Goal: Task Accomplishment & Management: Use online tool/utility

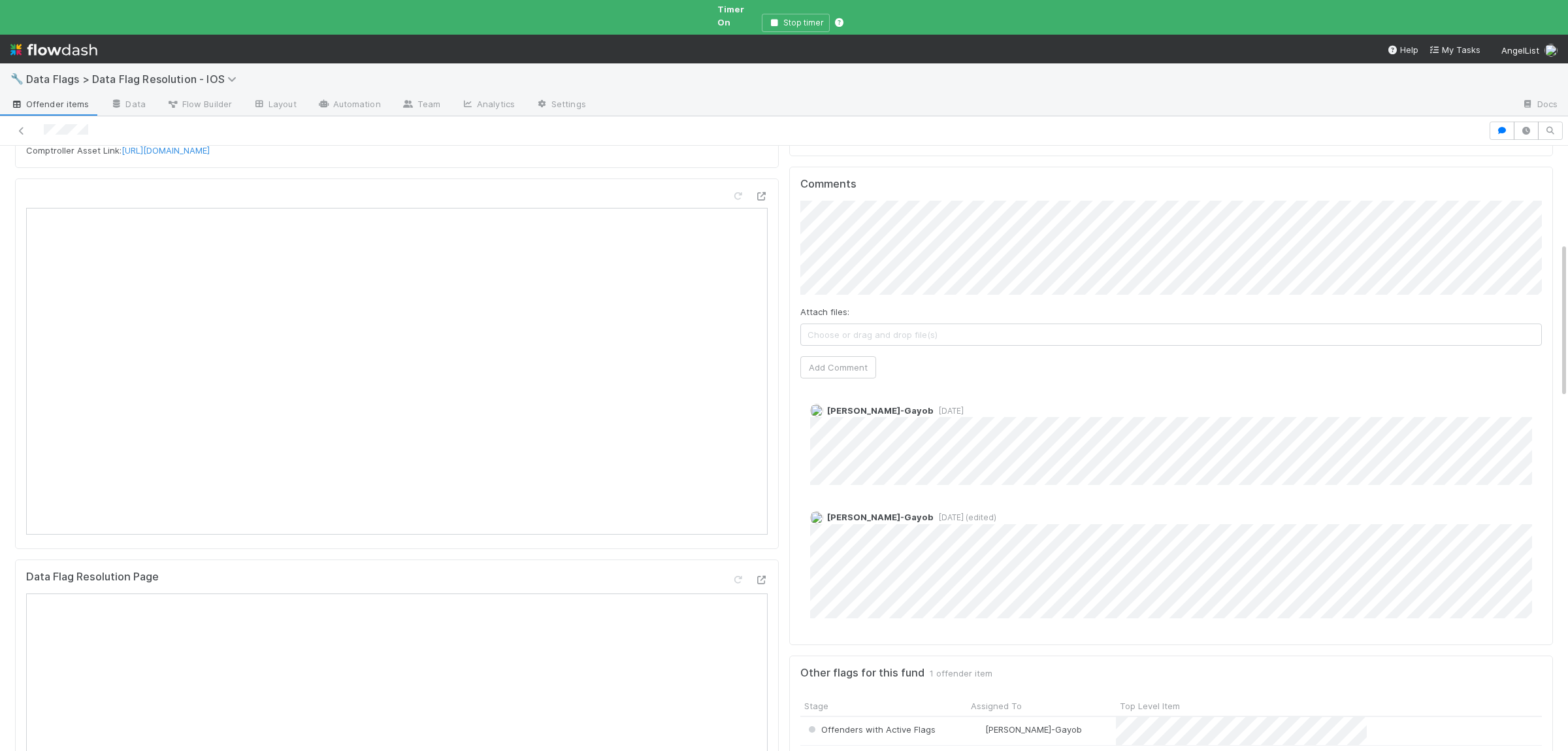
scroll to position [255, 0]
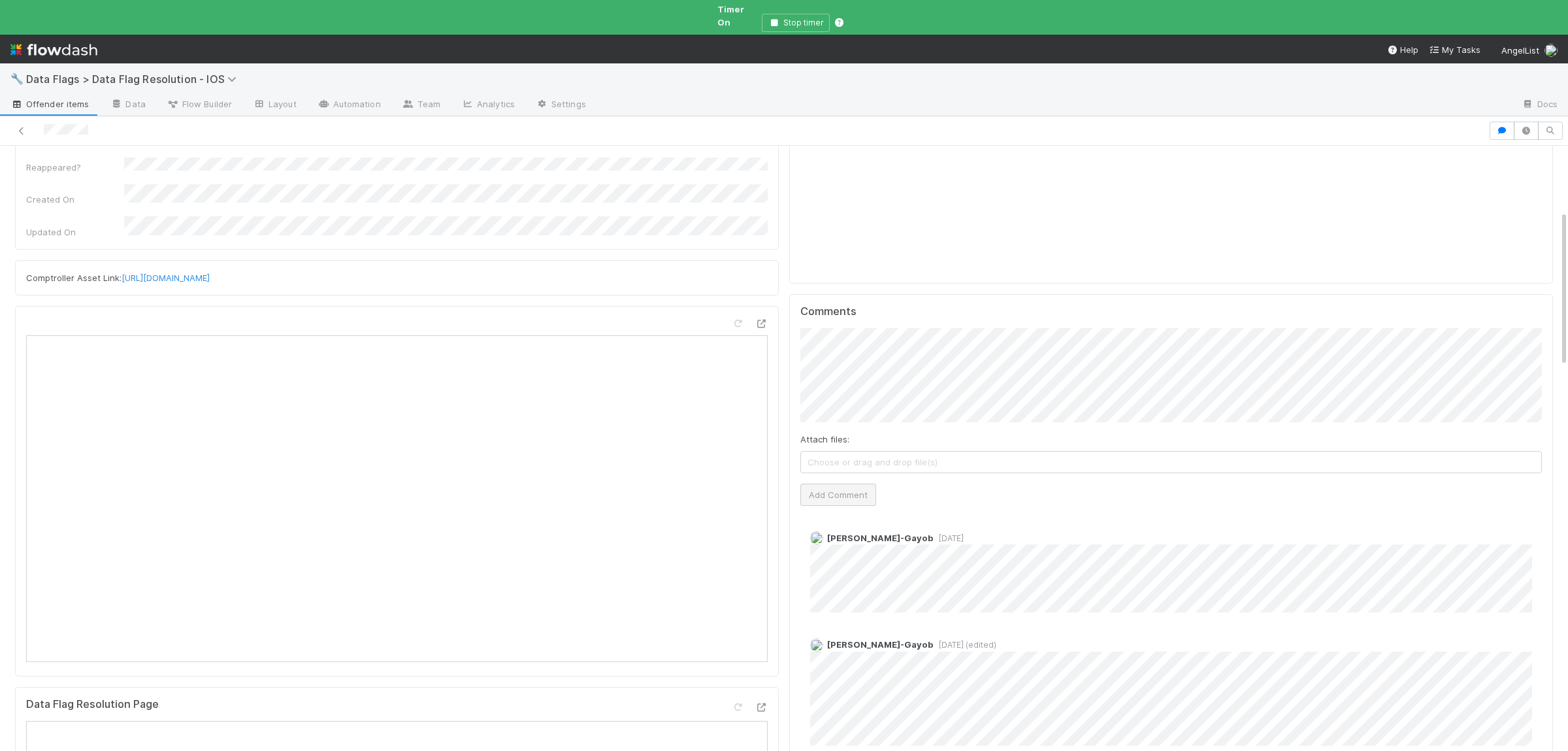
click at [820, 476] on div "Attach files: Choose or drag and drop file(s) Add Comment" at bounding box center [1171, 416] width 742 height 177
click at [823, 484] on button "Add Comment" at bounding box center [838, 494] width 76 height 22
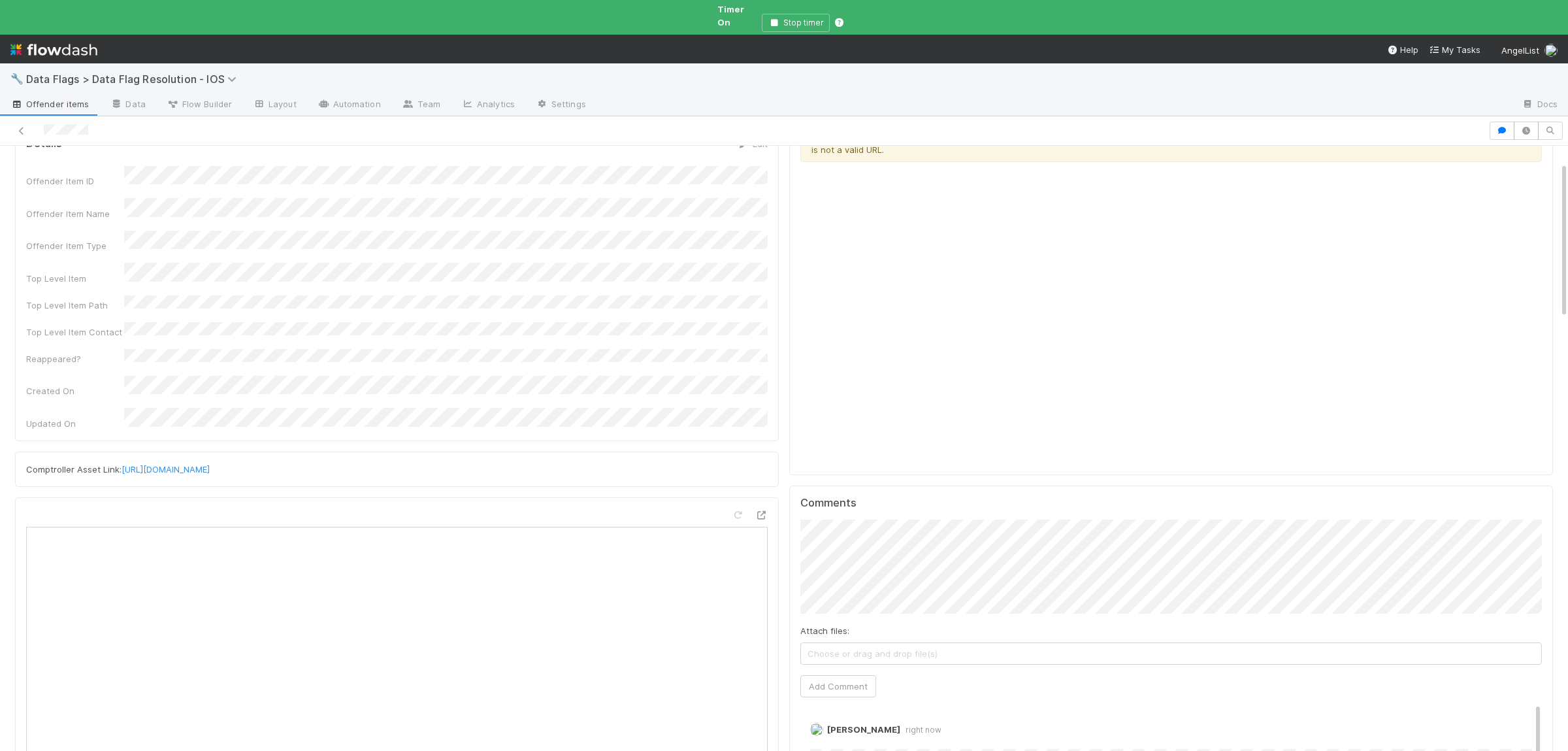
scroll to position [0, 0]
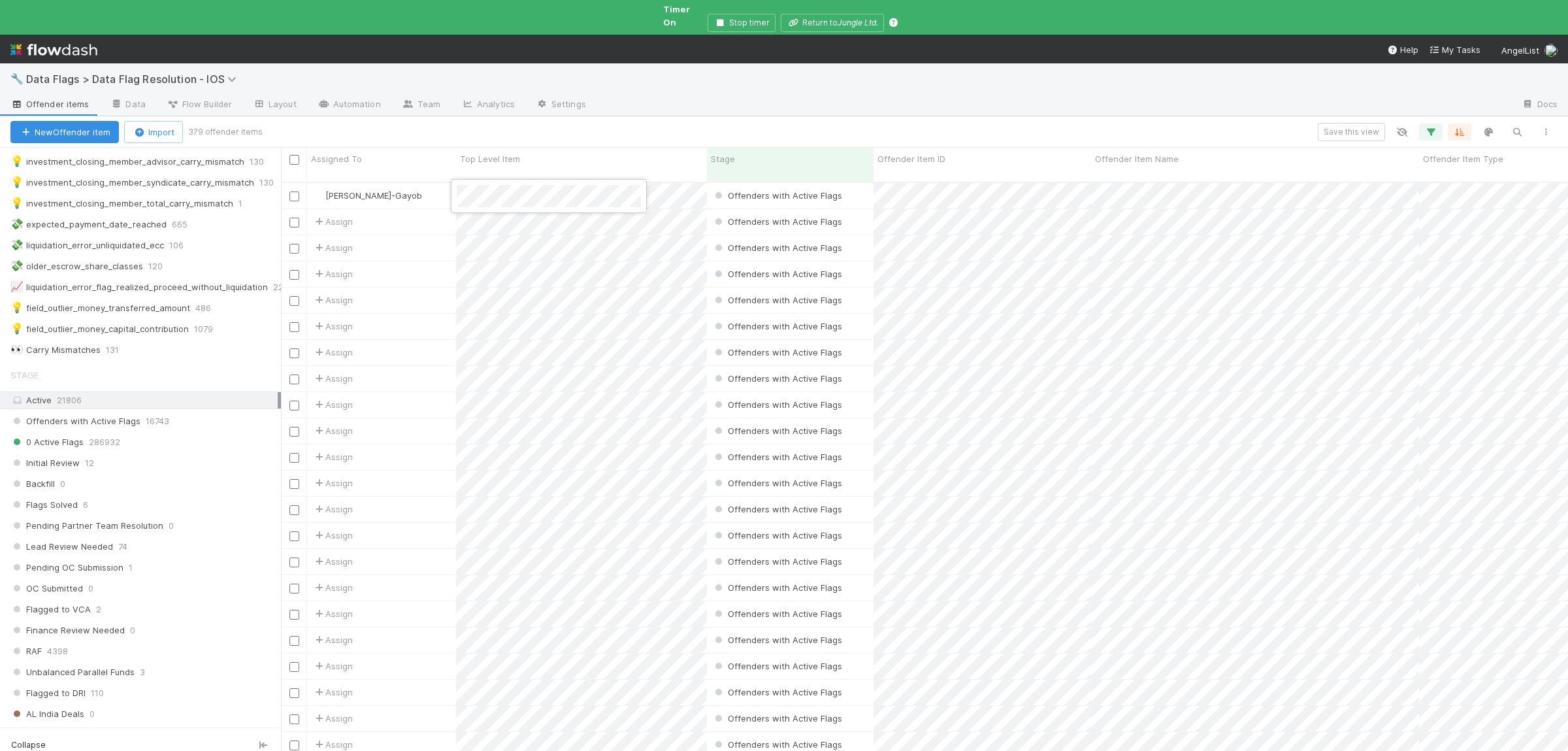
click at [613, 183] on div at bounding box center [548, 196] width 196 height 34
click at [692, 193] on div at bounding box center [784, 375] width 1568 height 751
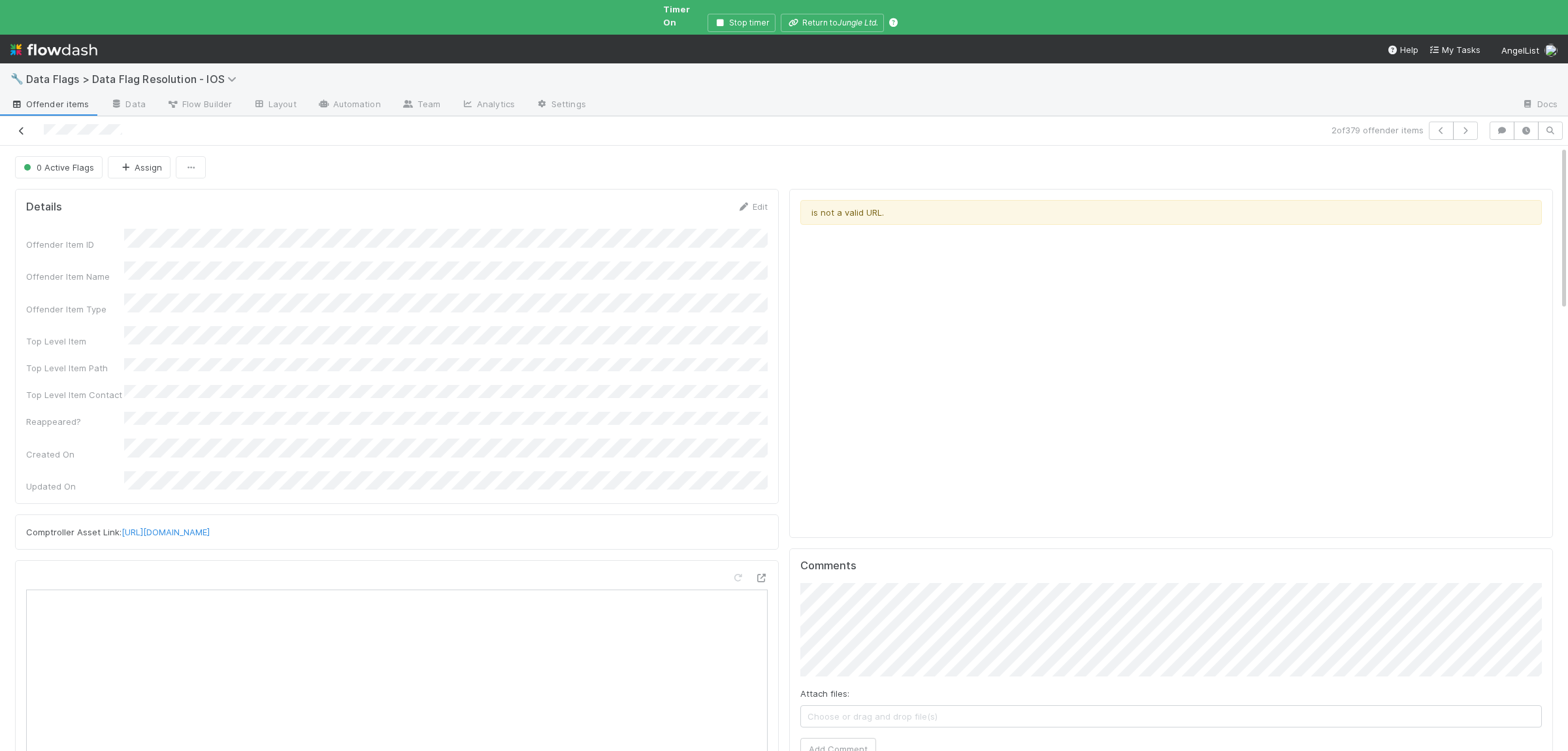
click at [17, 127] on icon at bounding box center [21, 131] width 13 height 8
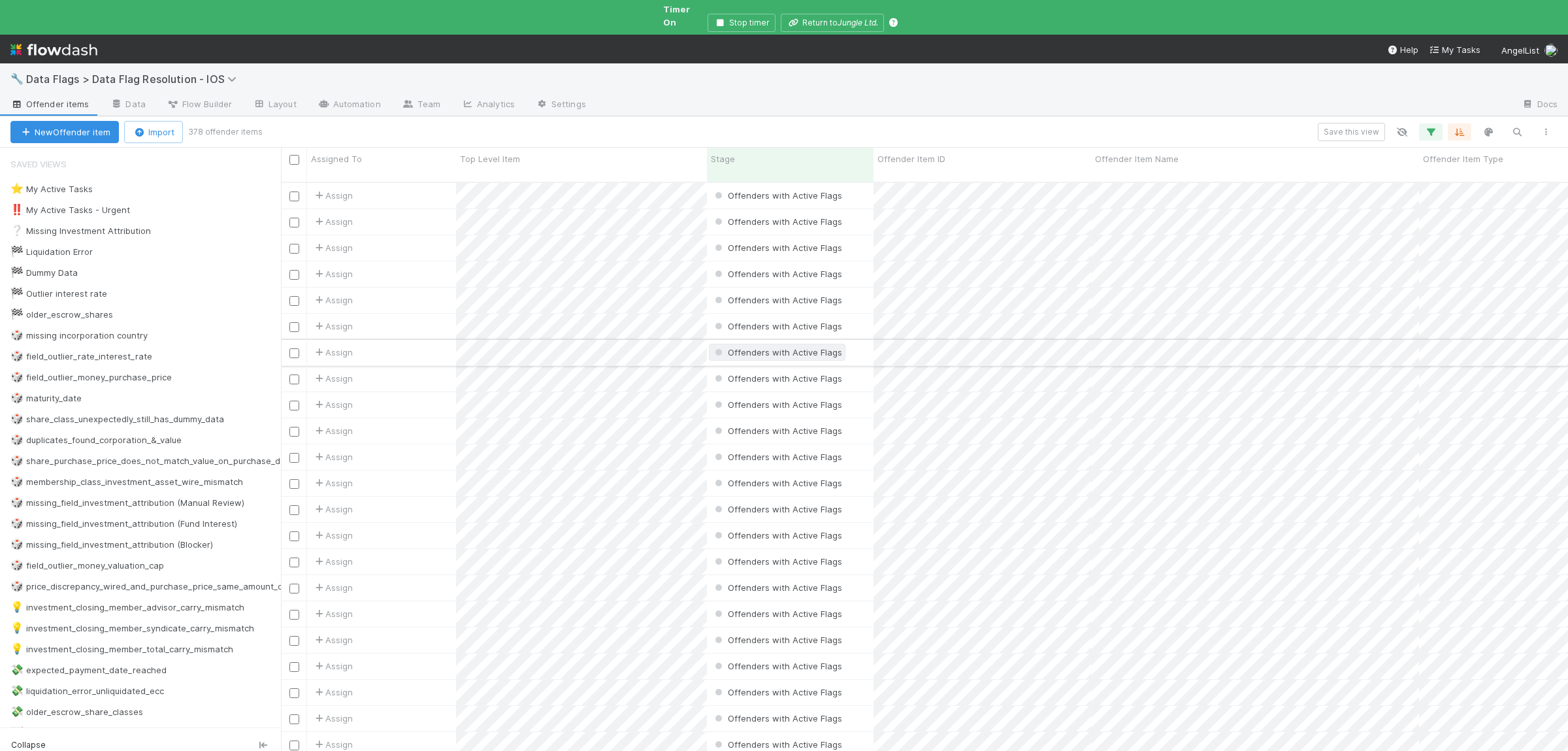
scroll to position [591, 1287]
click at [1433, 126] on icon "button" at bounding box center [1430, 131] width 13 height 11
click at [1437, 121] on div "2 filters Reset Filters If Active Flags contains incorporation_type_issue_missi…" at bounding box center [784, 375] width 1568 height 751
click at [1359, 123] on button "Save this view" at bounding box center [1351, 132] width 67 height 18
click at [1037, 196] on div "Create a new saved view" at bounding box center [1056, 197] width 106 height 13
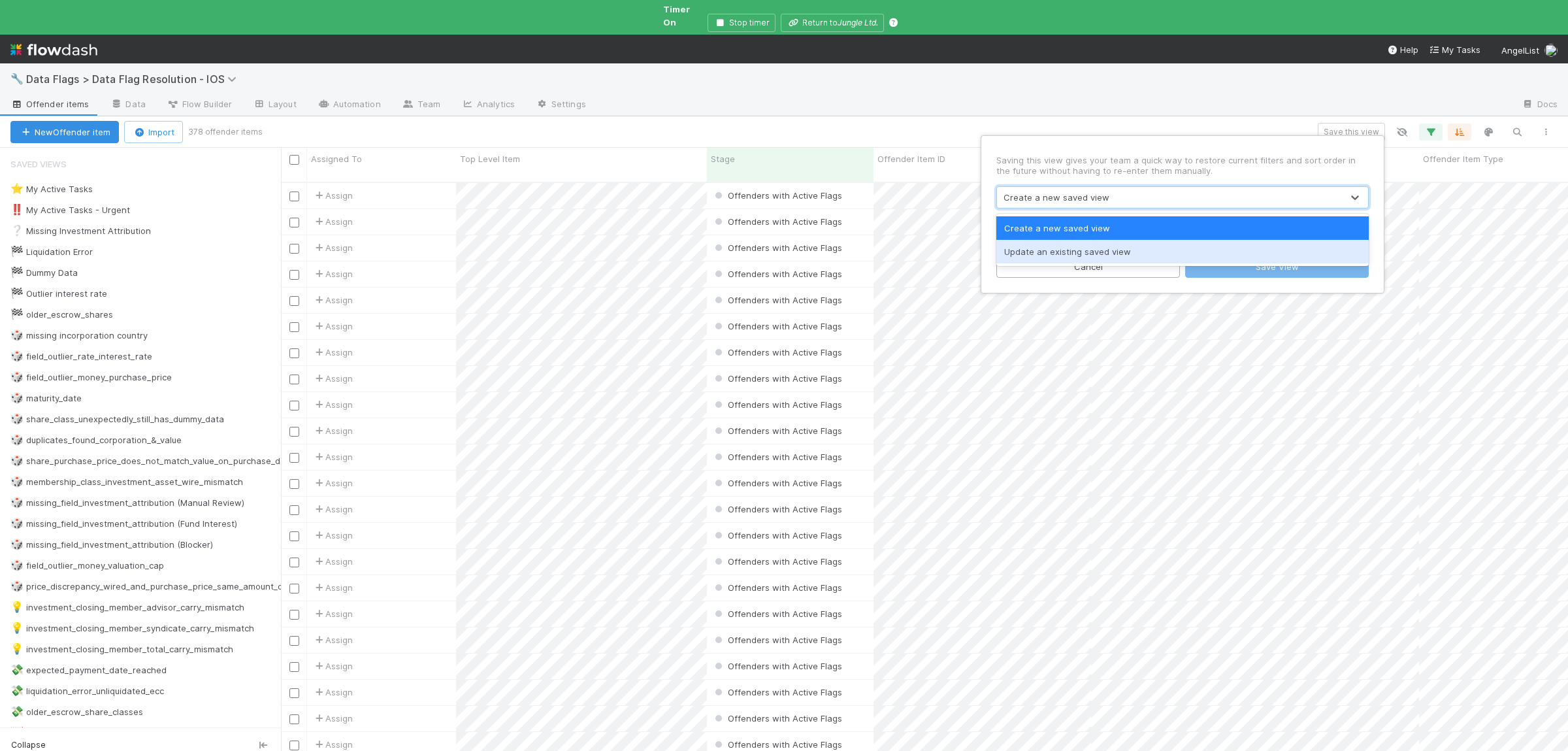
click at [1059, 245] on div "Update an existing saved view" at bounding box center [1182, 251] width 373 height 24
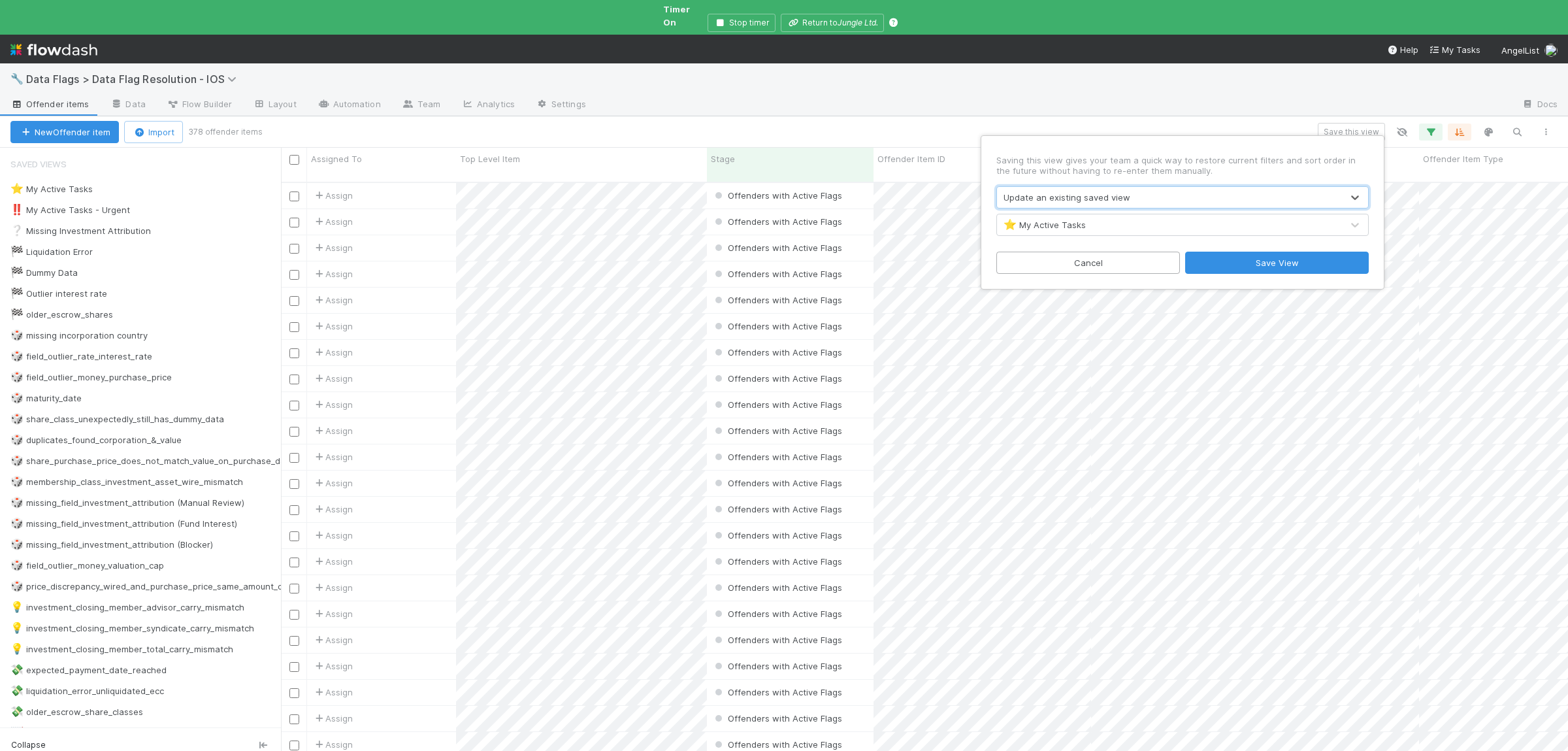
click at [1068, 196] on div "Update an existing saved view" at bounding box center [1067, 197] width 127 height 13
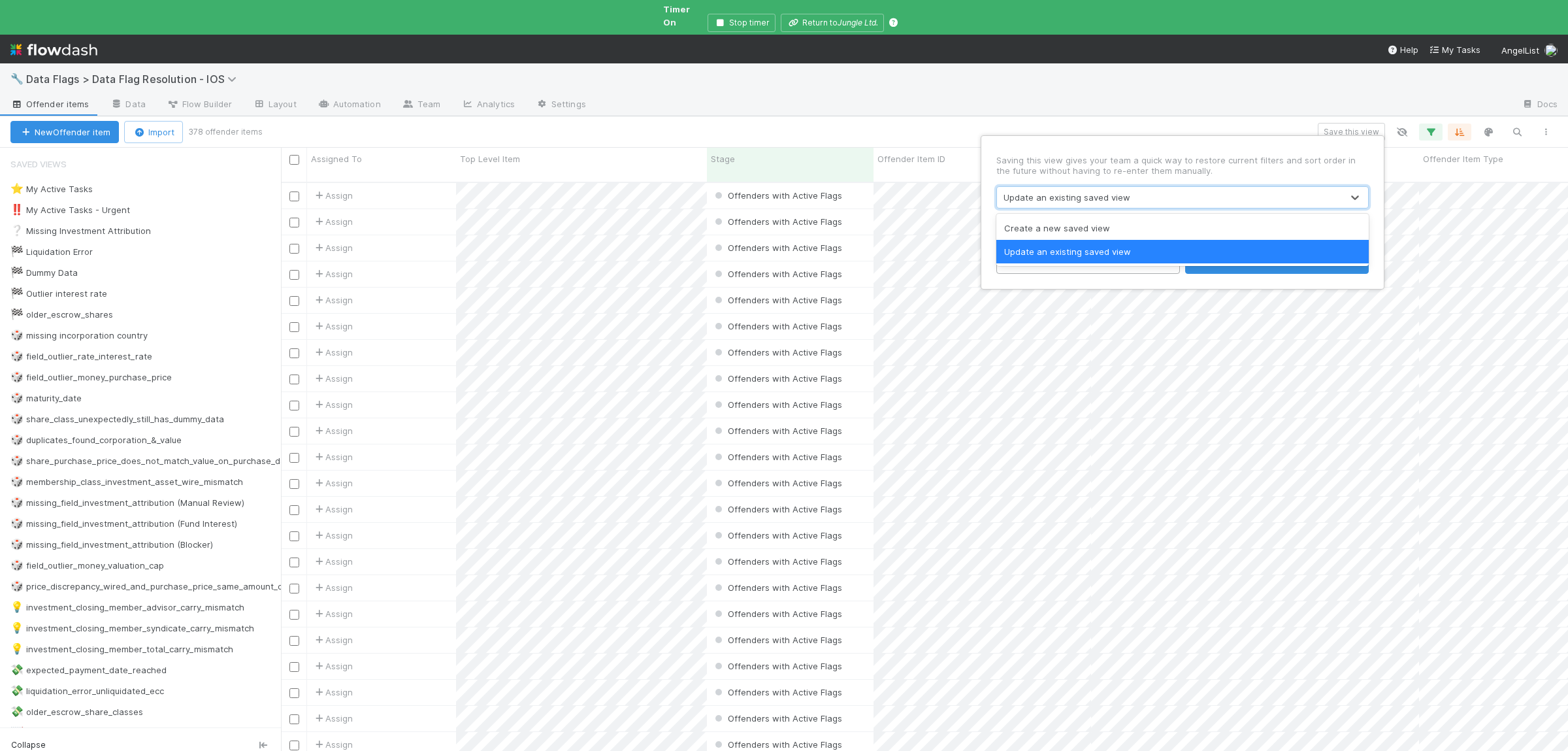
click at [1050, 231] on div "Create a new saved view" at bounding box center [1182, 228] width 373 height 24
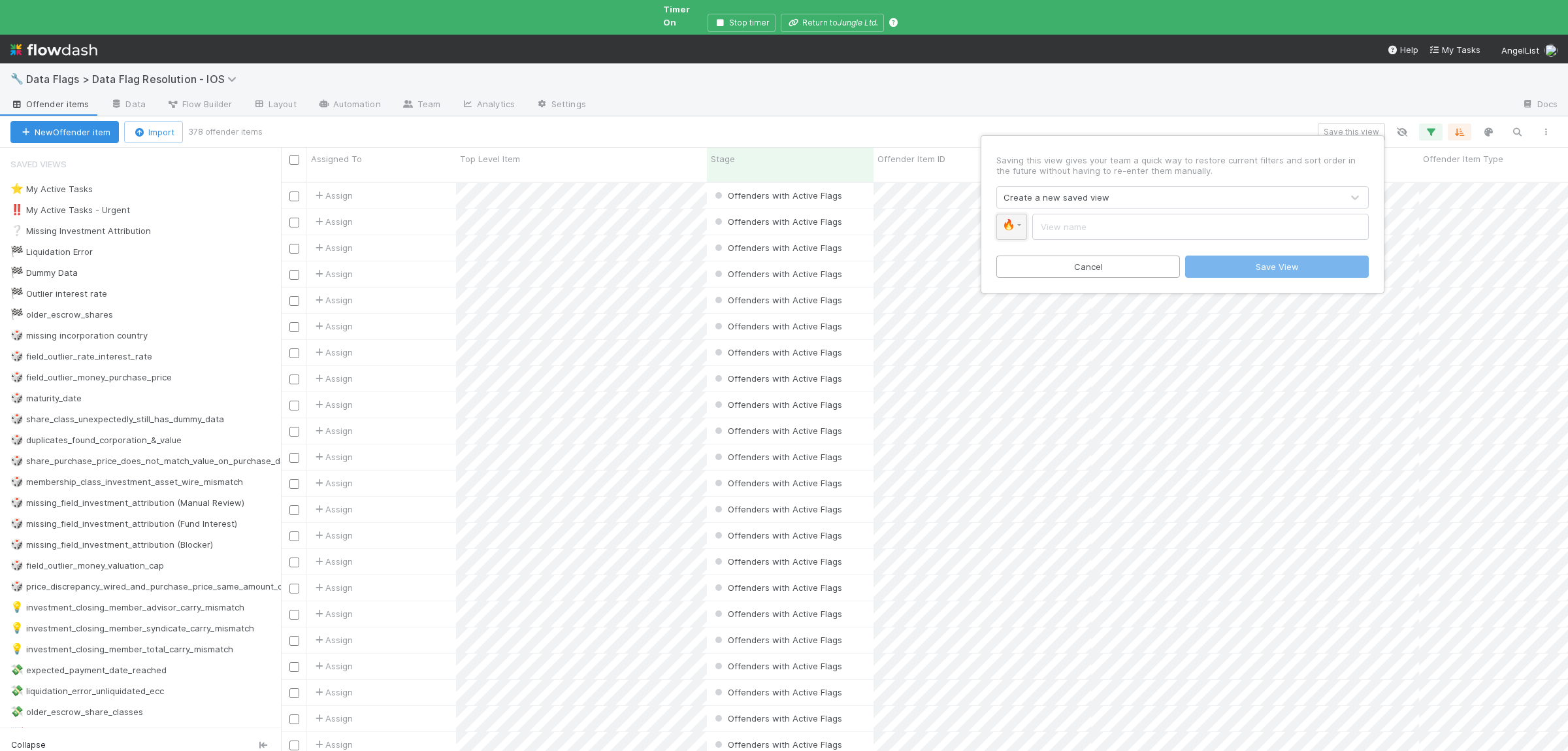
click at [1018, 225] on link "🔥" at bounding box center [1011, 227] width 31 height 26
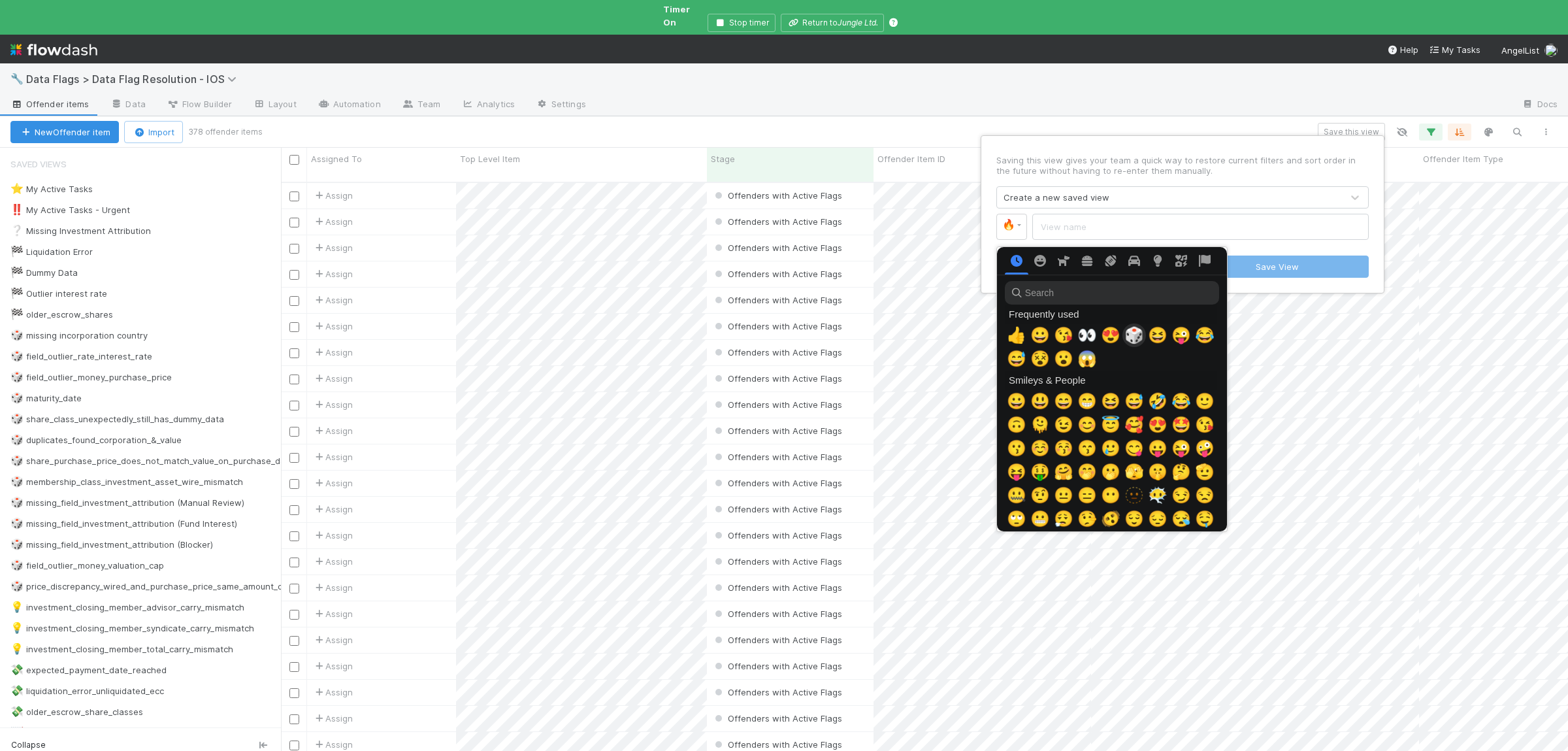
click at [1137, 342] on span "🎲" at bounding box center [1134, 335] width 20 height 18
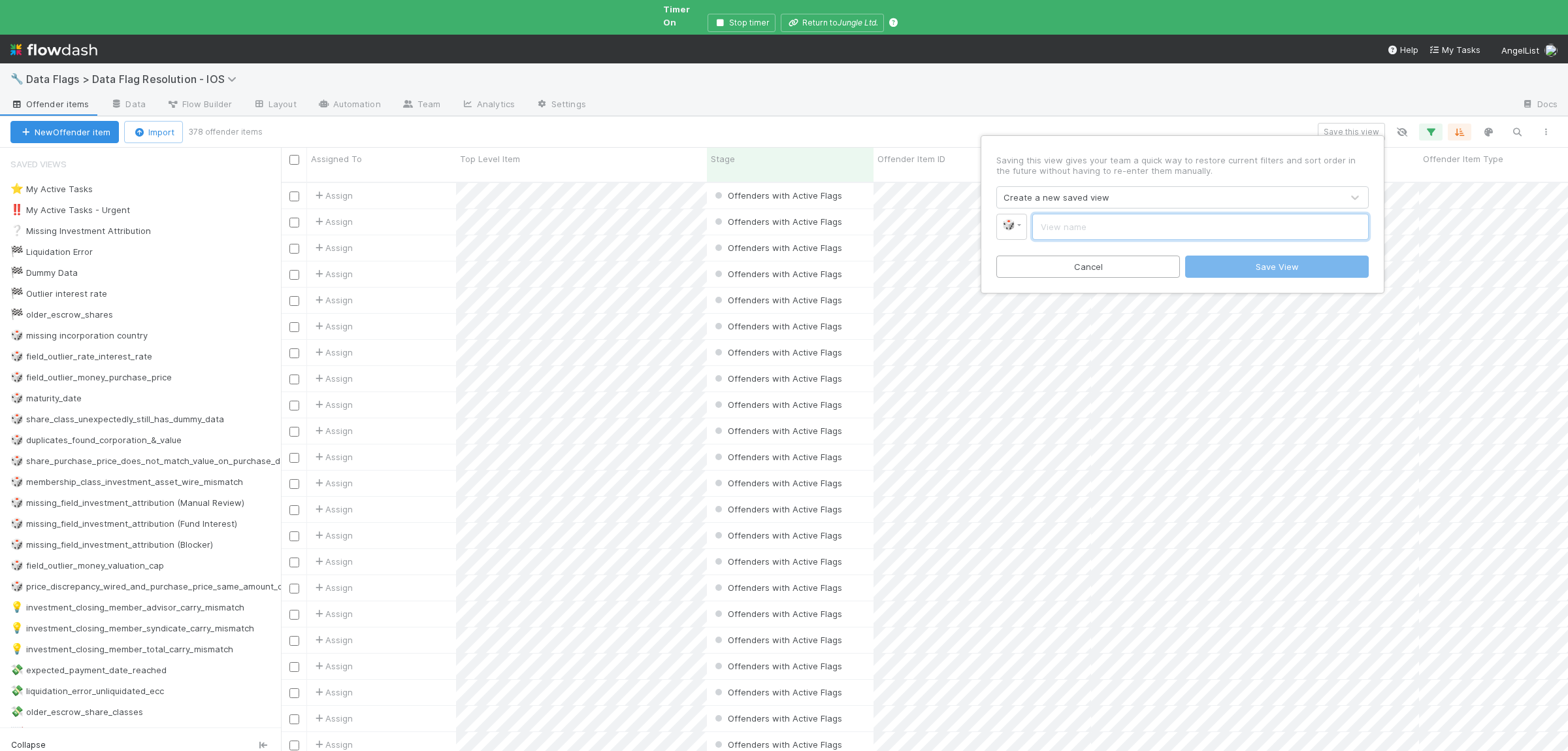
click at [1062, 231] on input "text" at bounding box center [1200, 227] width 336 height 26
paste input "incorporation_type_issue_missing_address"
type input "incorporation_type_issue_missing_address"
click at [1237, 264] on button "Save View" at bounding box center [1276, 266] width 183 height 22
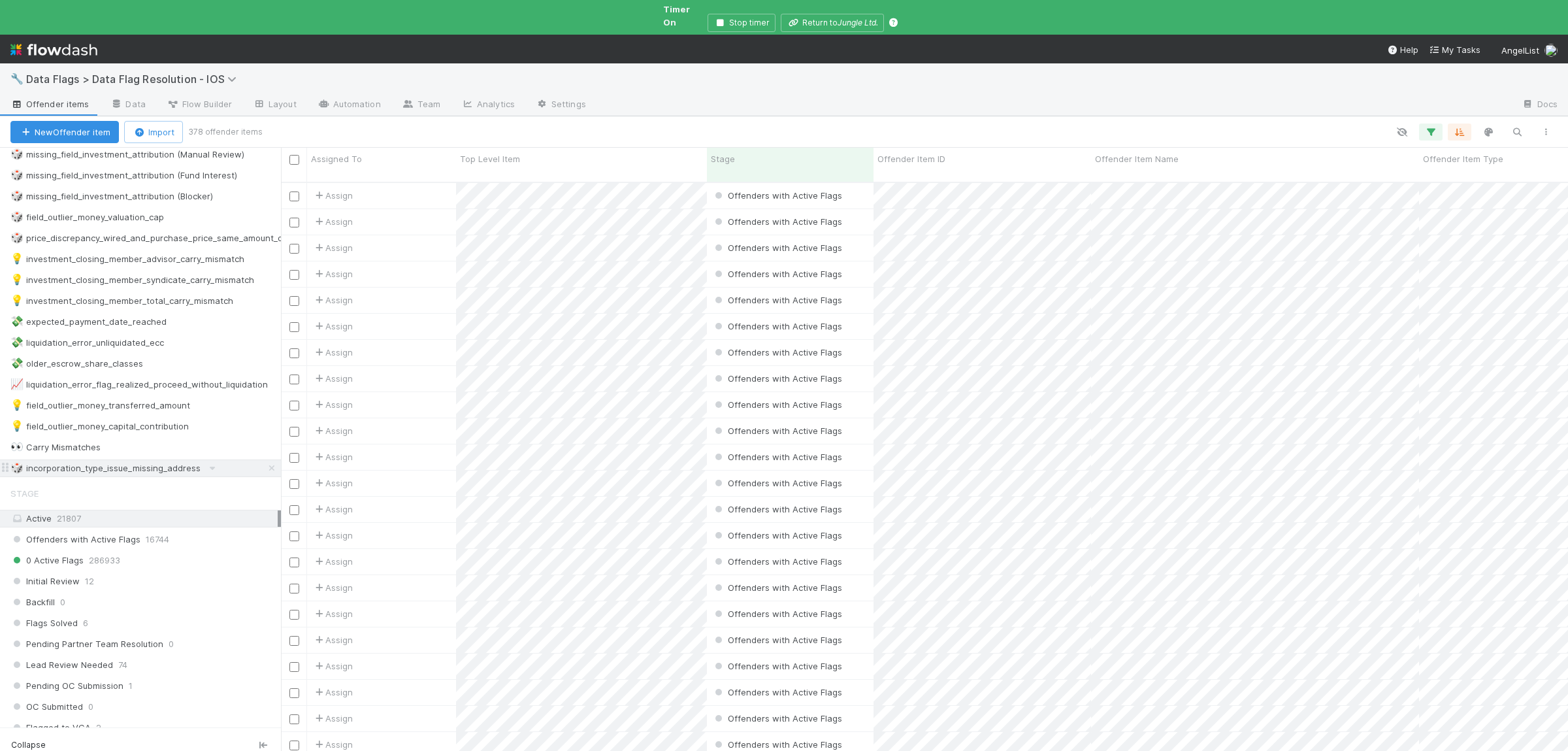
scroll to position [255, 0]
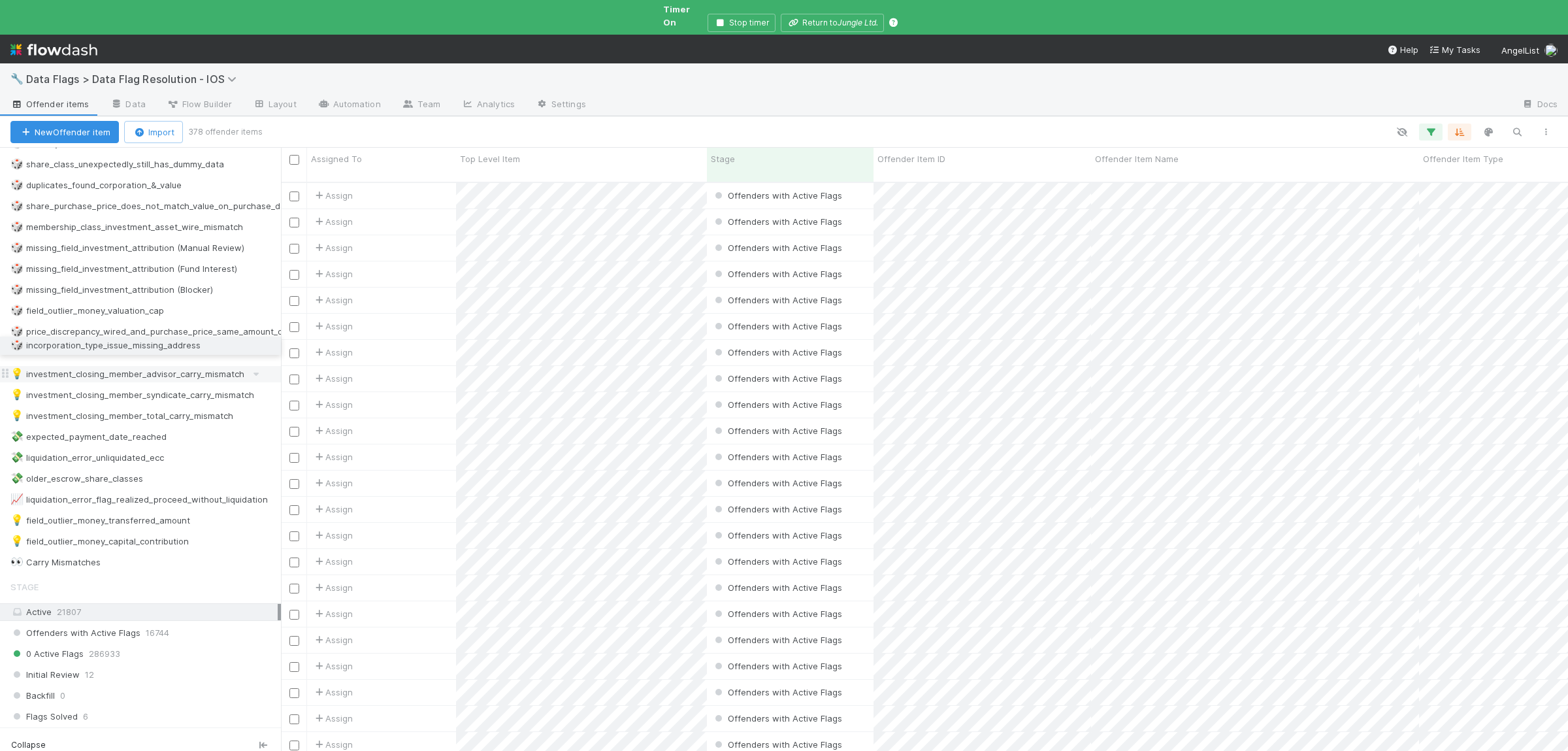
drag, startPoint x: 7, startPoint y: 562, endPoint x: 20, endPoint y: 345, distance: 217.4
click at [20, 345] on div "⭐ My Active Tasks ‼️ My Active Tasks - Urgent ❔ Missing Investment Attribution …" at bounding box center [141, 248] width 281 height 645
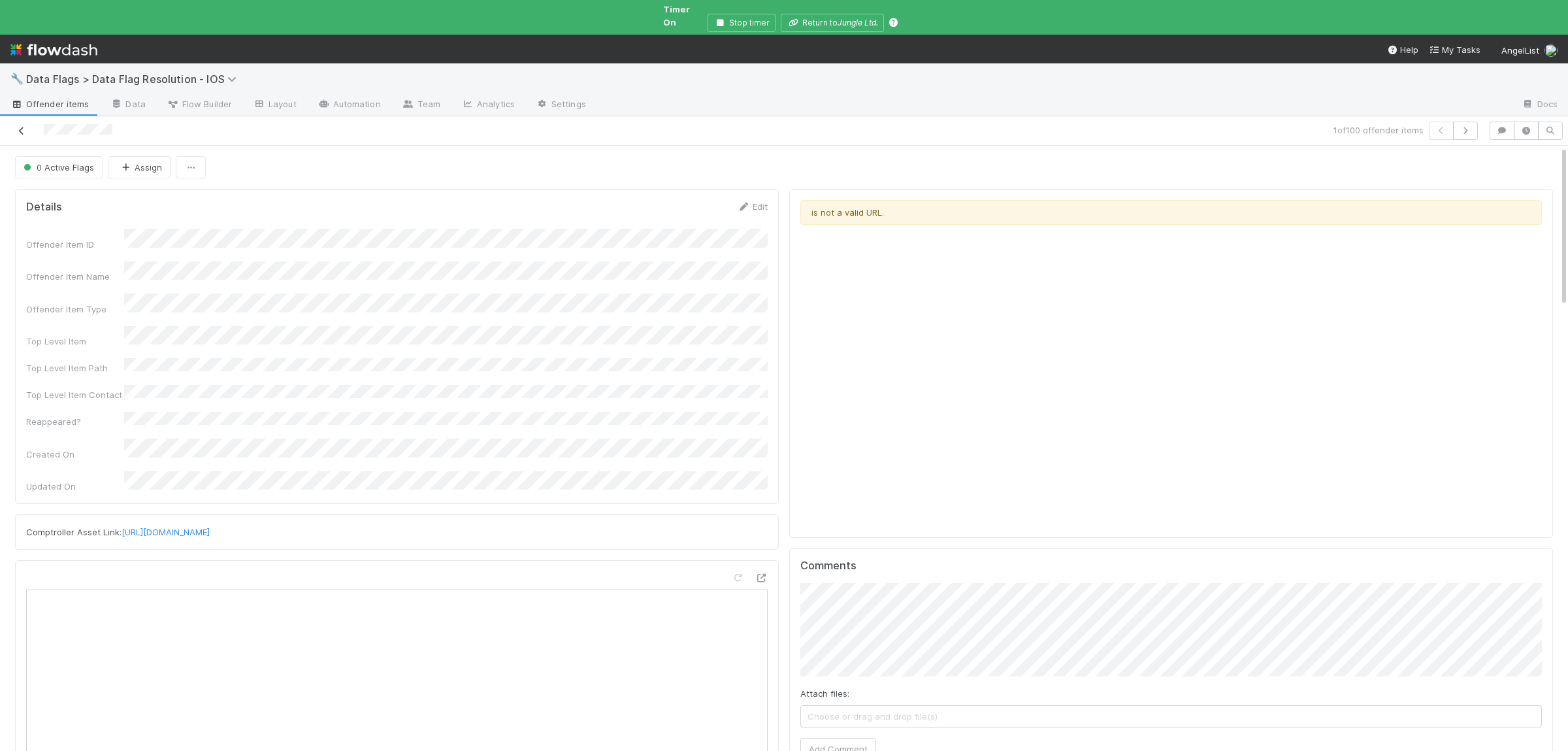
click at [28, 127] on icon at bounding box center [21, 131] width 13 height 8
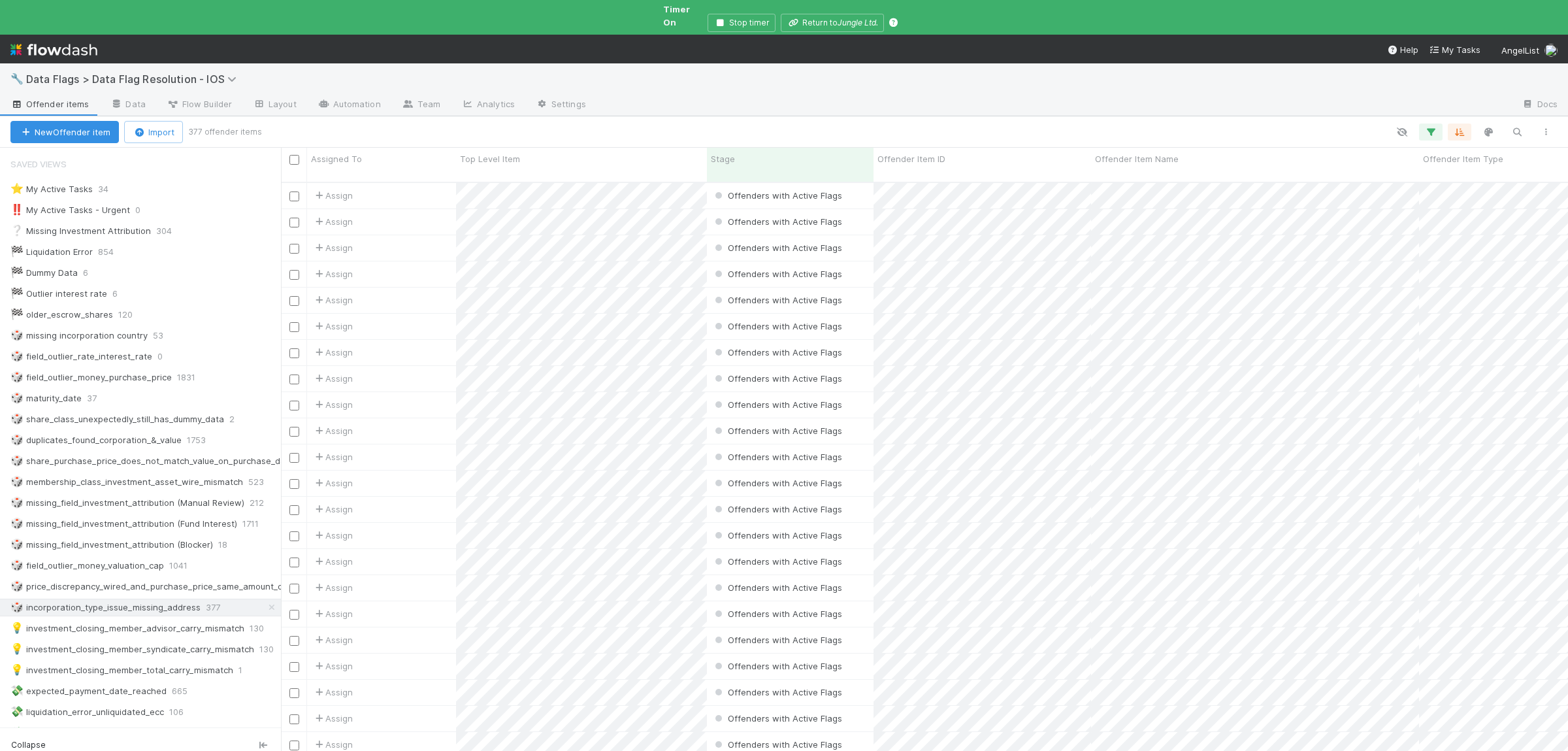
scroll to position [591, 1287]
click at [1516, 126] on icon "button" at bounding box center [1516, 131] width 13 height 11
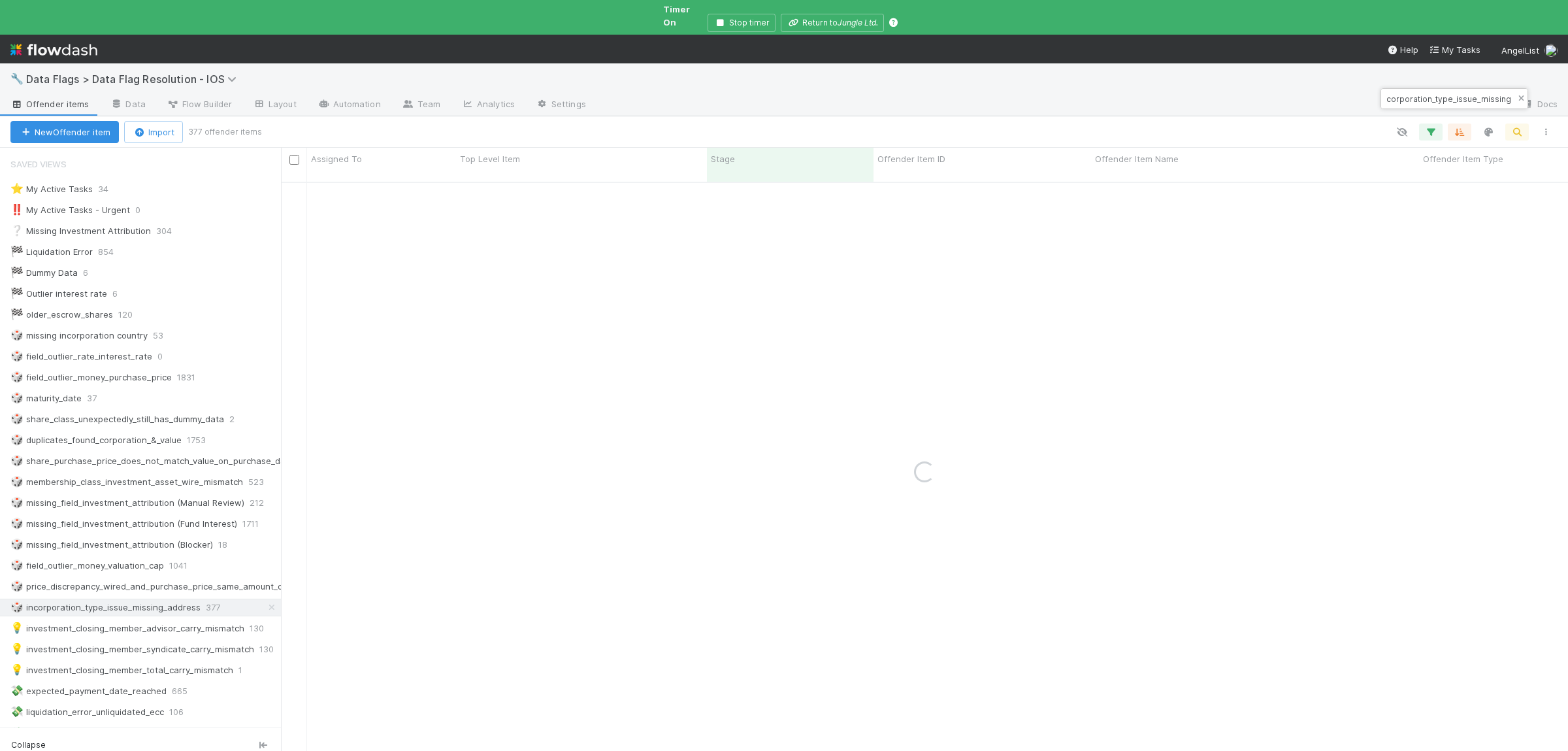
type input "incorporation_type_issue_missing"
click at [1522, 99] on icon "button" at bounding box center [1521, 99] width 13 height 8
click at [1424, 126] on icon "button" at bounding box center [1430, 131] width 13 height 11
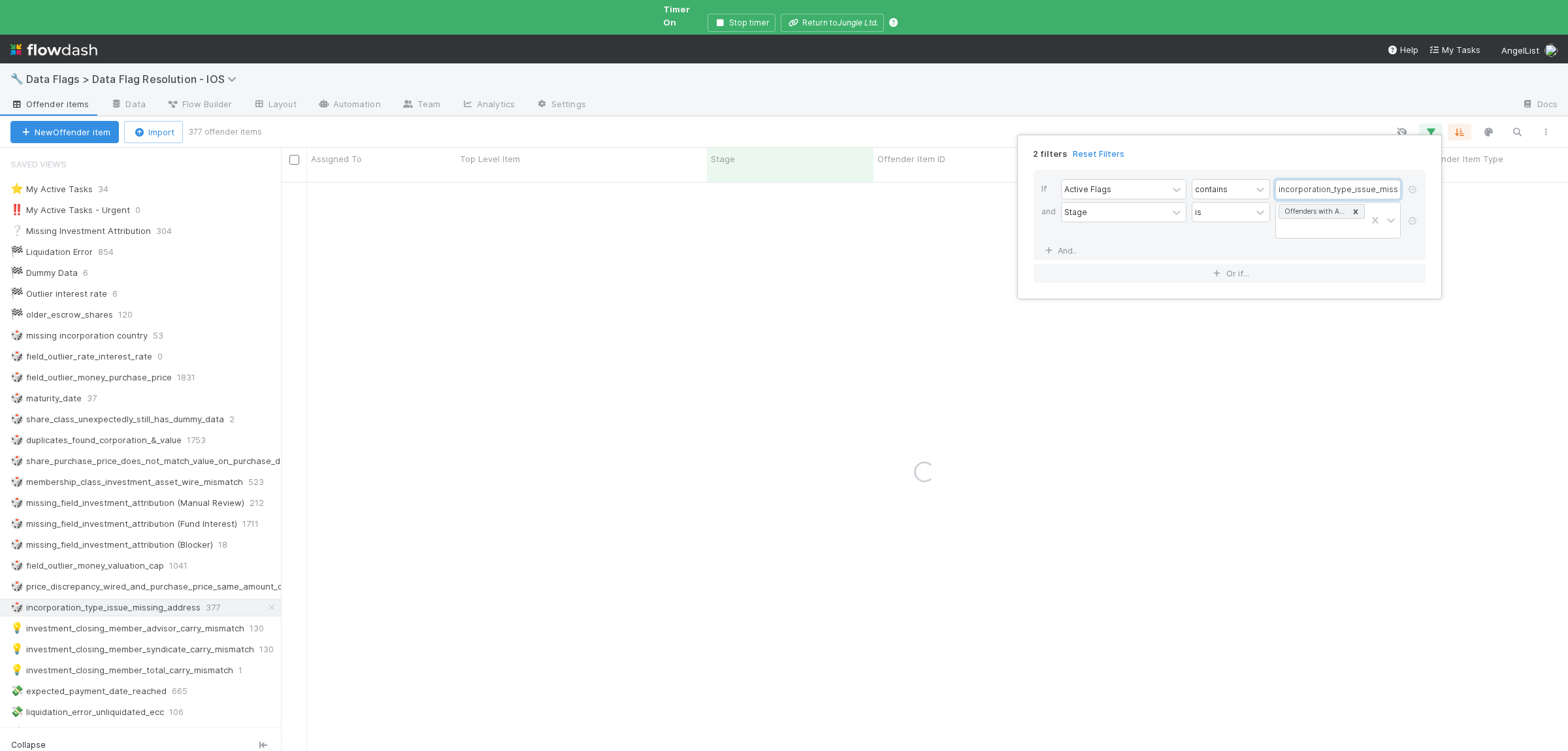
click at [1363, 188] on input "incorporation_type_issue_missing_address" at bounding box center [1337, 189] width 125 height 20
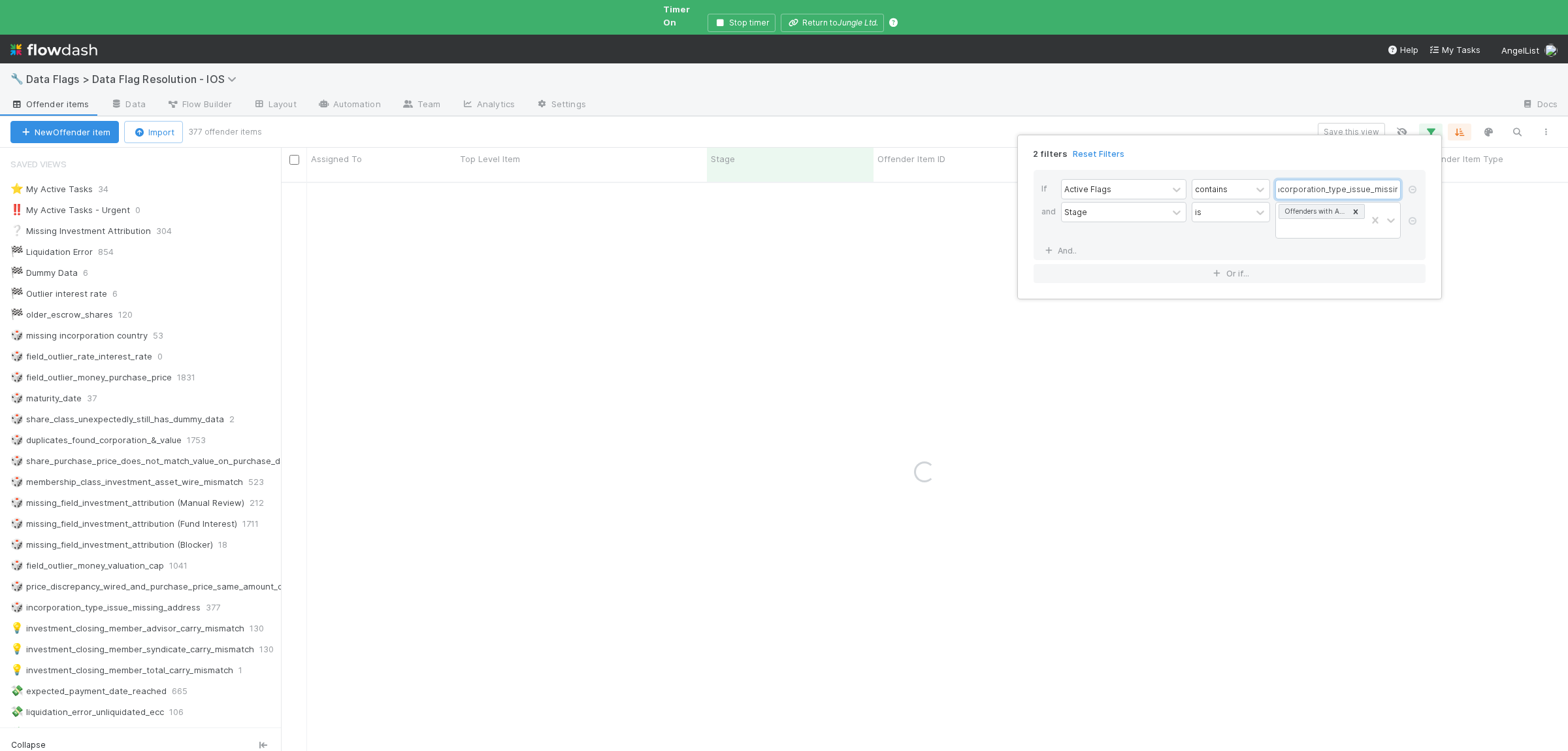
type input "incorporation_type_issue_missing"
click at [1220, 335] on div "2 filters Reset Filters If Active Flags contains incorporation_type_issue_missi…" at bounding box center [784, 375] width 1568 height 751
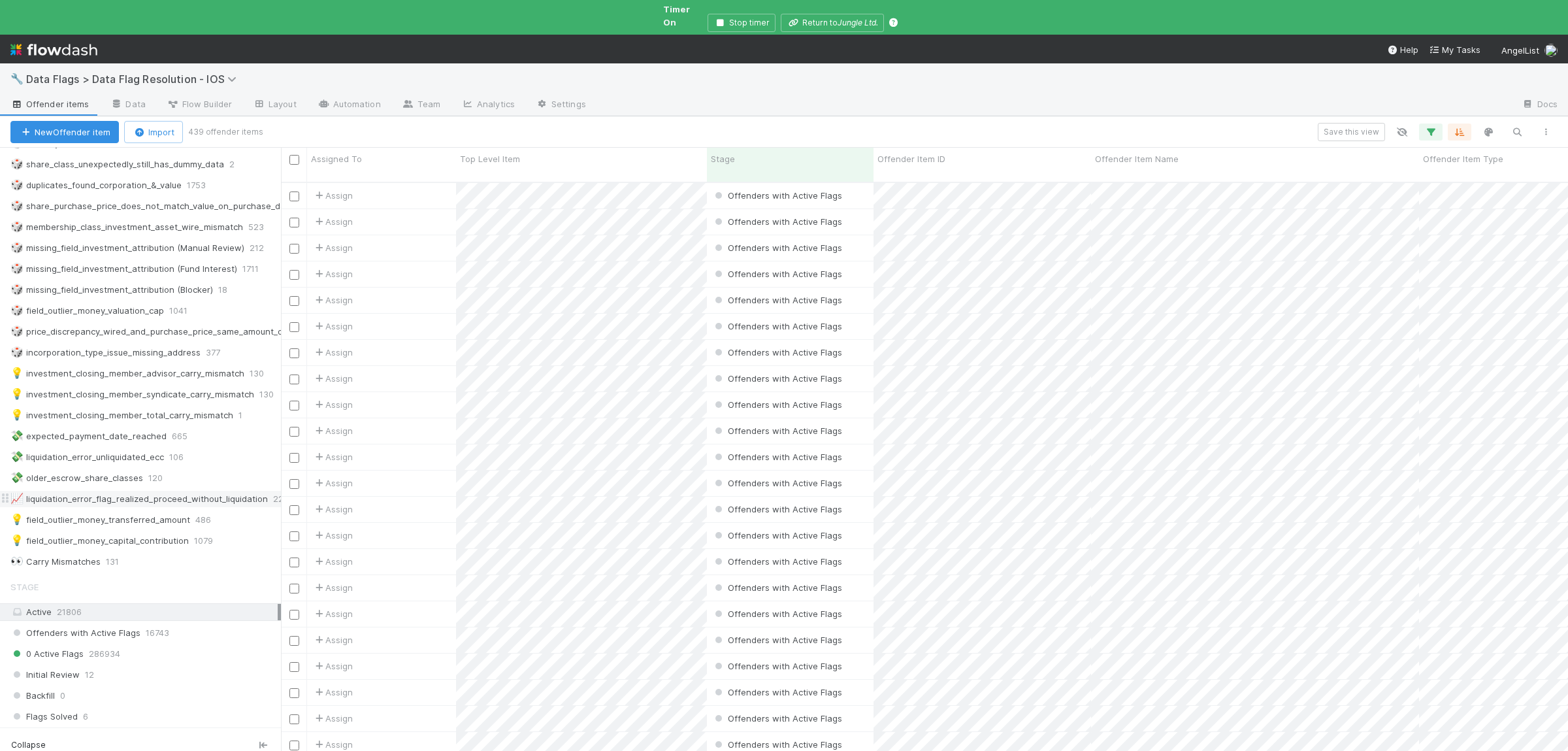
scroll to position [591, 1287]
click at [1366, 123] on button "Save this view" at bounding box center [1351, 132] width 67 height 18
click at [1021, 222] on link "🚀" at bounding box center [1011, 227] width 31 height 26
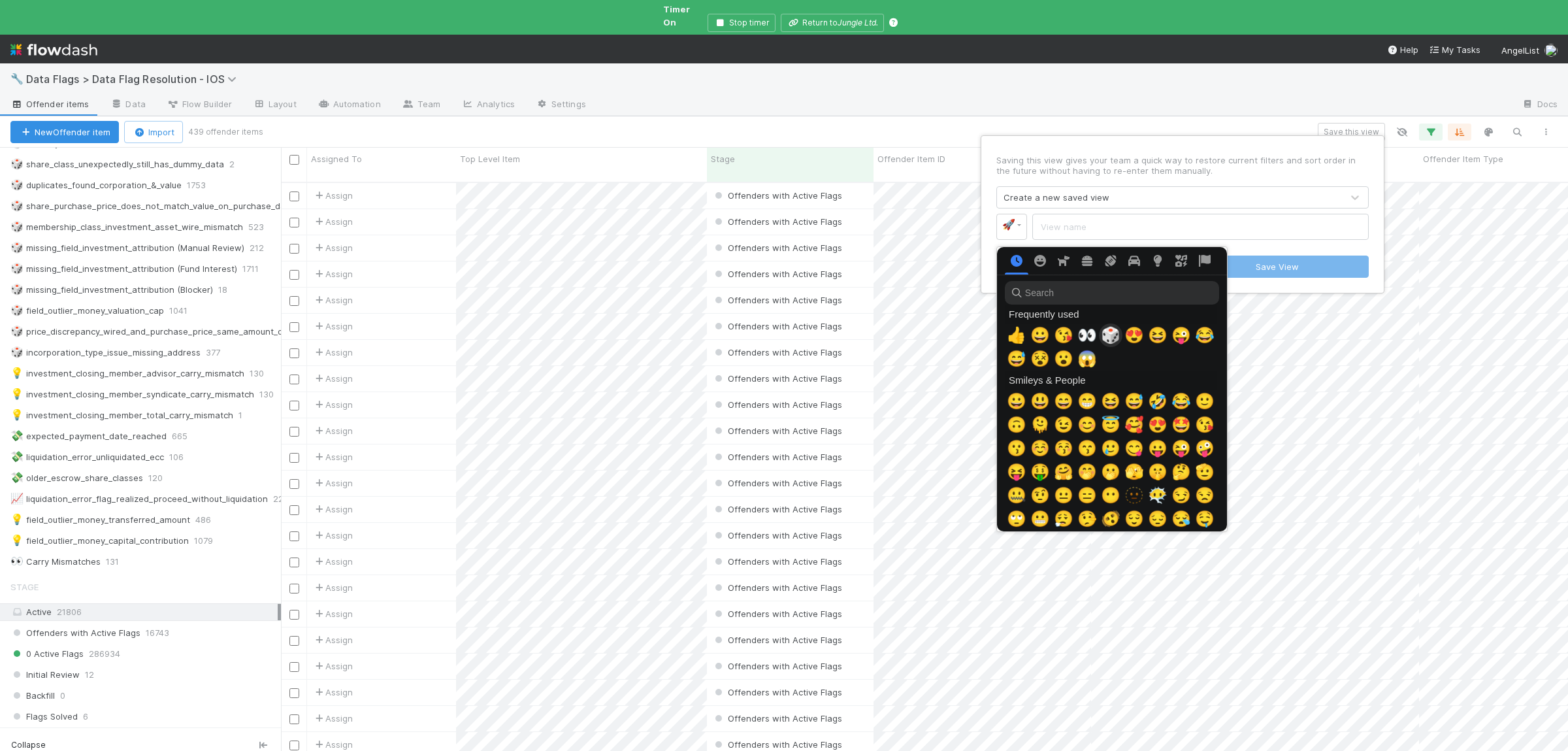
click at [1106, 335] on span "🎲" at bounding box center [1111, 335] width 20 height 18
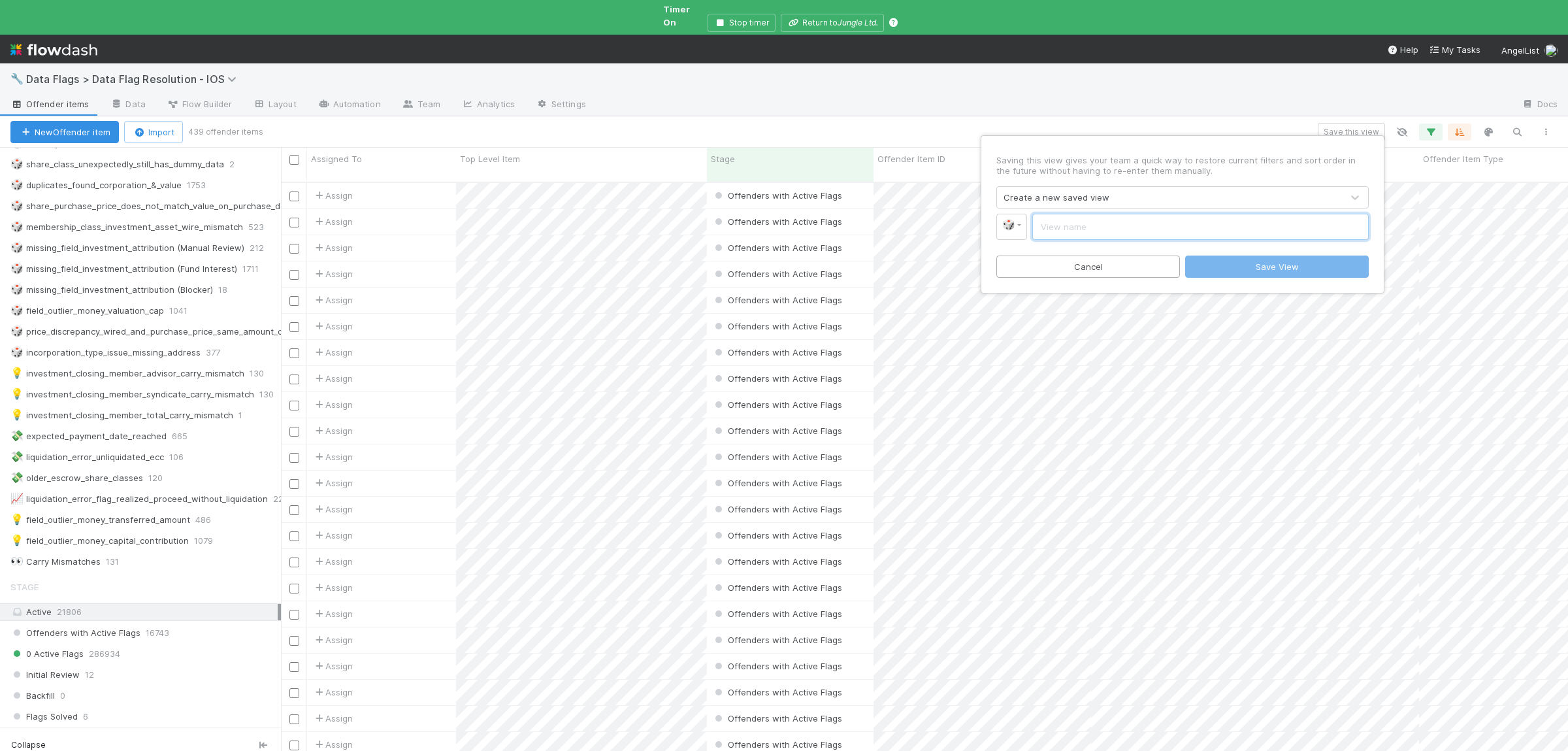
click at [1059, 232] on input "text" at bounding box center [1200, 227] width 336 height 26
paste input "incorporation_type_issue_missing"
type input "incorporation_type_issue_missing"
click at [1254, 258] on button "Save View" at bounding box center [1276, 266] width 183 height 22
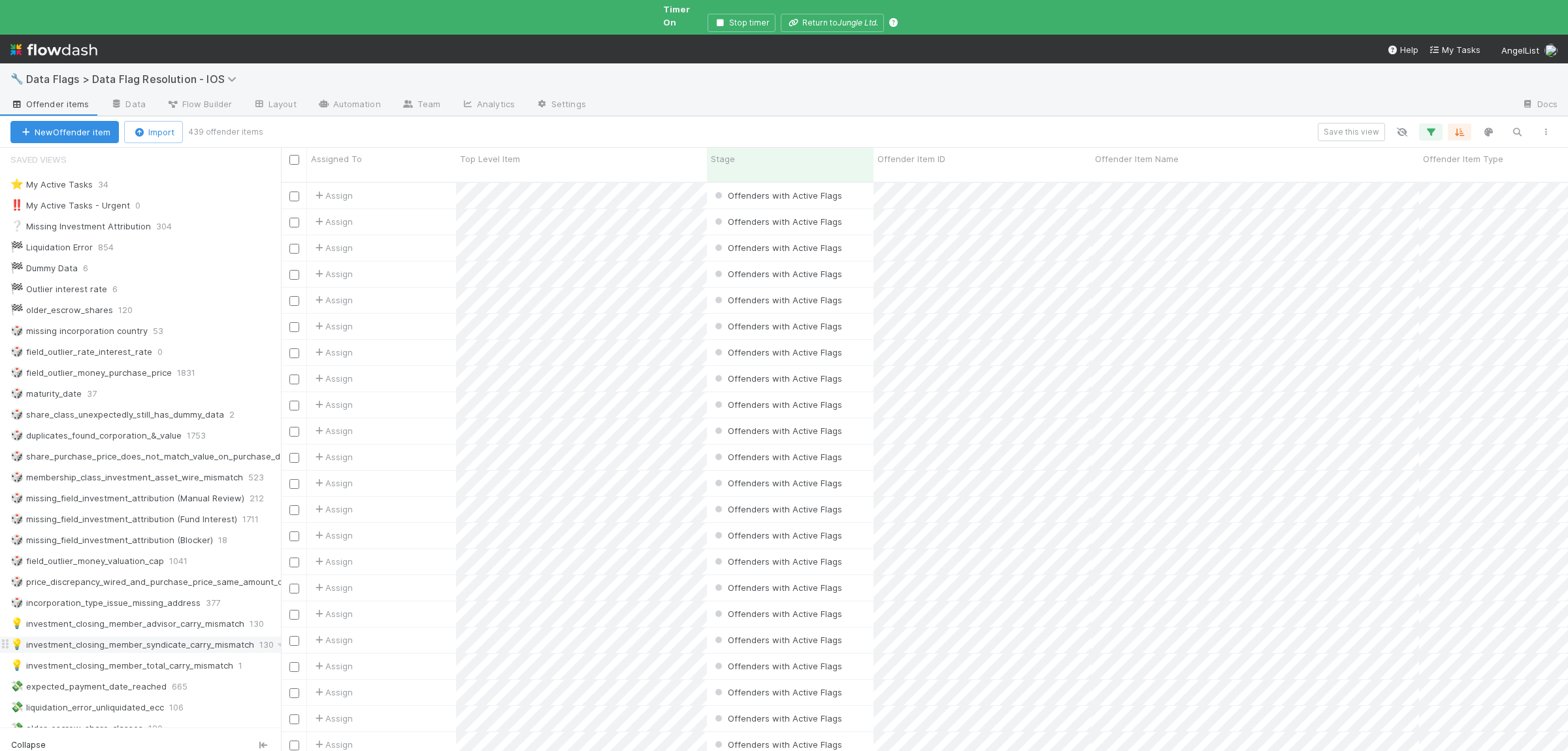
scroll to position [0, 0]
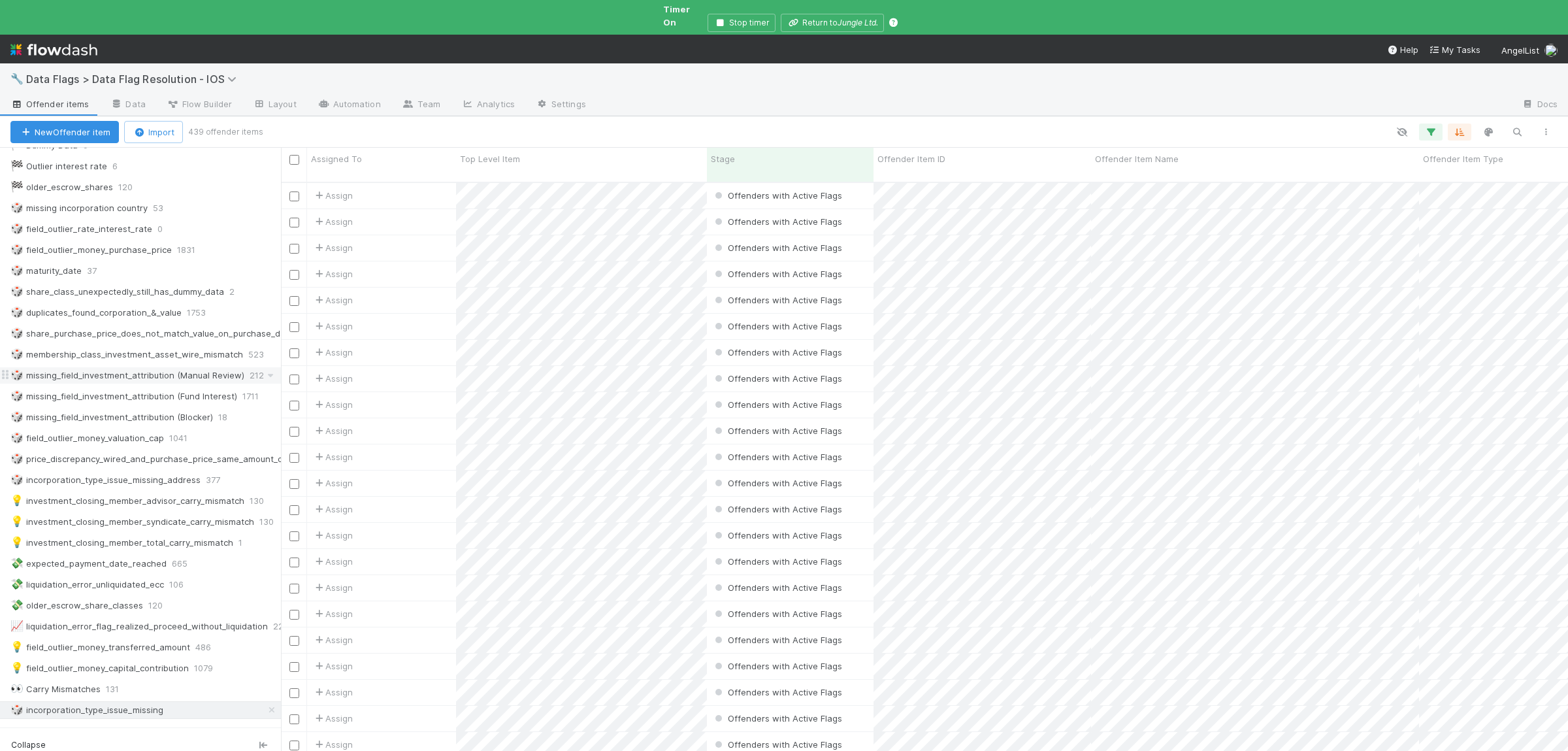
scroll to position [255, 0]
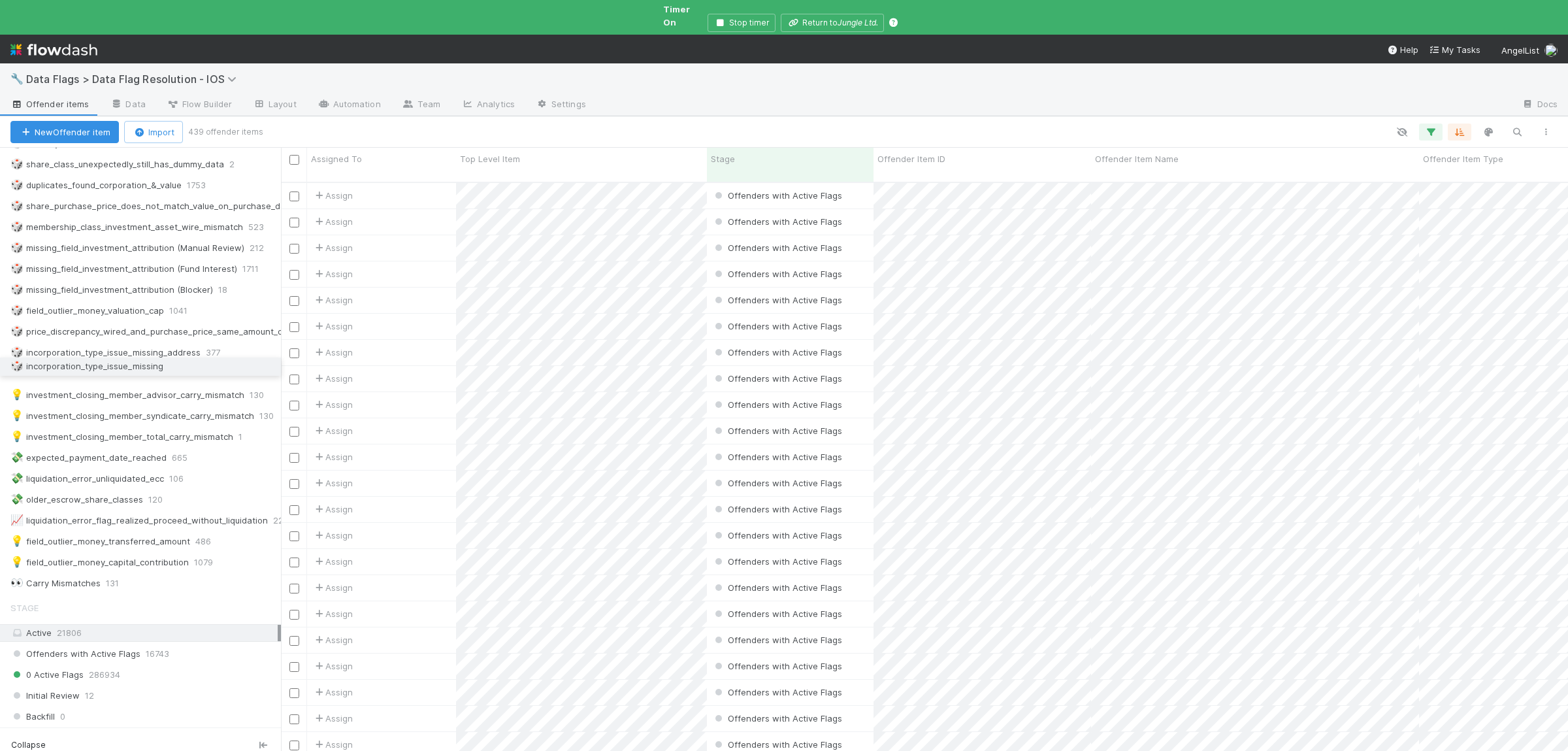
drag, startPoint x: 7, startPoint y: 580, endPoint x: 9, endPoint y: 364, distance: 216.0
click at [9, 364] on div "⭐ My Active Tasks 34 ‼️ My Active Tasks - Urgent 0 ❔ Missing Investment Attribu…" at bounding box center [141, 258] width 281 height 666
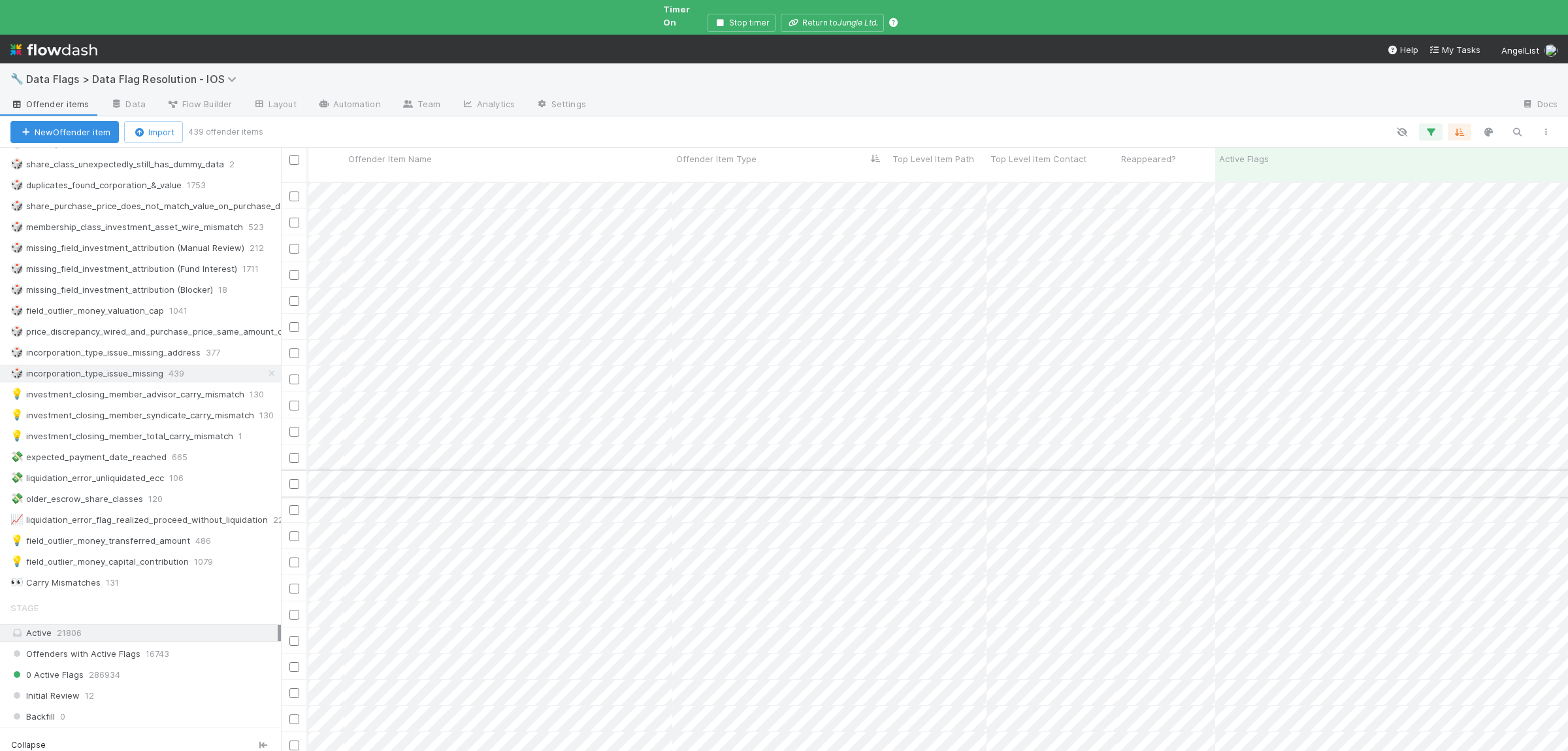
scroll to position [0, 0]
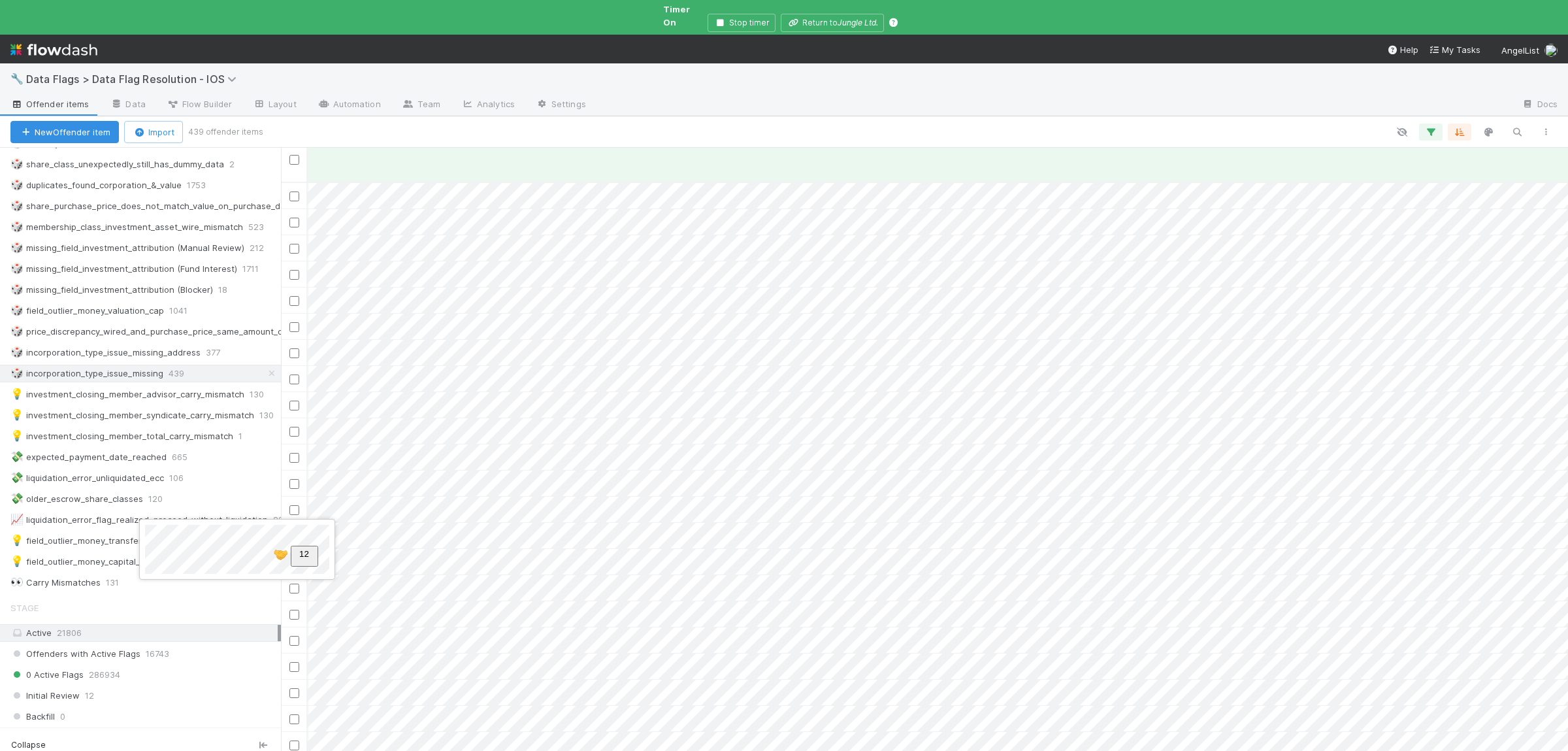
click at [1427, 118] on div at bounding box center [784, 375] width 1568 height 751
click at [1430, 126] on icon "button" at bounding box center [1430, 131] width 13 height 11
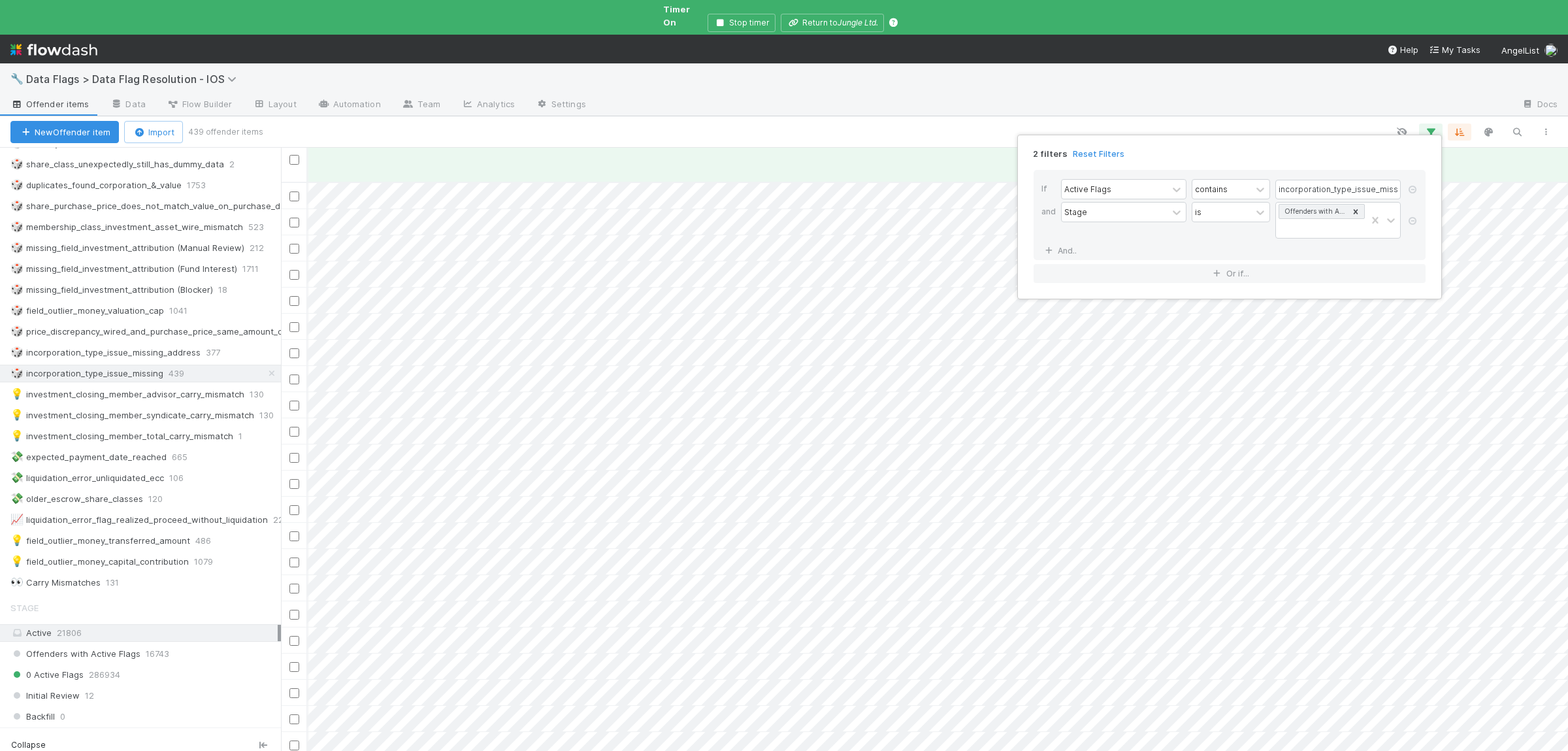
click at [852, 431] on div "2 filters Reset Filters If Active Flags contains incorporation_type_issue_missi…" at bounding box center [784, 375] width 1568 height 751
click at [1434, 121] on div at bounding box center [784, 375] width 1568 height 751
click at [1433, 126] on icon "button" at bounding box center [1430, 131] width 13 height 11
click at [1325, 192] on input "incorporation_type_issue_missing" at bounding box center [1337, 189] width 125 height 20
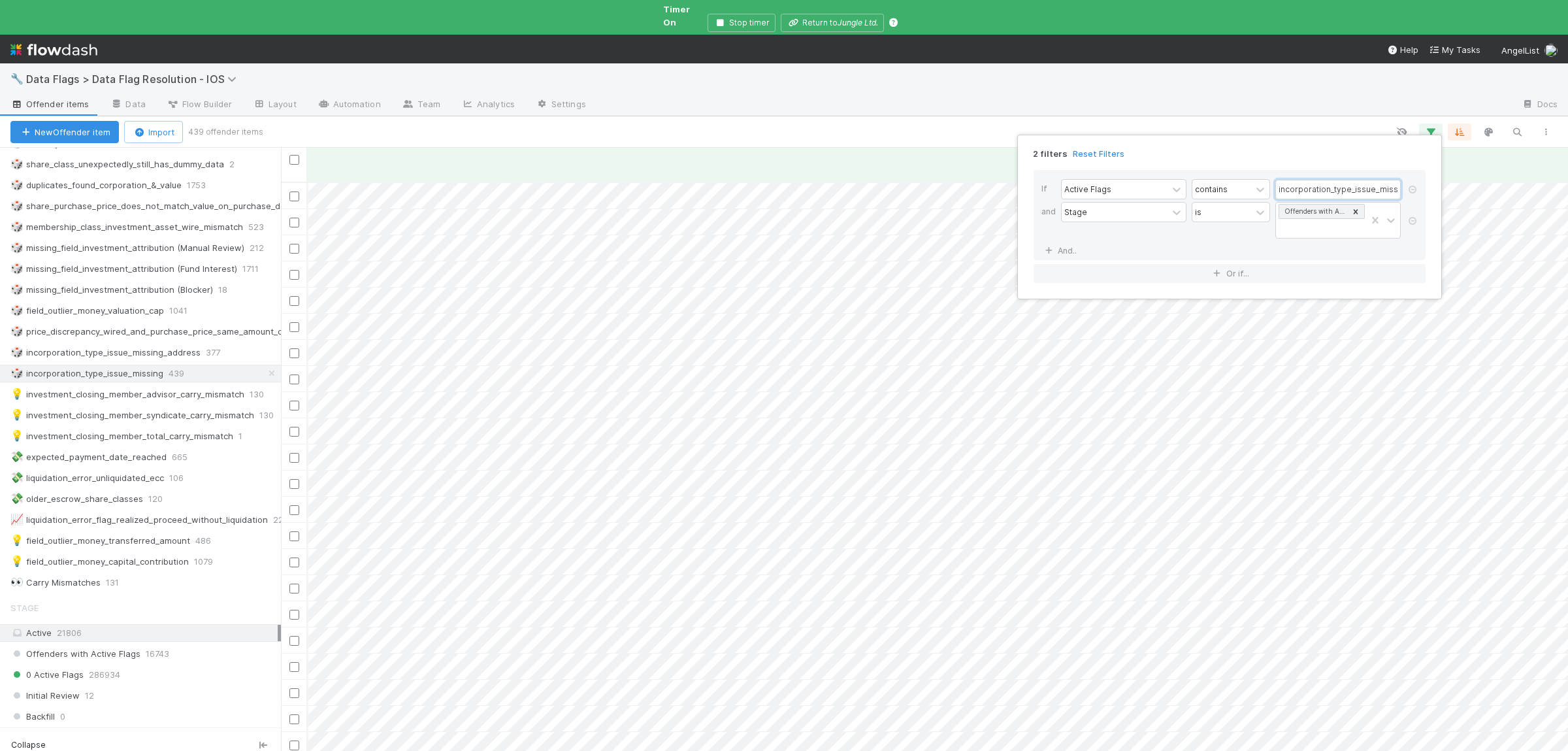
click at [1324, 183] on input "incorporation_type_issue_missing" at bounding box center [1337, 189] width 125 height 20
click at [1324, 183] on input "incorporation_type_issue_missing" at bounding box center [1337, 189] width 125 height 20
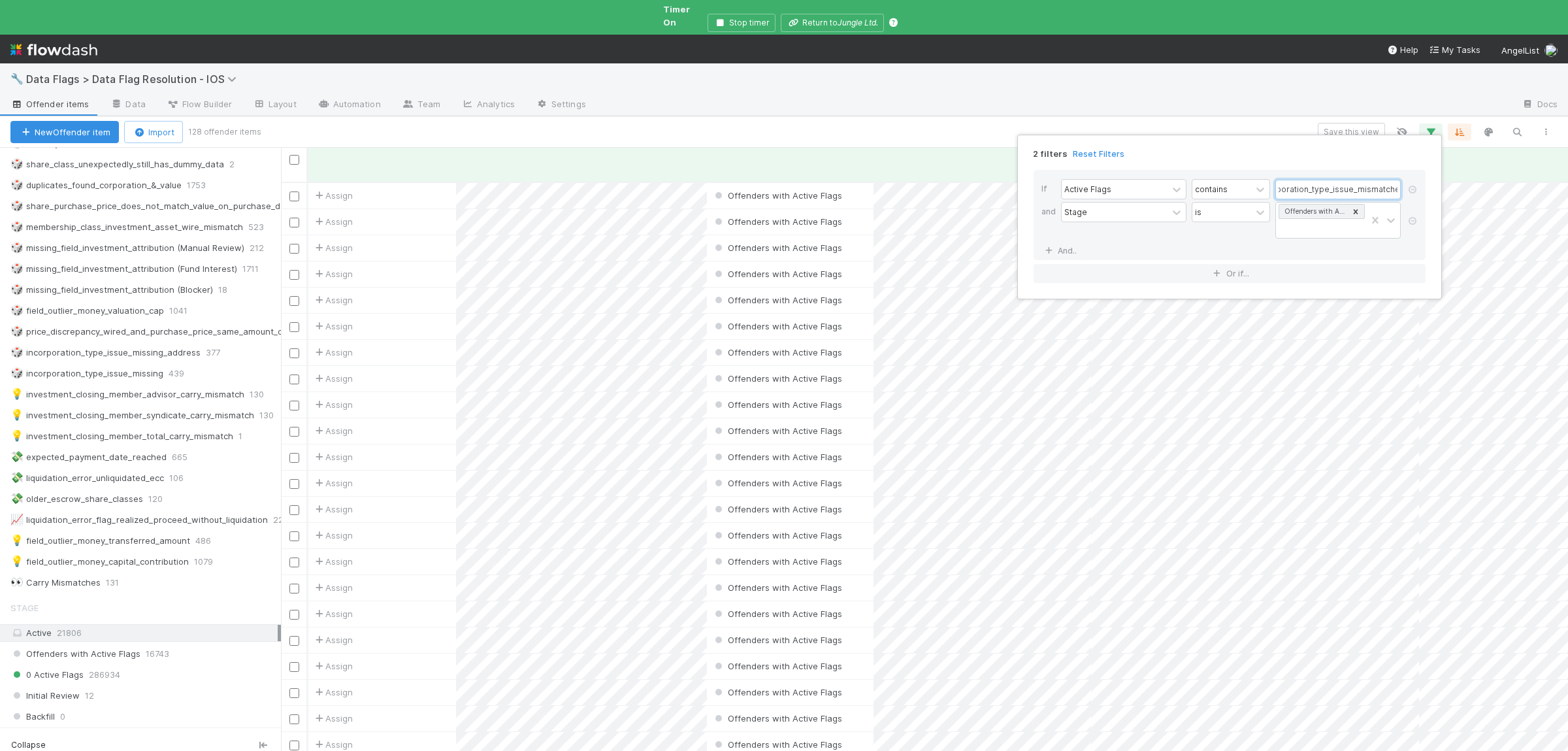
scroll to position [591, 1287]
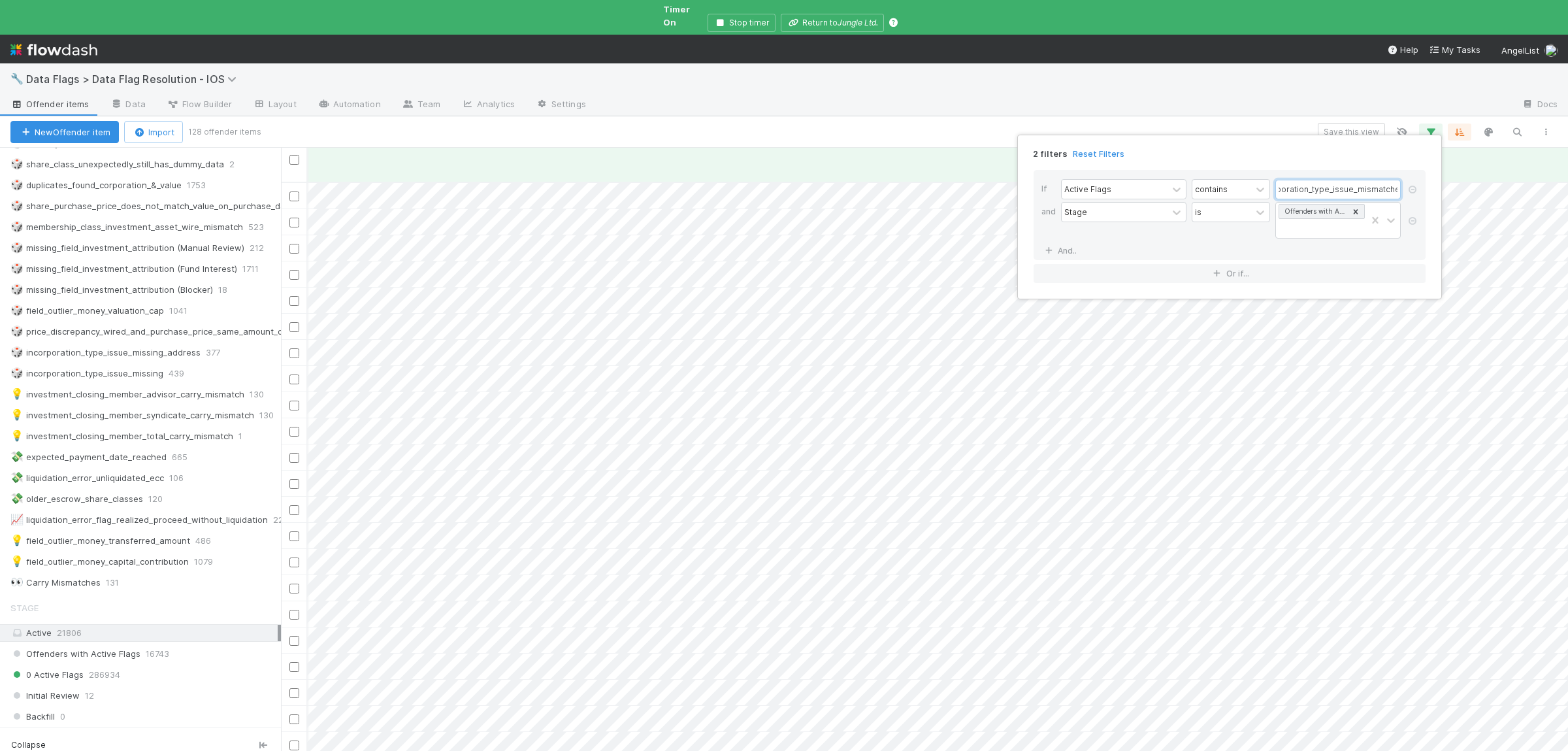
type input "Unique Flag Key":"incorporation_type_issue_mismatched""
click at [855, 125] on div "2 filters Reset Filters If Active Flags contains Unique Flag Key":"incorporatio…" at bounding box center [784, 375] width 1568 height 751
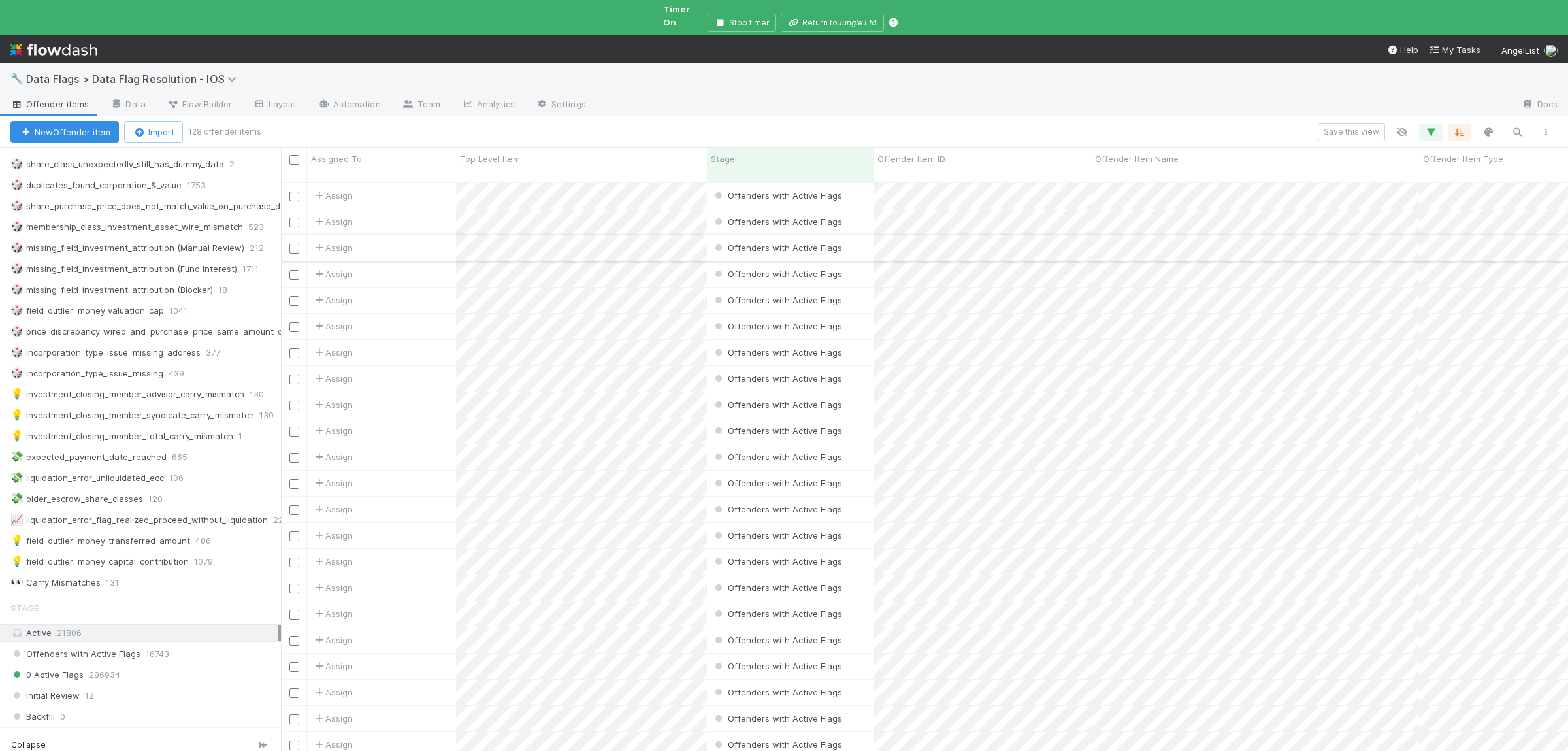
scroll to position [0, 0]
click at [1338, 123] on button "Save this view" at bounding box center [1351, 132] width 67 height 18
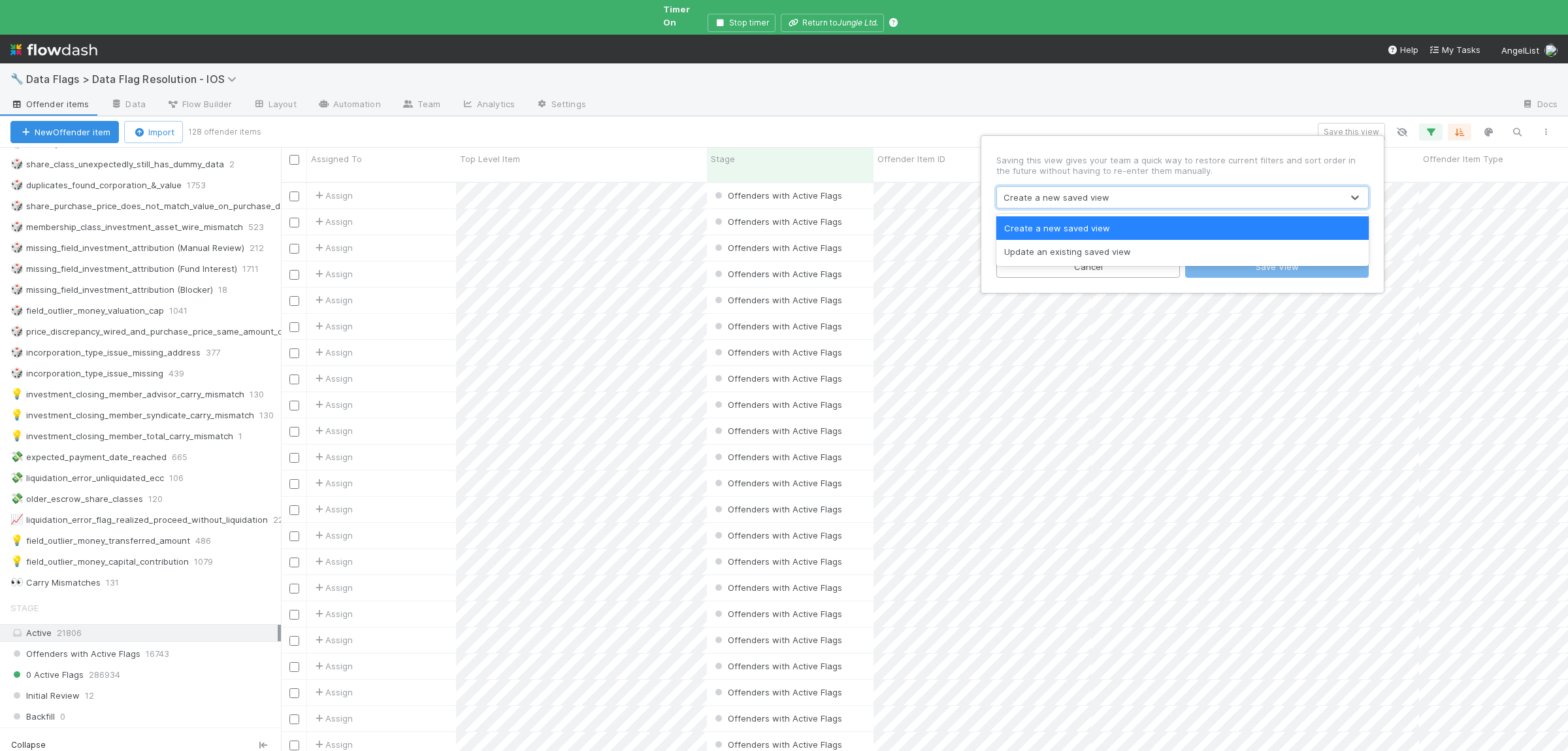
click at [1065, 199] on div "Create a new saved view" at bounding box center [1056, 197] width 106 height 13
click at [1081, 251] on div "Update an existing saved view" at bounding box center [1182, 251] width 373 height 24
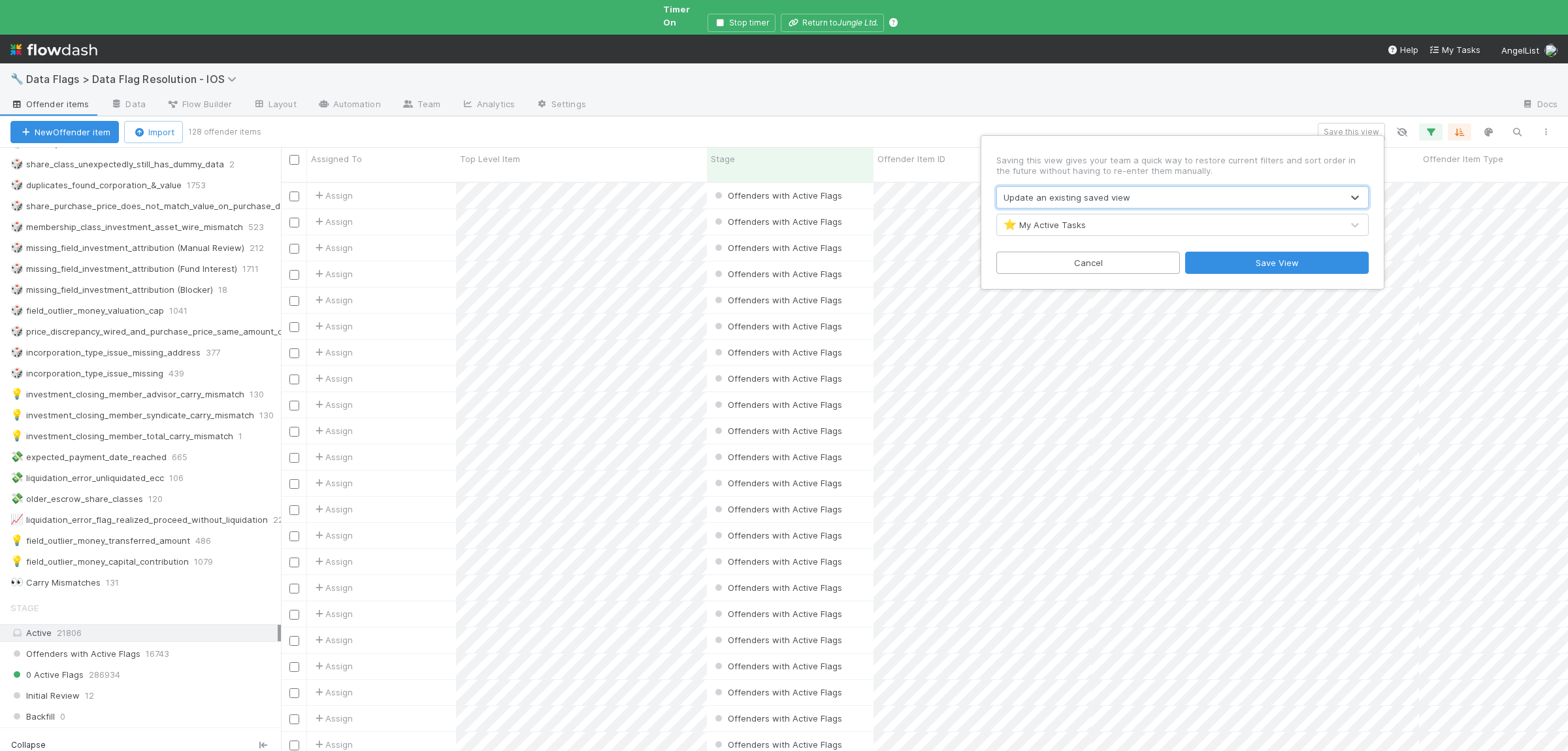
click at [1104, 225] on div "⭐ My Active Tasks" at bounding box center [1169, 225] width 345 height 21
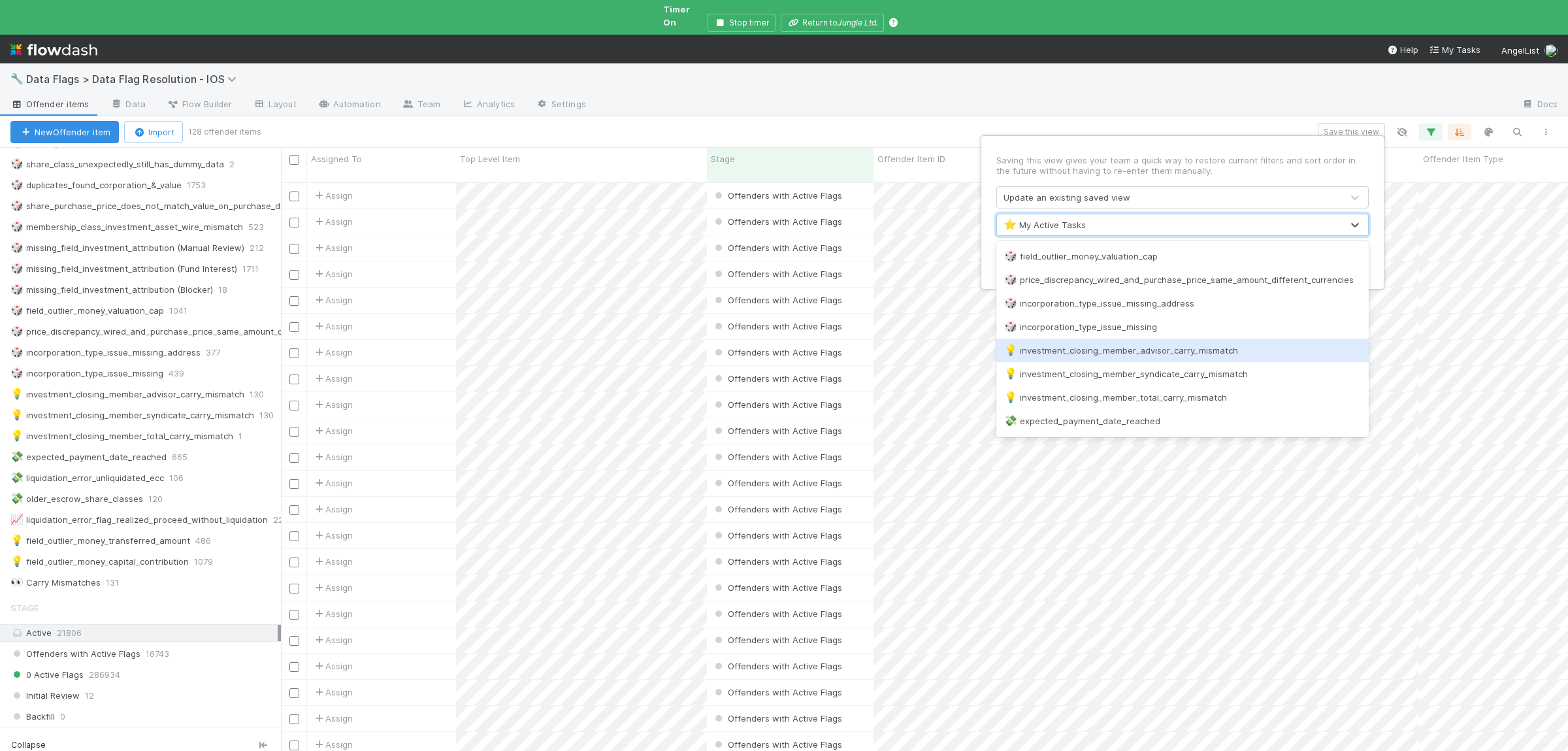
scroll to position [445, 0]
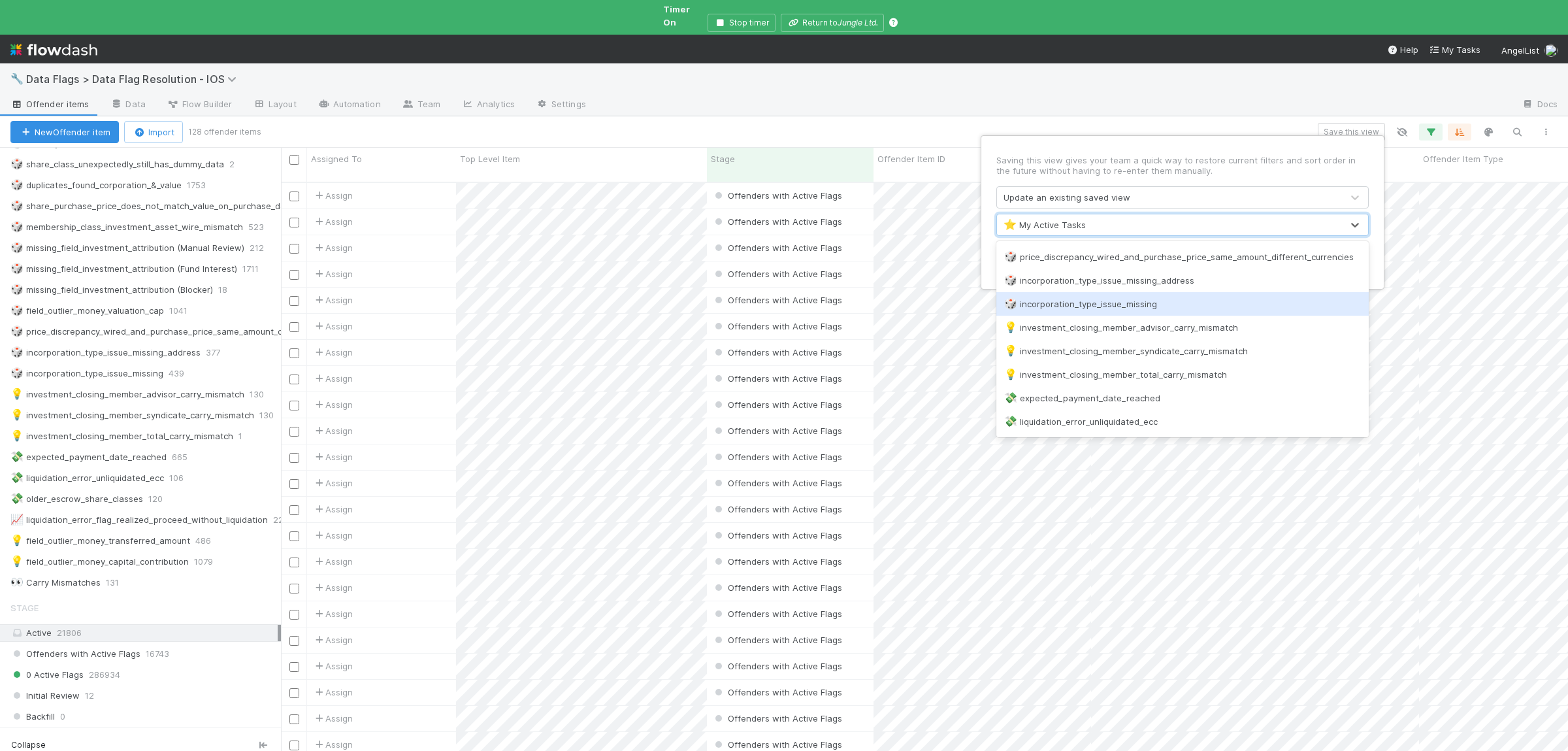
click at [1096, 311] on div "🎲 incorporation_type_issue_missing" at bounding box center [1182, 303] width 373 height 24
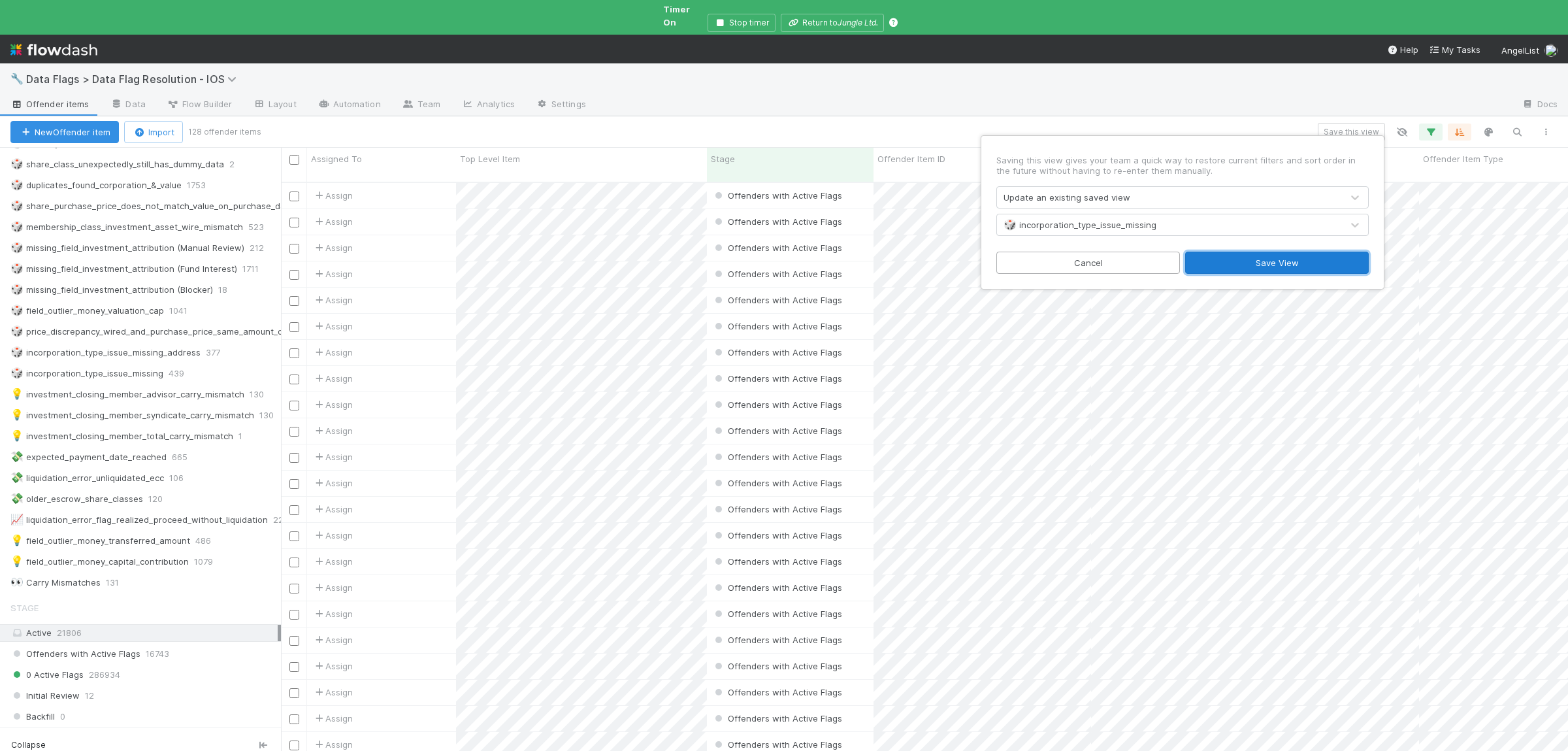
click at [1279, 268] on button "Save View" at bounding box center [1276, 262] width 183 height 22
click at [127, 370] on div "🎲 incorporation_type_issue_missing" at bounding box center [87, 373] width 153 height 16
click at [66, 370] on div "🎲 incorporation_type_issue_missing" at bounding box center [87, 373] width 153 height 16
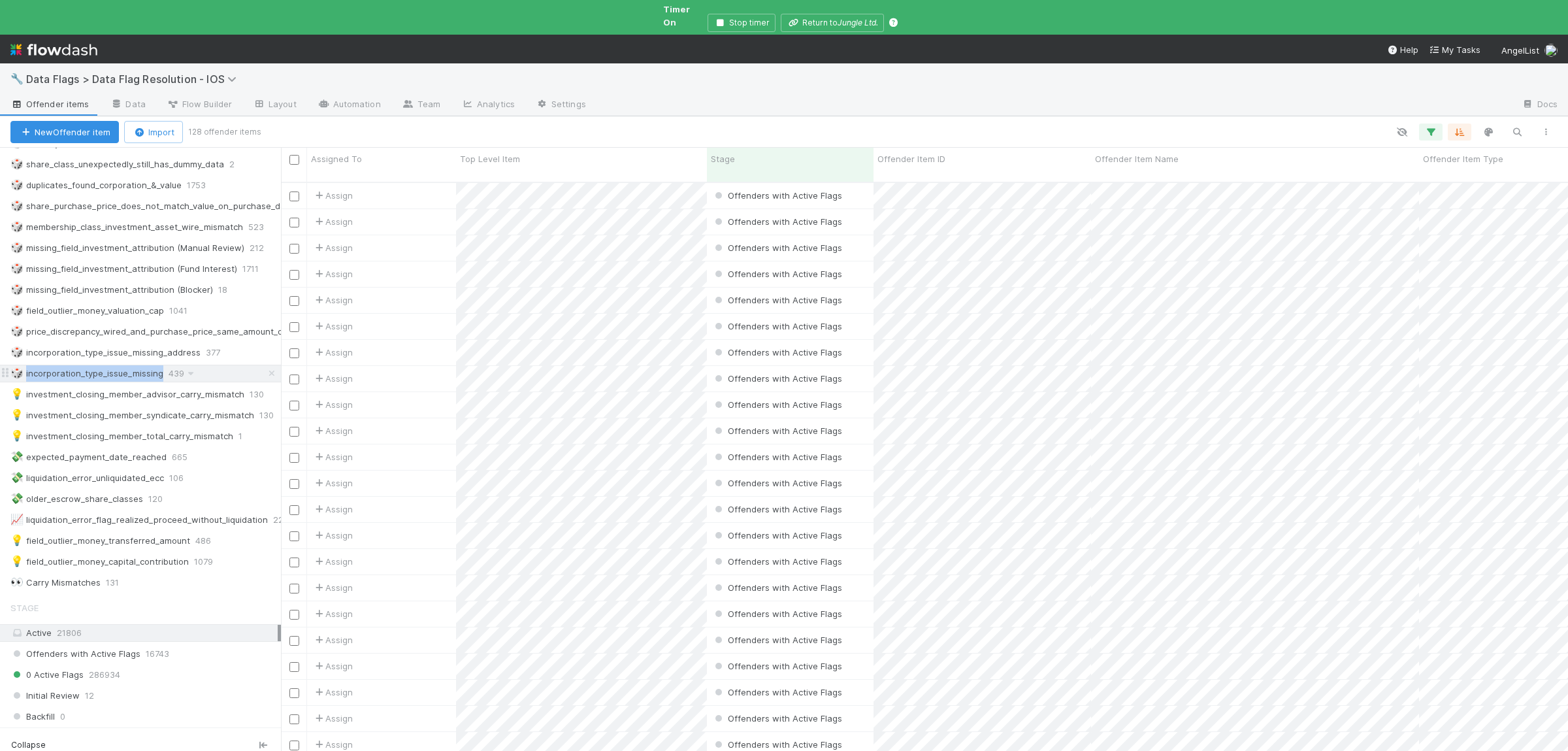
click at [66, 370] on div "🎲 incorporation_type_issue_missing" at bounding box center [87, 373] width 153 height 16
click at [66, 369] on div "🎲 incorporation_type_issue_missing" at bounding box center [87, 373] width 153 height 16
click at [192, 370] on icon at bounding box center [190, 373] width 13 height 8
click at [225, 446] on div "Rename this view" at bounding box center [211, 450] width 133 height 20
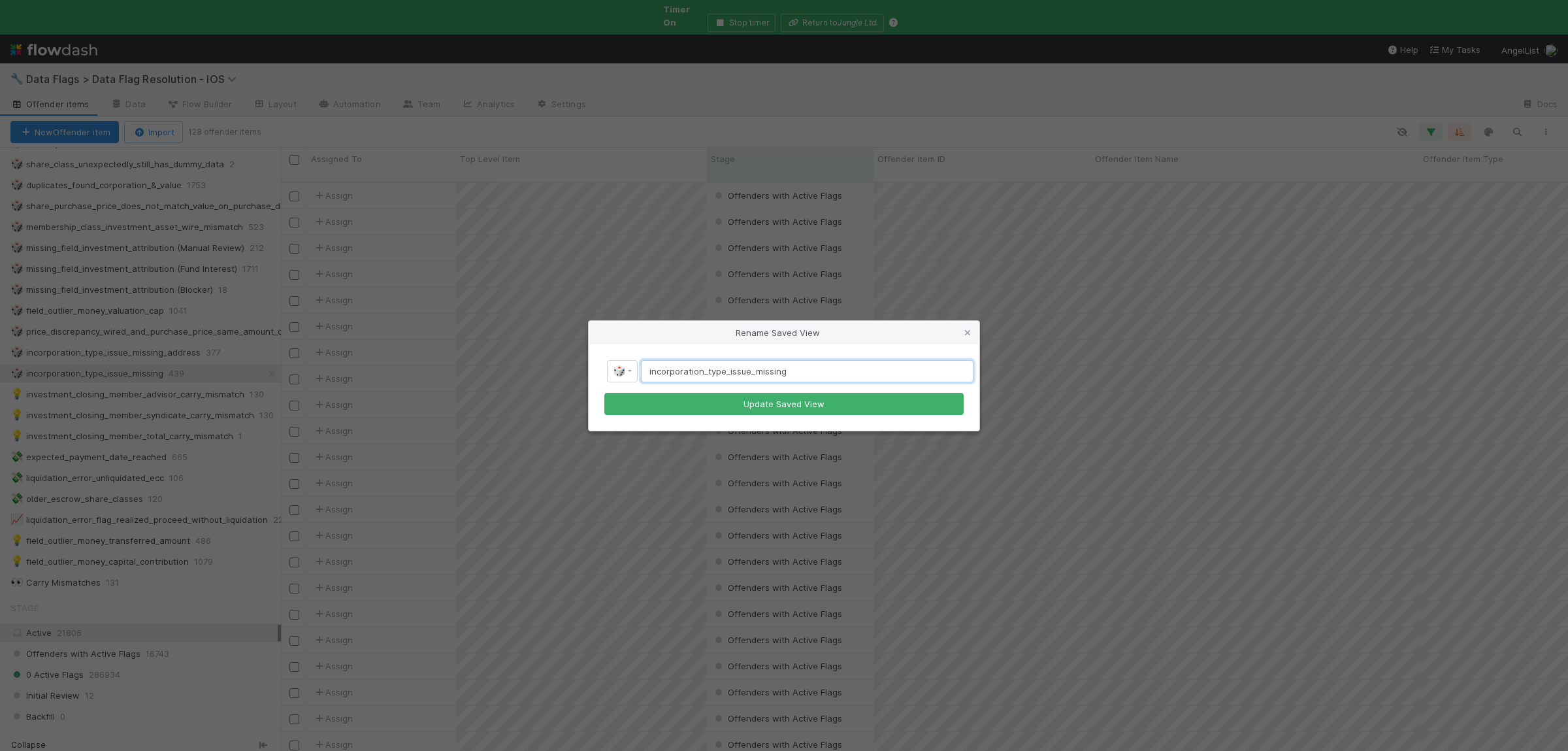
drag, startPoint x: 813, startPoint y: 369, endPoint x: 648, endPoint y: 370, distance: 165.0
click at [648, 370] on input "incorporation_type_issue_missing" at bounding box center [807, 371] width 332 height 22
paste input "matched"
type input "incorporation_type_issue_mismatched"
click at [771, 402] on button "Update Saved View" at bounding box center [784, 403] width 359 height 22
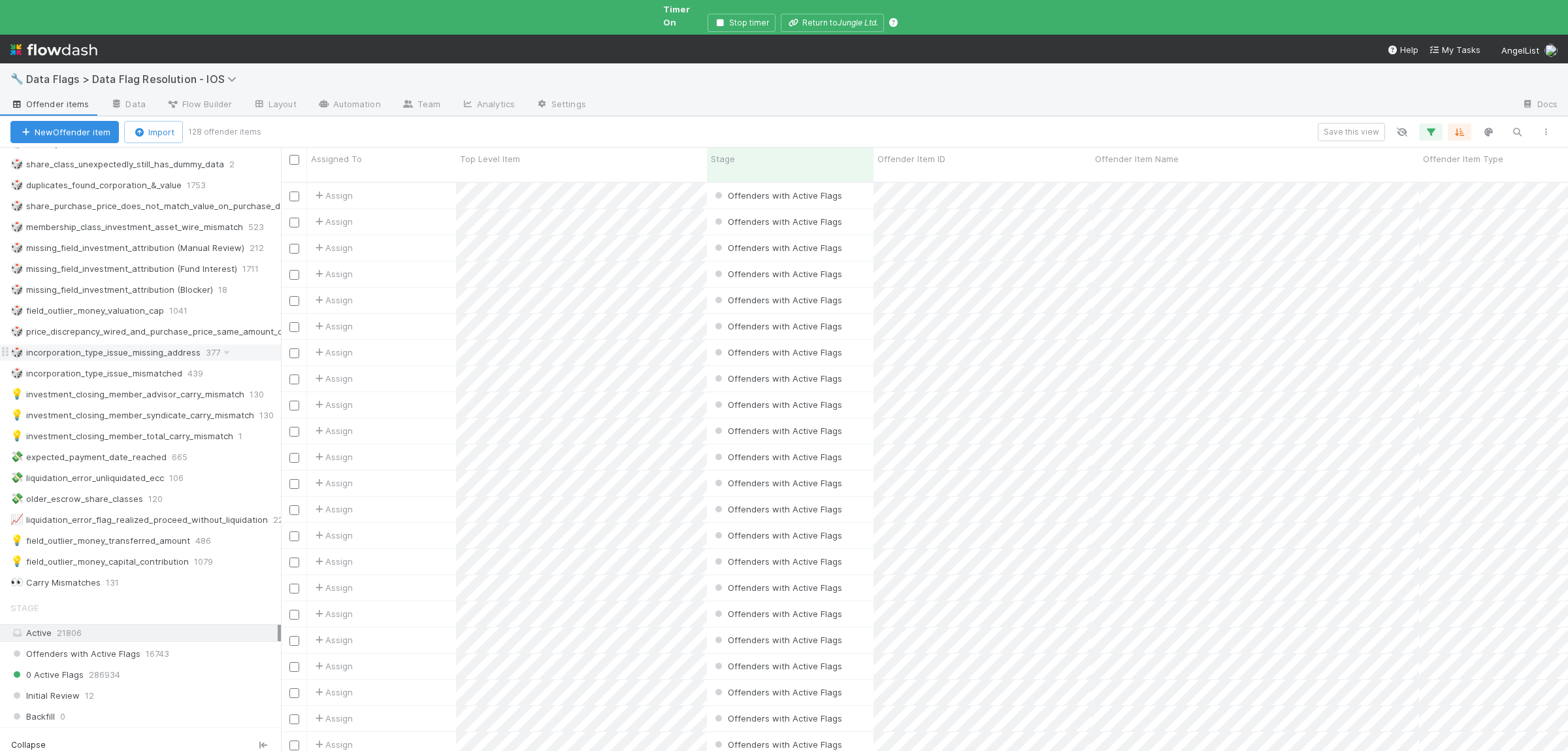
click at [127, 348] on div "🎲 incorporation_type_issue_missing_address" at bounding box center [105, 352] width 190 height 16
click at [1433, 126] on icon "button" at bounding box center [1430, 131] width 13 height 11
click at [1336, 183] on input "incorporation_type_issue_missing_address" at bounding box center [1337, 189] width 125 height 20
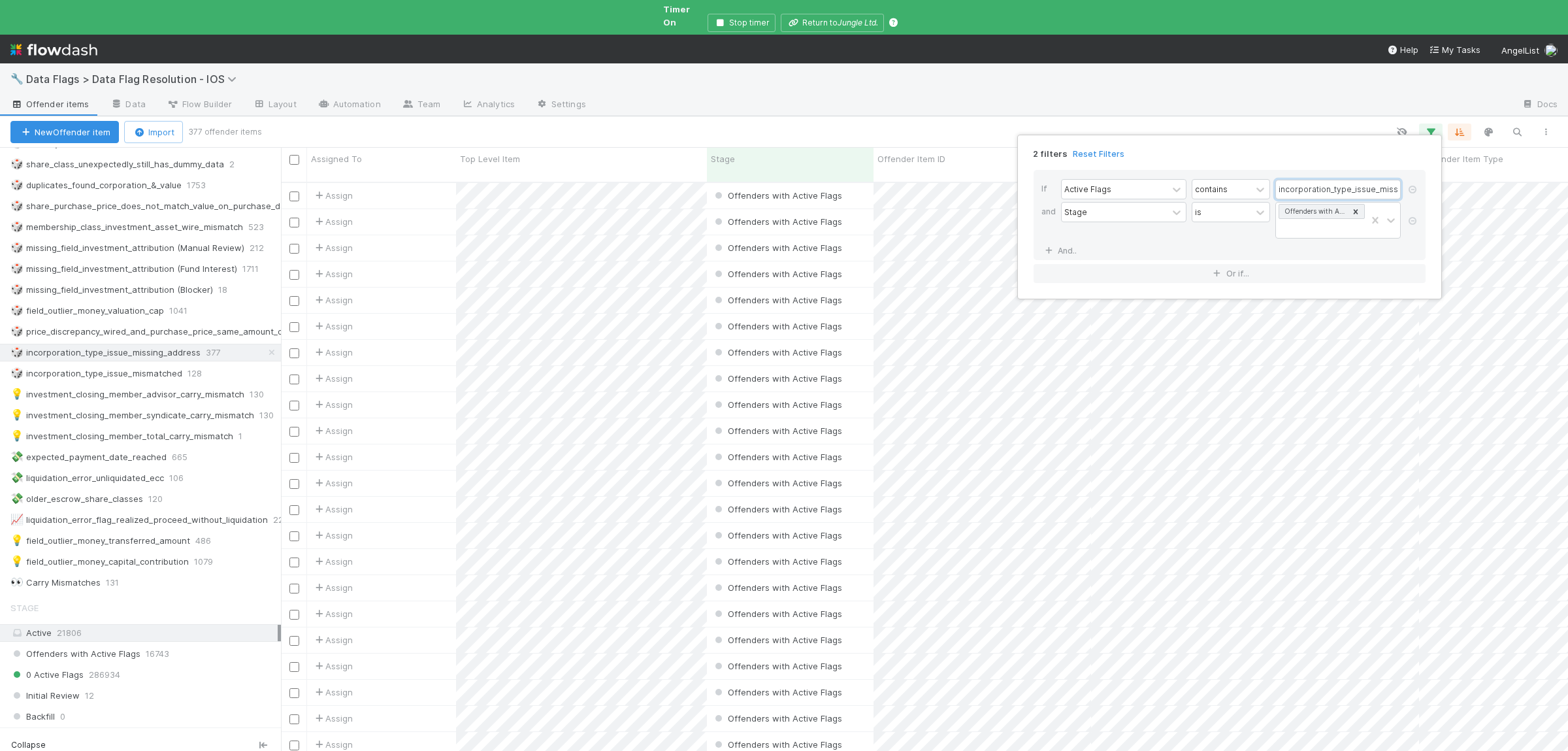
click at [1336, 183] on input "incorporation_type_issue_missing_address" at bounding box center [1337, 189] width 125 height 20
type input "Unique Flag Key":"incorporation_type_issue_missing_address""
click at [1198, 120] on div "2 filters Reset Filters If Active Flags contains Unique Flag Key":"incorporatio…" at bounding box center [784, 375] width 1568 height 751
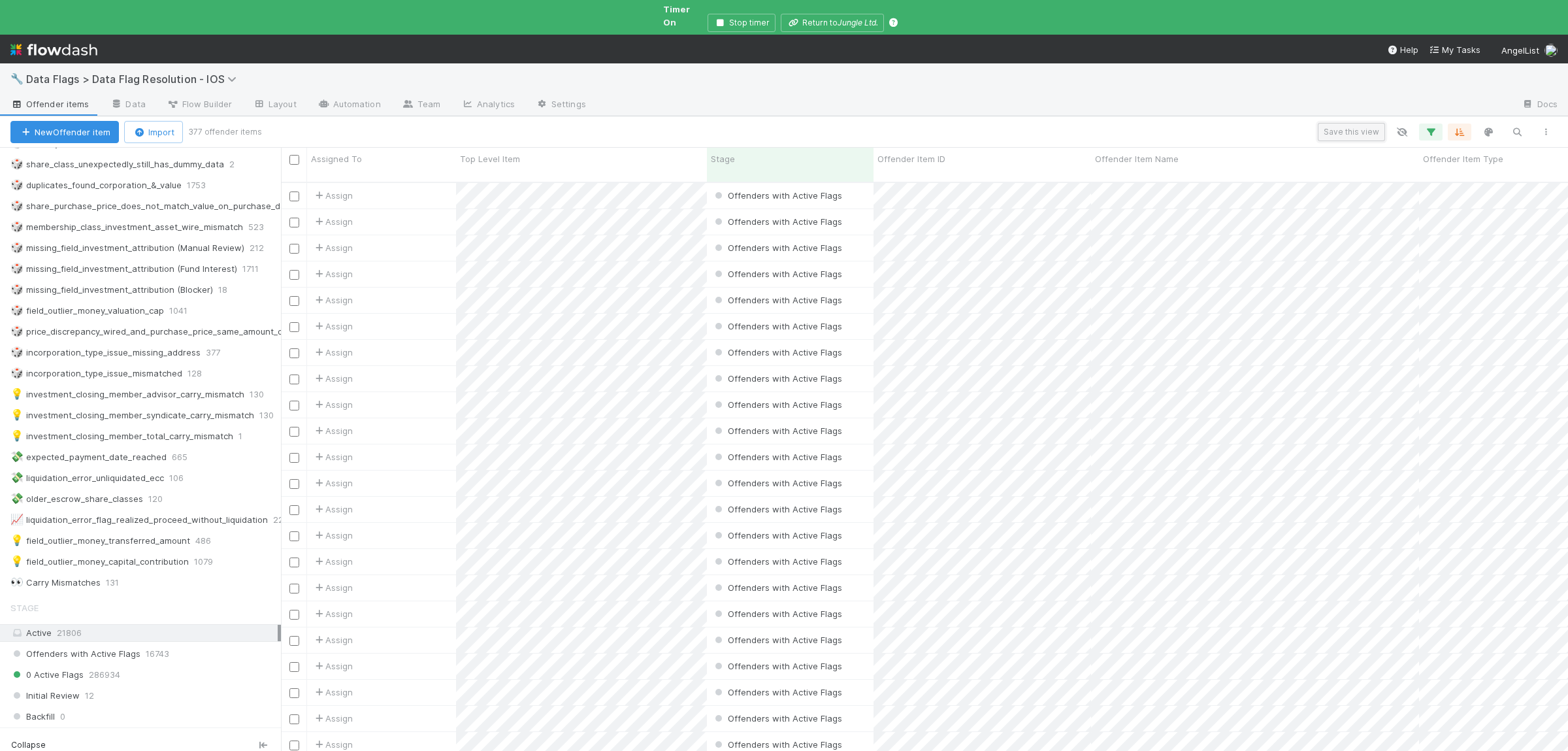
click at [1329, 125] on button "Save this view" at bounding box center [1351, 132] width 67 height 18
click at [1078, 196] on div "Create a new saved view" at bounding box center [1056, 197] width 106 height 13
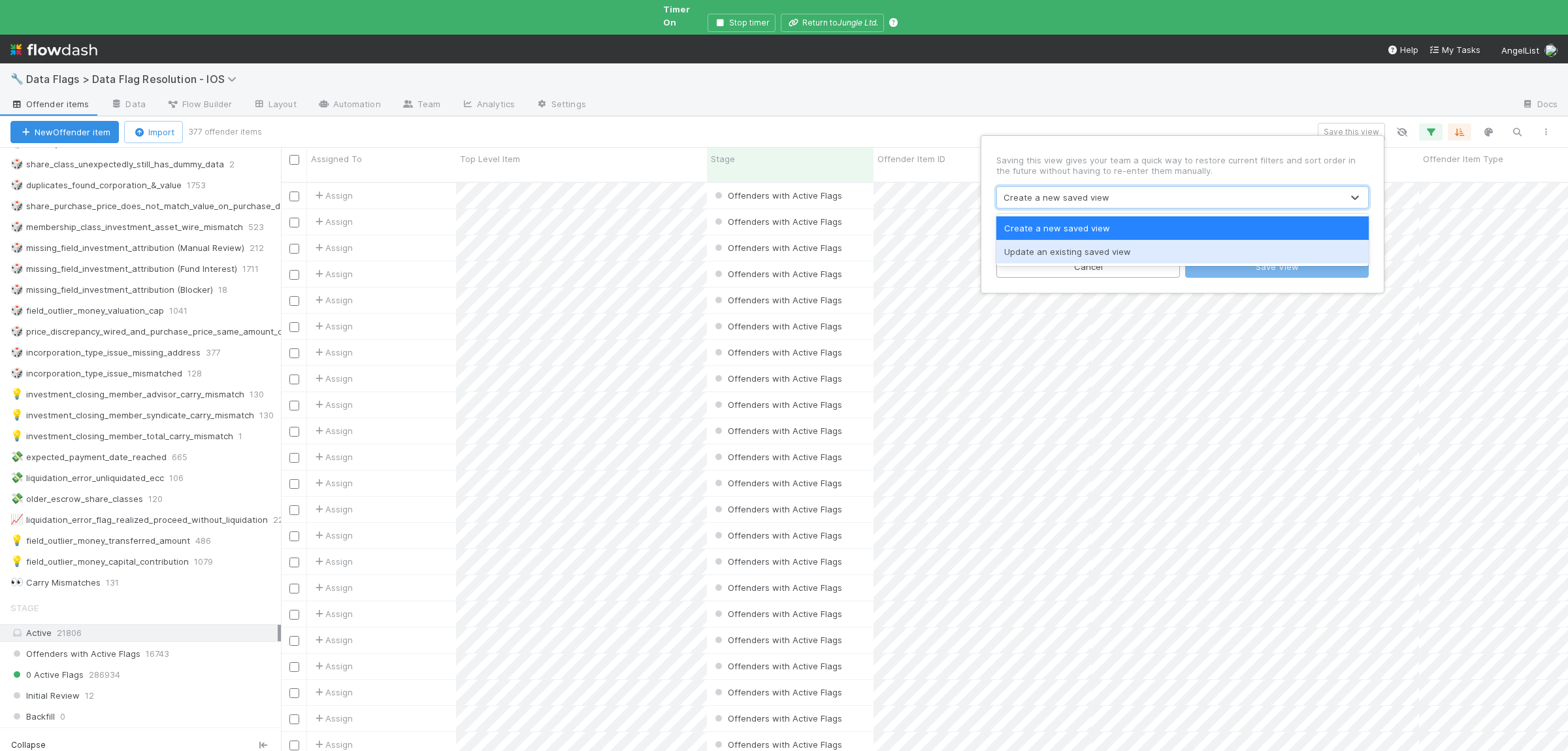
click at [1081, 254] on div "Update an existing saved view" at bounding box center [1182, 251] width 373 height 24
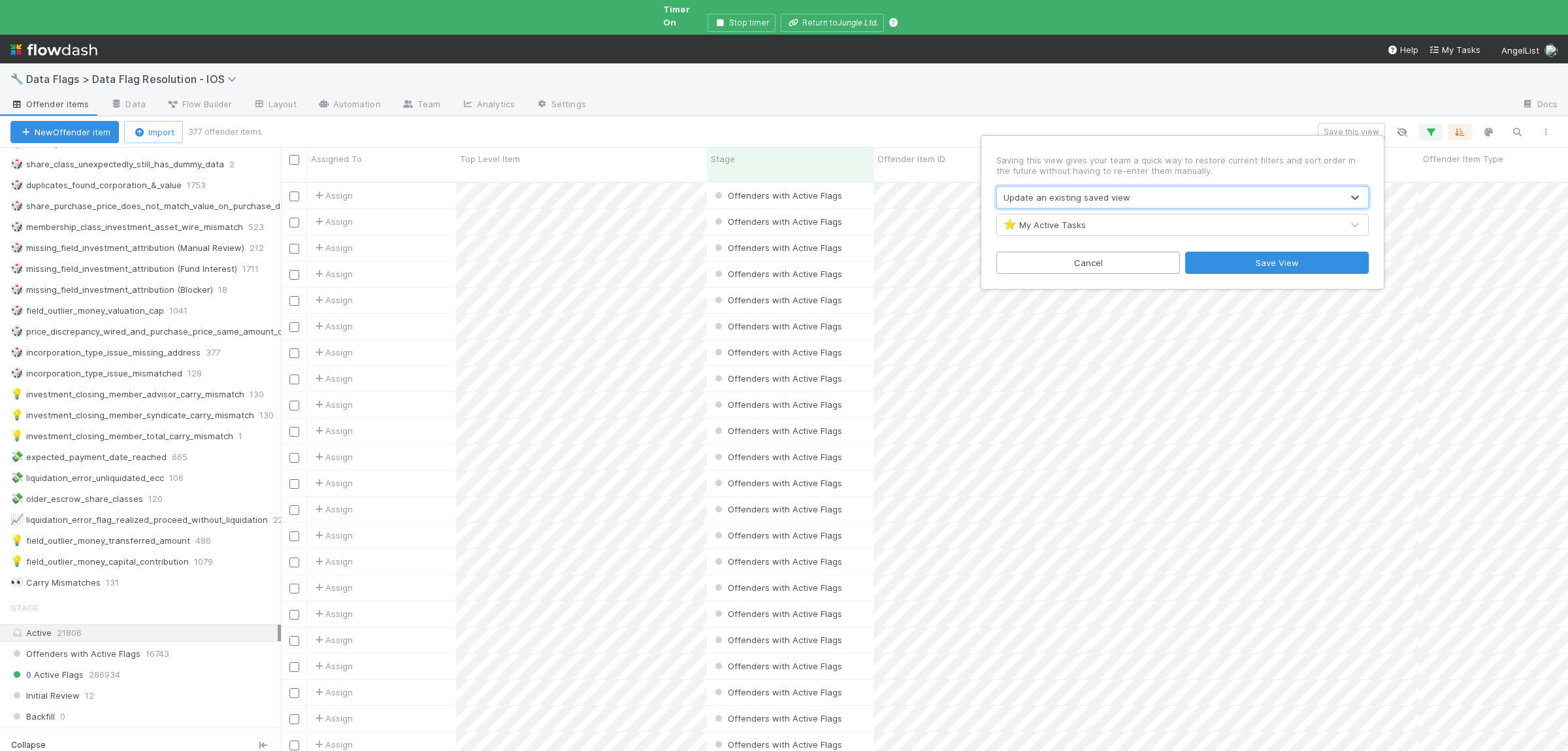
click at [1084, 225] on div "⭐ My Active Tasks" at bounding box center [1045, 225] width 82 height 13
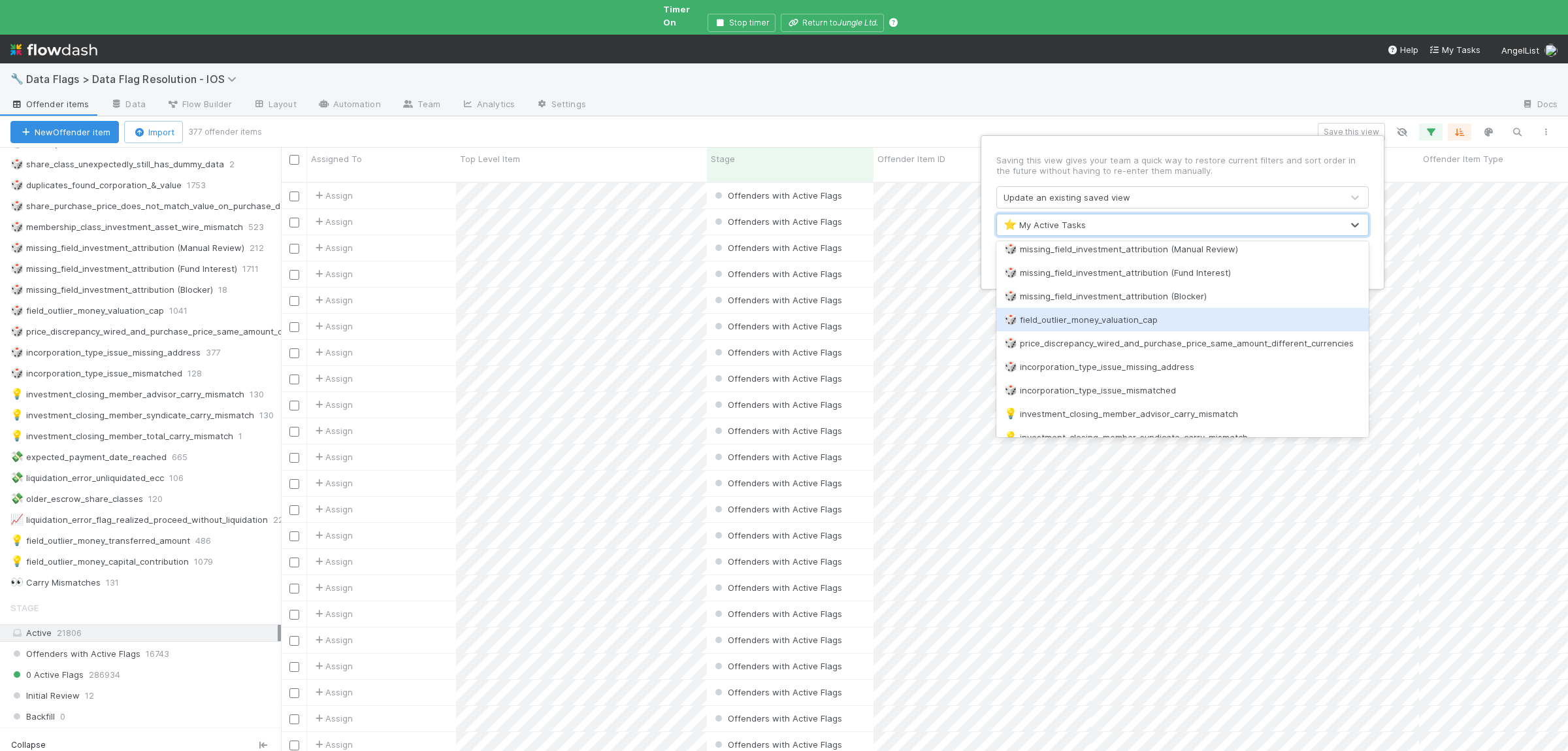
scroll to position [382, 0]
click at [1123, 342] on div "🎲 incorporation_type_issue_missing_address" at bounding box center [1182, 343] width 357 height 13
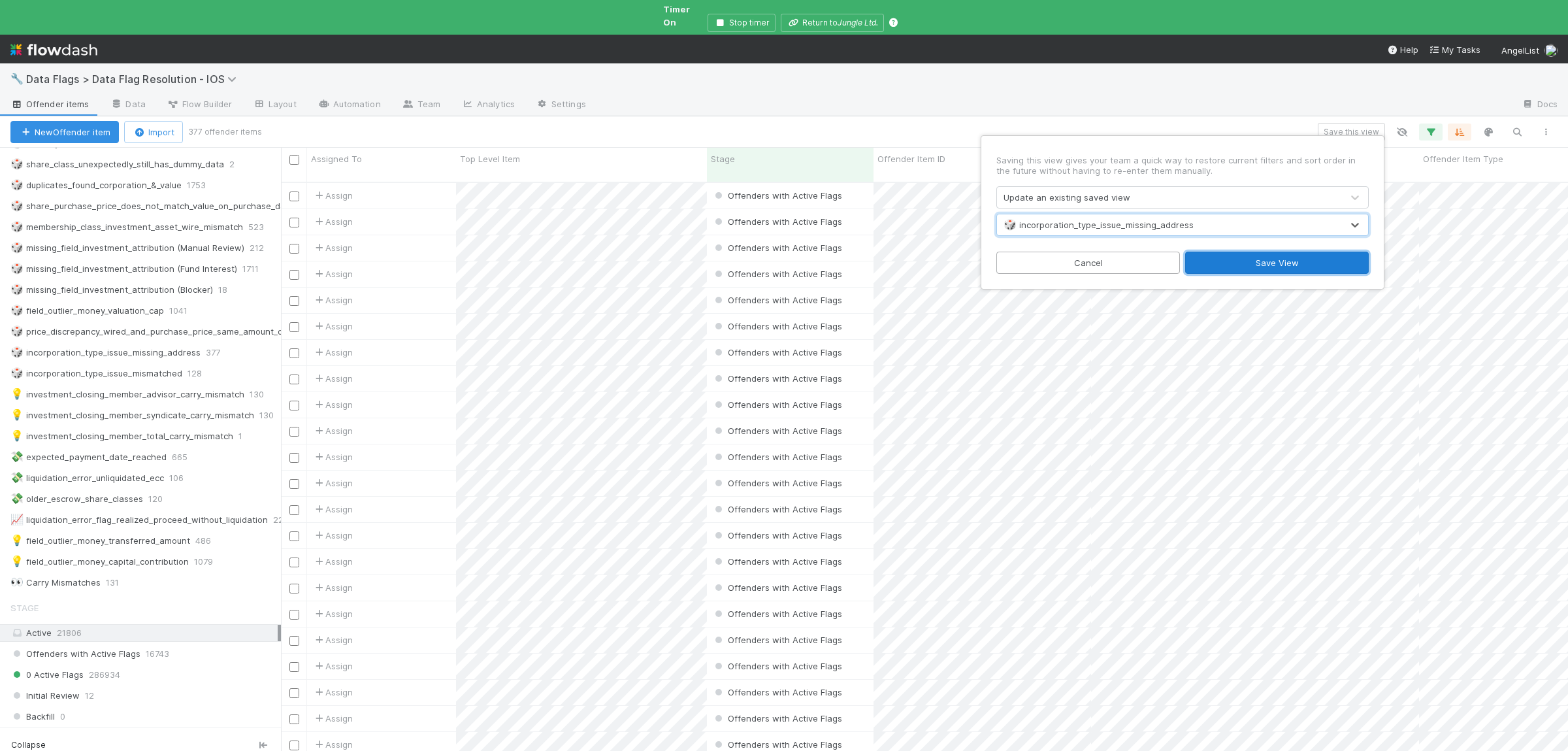
click at [1311, 264] on button "Save View" at bounding box center [1276, 262] width 183 height 22
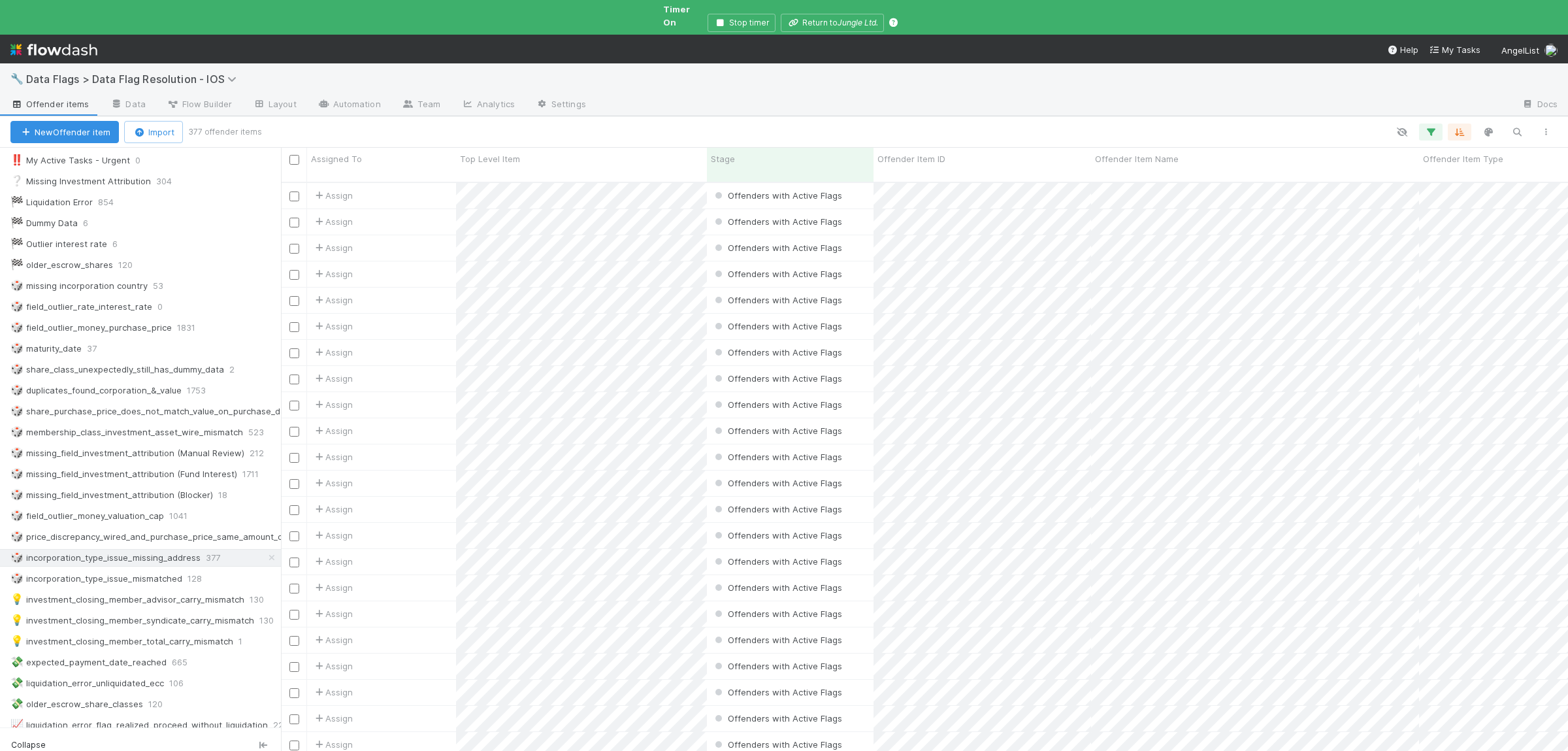
scroll to position [63, 0]
click at [170, 561] on div "🎲 incorporation_type_issue_mismatched" at bounding box center [96, 565] width 172 height 16
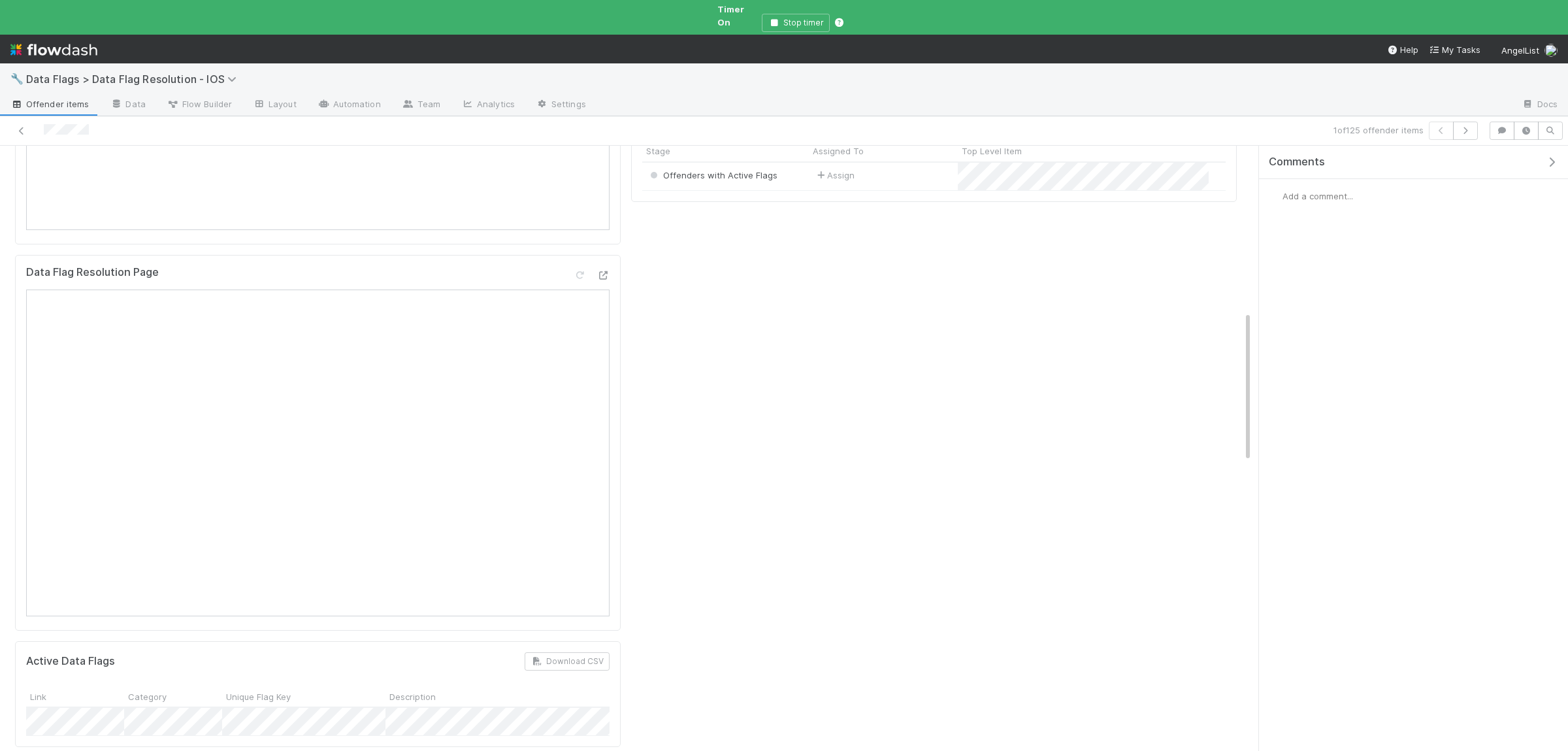
scroll to position [701, 0]
click at [20, 127] on icon at bounding box center [21, 131] width 13 height 8
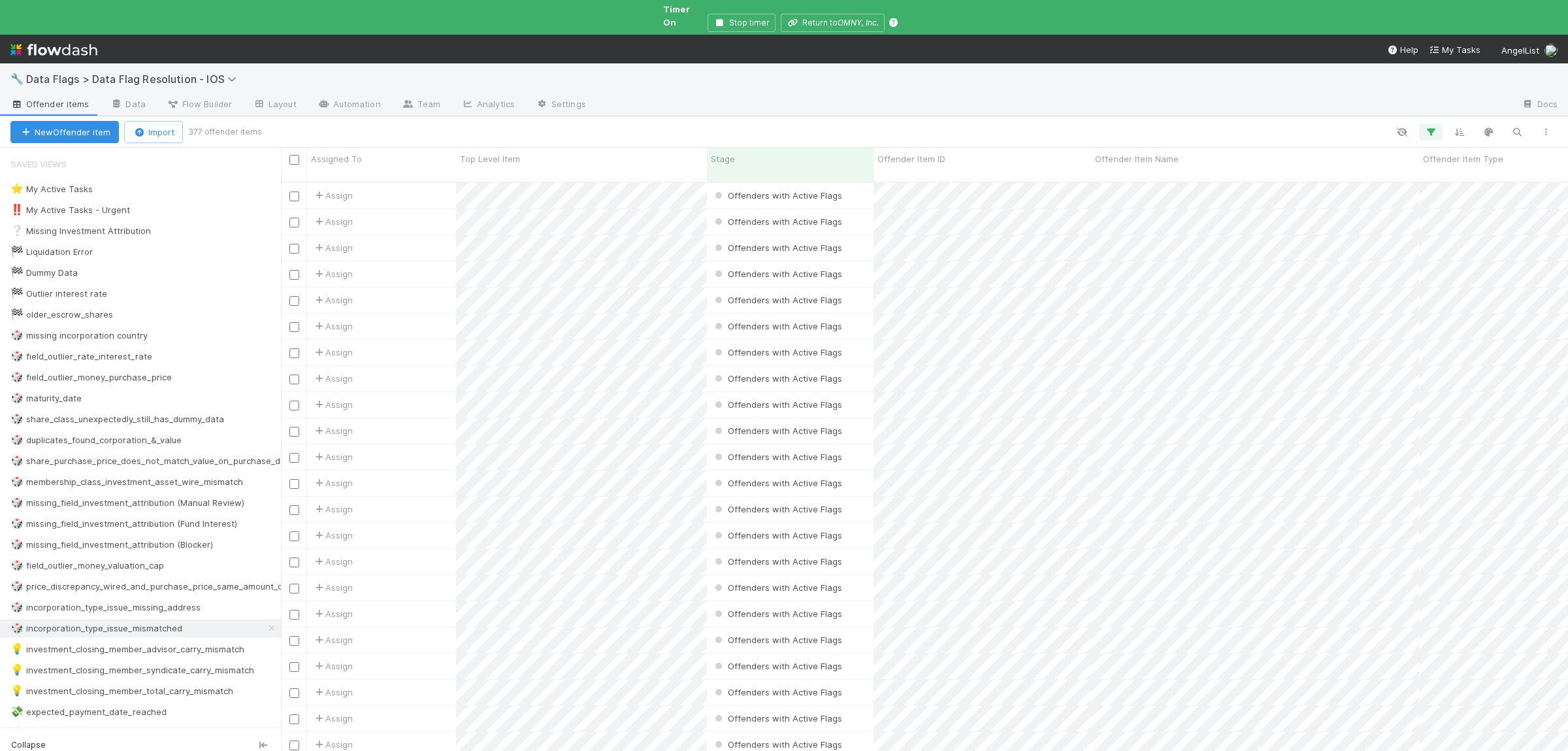
scroll to position [591, 1287]
click at [517, 530] on div at bounding box center [784, 375] width 1568 height 751
click at [607, 602] on div at bounding box center [784, 375] width 1568 height 751
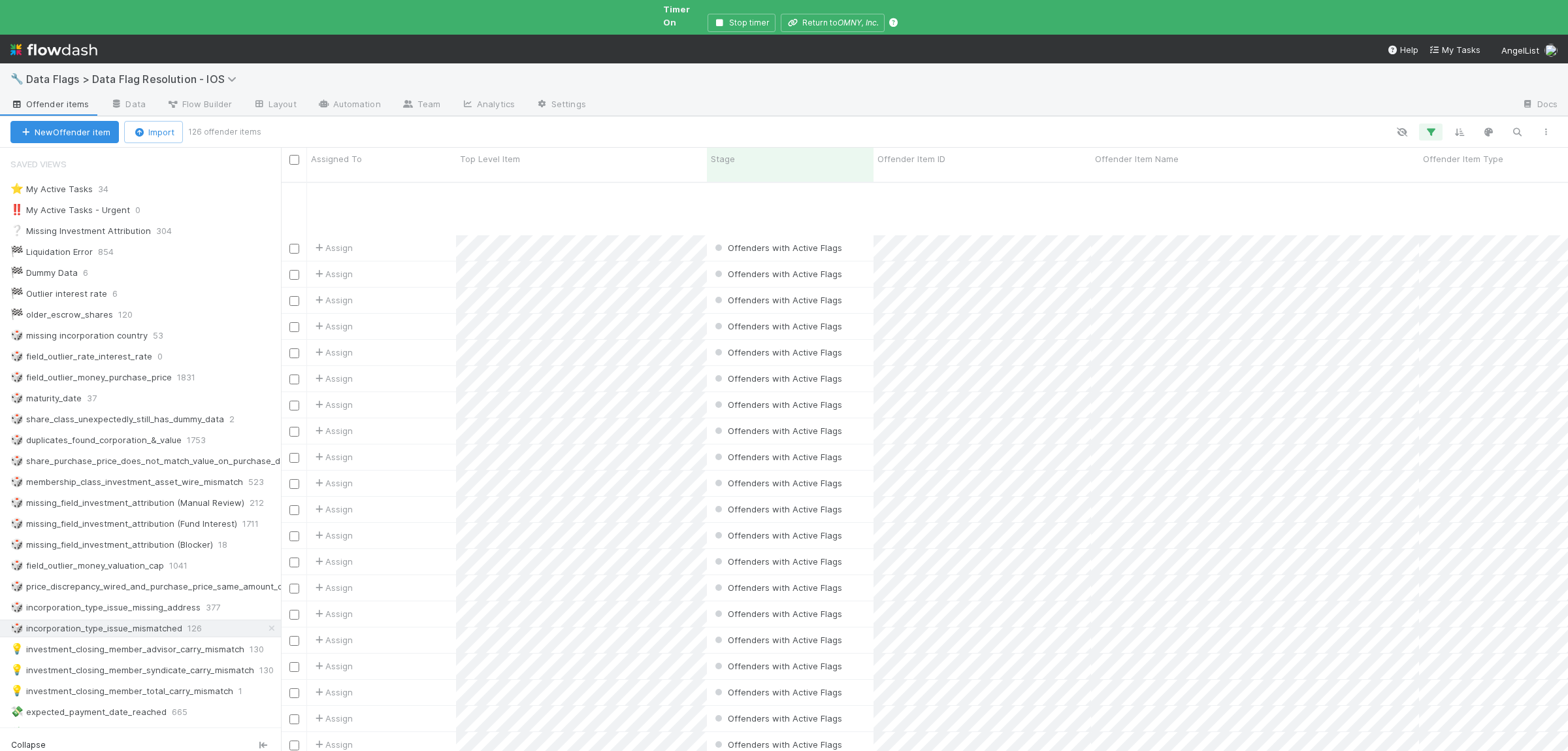
scroll to position [1135, 0]
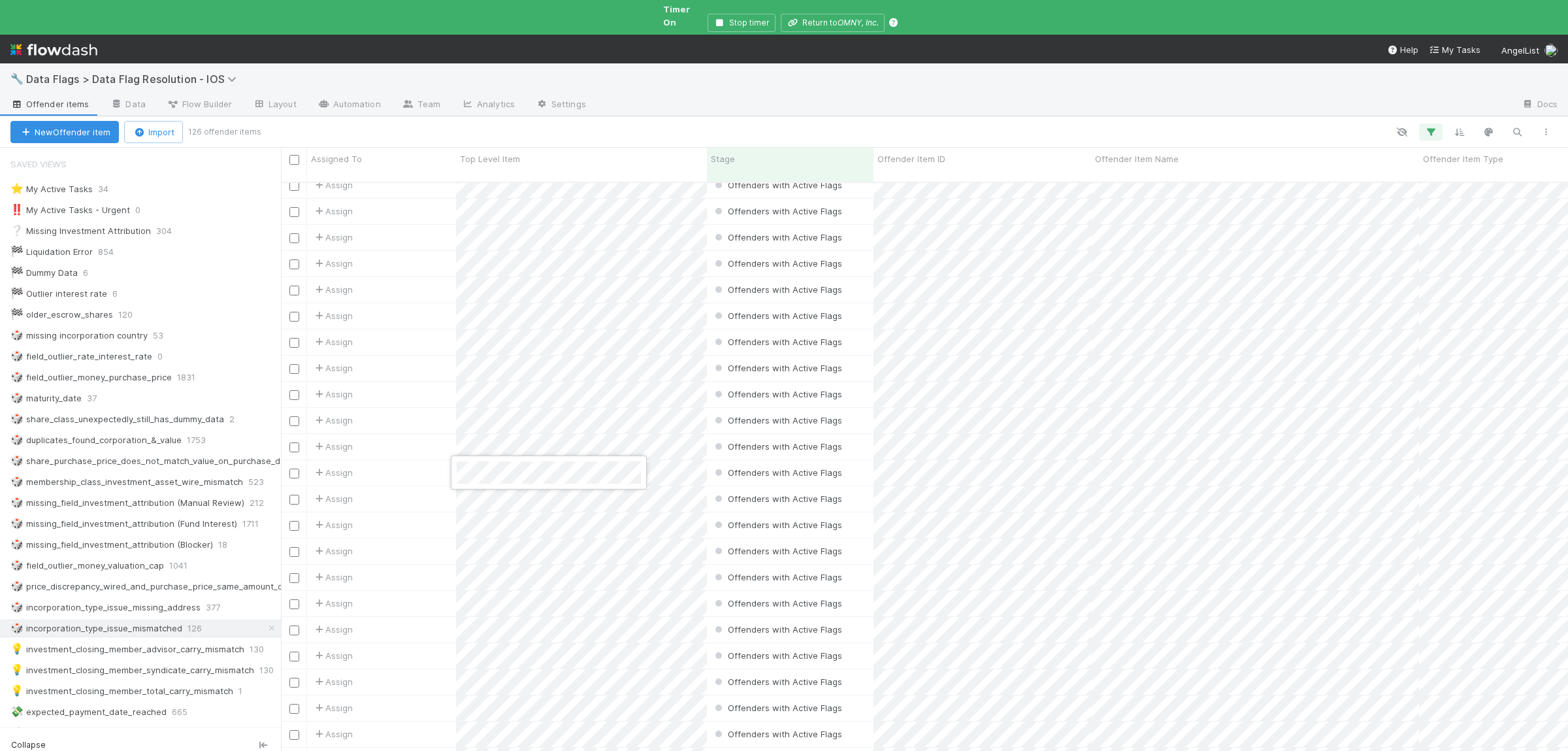
click at [611, 564] on div at bounding box center [784, 375] width 1568 height 751
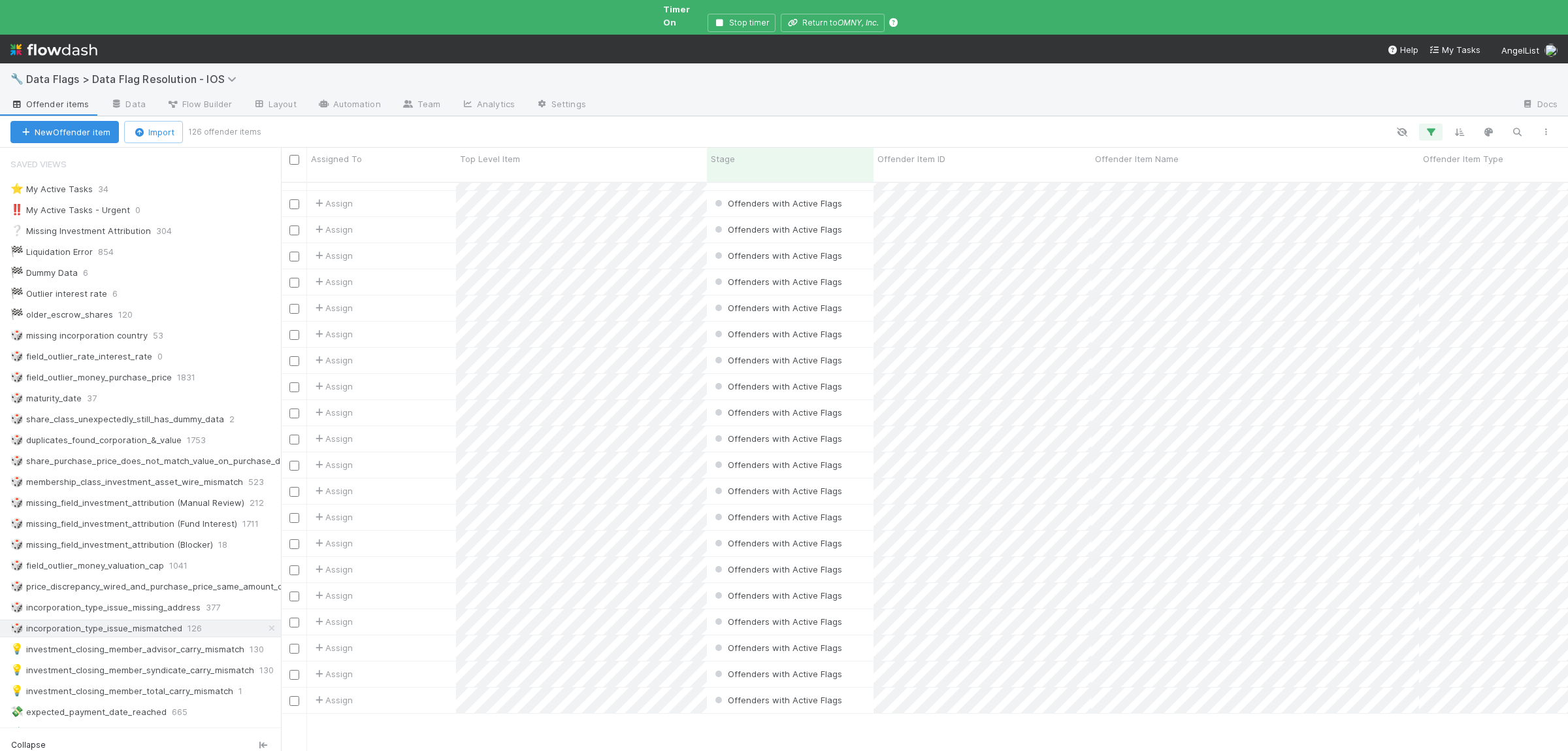
scroll to position [0, 0]
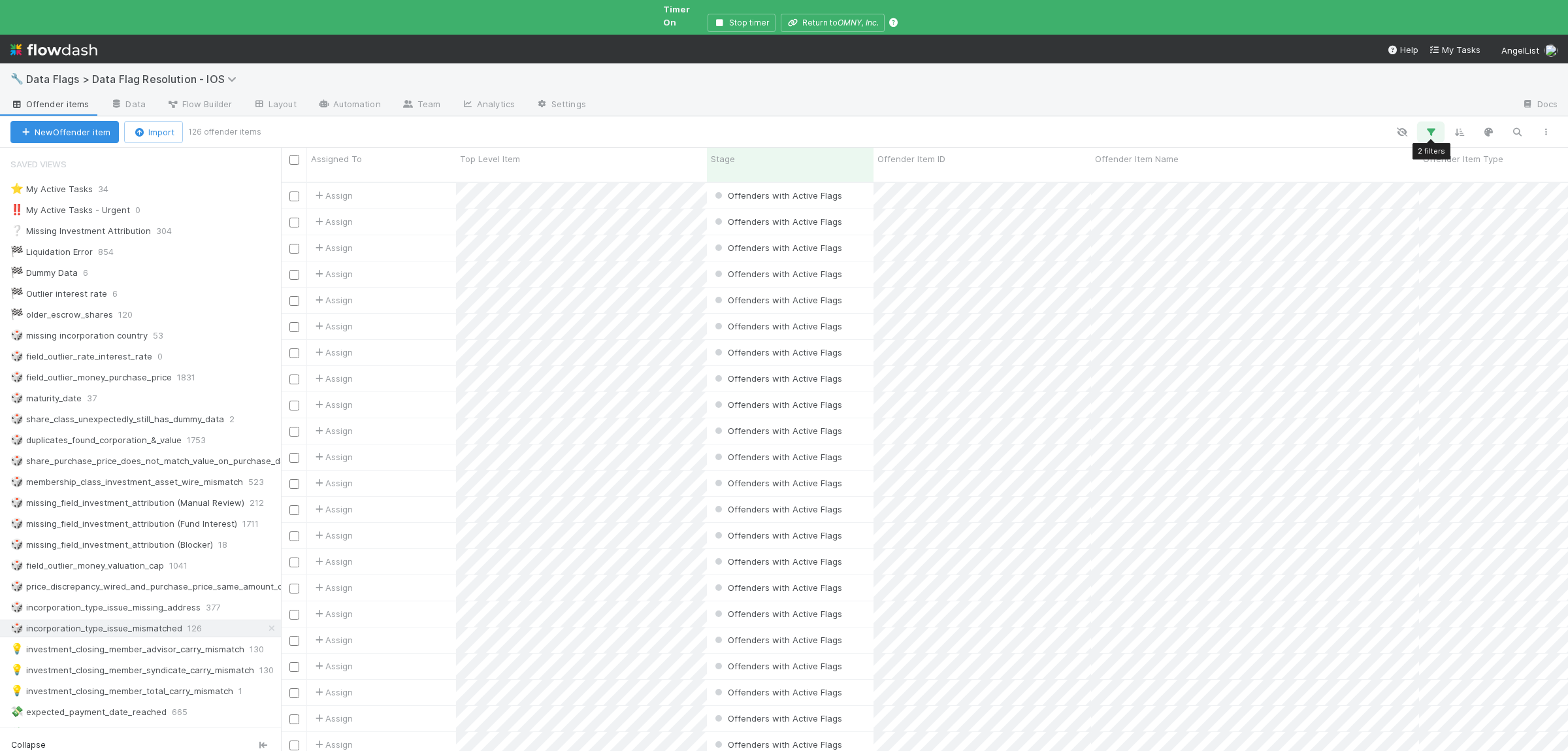
click at [1439, 124] on button "button" at bounding box center [1431, 132] width 24 height 17
drag, startPoint x: 1347, startPoint y: 192, endPoint x: 1395, endPoint y: 190, distance: 48.0
click at [1395, 190] on input "Unique Flag Key":"incorporation_type_issue_mismatched"" at bounding box center [1337, 189] width 125 height 20
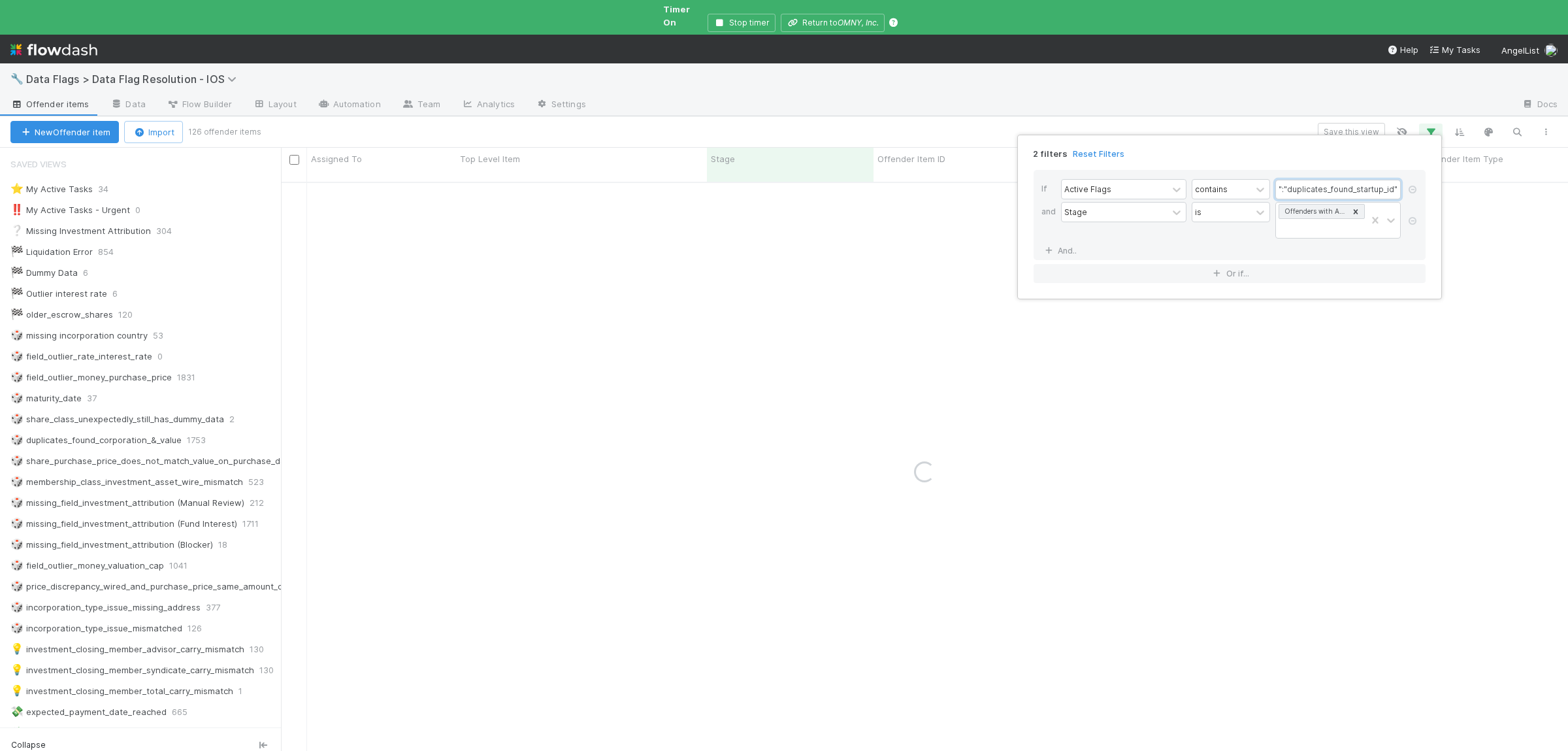
scroll to position [0, 57]
type input "Unique Flag Key":"duplicates_found_startup_id""
click at [1114, 495] on div "2 filters Reset Filters If Active Flags contains Unique Flag Key":"duplicates_f…" at bounding box center [784, 375] width 1568 height 751
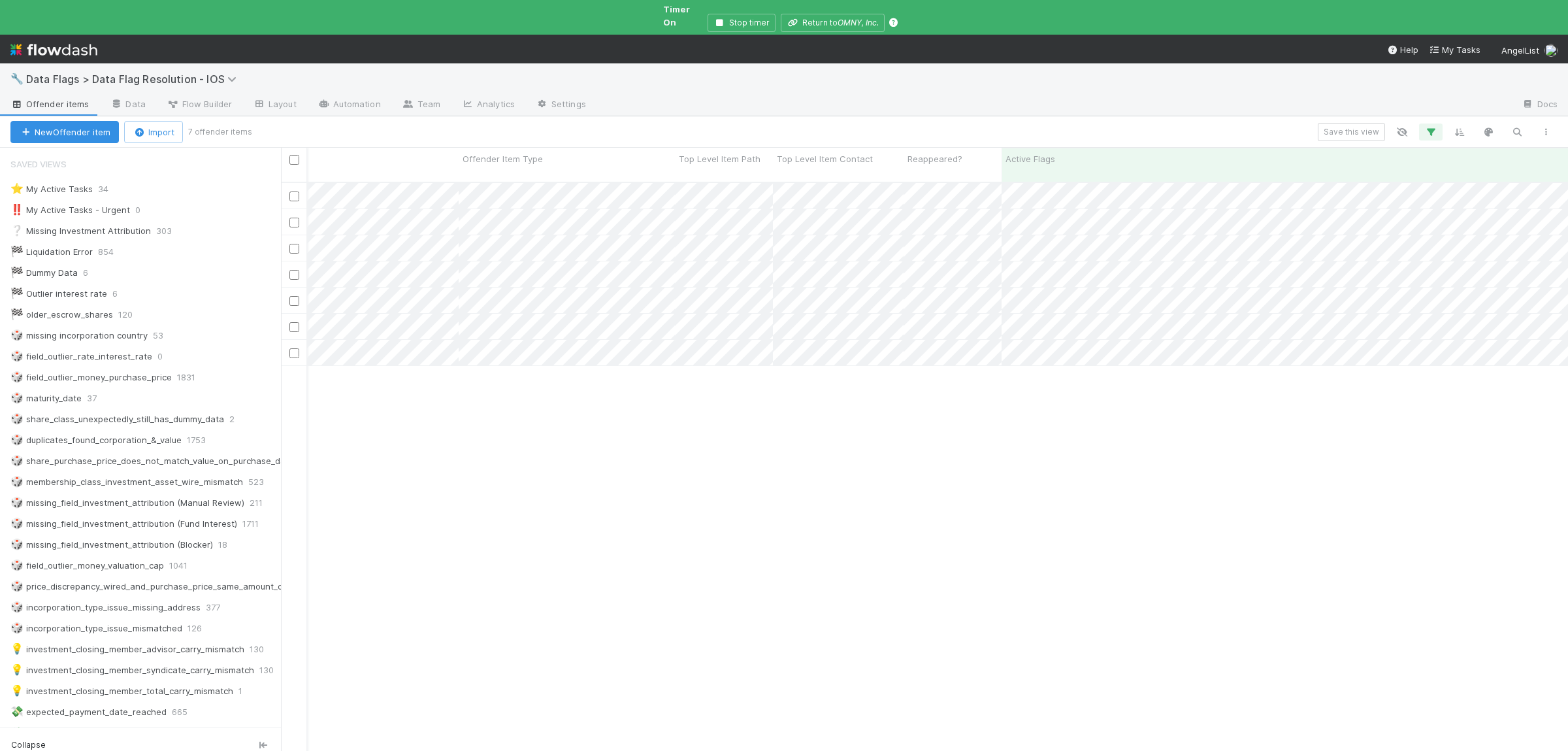
scroll to position [0, 960]
click at [1440, 124] on button "button" at bounding box center [1431, 132] width 24 height 17
click at [1331, 188] on input "Unique Flag Key":"duplicates_found_startup_id"" at bounding box center [1337, 189] width 125 height 20
click at [1330, 188] on input "Unique Flag Key":"duplicates_found_startup_id"" at bounding box center [1337, 189] width 125 height 20
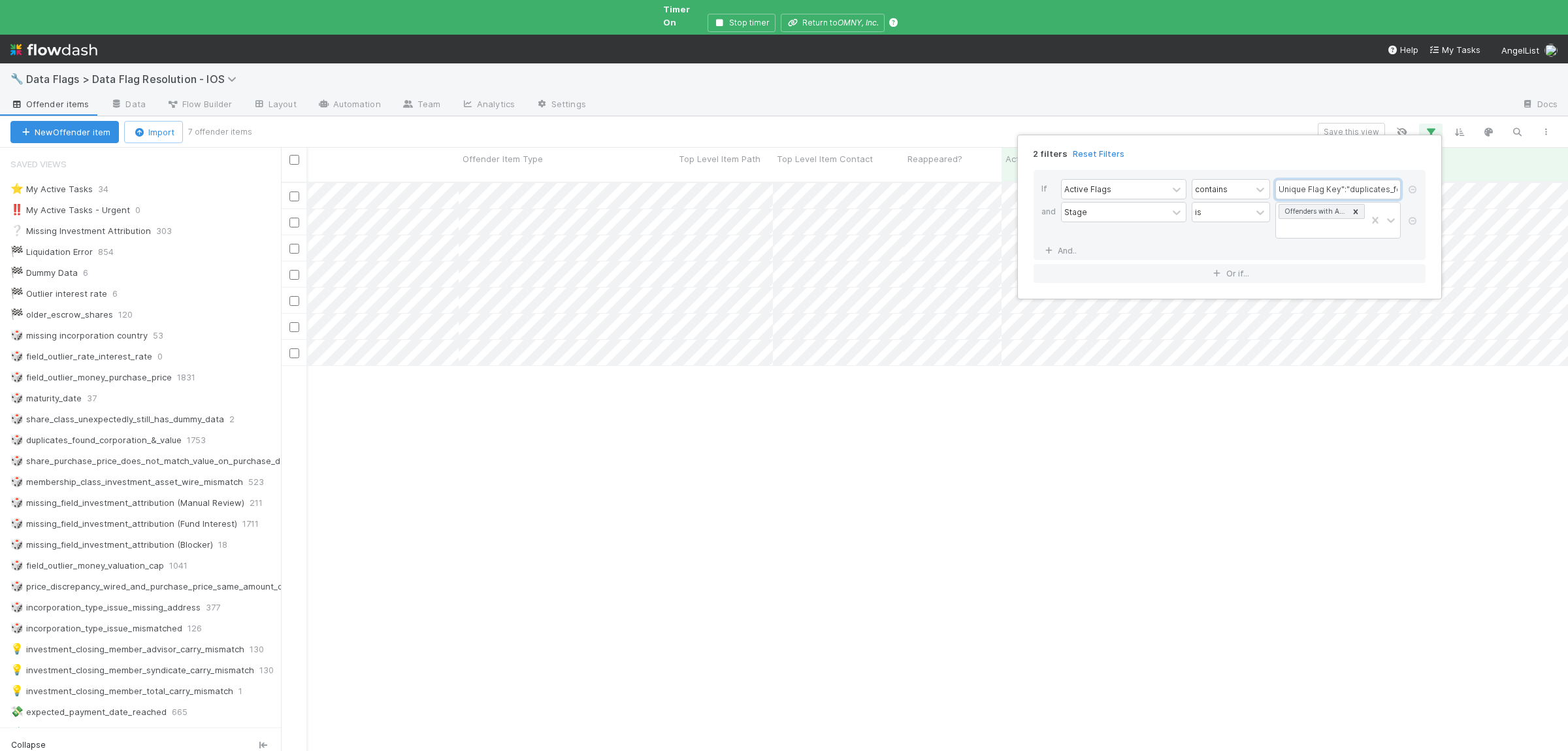
click at [1330, 188] on input "Unique Flag Key":"duplicates_found_startup_id"" at bounding box center [1337, 189] width 125 height 20
paste input "duplicates_found_startup_id"
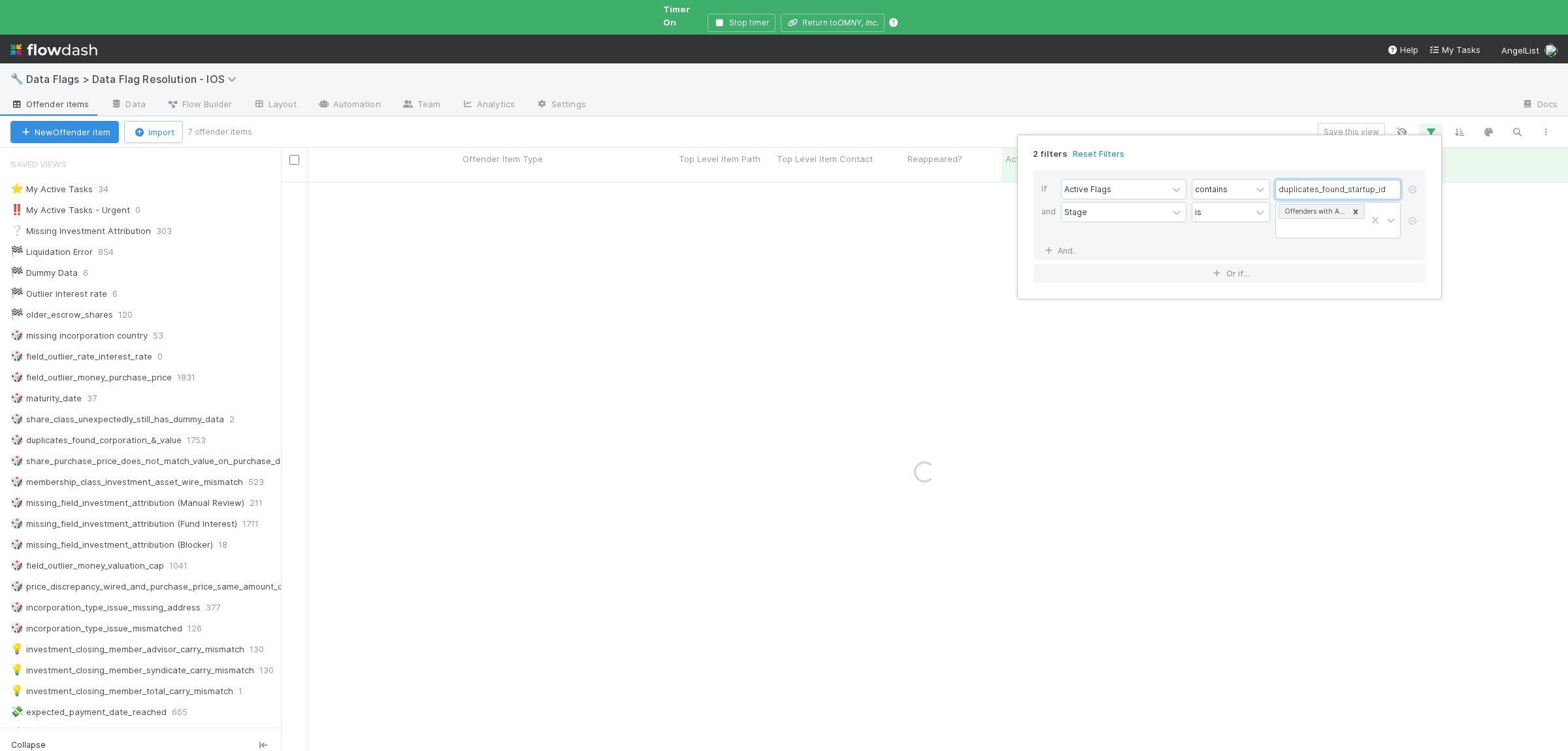
type input "duplicates_found_startup_id"
click at [1276, 419] on div "2 filters Reset Filters If Active Flags contains duplicates_found_startup_id an…" at bounding box center [784, 375] width 1568 height 751
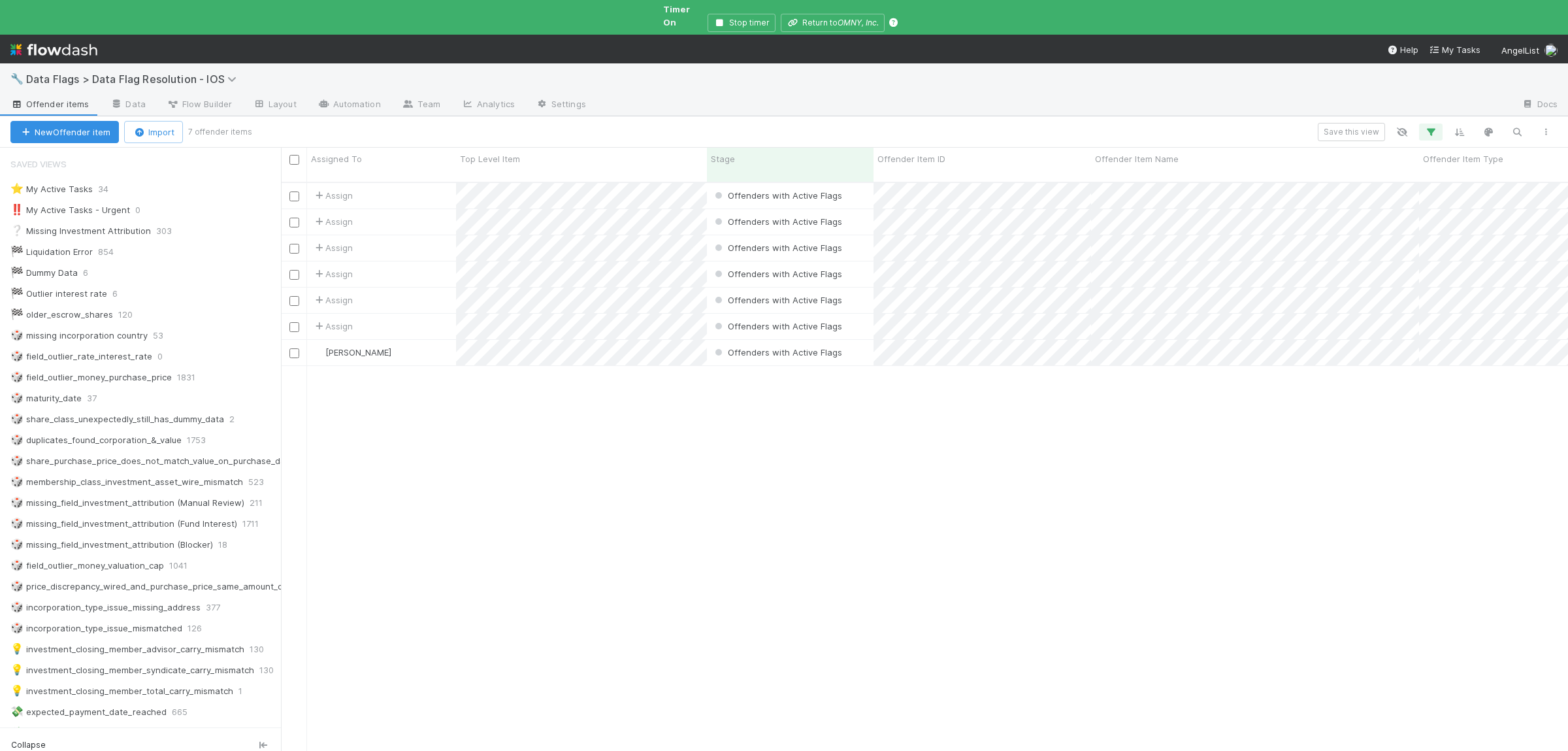
scroll to position [0, 0]
click at [687, 567] on div "Assign Offenders with Active Flags 3/11/24, 9:11:30 PM 7/30/25, 6:33:13 PM 0 0 …" at bounding box center [924, 477] width 1287 height 591
click at [1355, 123] on button "Save this view" at bounding box center [1351, 132] width 67 height 18
click at [1021, 229] on link "🔥" at bounding box center [1011, 227] width 31 height 26
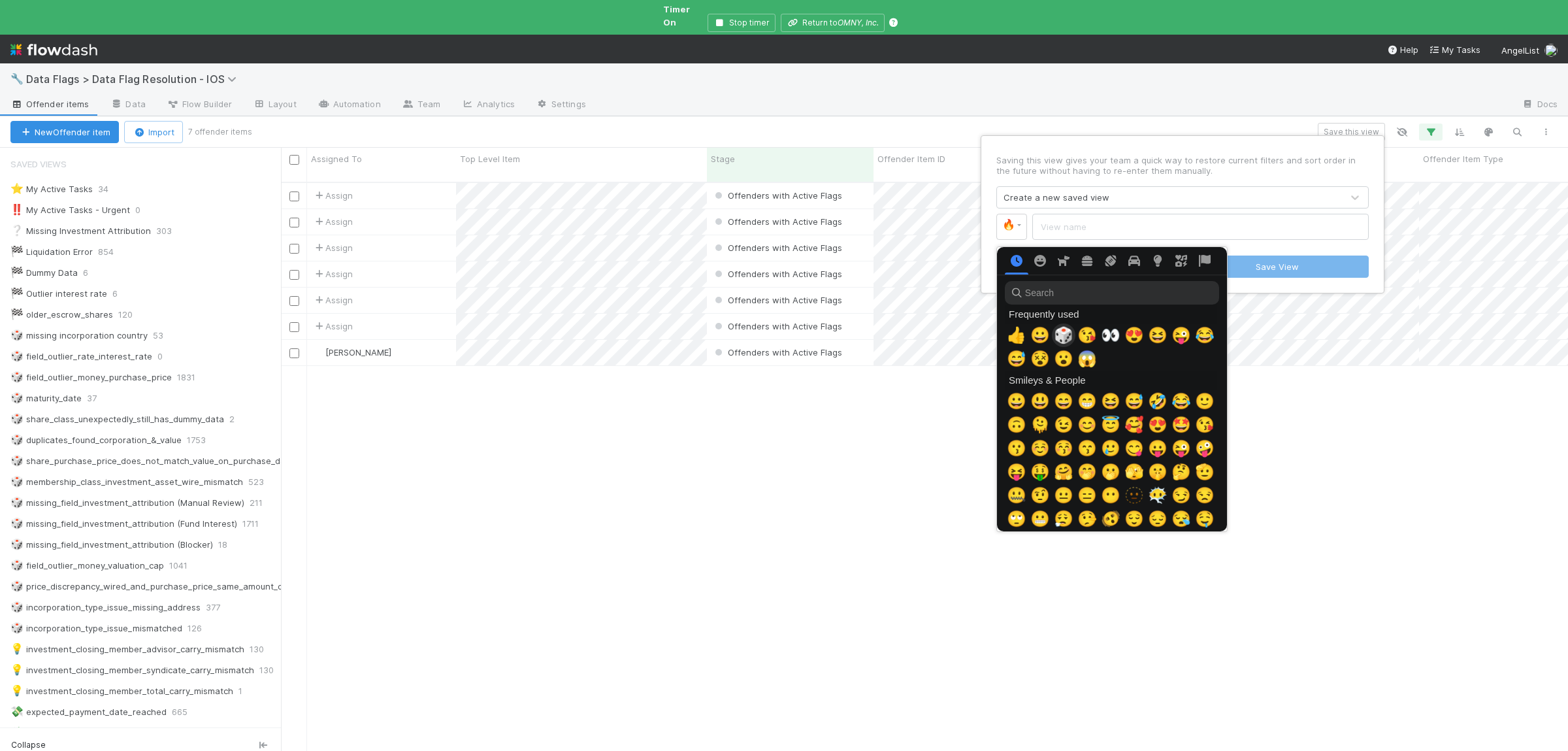
click at [1063, 340] on span "🎲" at bounding box center [1064, 335] width 20 height 18
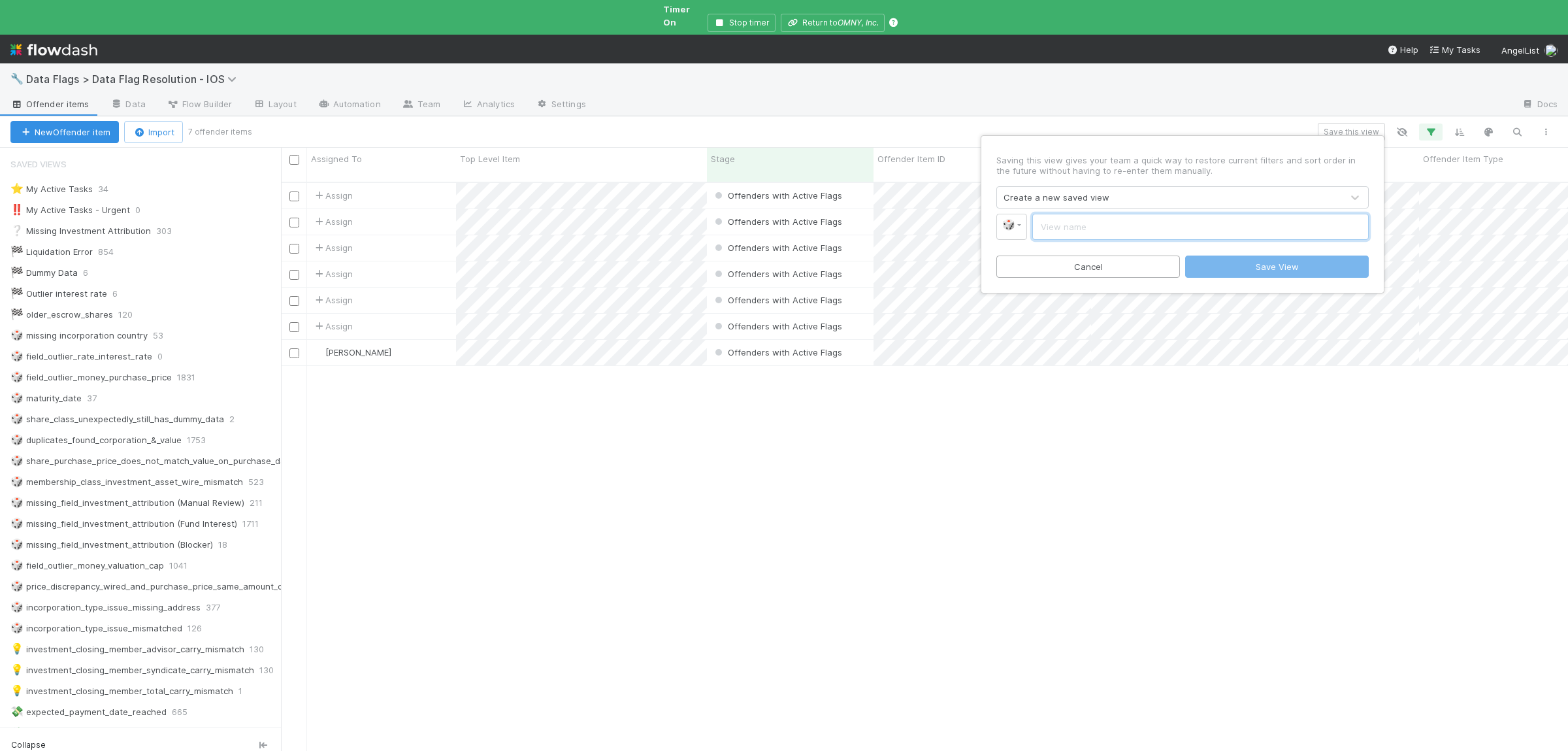
click at [1208, 225] on input "text" at bounding box center [1200, 227] width 336 height 26
paste input "duplicates_found_startup_id"
type input "duplicates_found_startup_id"
click at [1248, 257] on button "Save View" at bounding box center [1276, 266] width 183 height 22
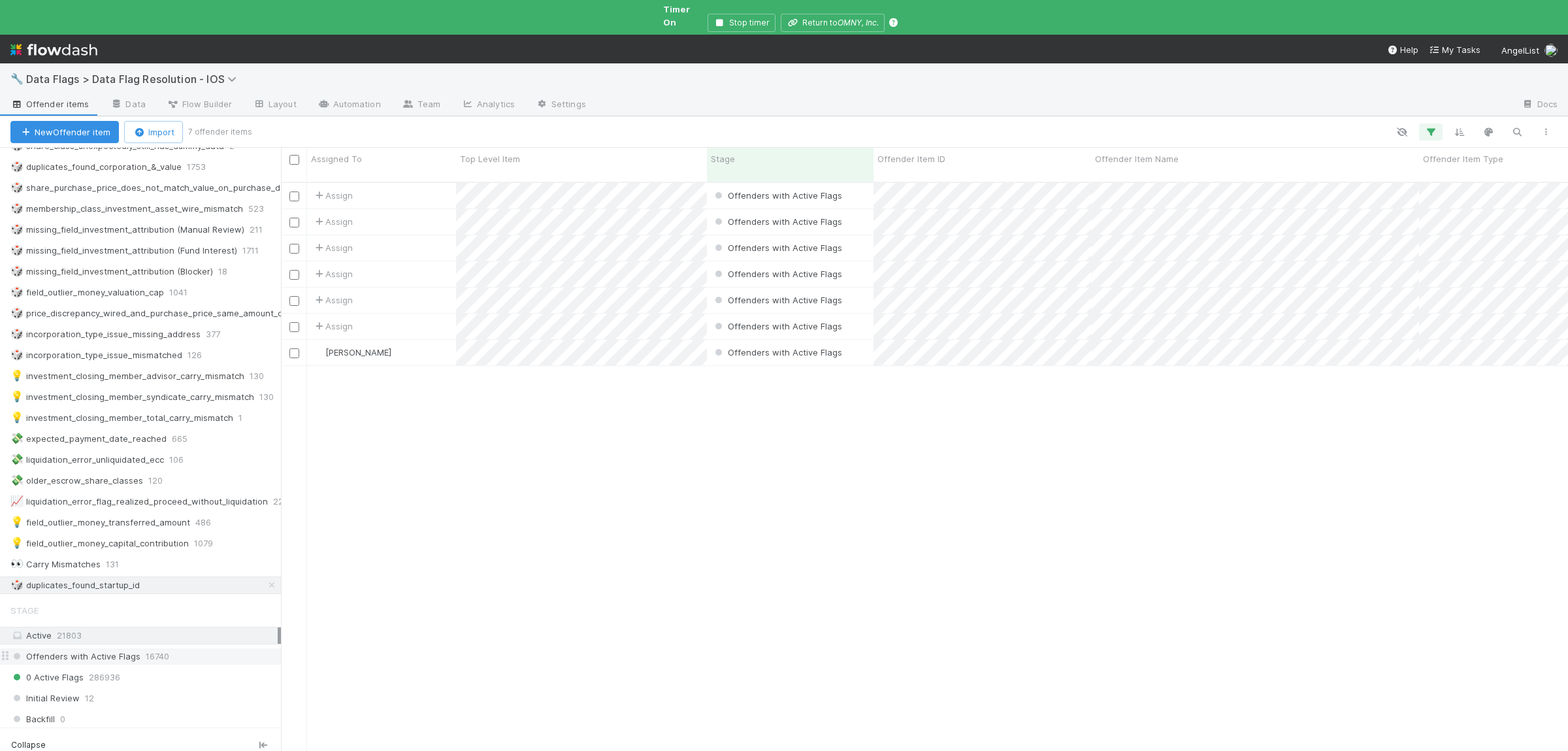
scroll to position [255, 0]
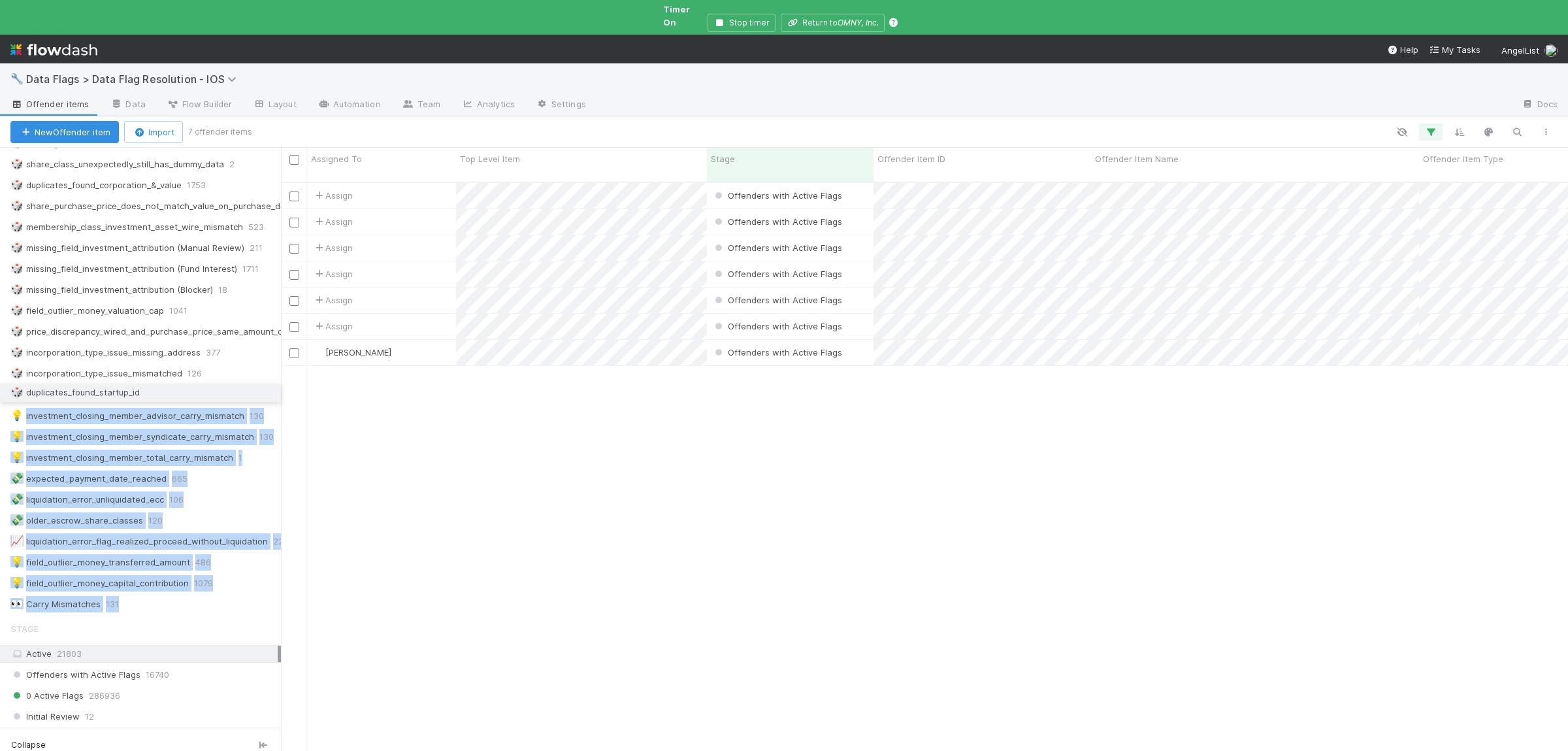
drag, startPoint x: 9, startPoint y: 604, endPoint x: 27, endPoint y: 393, distance: 211.8
click at [27, 594] on div "🎲 duplicates_found_startup_id" at bounding box center [141, 603] width 281 height 18
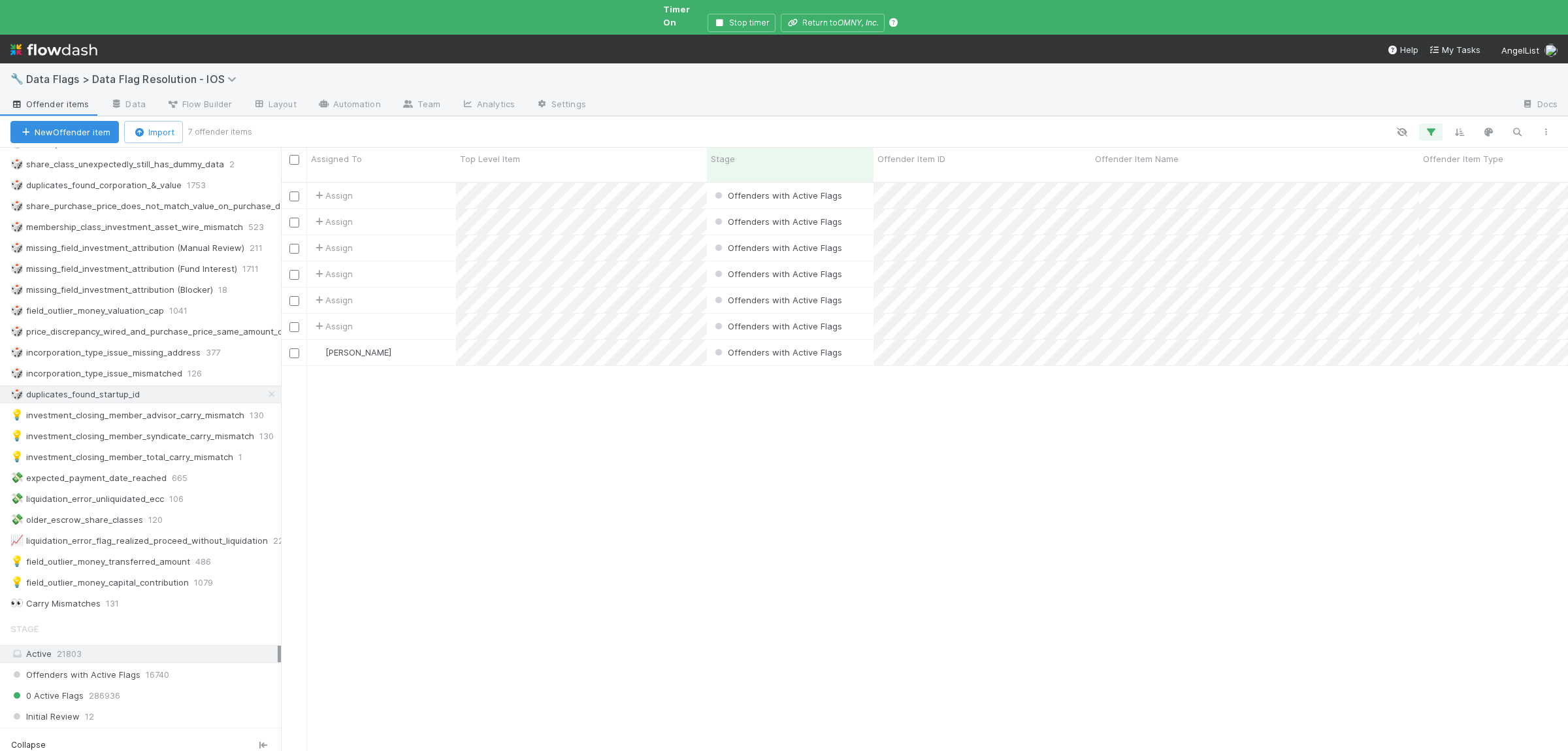
click at [578, 532] on div "Assign Offenders with Active Flags 3/11/24, 9:11:30 PM 7/30/25, 6:33:13 PM 0 0 …" at bounding box center [924, 477] width 1287 height 591
click at [689, 607] on div "Assign Offenders with Active Flags 3/11/24, 9:11:30 PM 7/30/25, 6:33:13 PM 0 0 …" at bounding box center [924, 477] width 1287 height 591
click at [291, 244] on input "checkbox" at bounding box center [294, 248] width 10 height 10
click at [295, 270] on input "checkbox" at bounding box center [294, 274] width 10 height 10
click at [294, 296] on input "checkbox" at bounding box center [294, 300] width 10 height 10
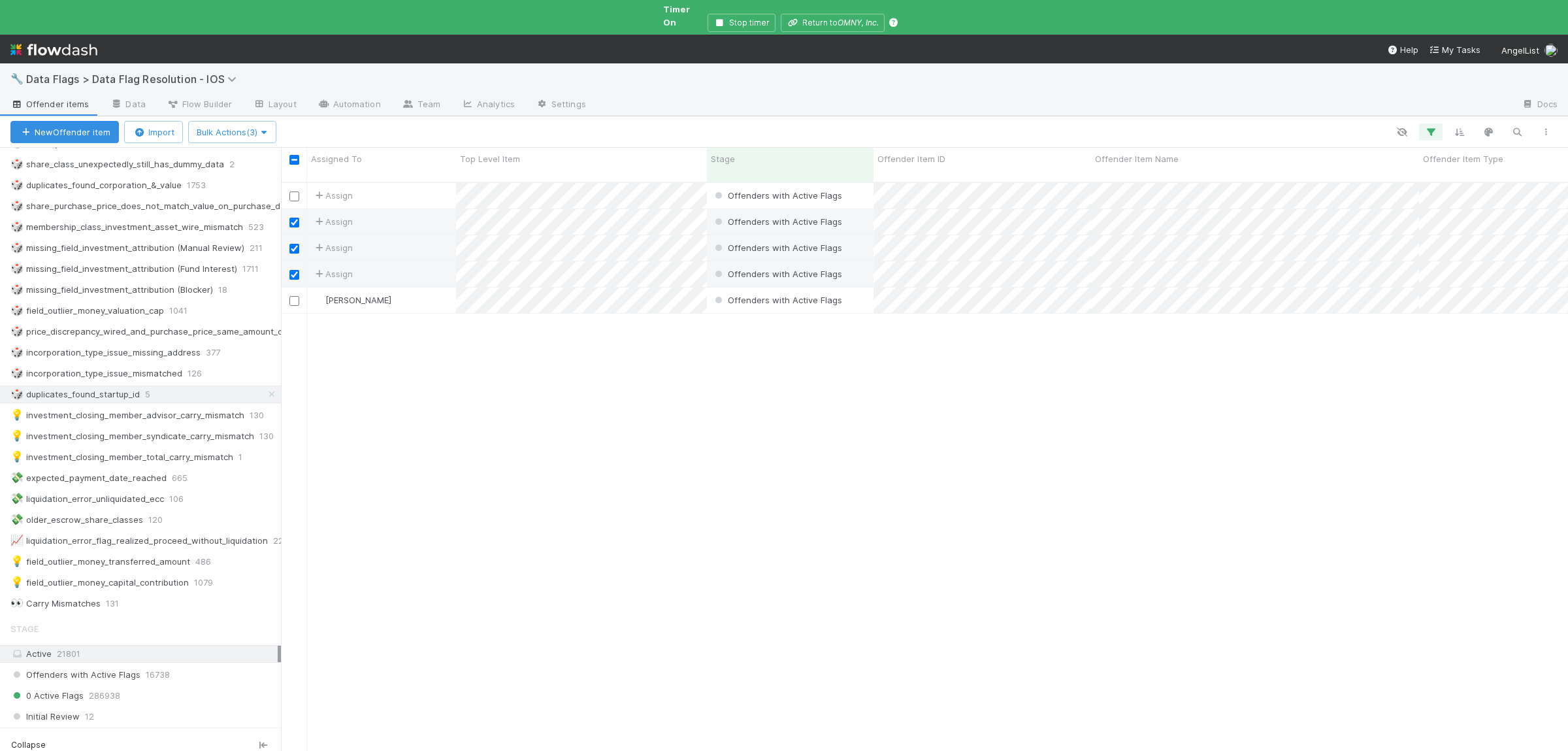
click at [293, 306] on div "Assign Offenders with Active Flags 11/29/23, 9:06:30 PM 7/30/25, 6:32:59 PM 0 0…" at bounding box center [924, 477] width 1287 height 591
click at [293, 296] on input "checkbox" at bounding box center [294, 300] width 10 height 10
click at [297, 192] on input "checkbox" at bounding box center [294, 196] width 10 height 10
click at [260, 127] on span "Bulk Actions (5)" at bounding box center [231, 132] width 71 height 11
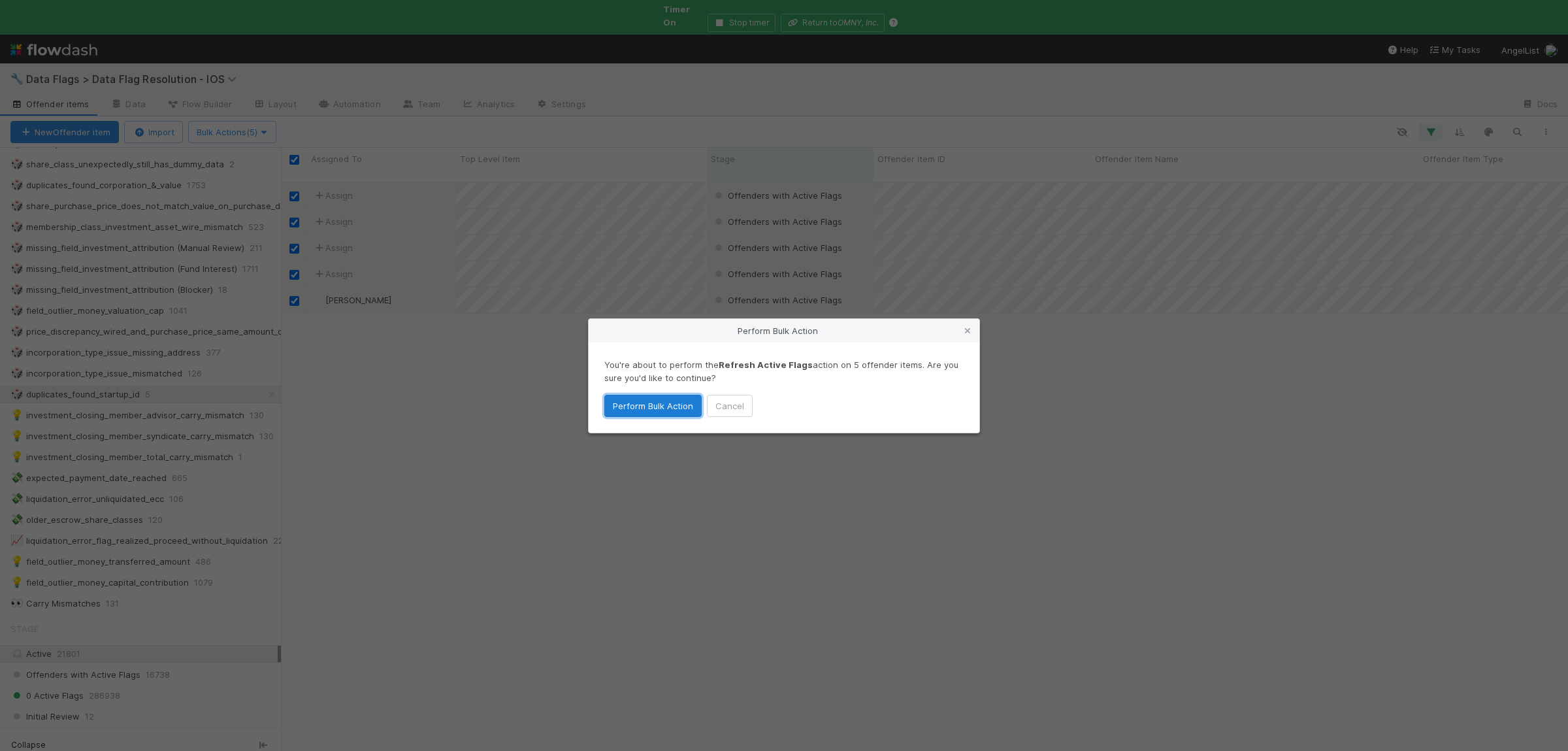
click at [616, 402] on button "Perform Bulk Action" at bounding box center [652, 406] width 97 height 22
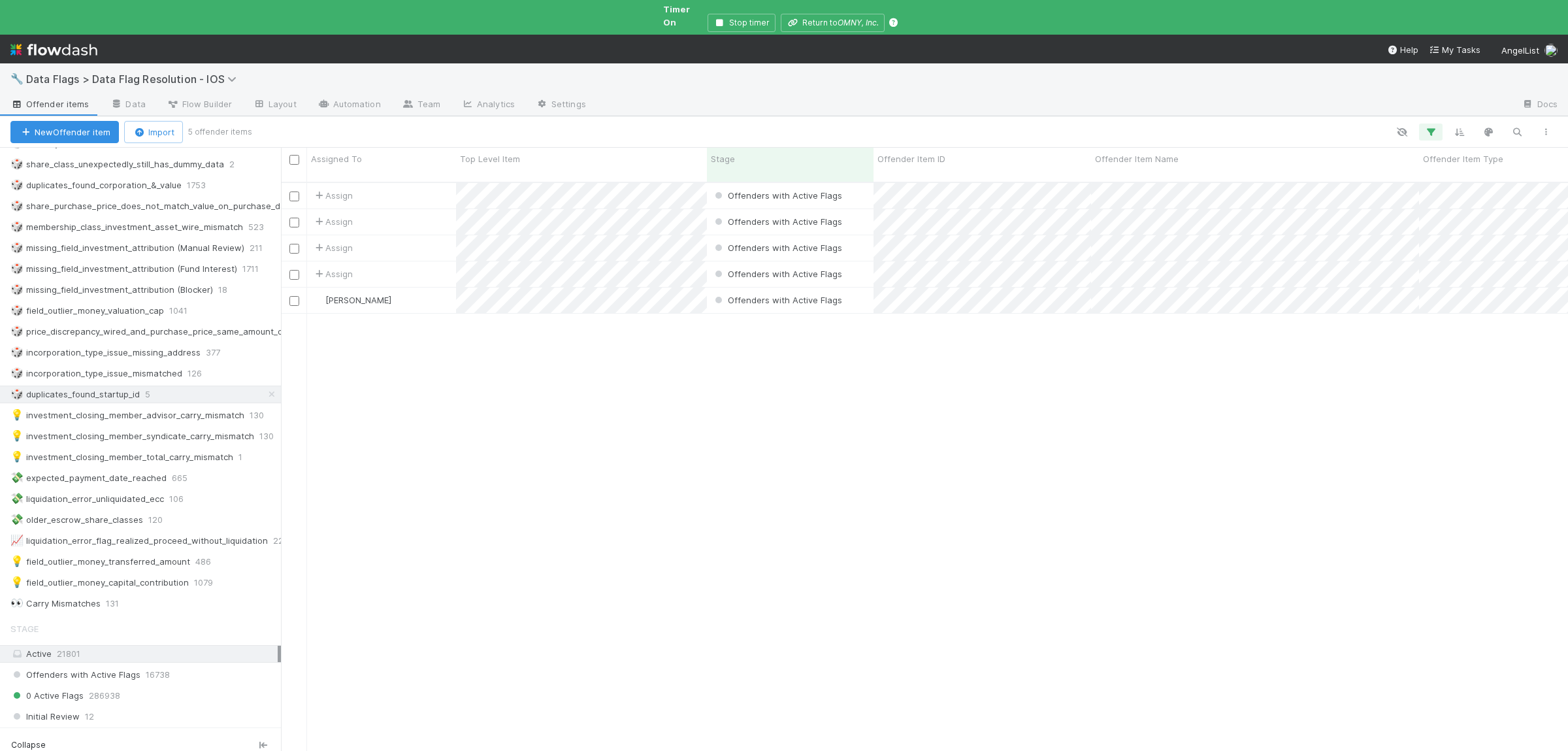
checkbox input "false"
click at [610, 466] on div "Assign Offenders with Active Flags 11/29/23, 9:06:30 PM 7/30/25, 6:32:59 PM 0 0…" at bounding box center [924, 477] width 1287 height 591
click at [845, 463] on div "Assign Offenders with Active Flags 11/10/23, 9:36:31 PM 7/30/25, 6:32:57 PM 0 0…" at bounding box center [924, 477] width 1287 height 591
click at [471, 490] on div "Assign Offenders with Active Flags 11/10/23, 9:36:31 PM 7/30/25, 6:32:57 PM 0 0…" at bounding box center [924, 477] width 1287 height 591
click at [732, 401] on div "Assign Offenders with Active Flags 11/10/23, 9:36:31 PM 7/30/25, 6:32:57 PM 0 0…" at bounding box center [924, 477] width 1287 height 591
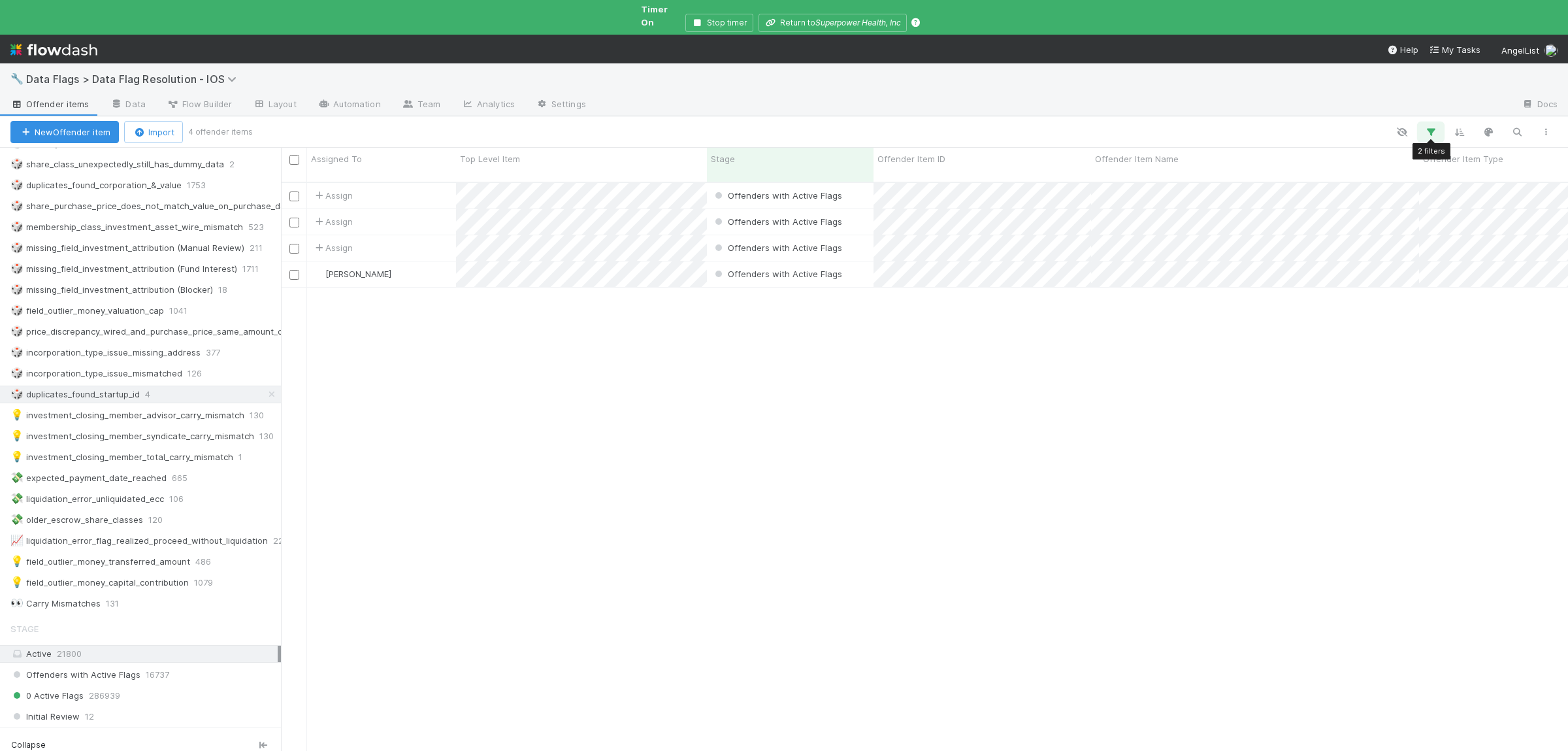
click at [1427, 126] on icon "button" at bounding box center [1430, 131] width 13 height 11
click at [1334, 182] on input "duplicates_found_startup_id" at bounding box center [1337, 189] width 125 height 20
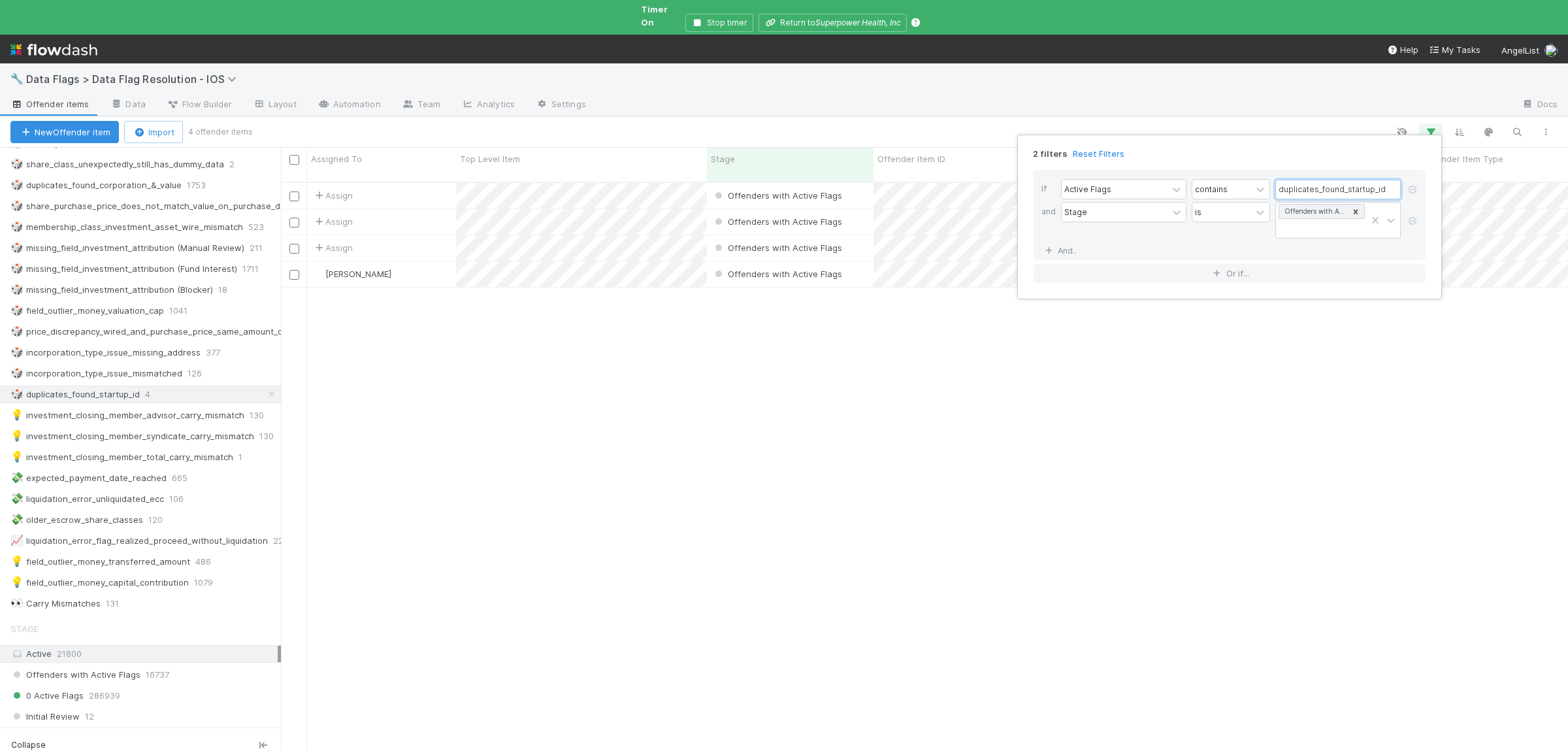
type input "membership_class_invested_exceeds_contributions"
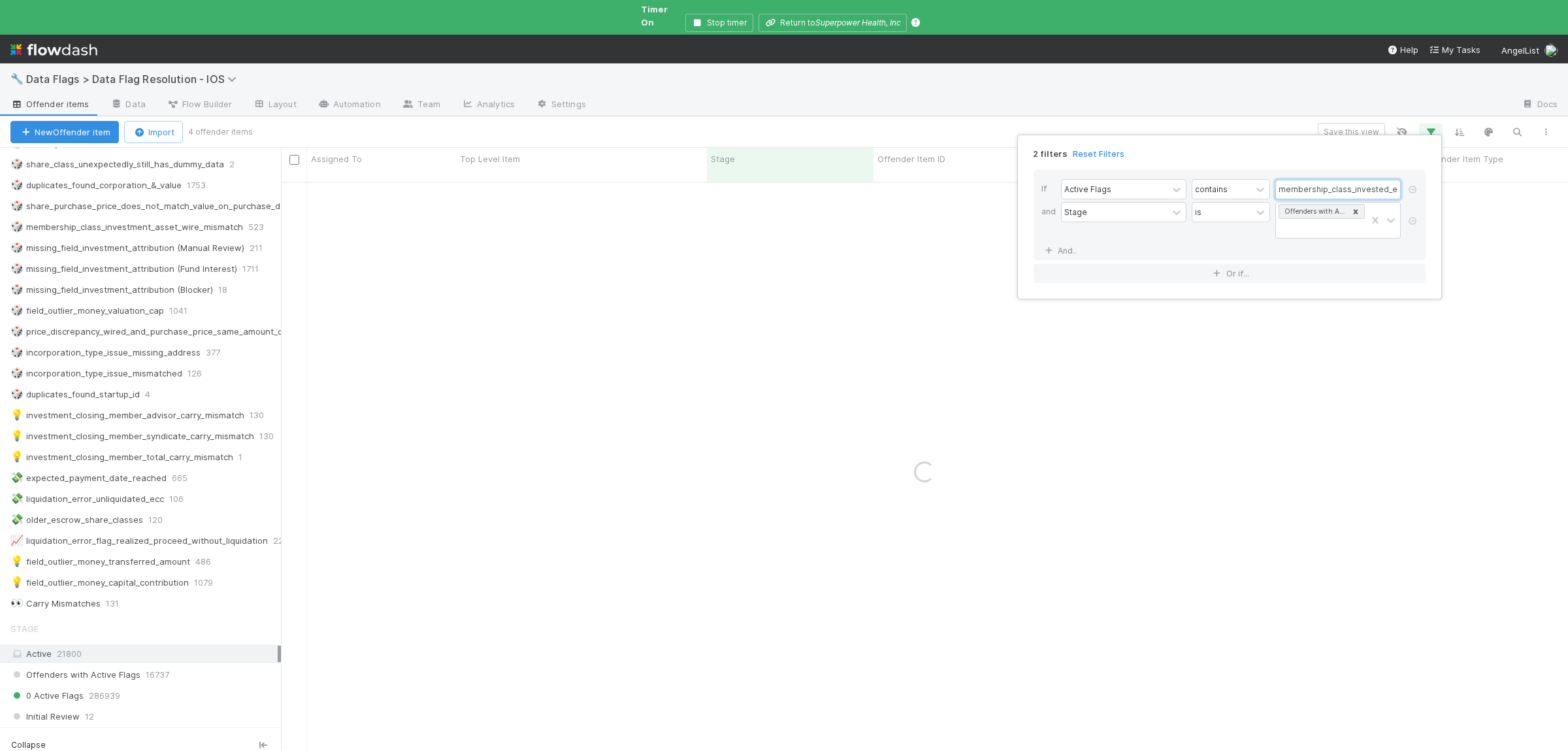
scroll to position [0, 72]
click at [1136, 471] on div "2 filters Reset Filters If Active Flags contains membership_class_invested_exce…" at bounding box center [784, 375] width 1568 height 751
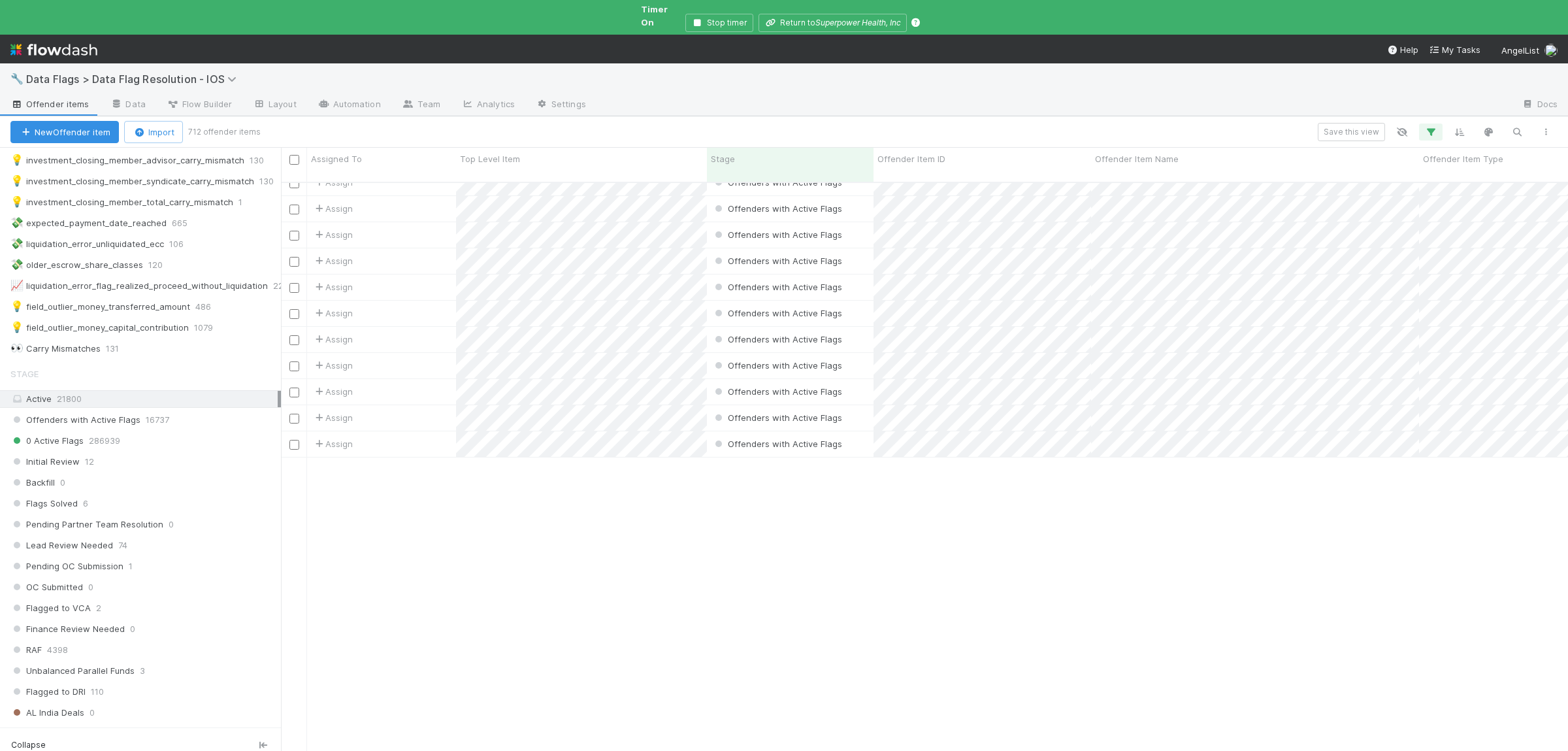
scroll to position [0, 0]
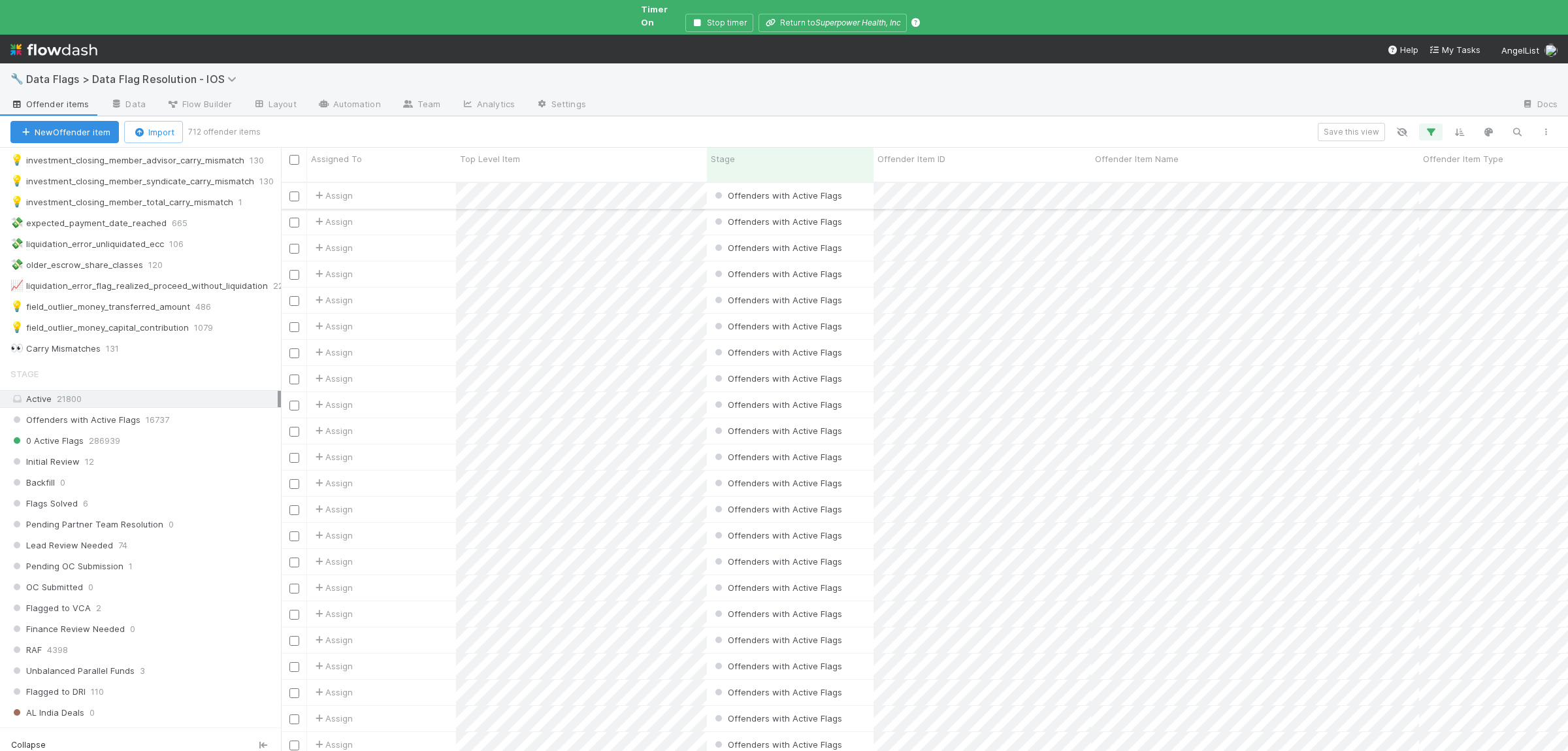
click at [404, 183] on div "Assign" at bounding box center [381, 195] width 149 height 25
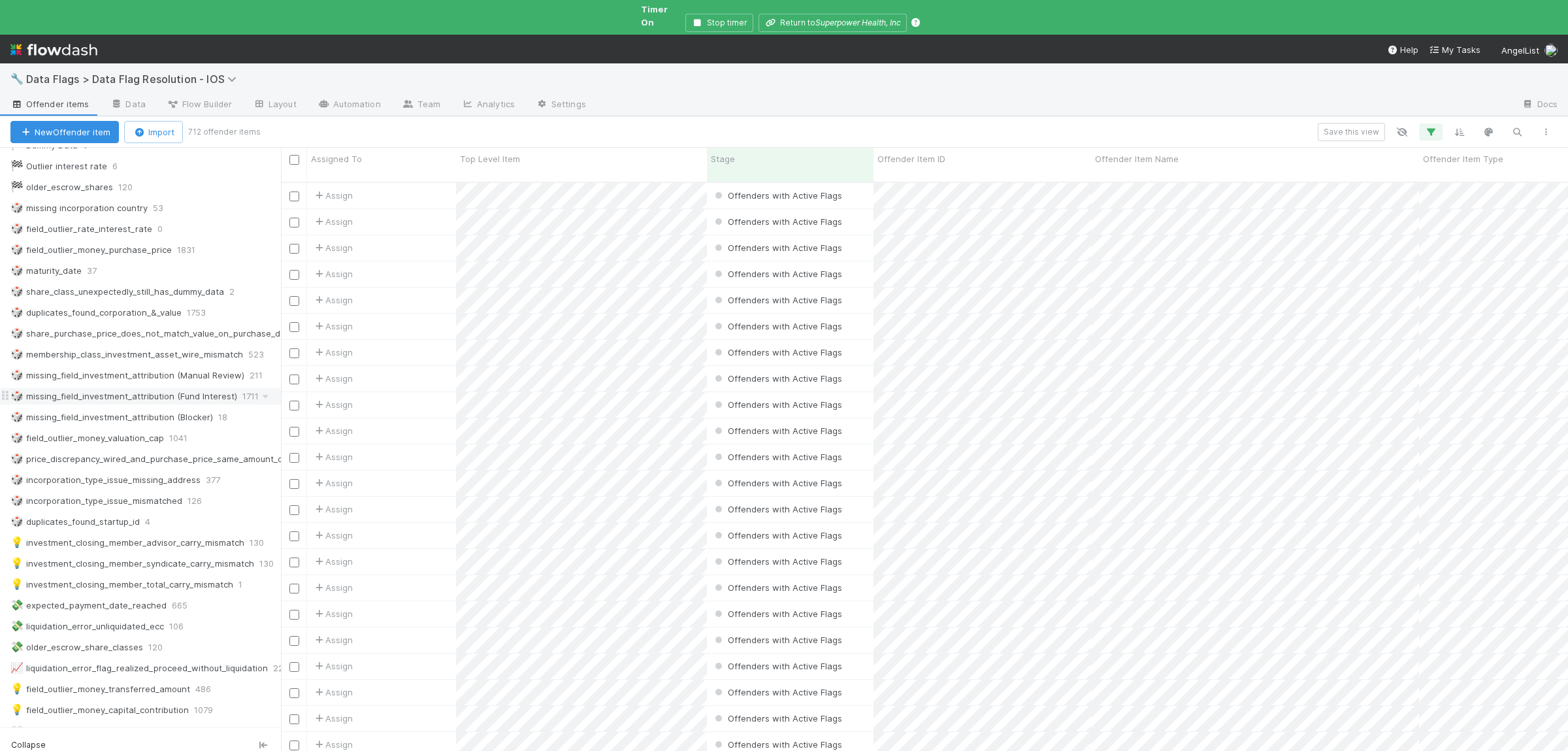
scroll to position [63, 0]
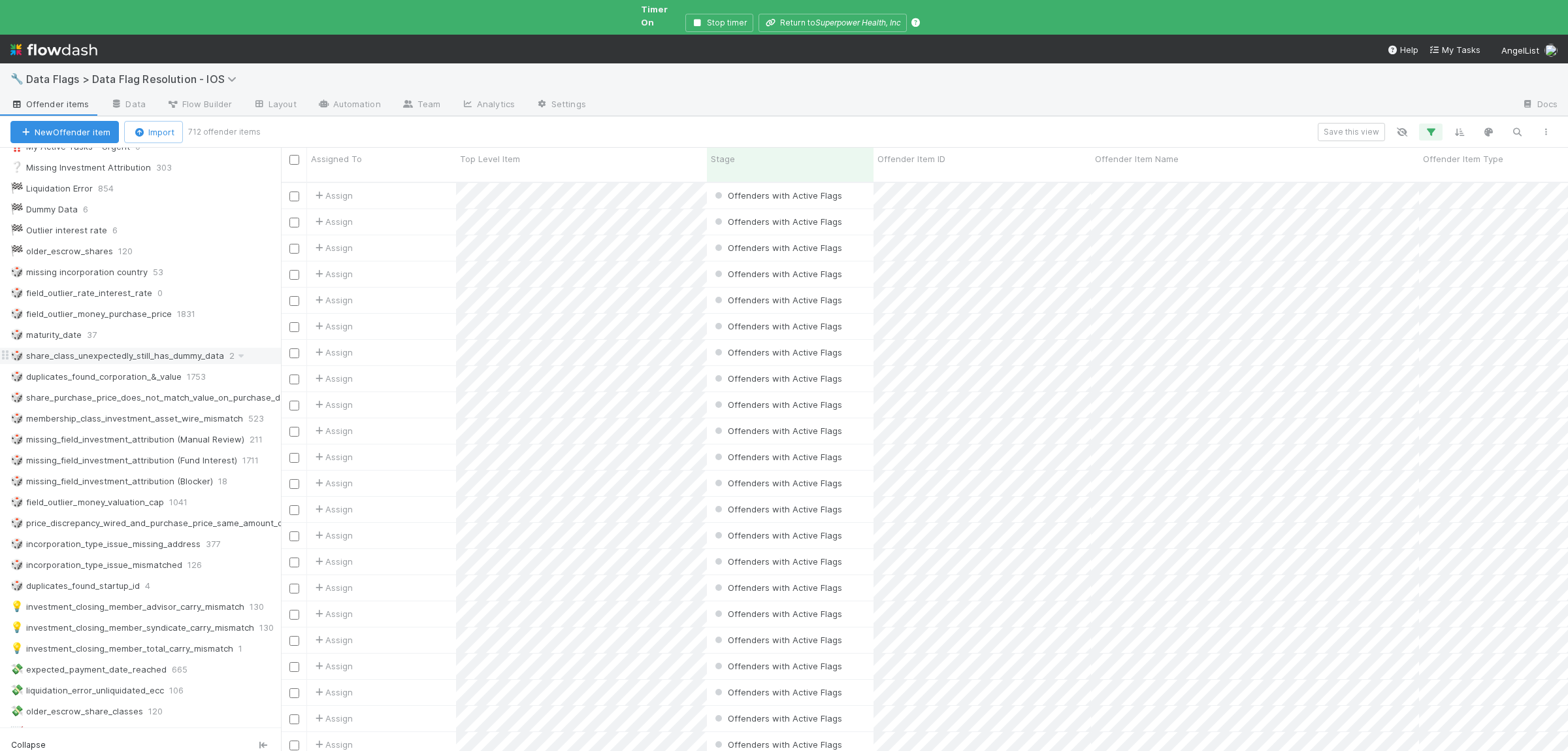
click at [147, 348] on div "🎲 share_class_unexpectedly_still_has_dummy_data" at bounding box center [118, 355] width 214 height 16
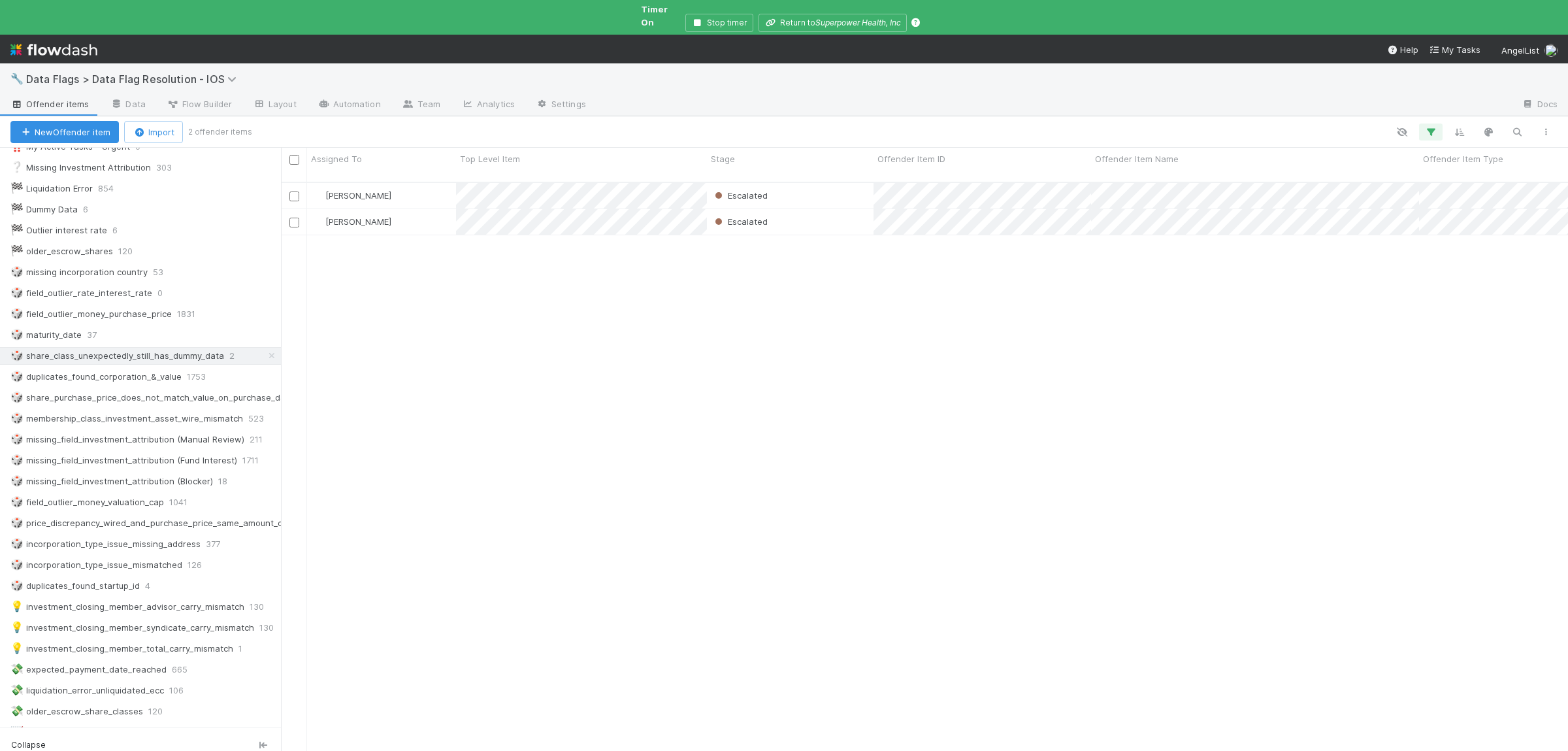
scroll to position [591, 1287]
click at [768, 424] on div "Susan Tang Escalated 7/1/24, 9:08:18 PM 7/30/25, 6:33:20 PM 0 0 0 0 0 Susan Tan…" at bounding box center [924, 477] width 1287 height 591
click at [596, 464] on div "Susan Tang Escalated 7/1/24, 9:08:18 PM 7/30/25, 6:33:20 PM 0 0 0 0 0 Susan Tan…" at bounding box center [924, 477] width 1287 height 591
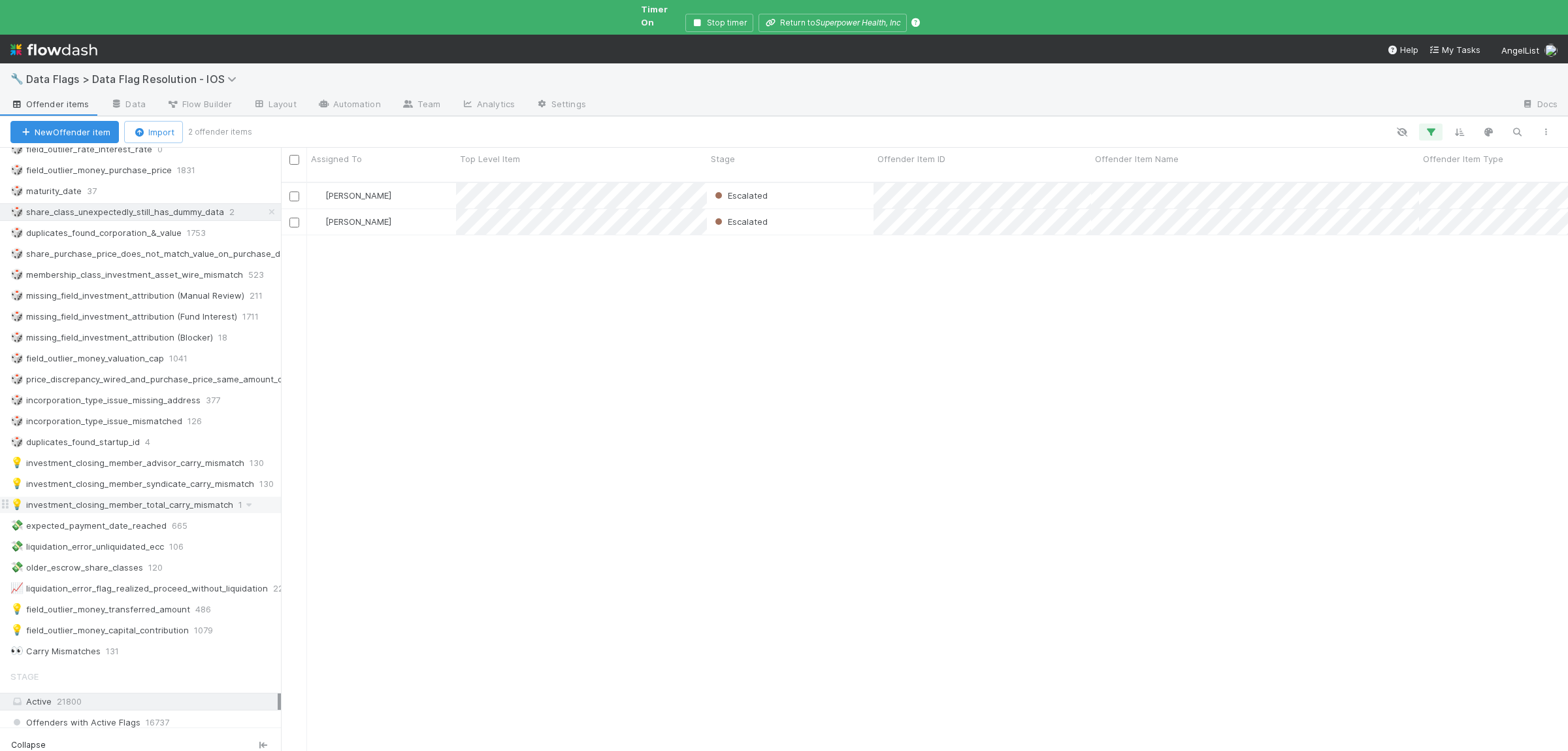
scroll to position [191, 0]
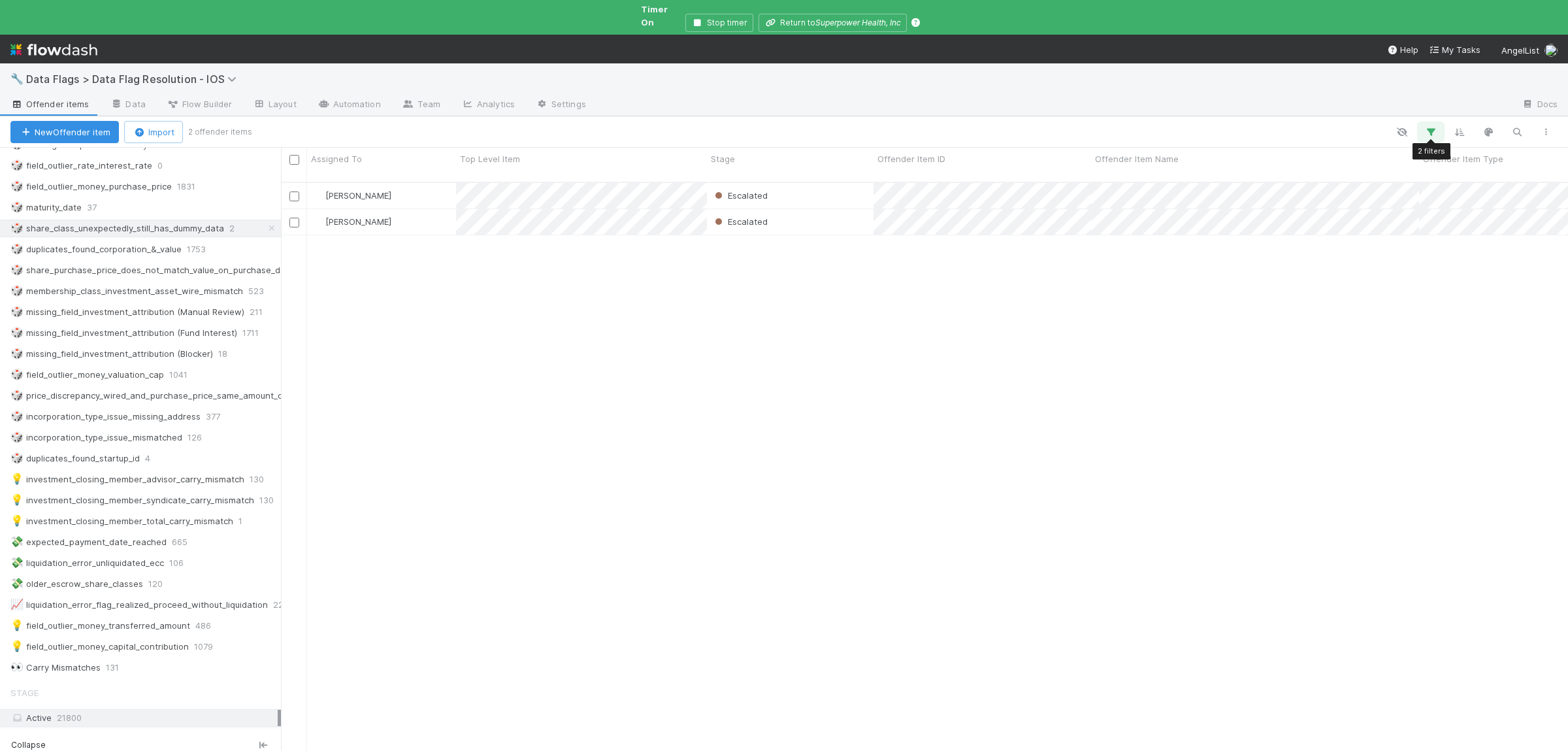
click at [1426, 126] on icon "button" at bounding box center [1430, 131] width 13 height 11
click at [1318, 193] on input "share_class_unexpectedly_still_has_dummy_data" at bounding box center [1337, 189] width 125 height 20
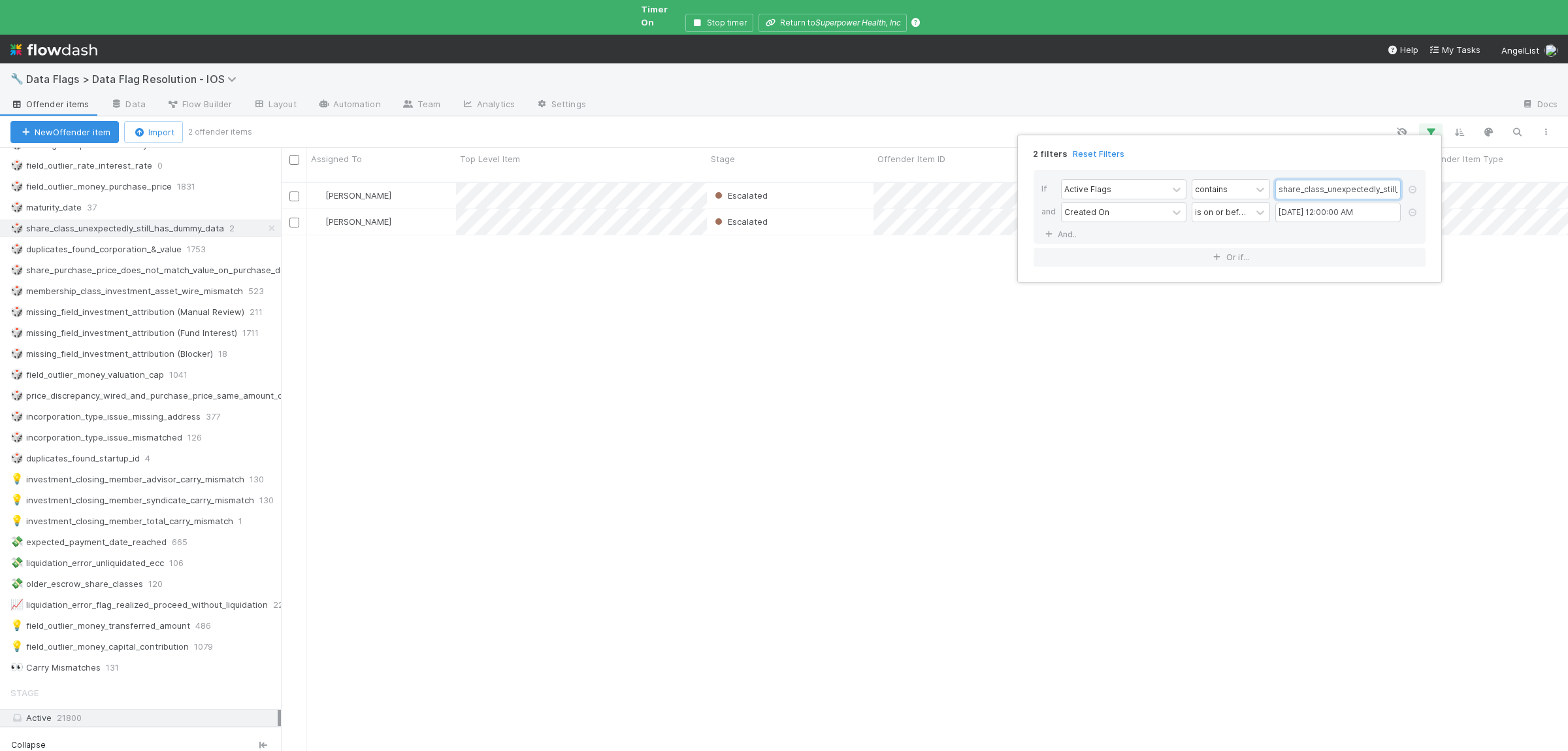
type input "membership_class_invested_exceeds_contributions"
click at [1130, 452] on div "2 filters Reset Filters If Active Flags contains membership_class_invested_exce…" at bounding box center [784, 375] width 1568 height 751
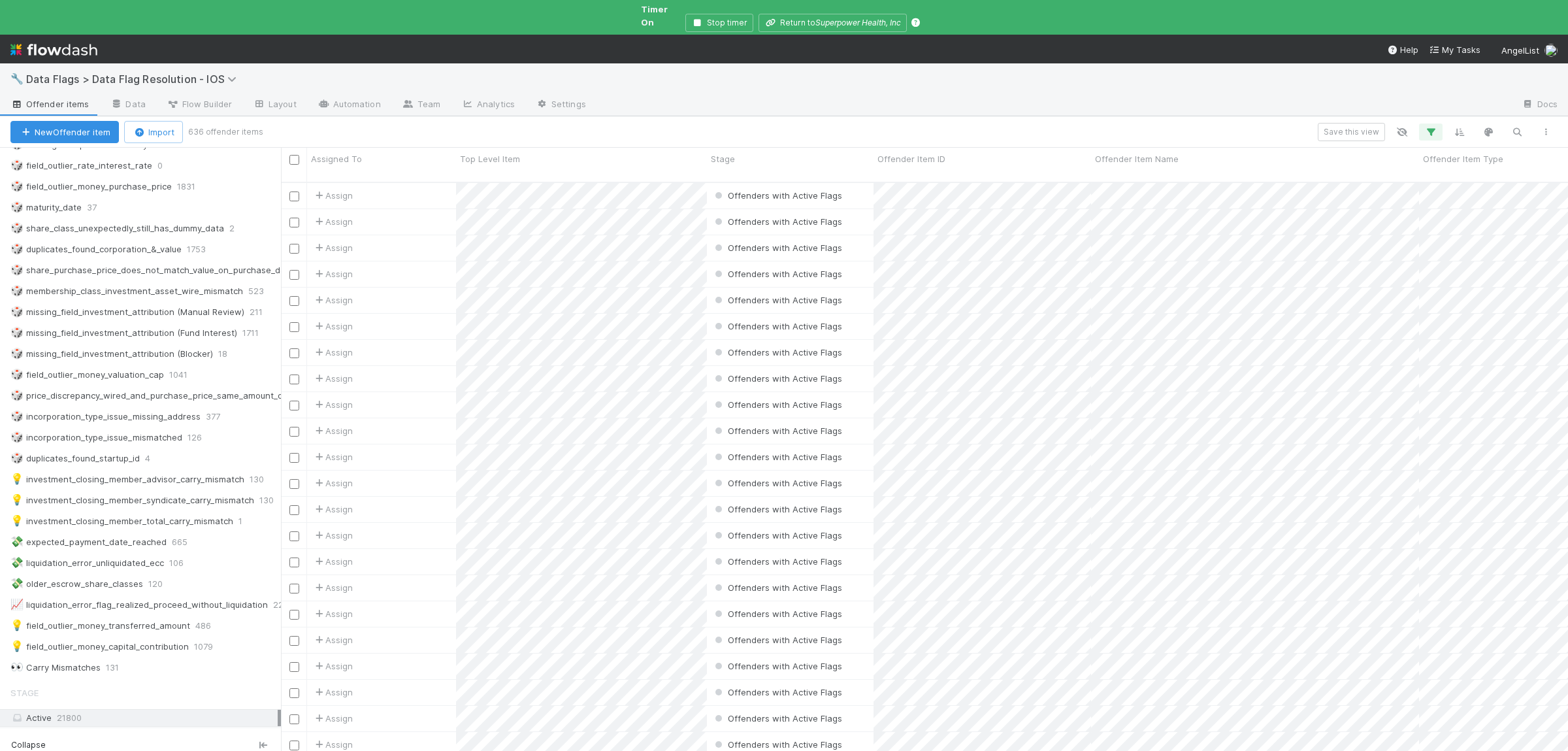
scroll to position [591, 1287]
click at [939, 76] on div "🔧 Data Flags > Data Flag Resolution - IOS" at bounding box center [784, 79] width 1568 height 31
click at [1434, 126] on icon "button" at bounding box center [1430, 131] width 13 height 11
click at [1334, 189] on input "membership_class_invested_exceeds_contributions" at bounding box center [1337, 189] width 125 height 20
click at [1335, 189] on input "membership_class_invested_exceeds_contributions" at bounding box center [1337, 189] width 125 height 20
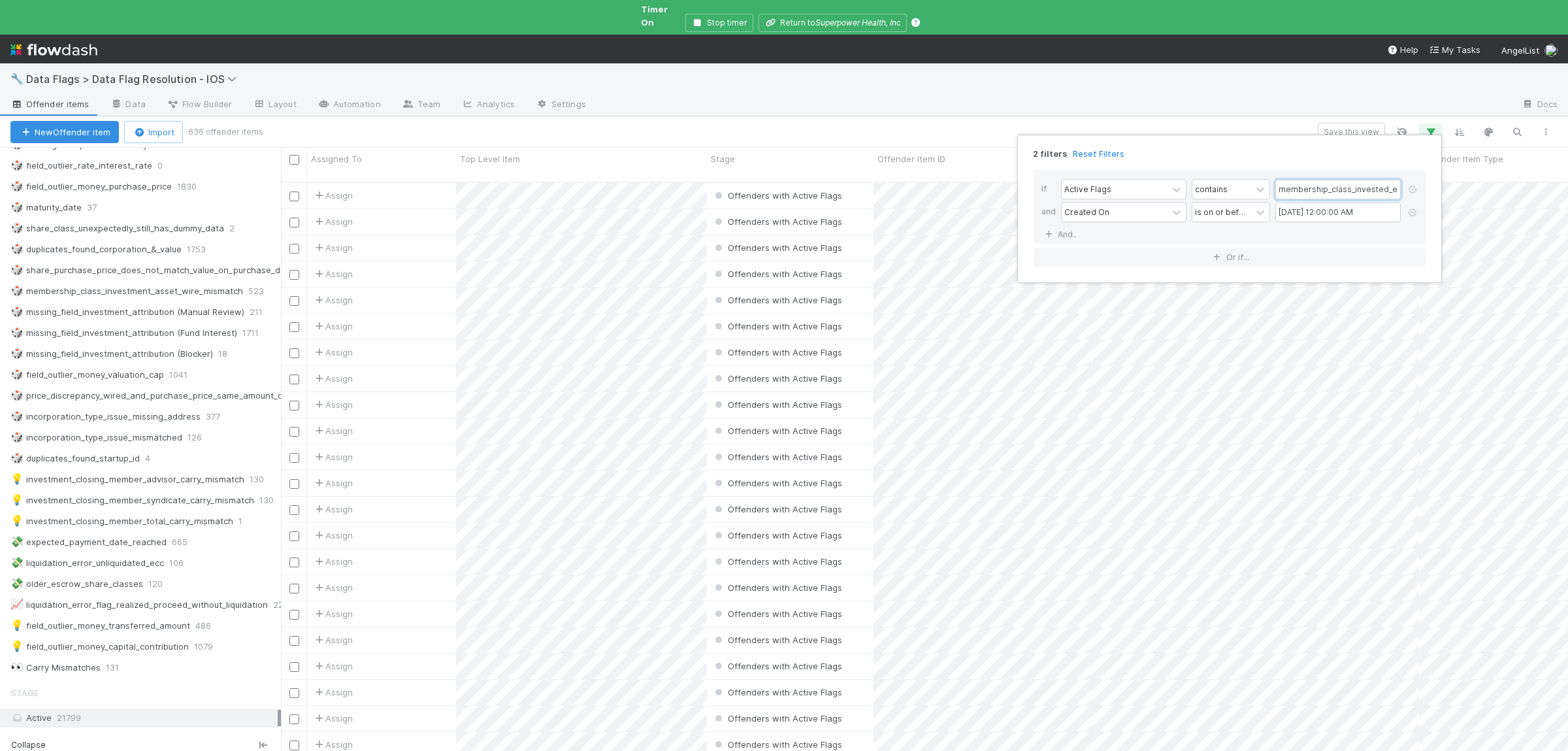
click at [1335, 189] on input "membership_class_invested_exceeds_contributions" at bounding box center [1337, 189] width 125 height 20
paste input "price_discrepancy_share_class_with_different_priced_share_purchase"
type input "price_discrepancy_share_class_with_different_priced_share_purchases"
click at [1317, 336] on div "2 filters Reset Filters If Active Flags contains price_discrepancy_share_class_…" at bounding box center [784, 375] width 1568 height 751
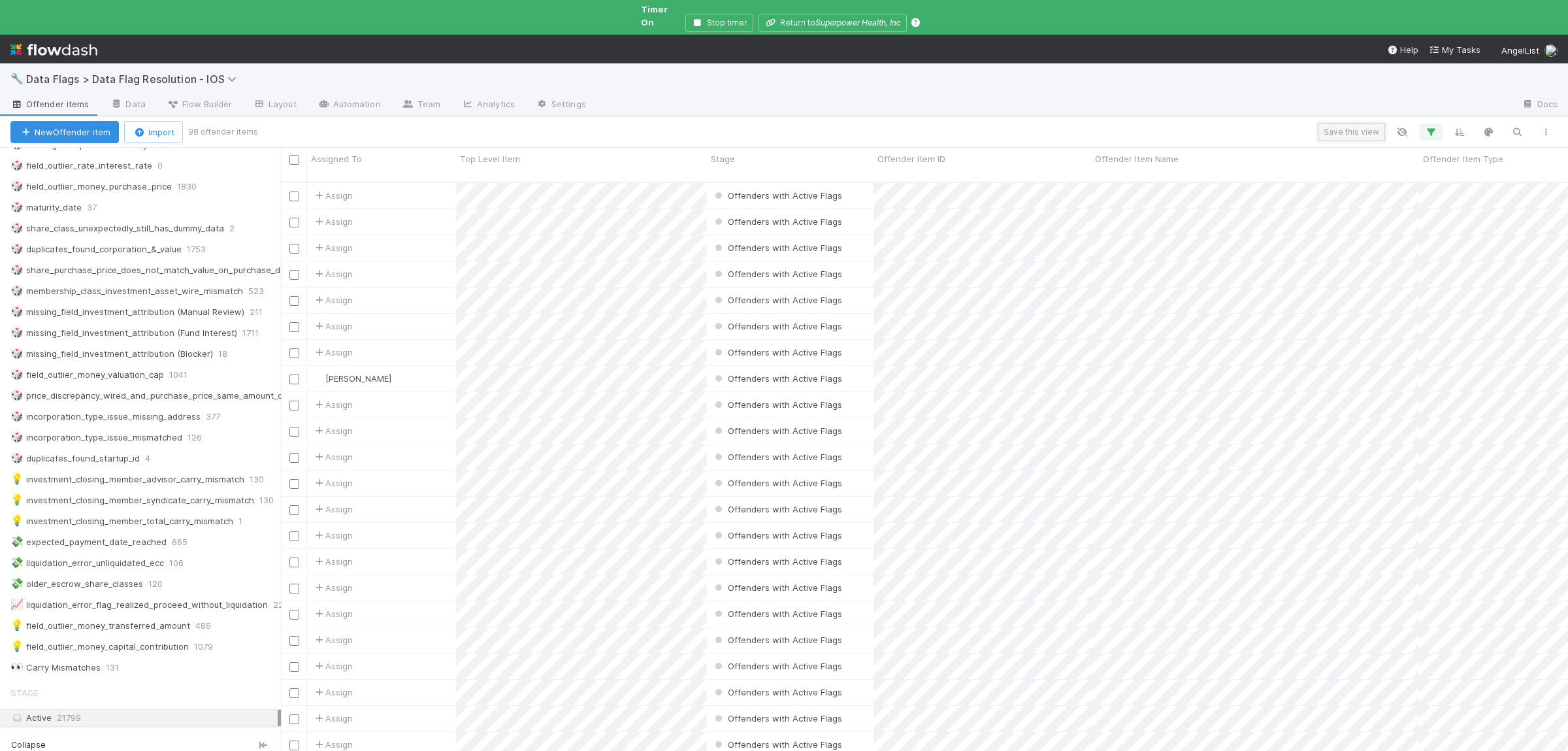
click at [1354, 128] on button "Save this view" at bounding box center [1351, 132] width 67 height 18
click at [1018, 228] on link "👑" at bounding box center [1011, 227] width 31 height 26
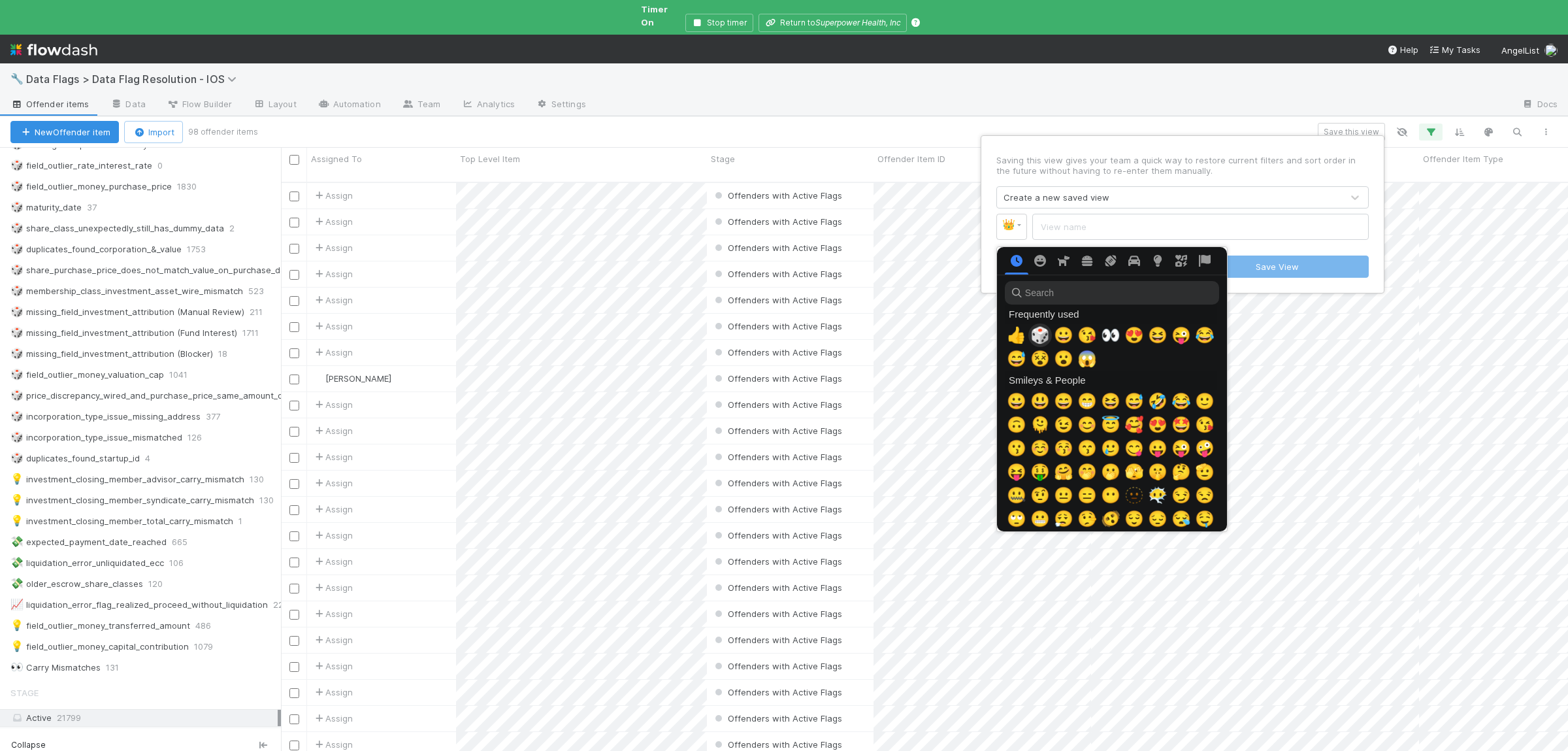
click at [1044, 338] on span "🎲" at bounding box center [1040, 335] width 20 height 18
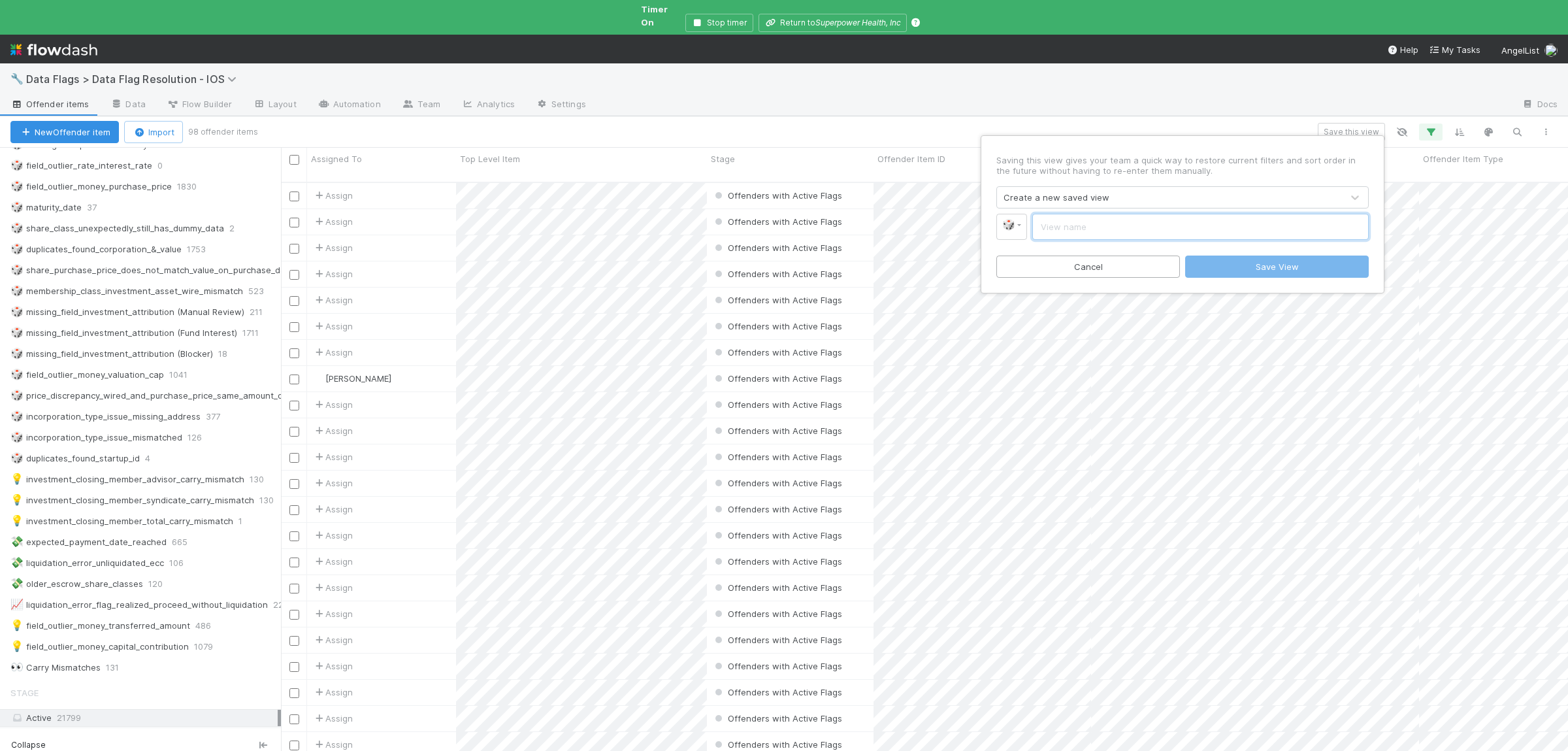
click at [1077, 232] on input "text" at bounding box center [1200, 227] width 336 height 26
paste input "price_discrepancy_share_class_with_different_priced_share_purchases"
type input "price_discrepancy_share_class_with_different_priced_share_purchases"
click at [1228, 267] on button "Save View" at bounding box center [1276, 266] width 183 height 22
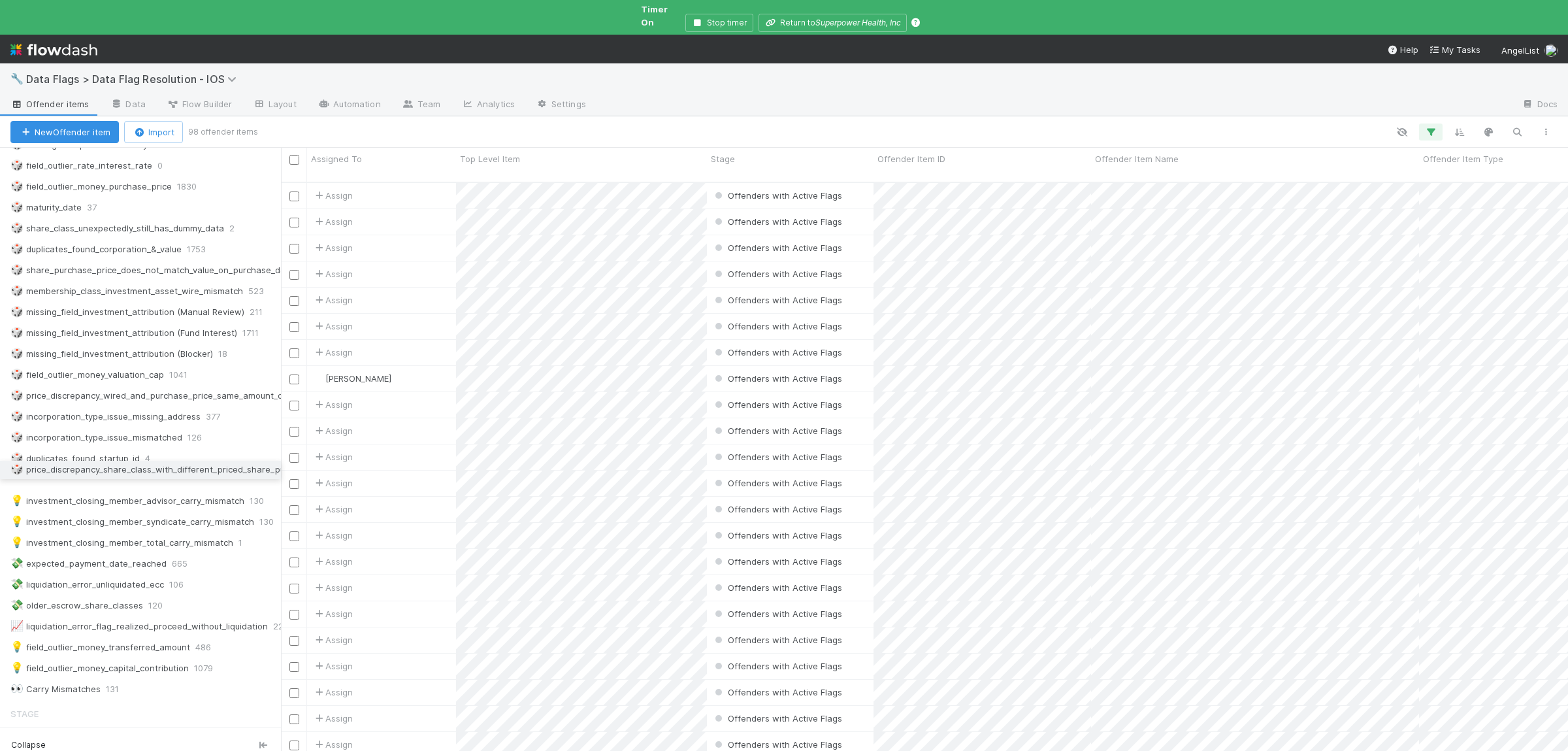
drag, startPoint x: 2, startPoint y: 688, endPoint x: 31, endPoint y: 470, distance: 219.9
click at [31, 470] on div "⭐ My Active Tasks 34 ‼️ My Active Tasks - Urgent 0 ❔ Missing Investment Attribu…" at bounding box center [141, 343] width 281 height 707
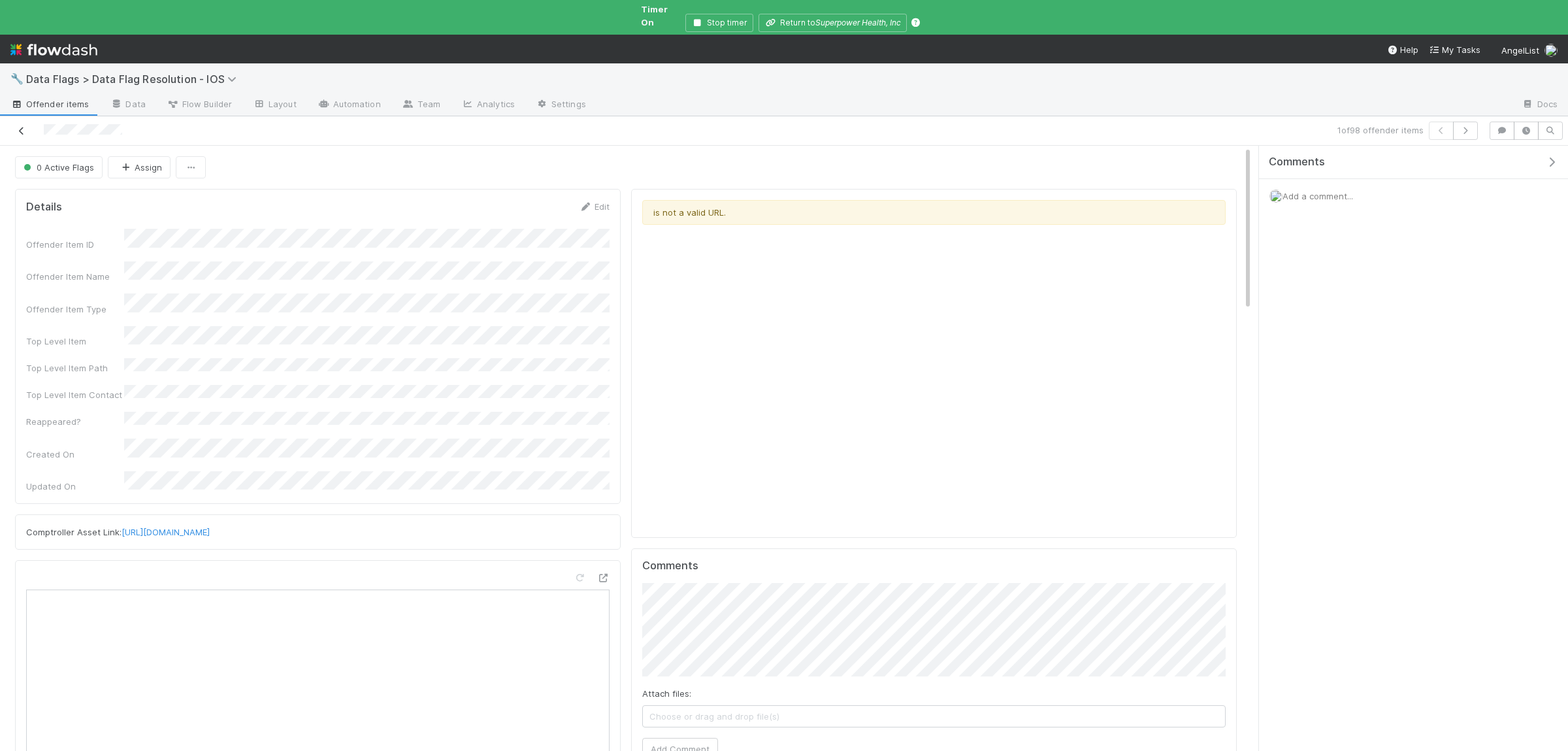
click at [19, 125] on link at bounding box center [21, 131] width 13 height 13
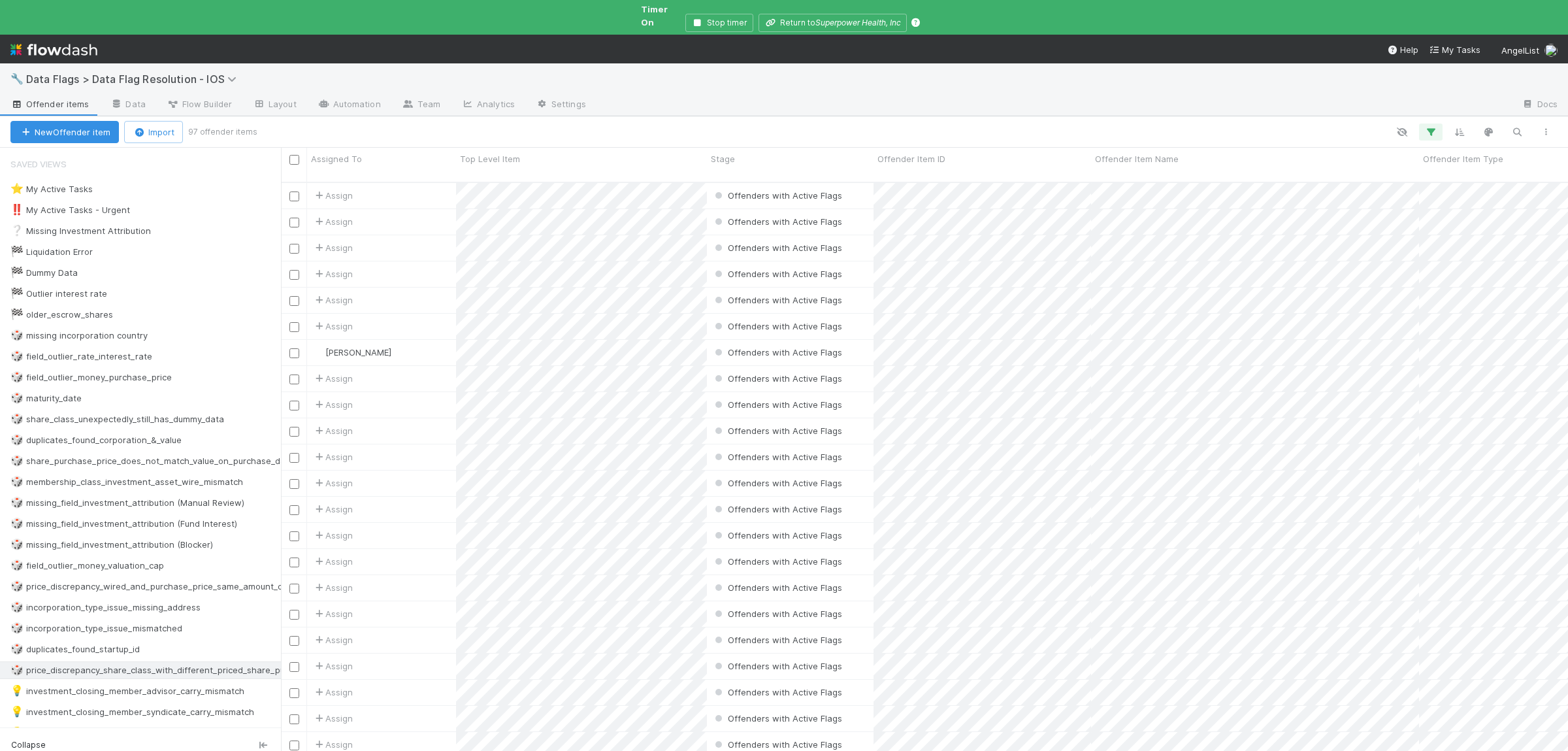
scroll to position [591, 1287]
click at [1433, 126] on icon "button" at bounding box center [1430, 131] width 13 height 11
click at [1308, 192] on input "price_discrepancy_share_class_with_different_priced_share_purchases" at bounding box center [1337, 189] width 125 height 20
click at [1308, 193] on input "price_discrepancy_share_class_with_different_priced_share_purchases" at bounding box center [1337, 189] width 125 height 20
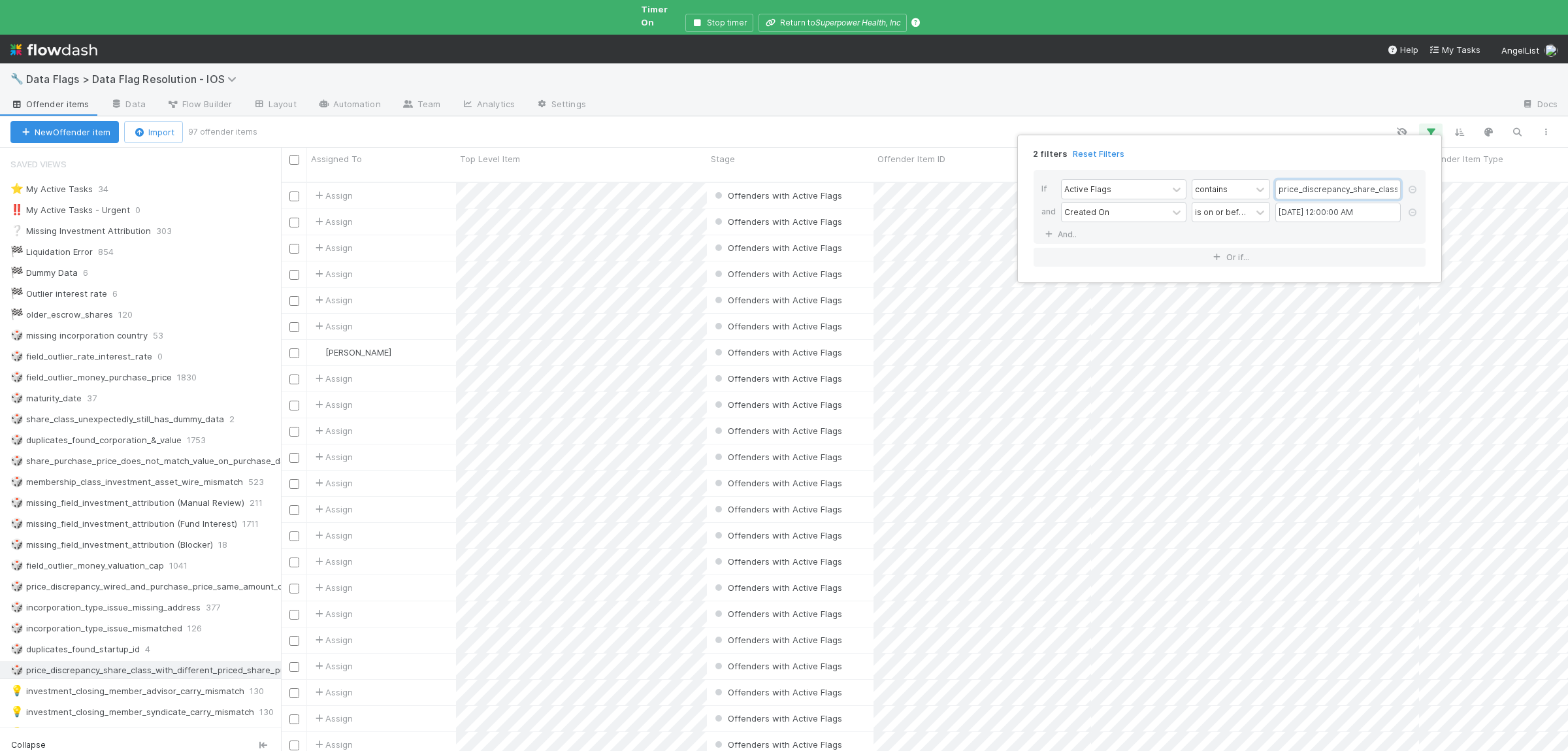
click at [1308, 193] on input "price_discrepancy_share_class_with_different_priced_share_purchases" at bounding box center [1337, 189] width 125 height 20
click at [638, 349] on div "2 filters Reset Filters If Active Flags contains price_discrepancy_share_class_…" at bounding box center [784, 375] width 1568 height 751
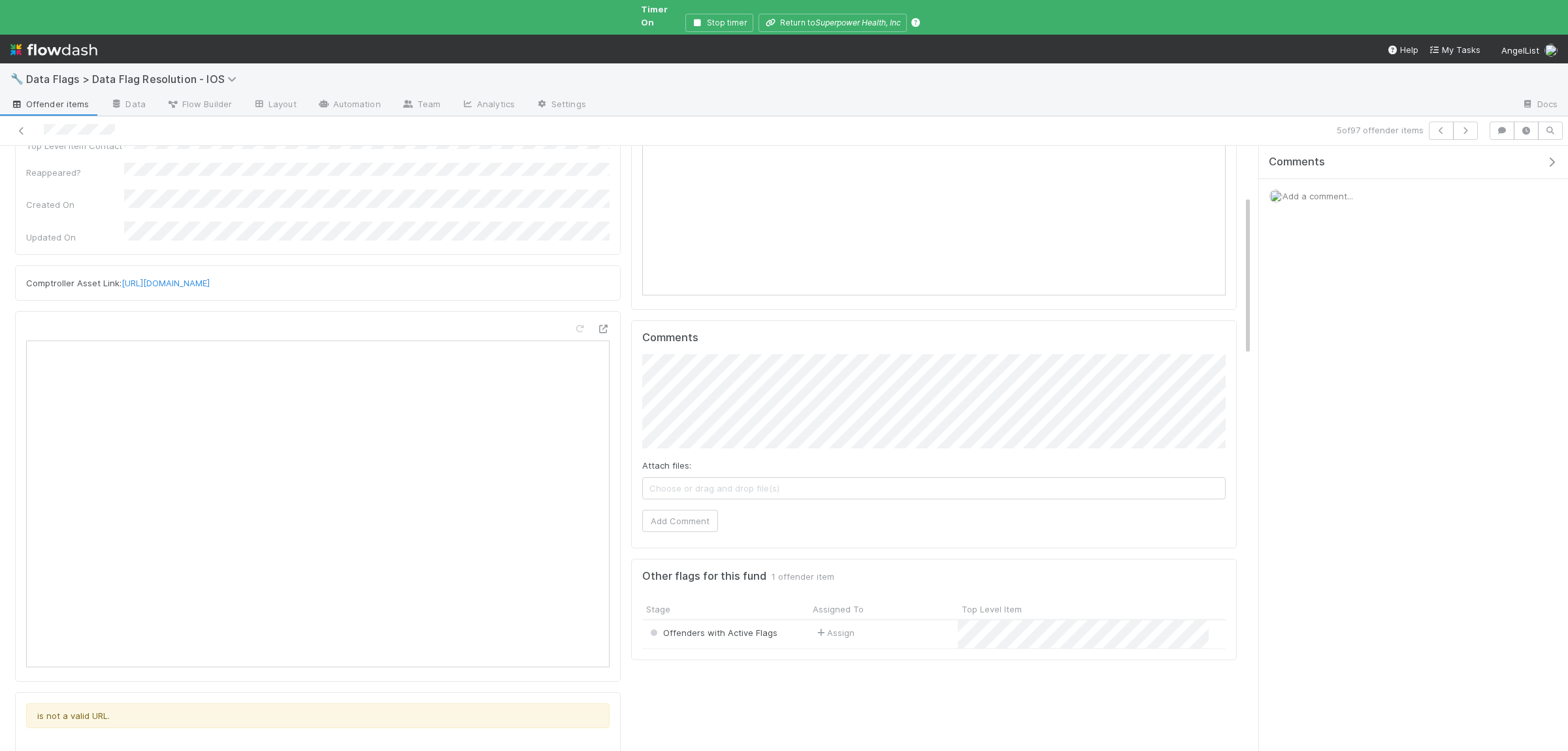
scroll to position [191, 0]
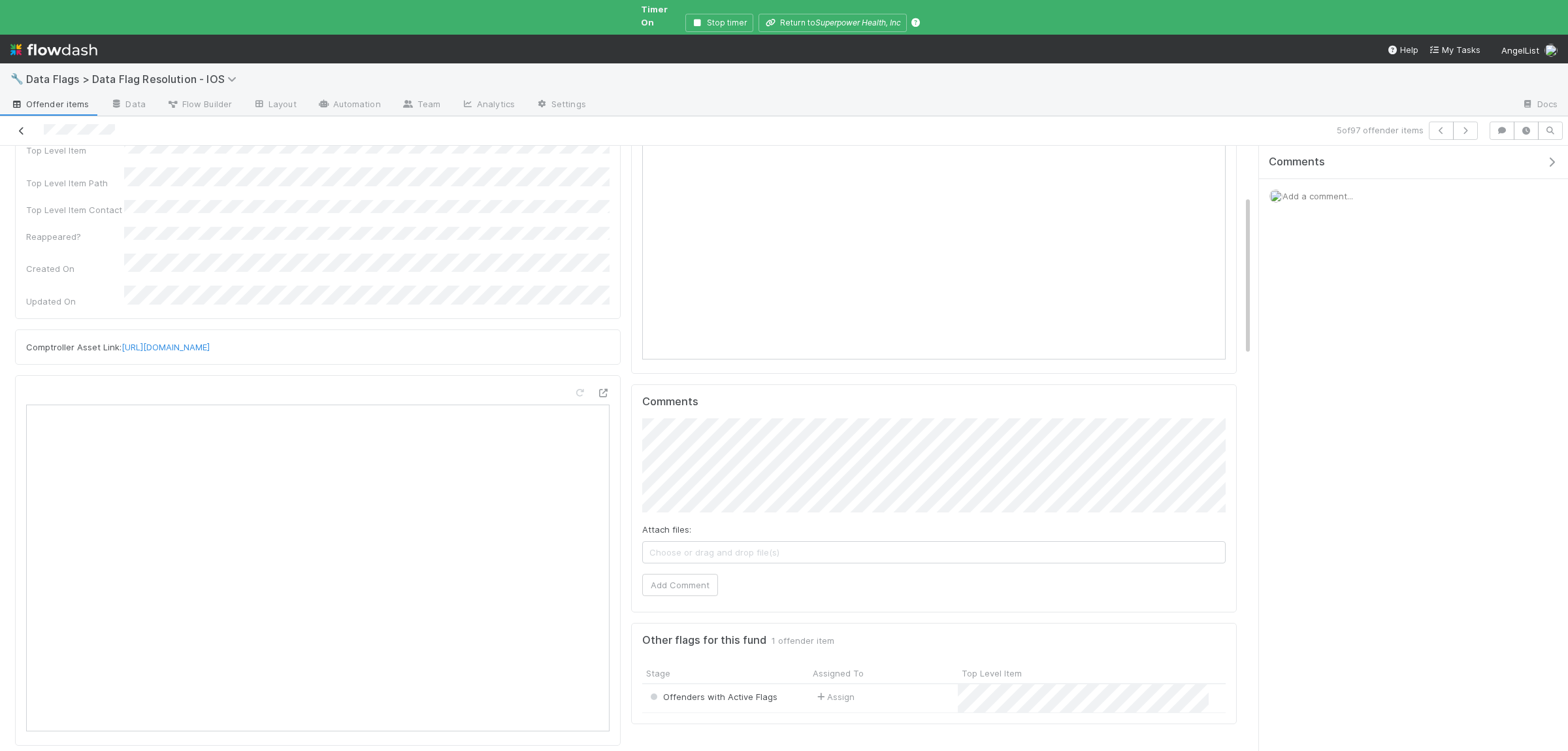
click at [18, 127] on icon at bounding box center [21, 131] width 13 height 8
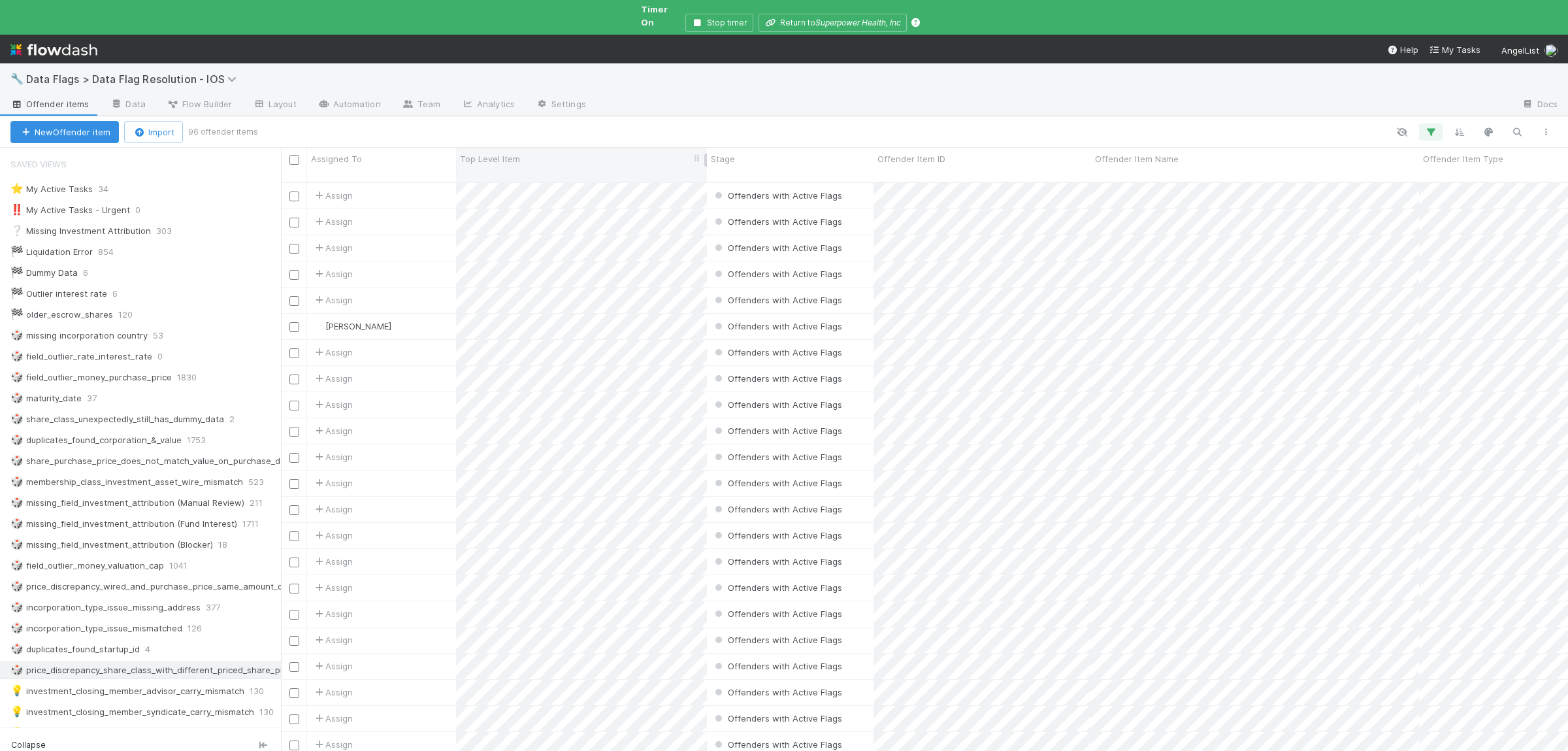
click at [610, 152] on div "Top Level Item" at bounding box center [581, 158] width 244 height 13
click at [567, 173] on div "Sort A → Z" at bounding box center [535, 173] width 149 height 20
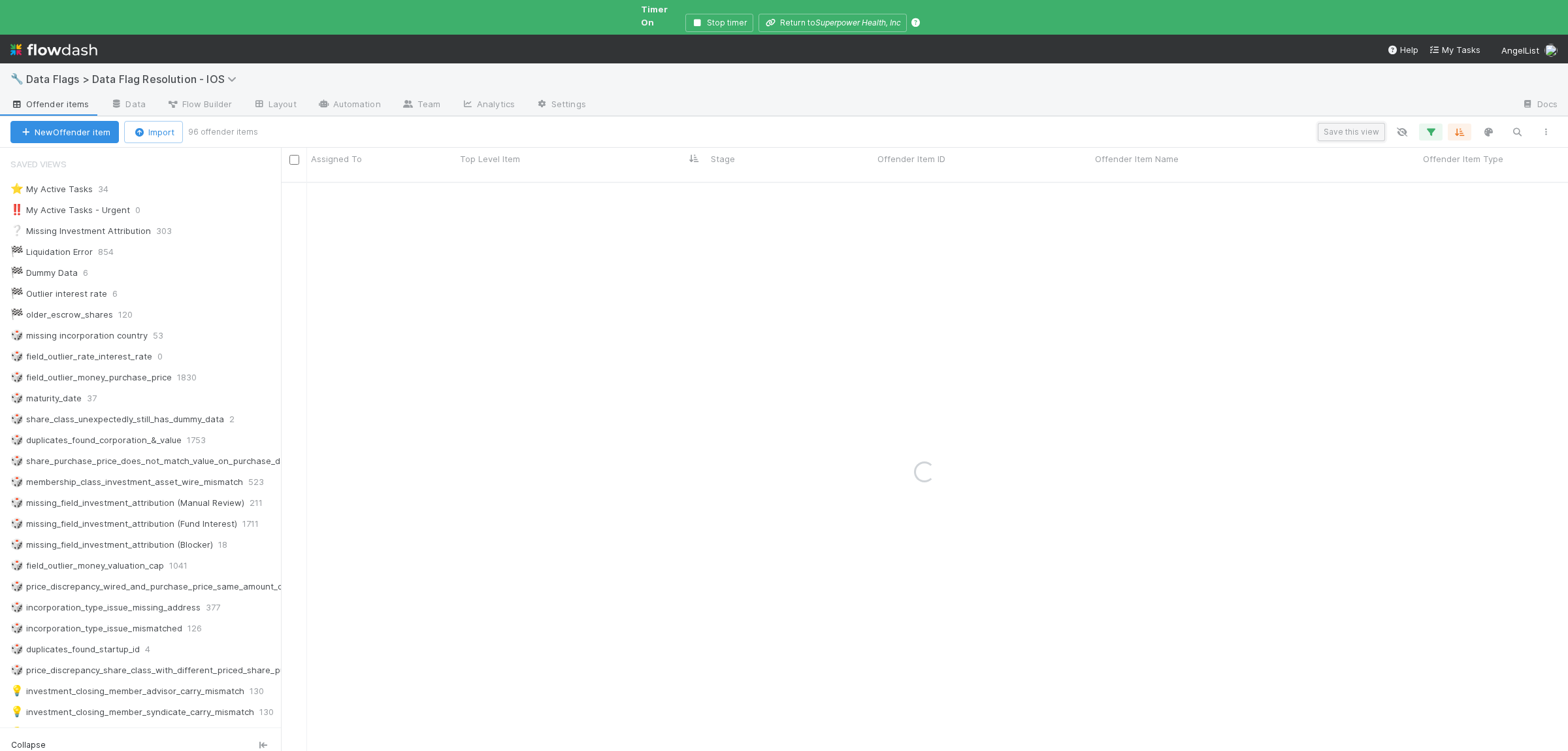
click at [1349, 125] on button "Save this view" at bounding box center [1351, 132] width 67 height 18
click at [1162, 202] on div "Create a new saved view" at bounding box center [1169, 197] width 345 height 21
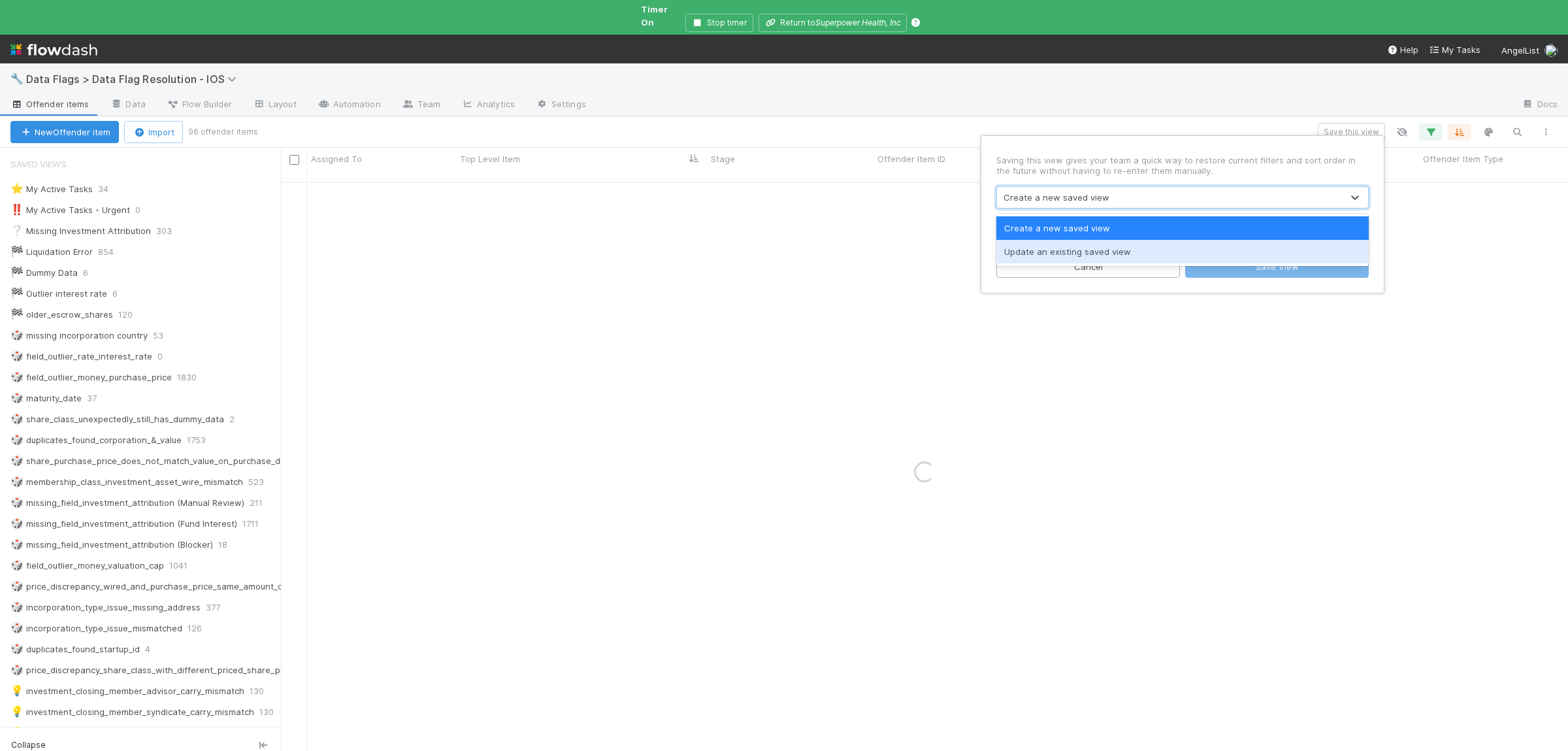
click at [1039, 249] on div "Update an existing saved view" at bounding box center [1182, 251] width 373 height 24
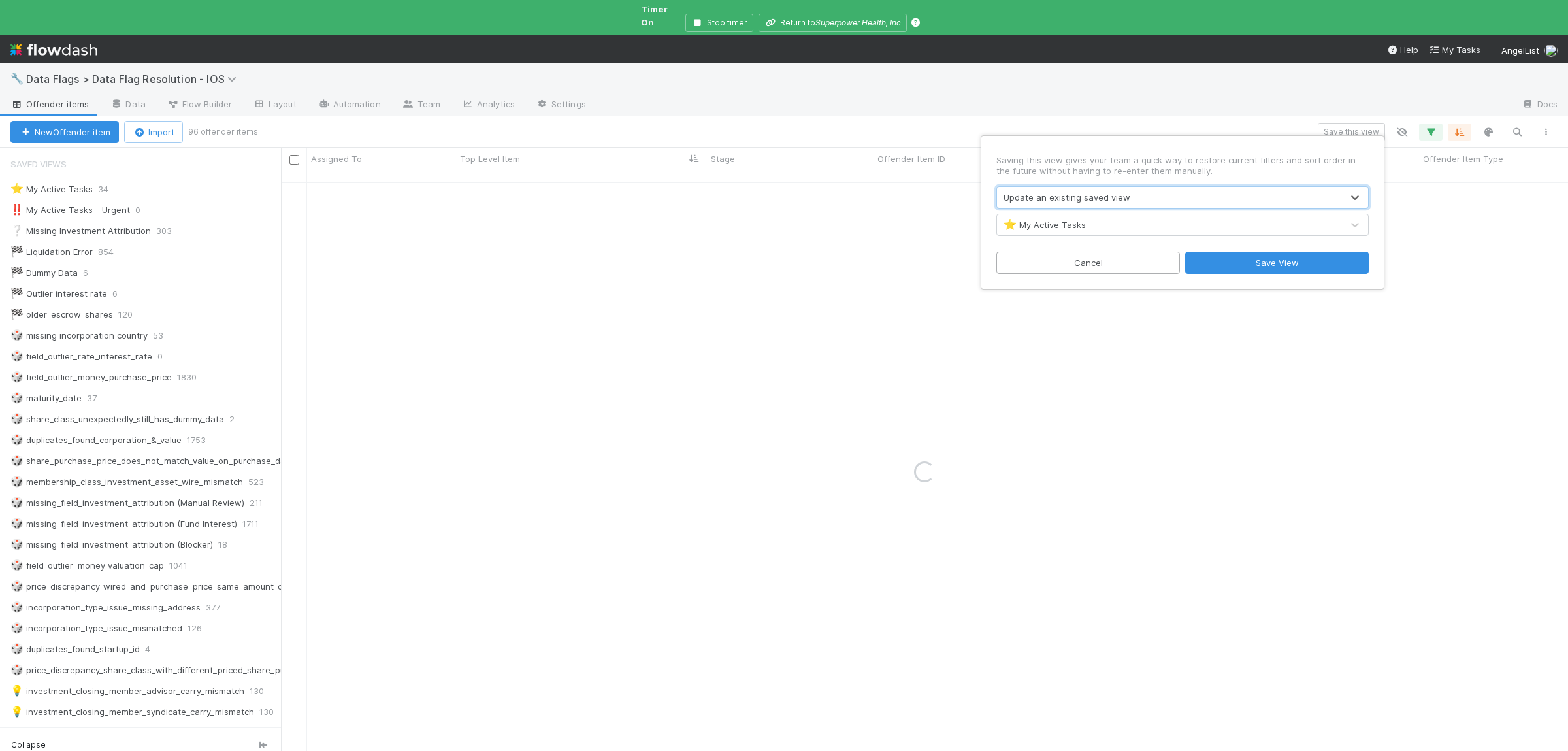
click at [1088, 228] on div "⭐ My Active Tasks" at bounding box center [1169, 225] width 345 height 21
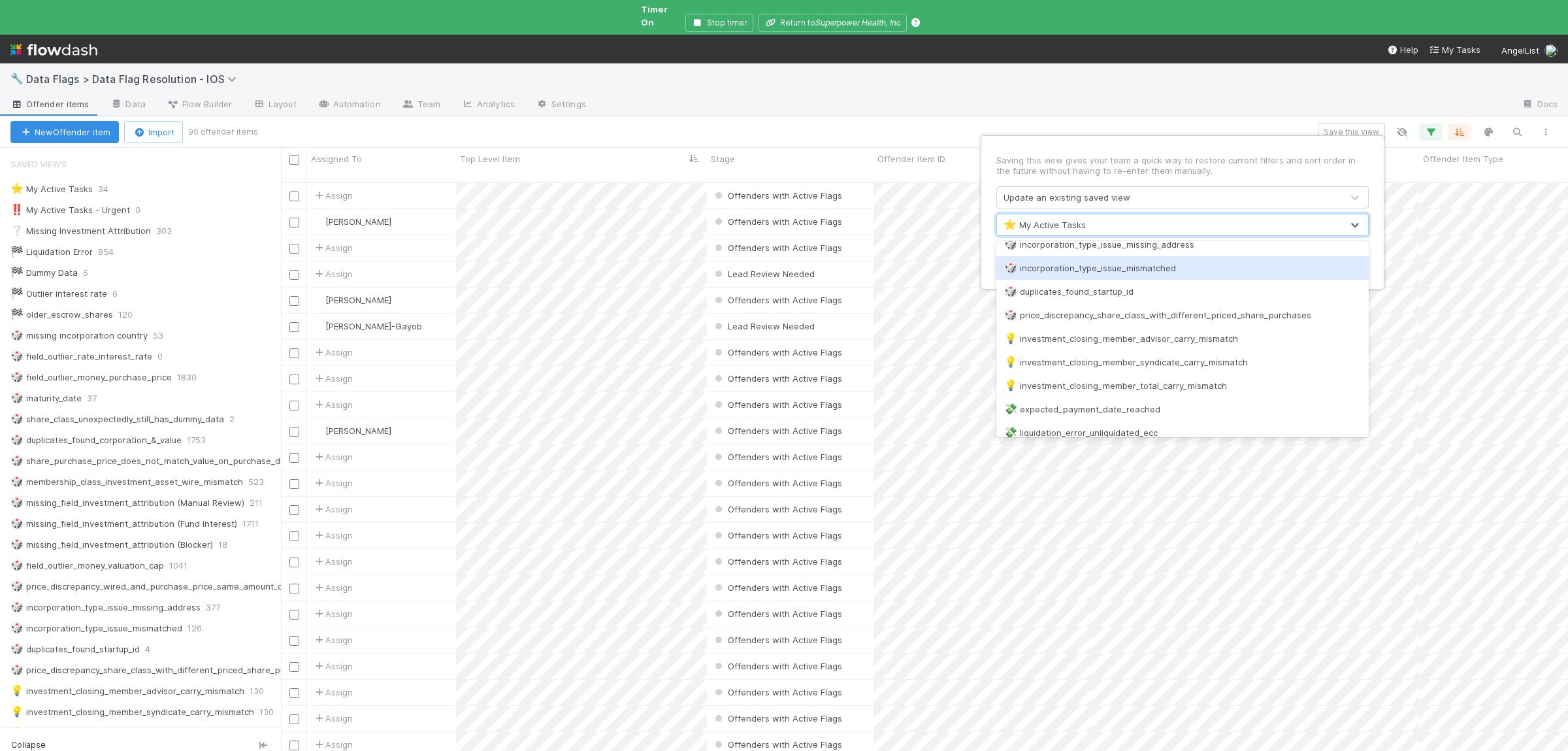
scroll to position [510, 0]
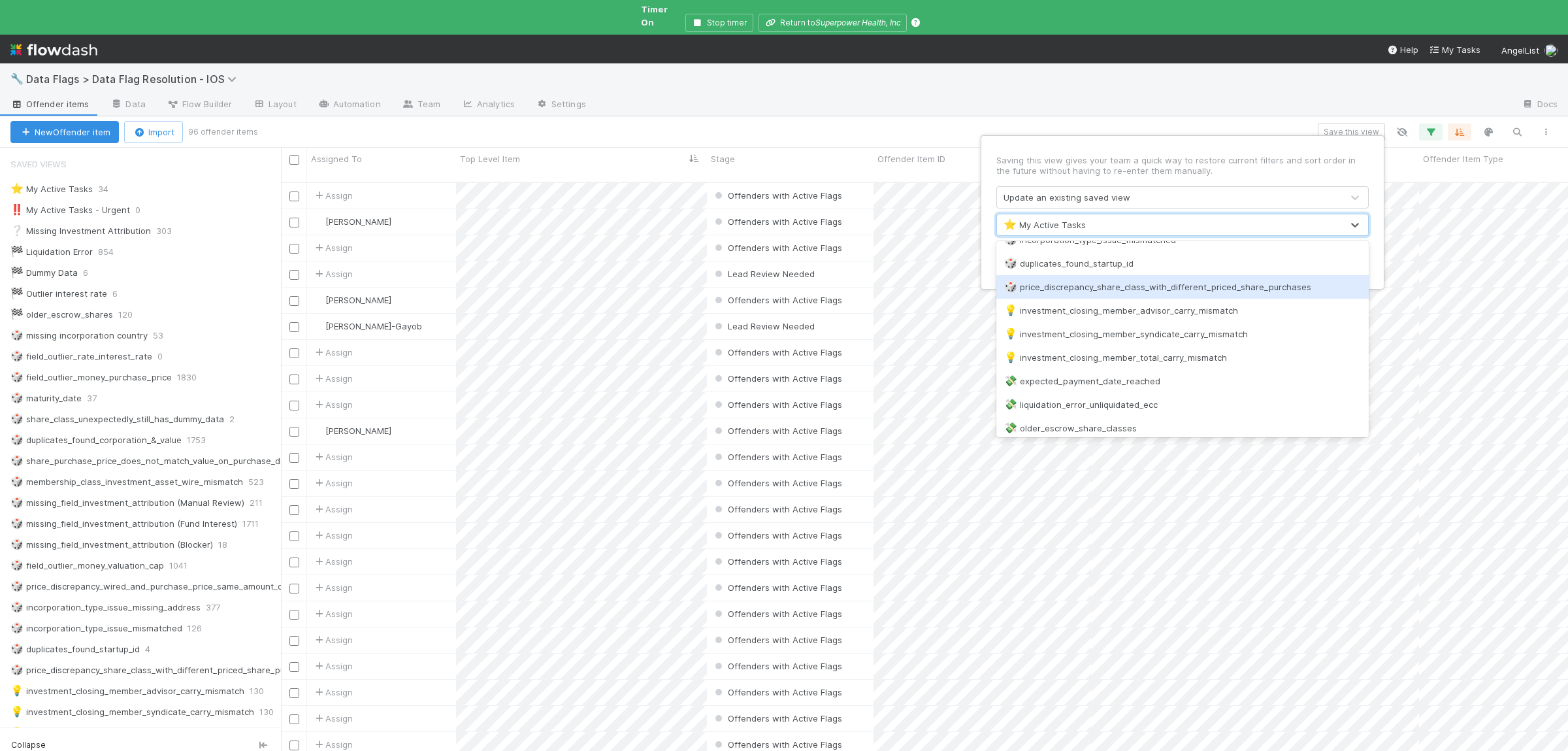
click at [1208, 288] on div "🎲 price_discrepancy_share_class_with_different_priced_share_purchases" at bounding box center [1182, 286] width 357 height 13
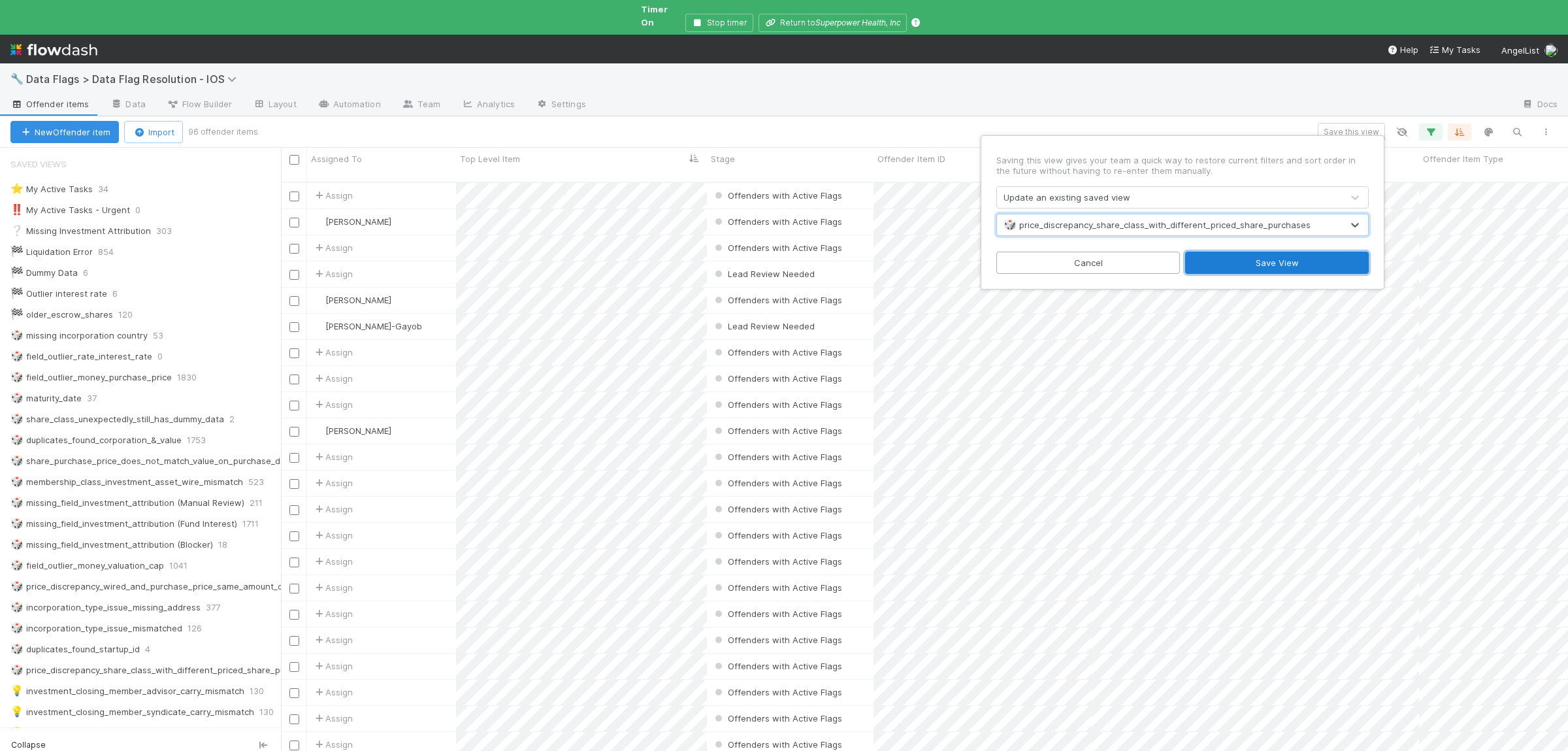
click at [1257, 262] on button "Save View" at bounding box center [1276, 262] width 183 height 22
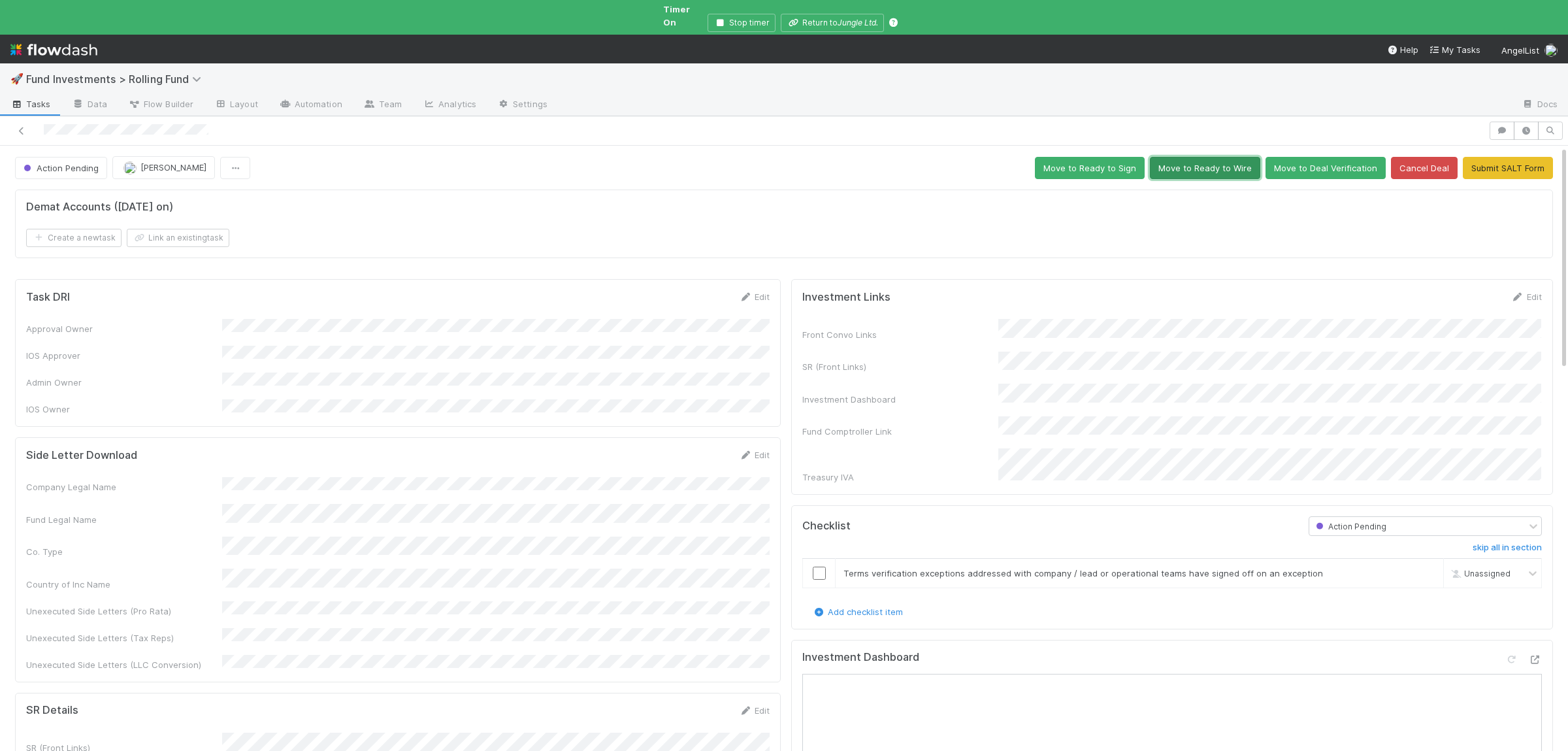
click at [1234, 160] on button "Move to Ready to Wire" at bounding box center [1204, 167] width 111 height 22
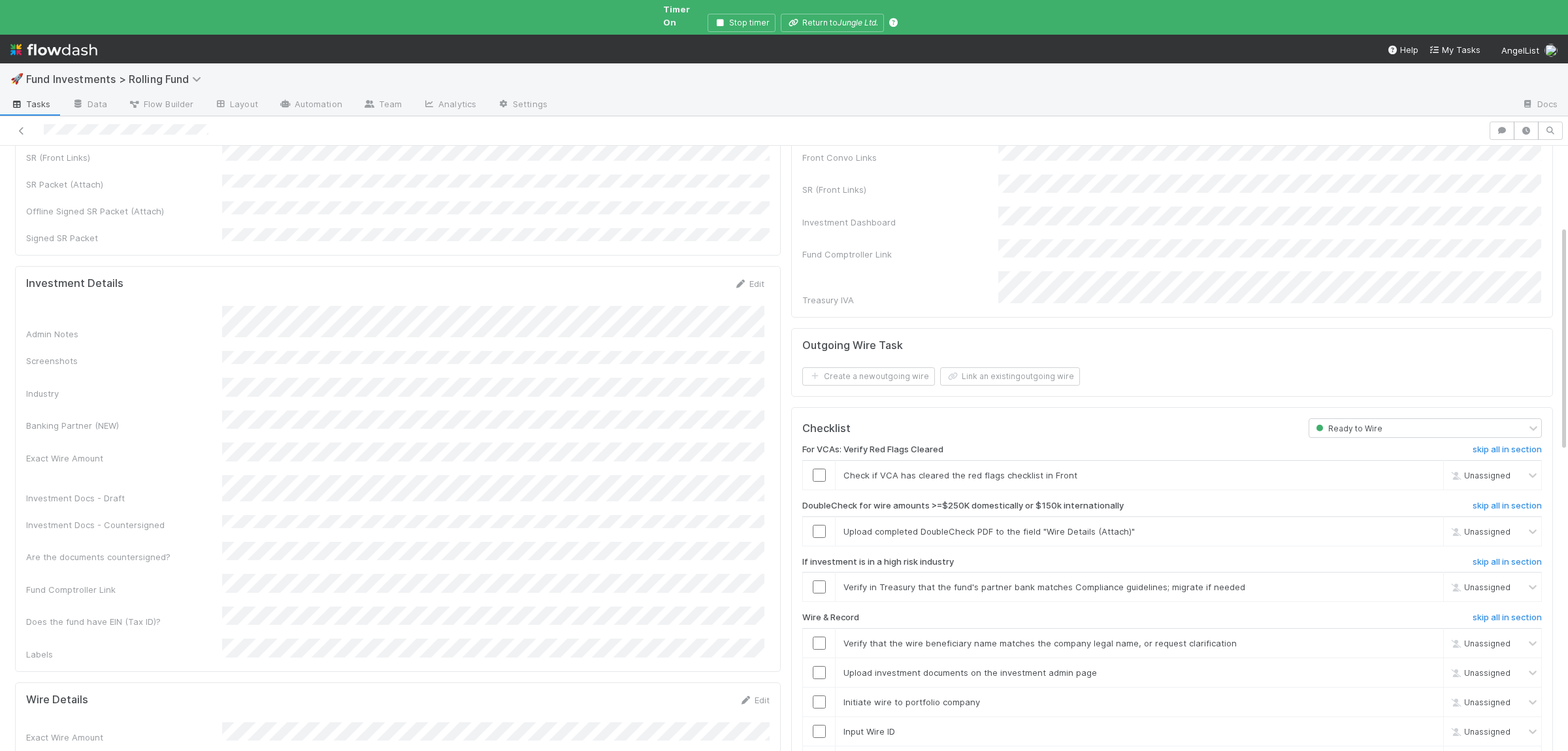
scroll to position [255, 0]
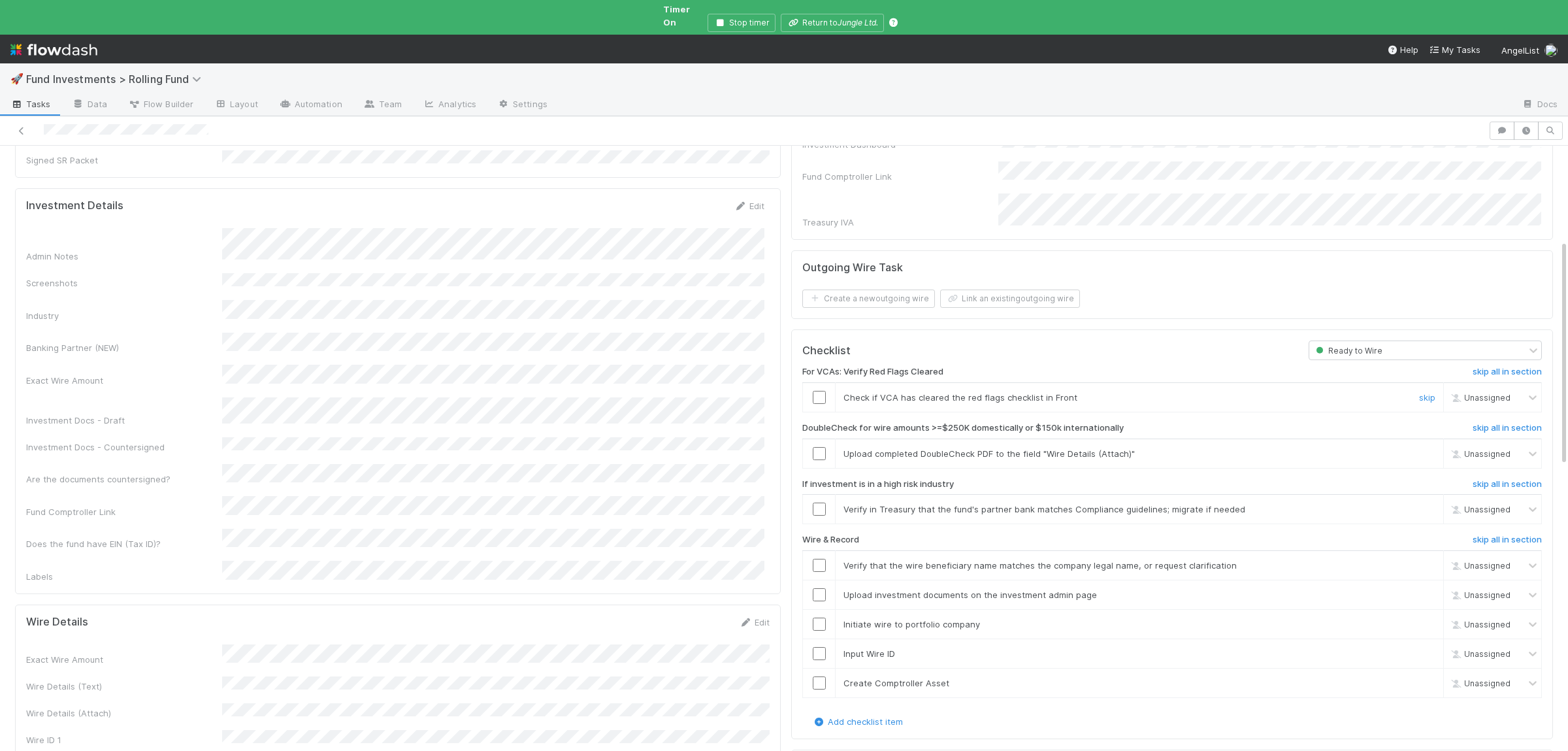
click at [817, 390] on input "checkbox" at bounding box center [819, 397] width 13 height 13
click at [1424, 448] on link "skip" at bounding box center [1427, 454] width 16 height 11
click at [1436, 503] on div "skip" at bounding box center [1425, 509] width 39 height 13
click at [1424, 503] on link "skip" at bounding box center [1427, 509] width 16 height 11
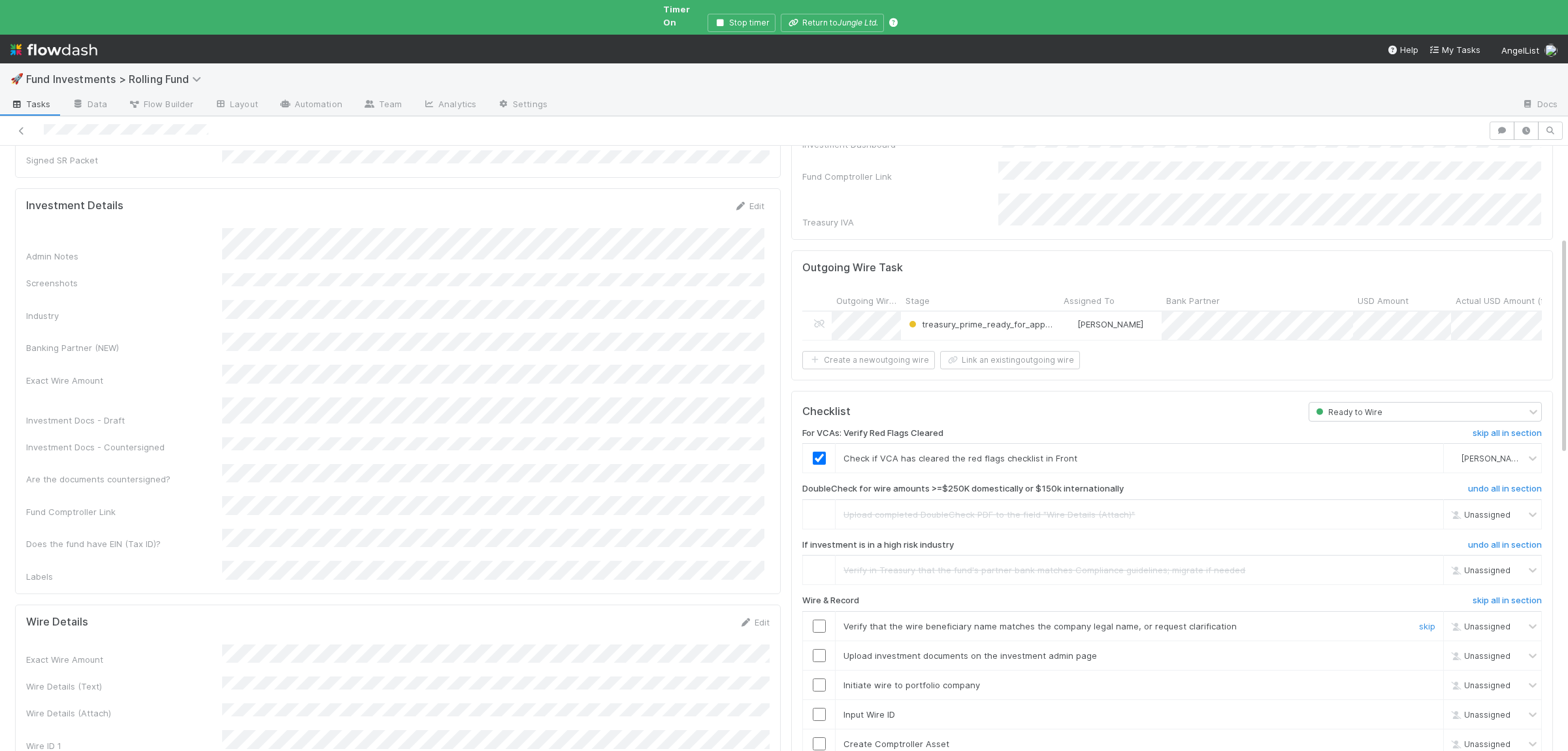
click at [820, 620] on input "checkbox" at bounding box center [819, 626] width 13 height 13
click at [820, 649] on input "checkbox" at bounding box center [819, 655] width 13 height 13
click at [820, 678] on input "checkbox" at bounding box center [819, 685] width 13 height 13
drag, startPoint x: 820, startPoint y: 693, endPoint x: 817, endPoint y: 713, distance: 20.2
click at [820, 707] on input "checkbox" at bounding box center [819, 714] width 13 height 13
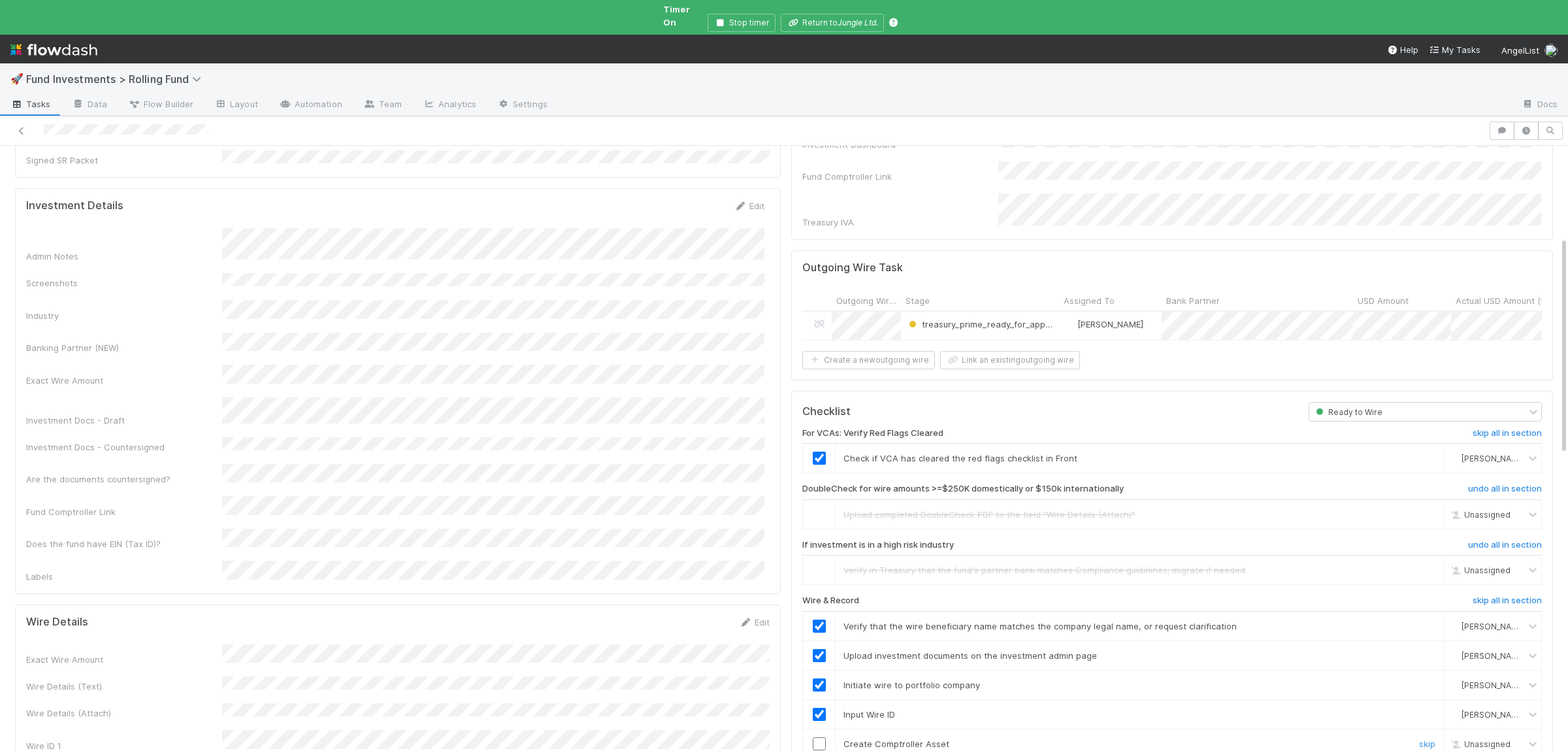
click at [817, 729] on td at bounding box center [819, 743] width 33 height 29
click at [817, 737] on input "checkbox" at bounding box center [819, 743] width 13 height 13
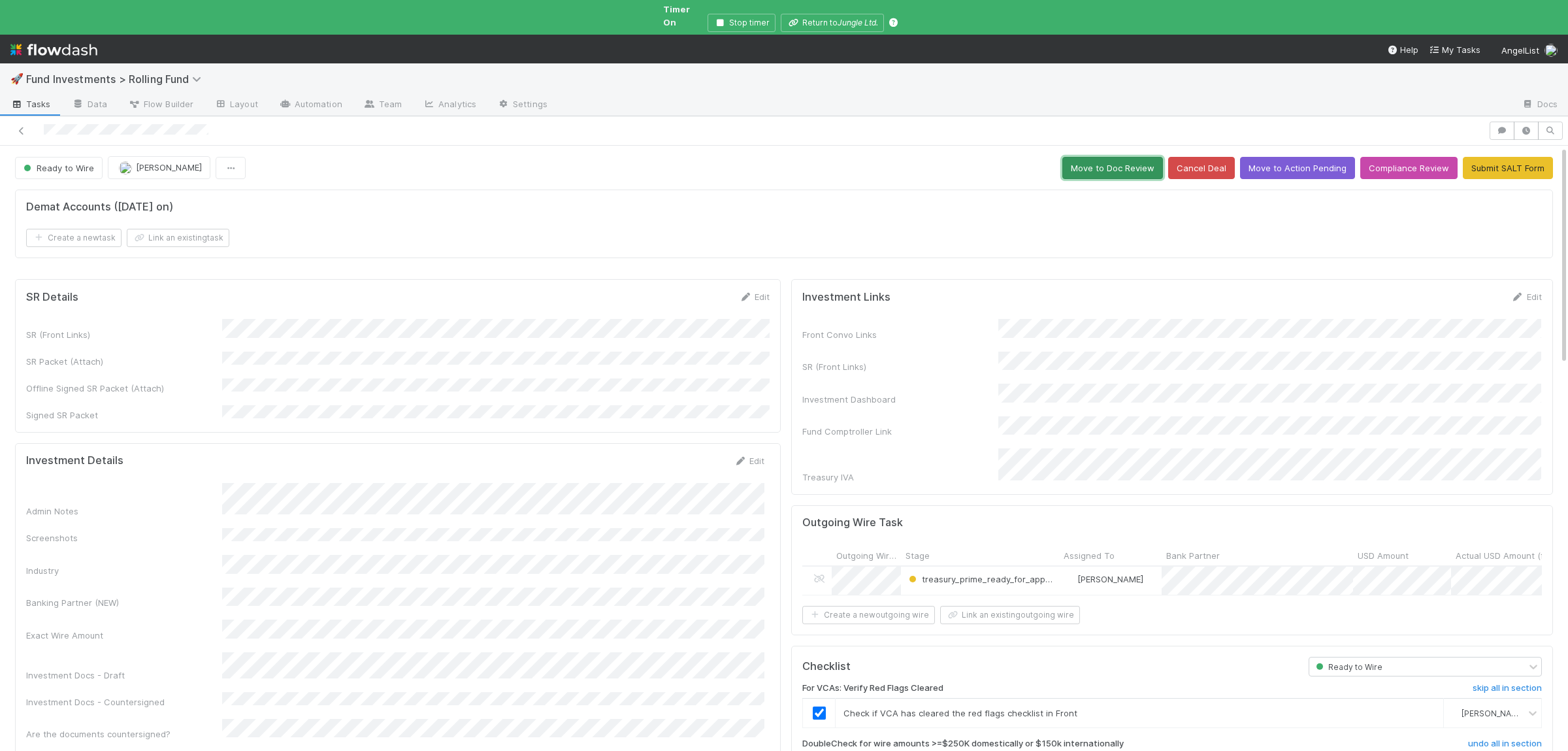
click at [1108, 157] on button "Move to Doc Review" at bounding box center [1113, 167] width 101 height 22
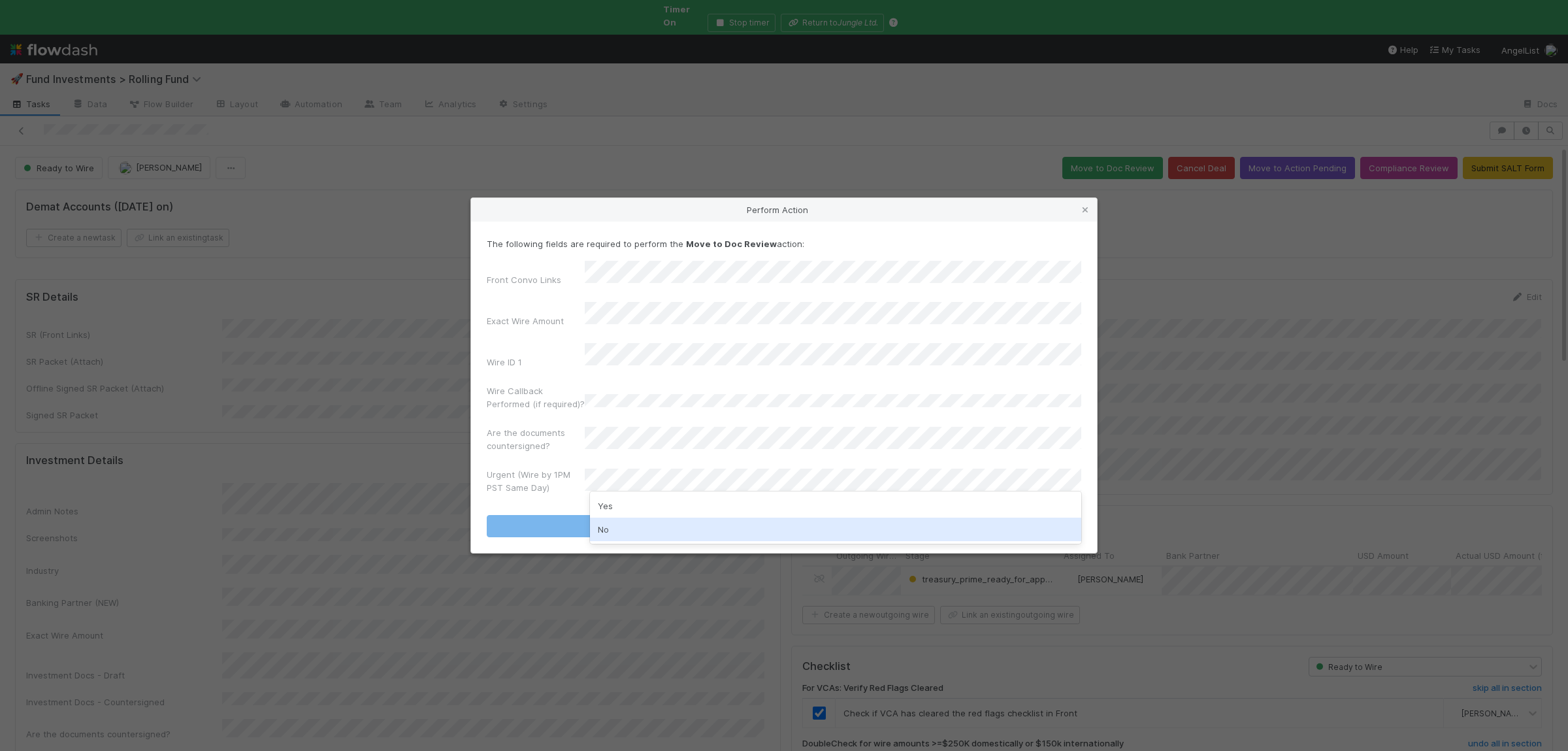
click at [643, 522] on div "No" at bounding box center [835, 529] width 491 height 24
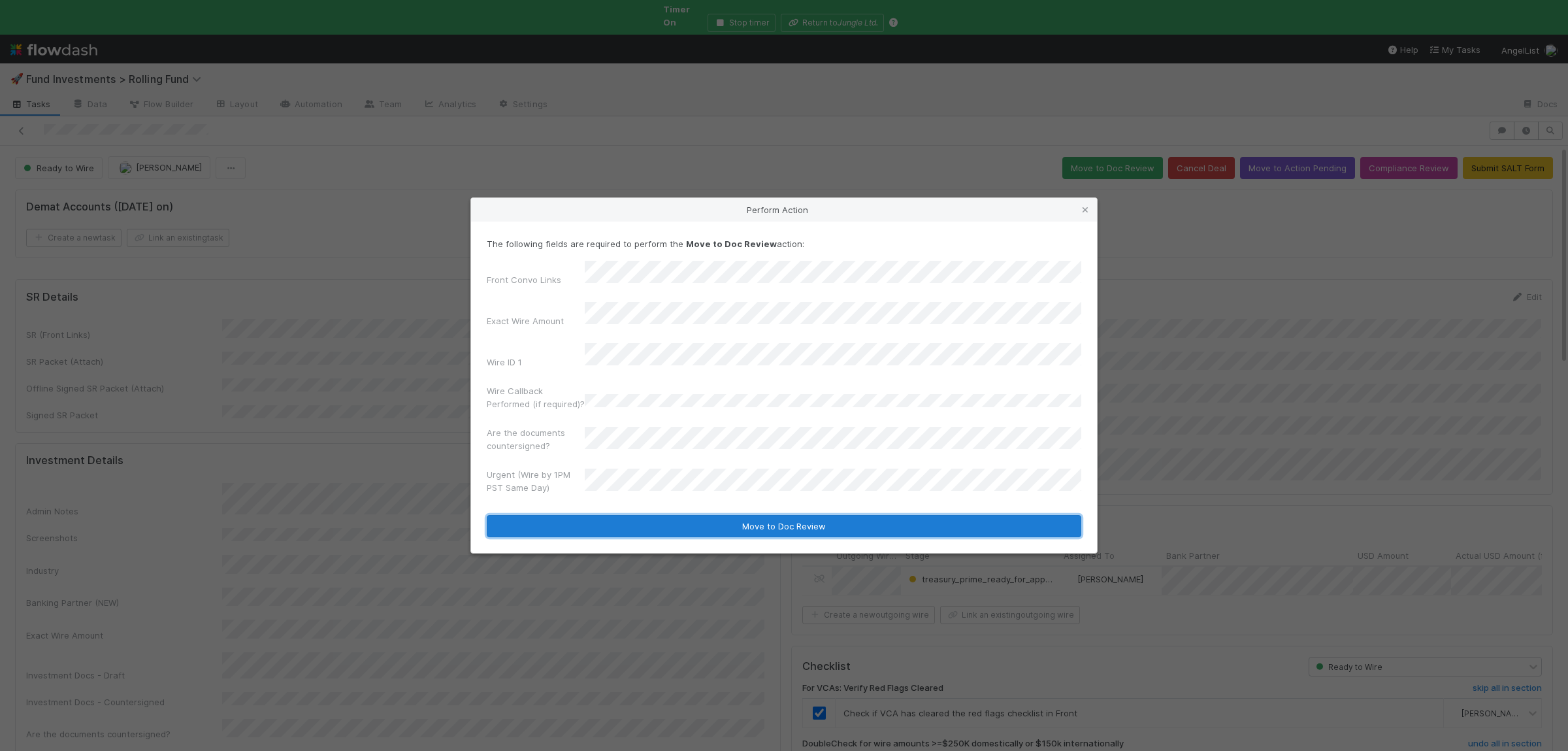
click at [656, 515] on button "Move to Doc Review" at bounding box center [784, 526] width 594 height 22
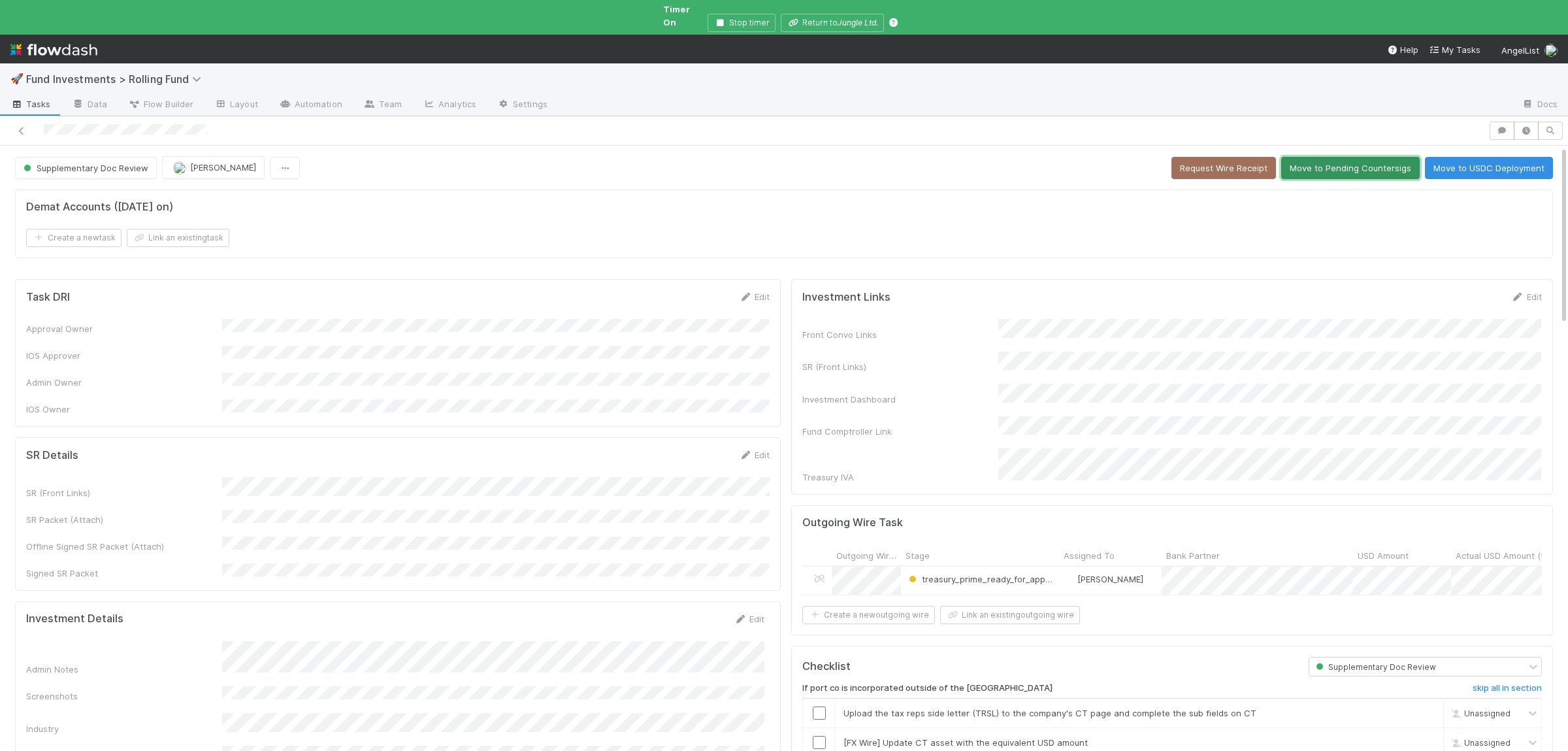
click at [1366, 164] on button "Move to Pending Countersigs" at bounding box center [1350, 167] width 138 height 22
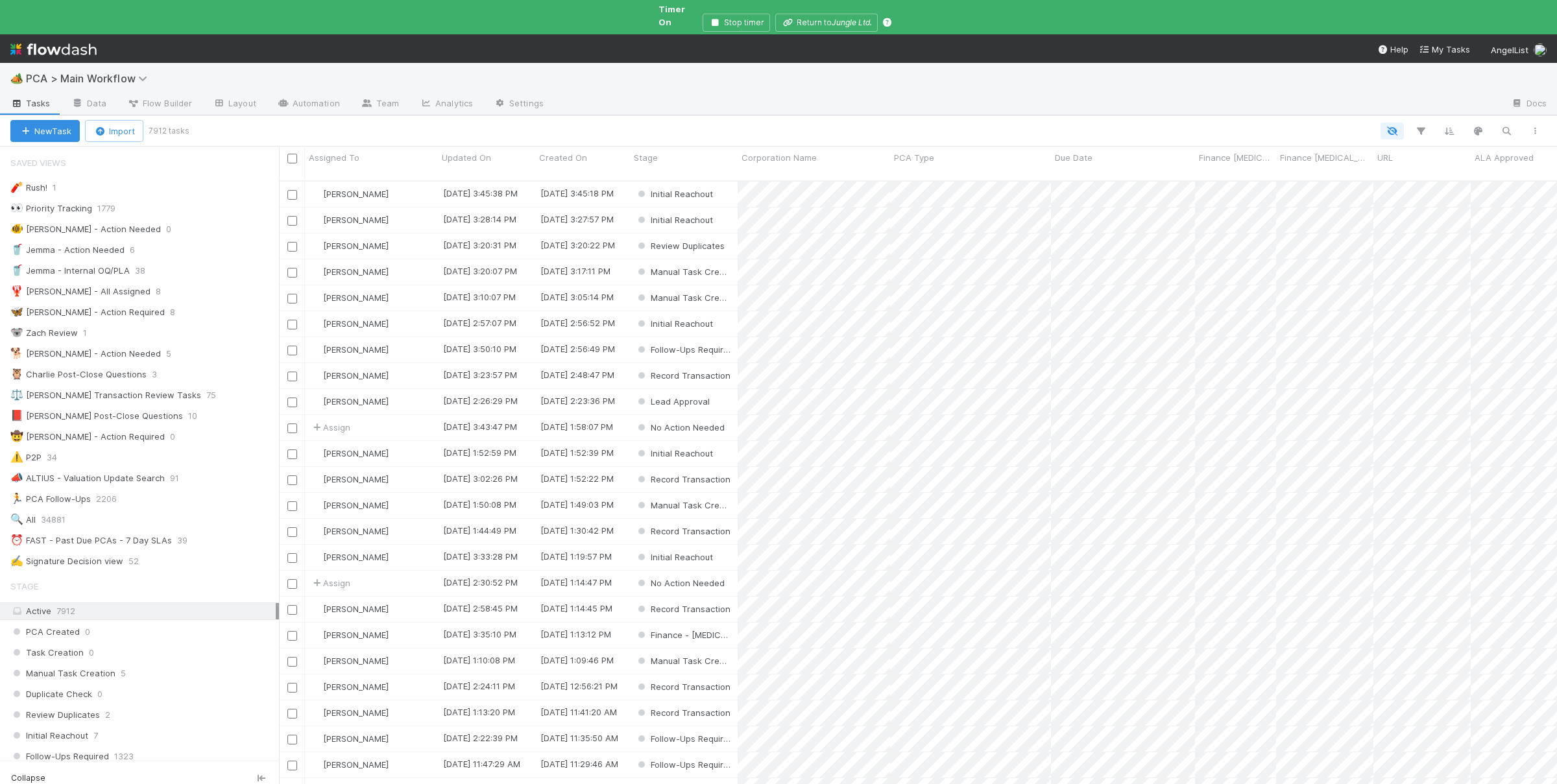
scroll to position [1, 1]
click at [1500, 125] on icon "button" at bounding box center [1505, 130] width 13 height 11
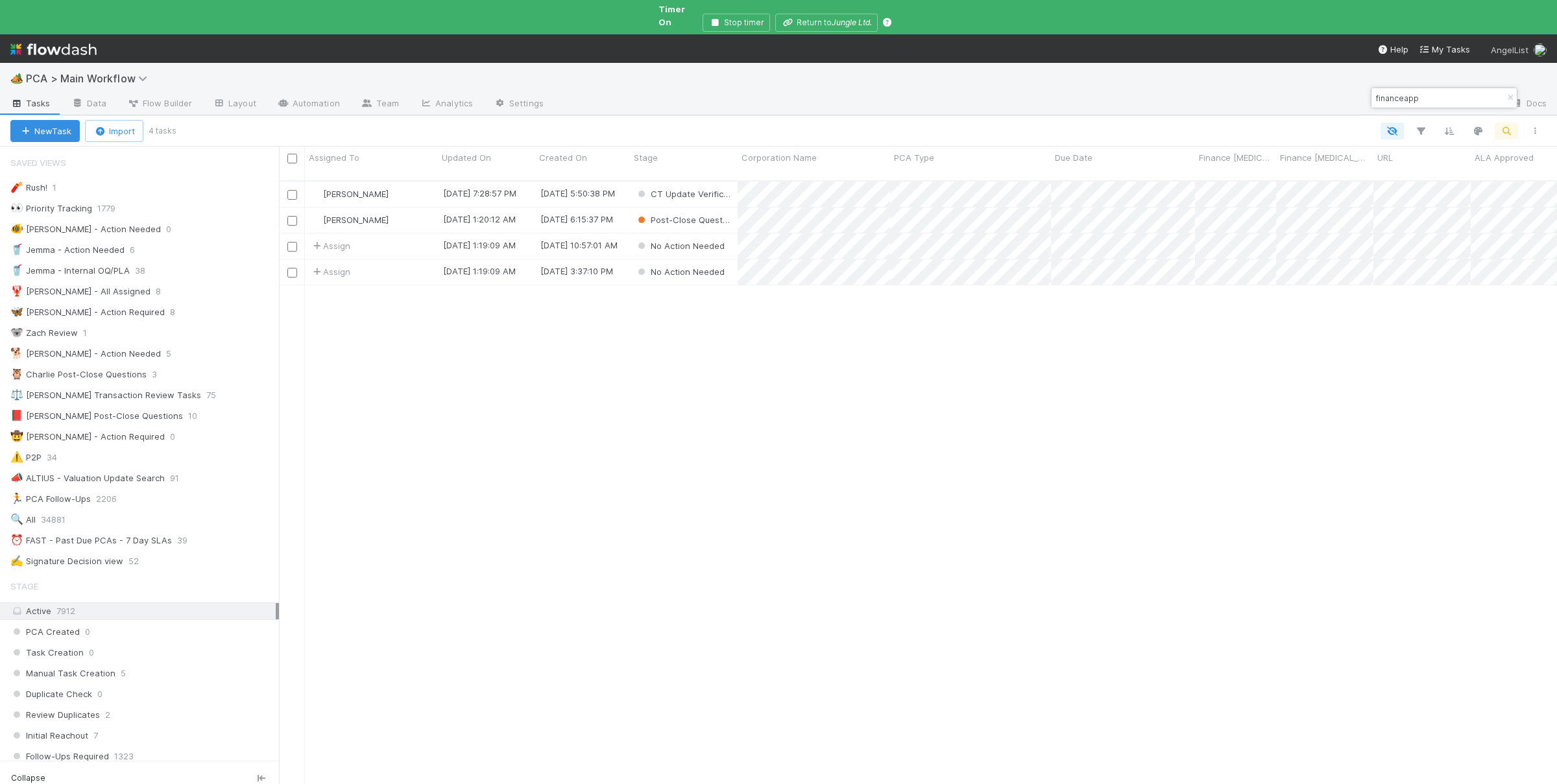
scroll to position [626, 1278]
type input "financeapp"
click at [625, 181] on div "6/9/25, 5:50:38 PM" at bounding box center [582, 193] width 95 height 25
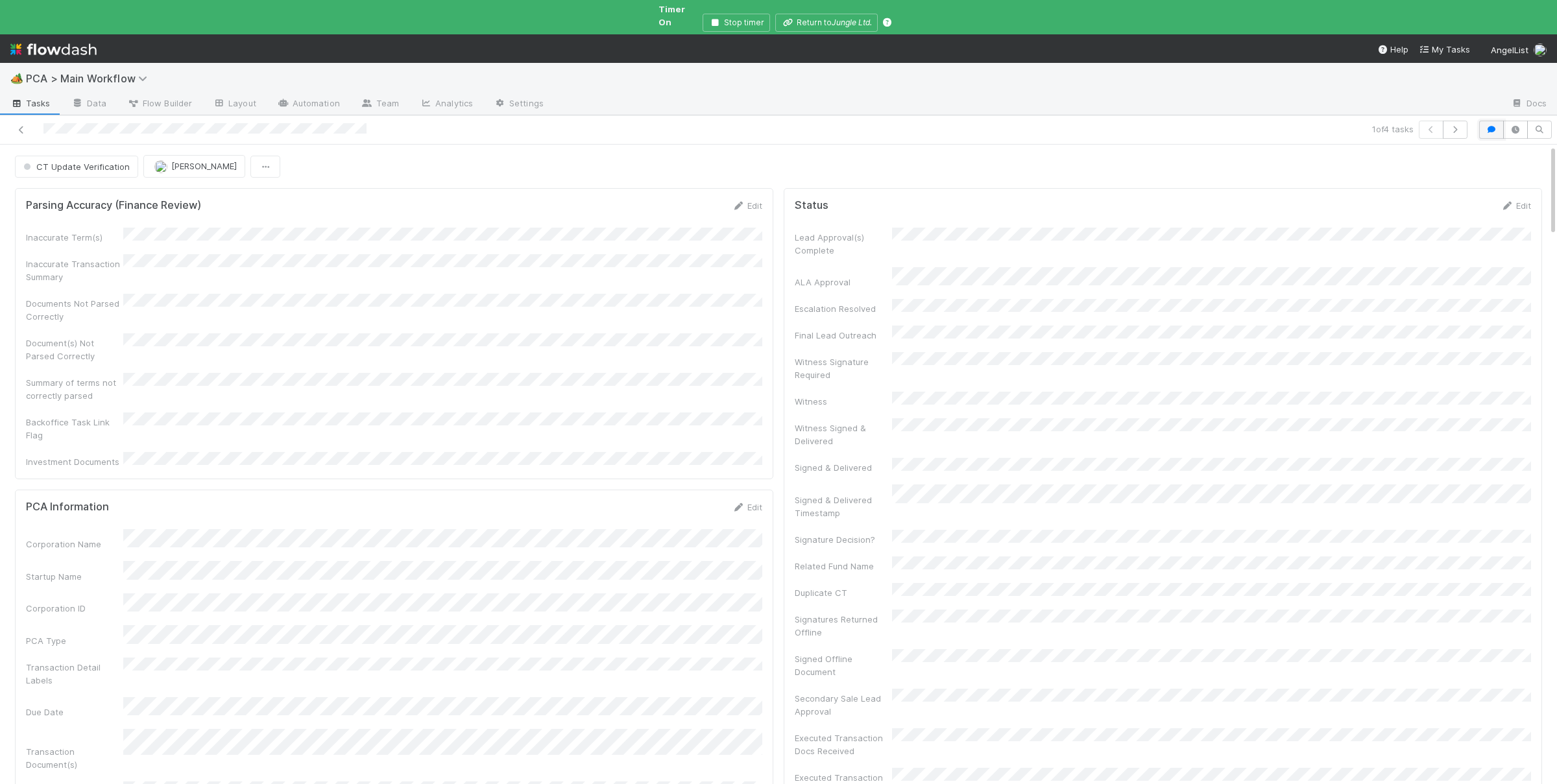
click at [1486, 121] on button "button" at bounding box center [1491, 130] width 25 height 18
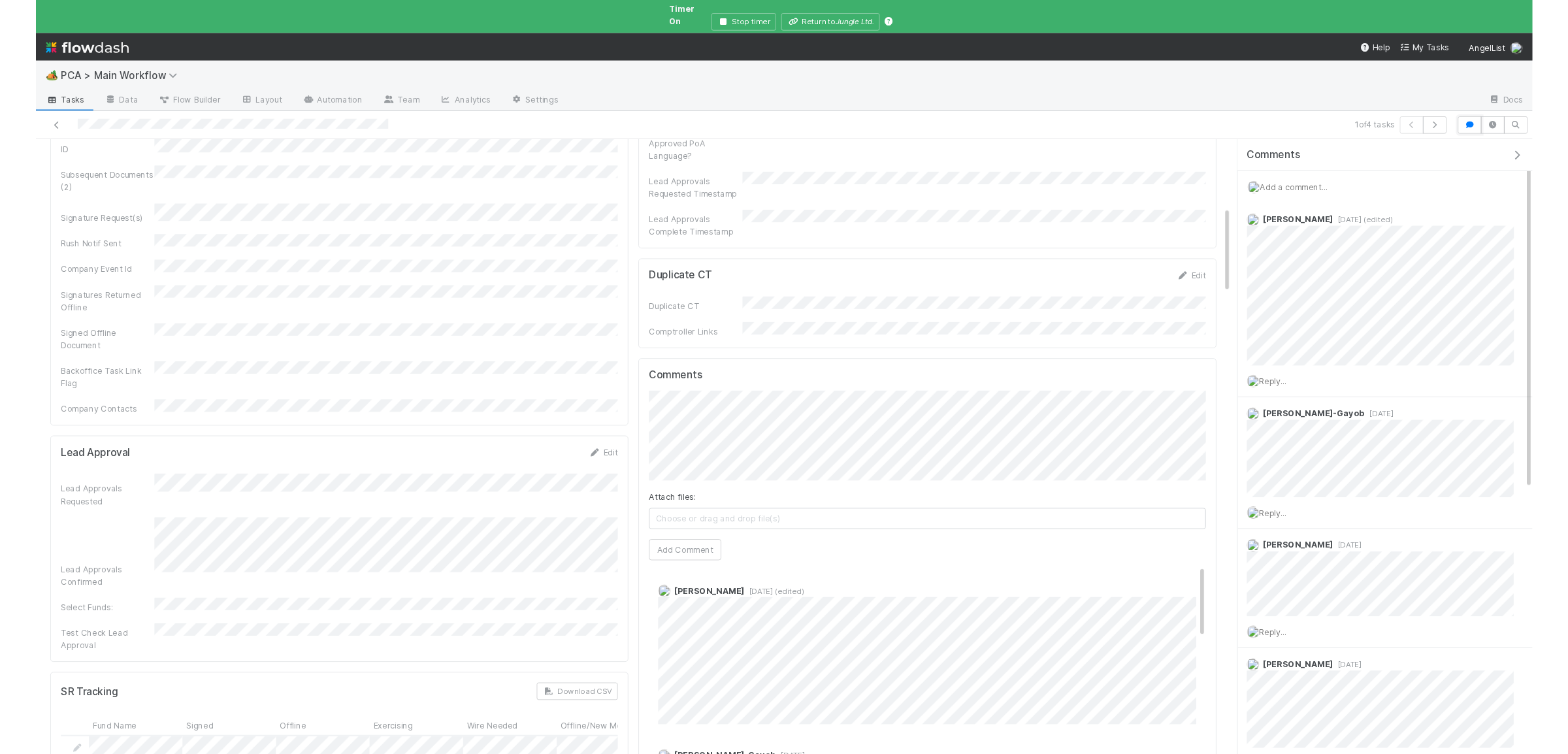
scroll to position [510, 0]
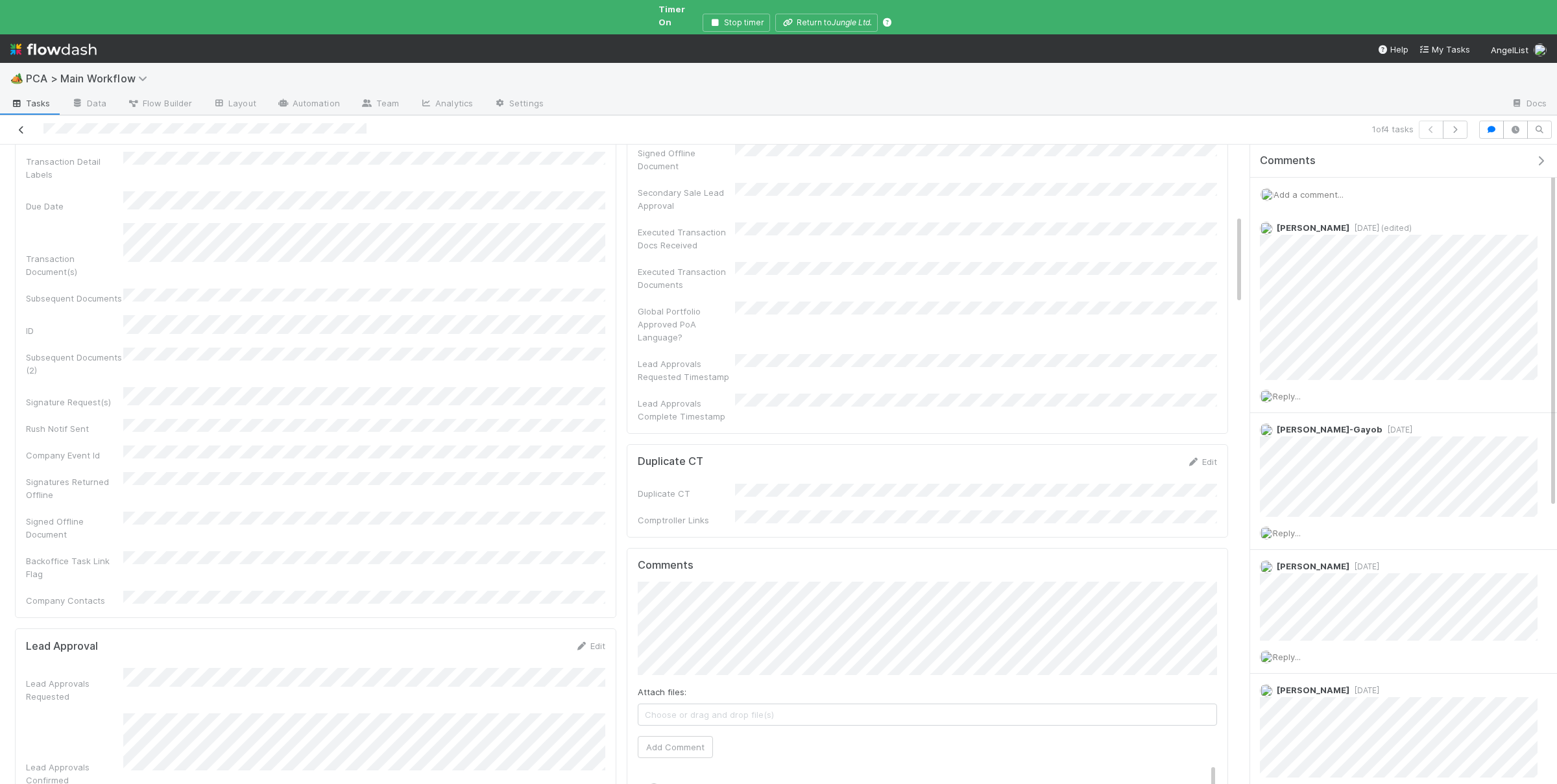
click at [24, 126] on icon at bounding box center [21, 130] width 13 height 8
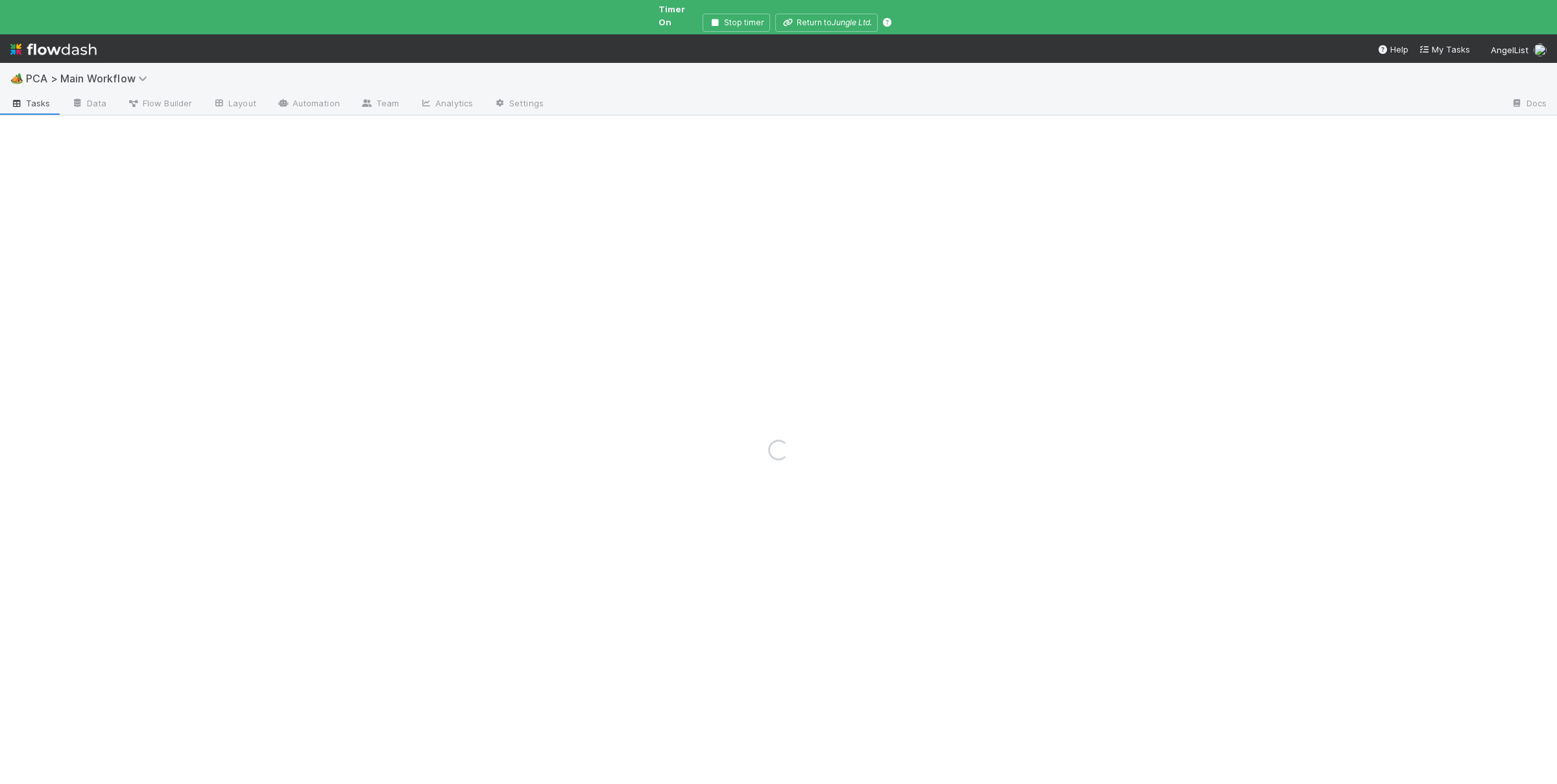
click at [771, 224] on div "Loading..." at bounding box center [778, 450] width 1557 height 669
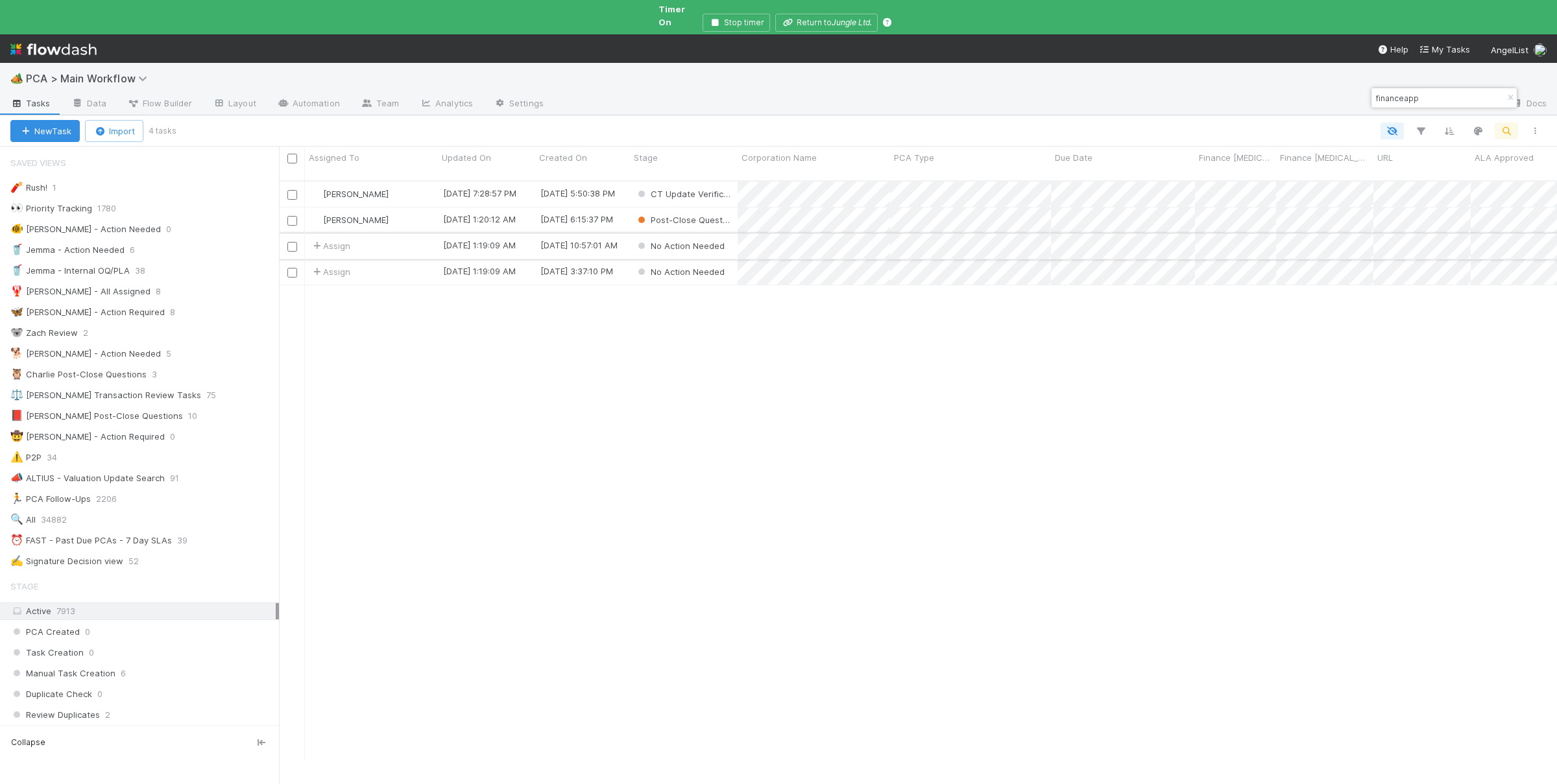
scroll to position [626, 1278]
click at [807, 398] on div "Ali Al Khatib 7/3/25, 7:28:57 PM 6/9/25, 5:50:38 PM CT Update Verification 2 0 …" at bounding box center [918, 494] width 1278 height 625
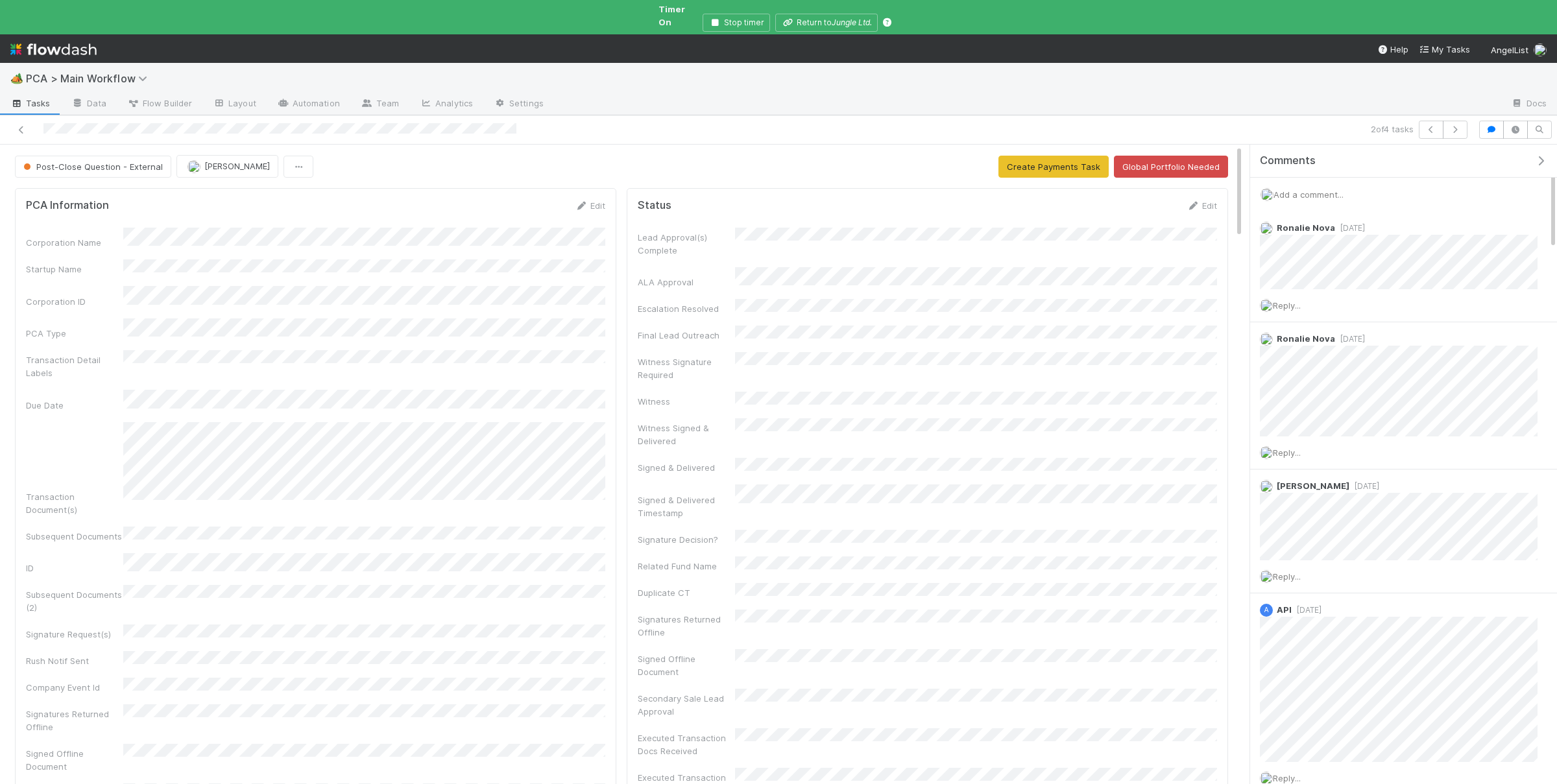
drag, startPoint x: 1300, startPoint y: 178, endPoint x: 1309, endPoint y: 188, distance: 13.5
click at [1304, 184] on div "Add a comment..." at bounding box center [1403, 194] width 307 height 33
click at [1329, 190] on span "Add a comment..." at bounding box center [1308, 195] width 70 height 11
click at [1292, 513] on button "Add Comment" at bounding box center [1307, 524] width 75 height 22
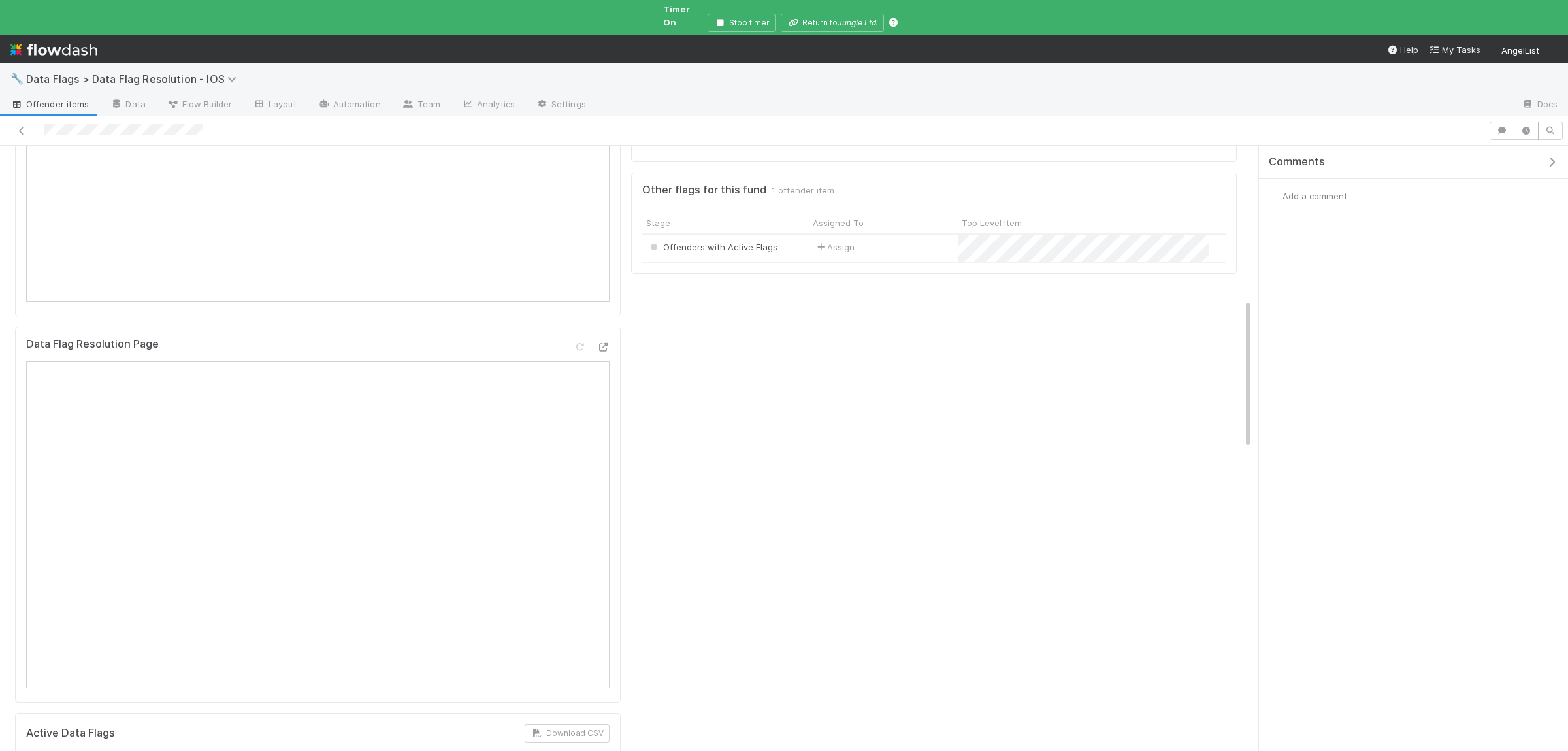
scroll to position [637, 0]
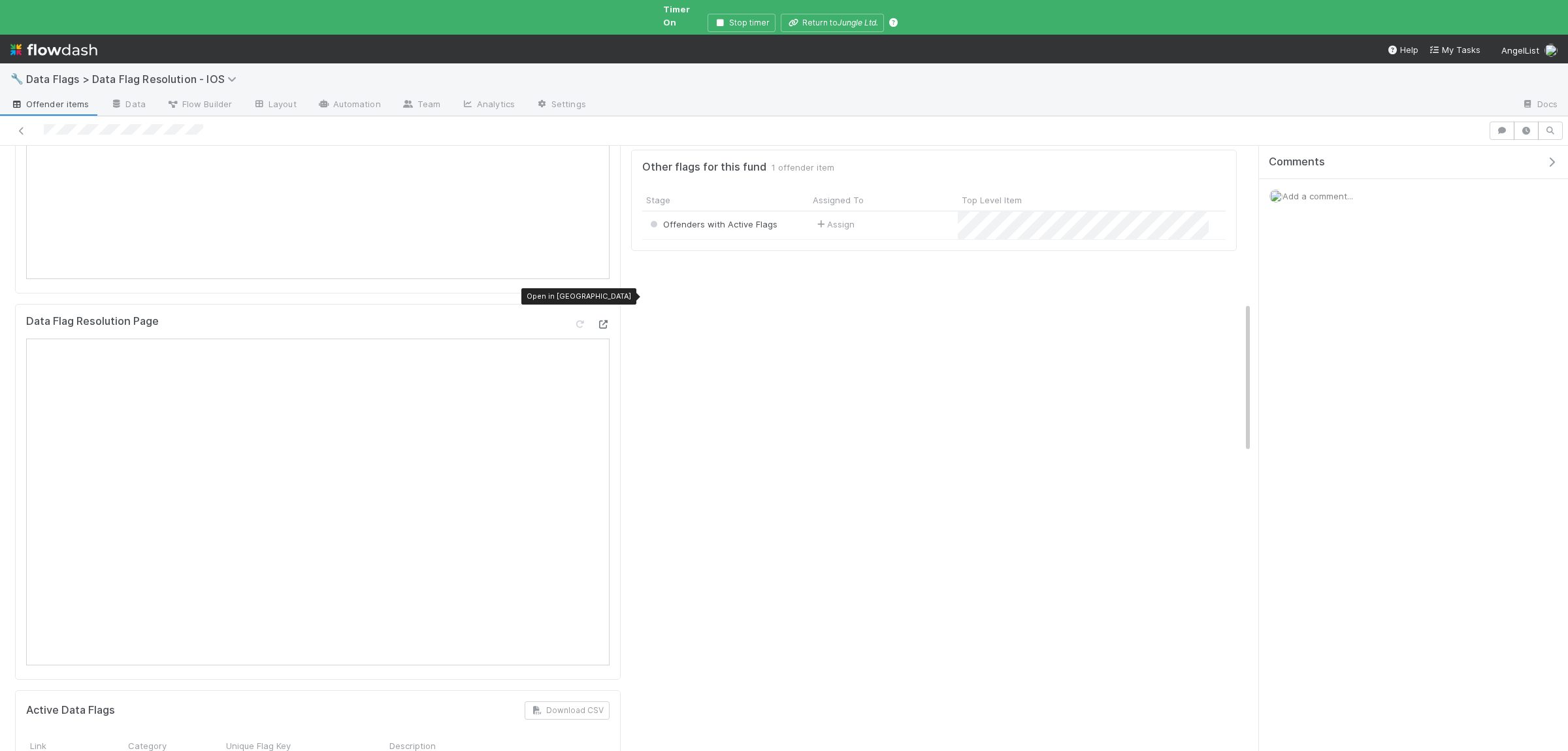
click at [606, 320] on icon at bounding box center [603, 324] width 13 height 8
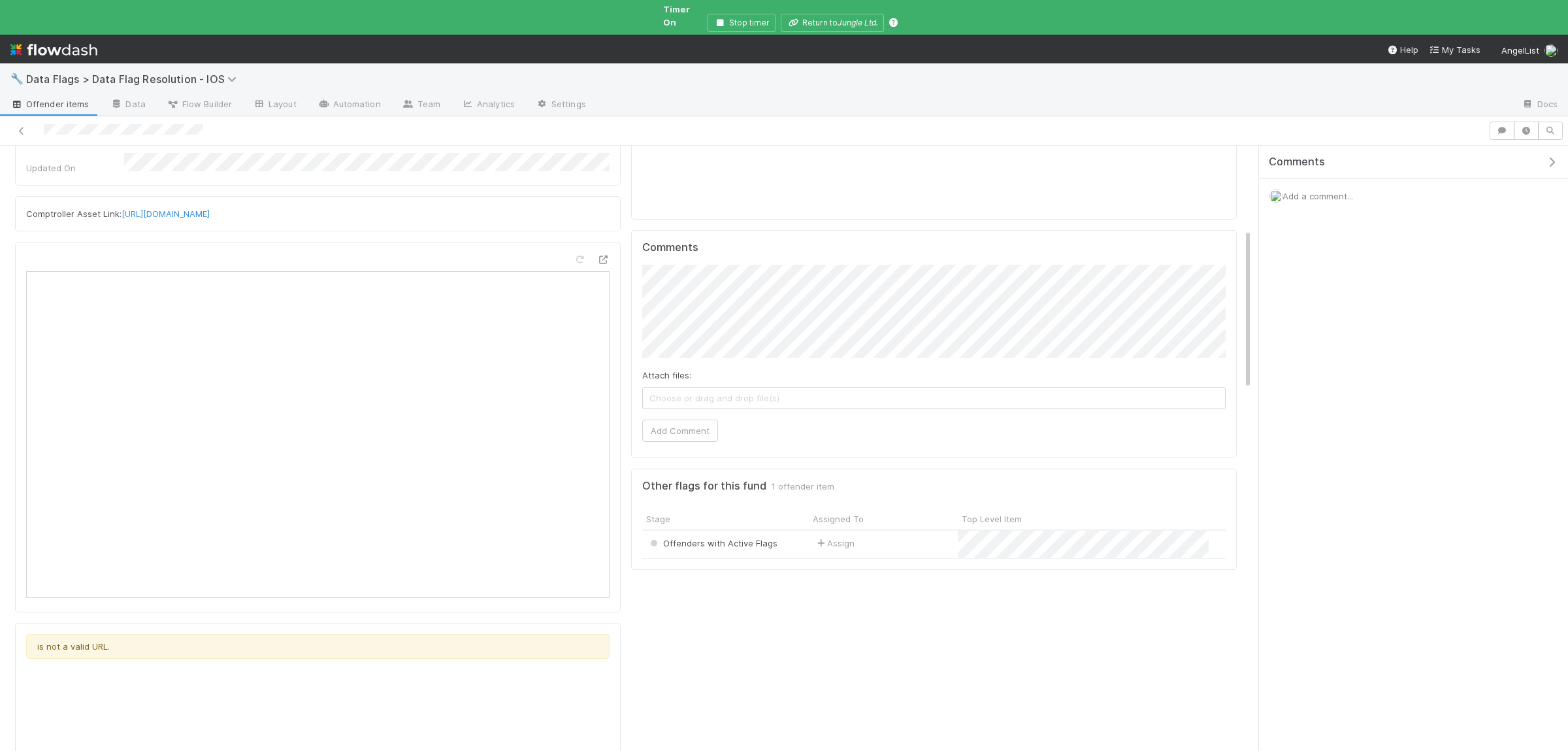
scroll to position [0, 0]
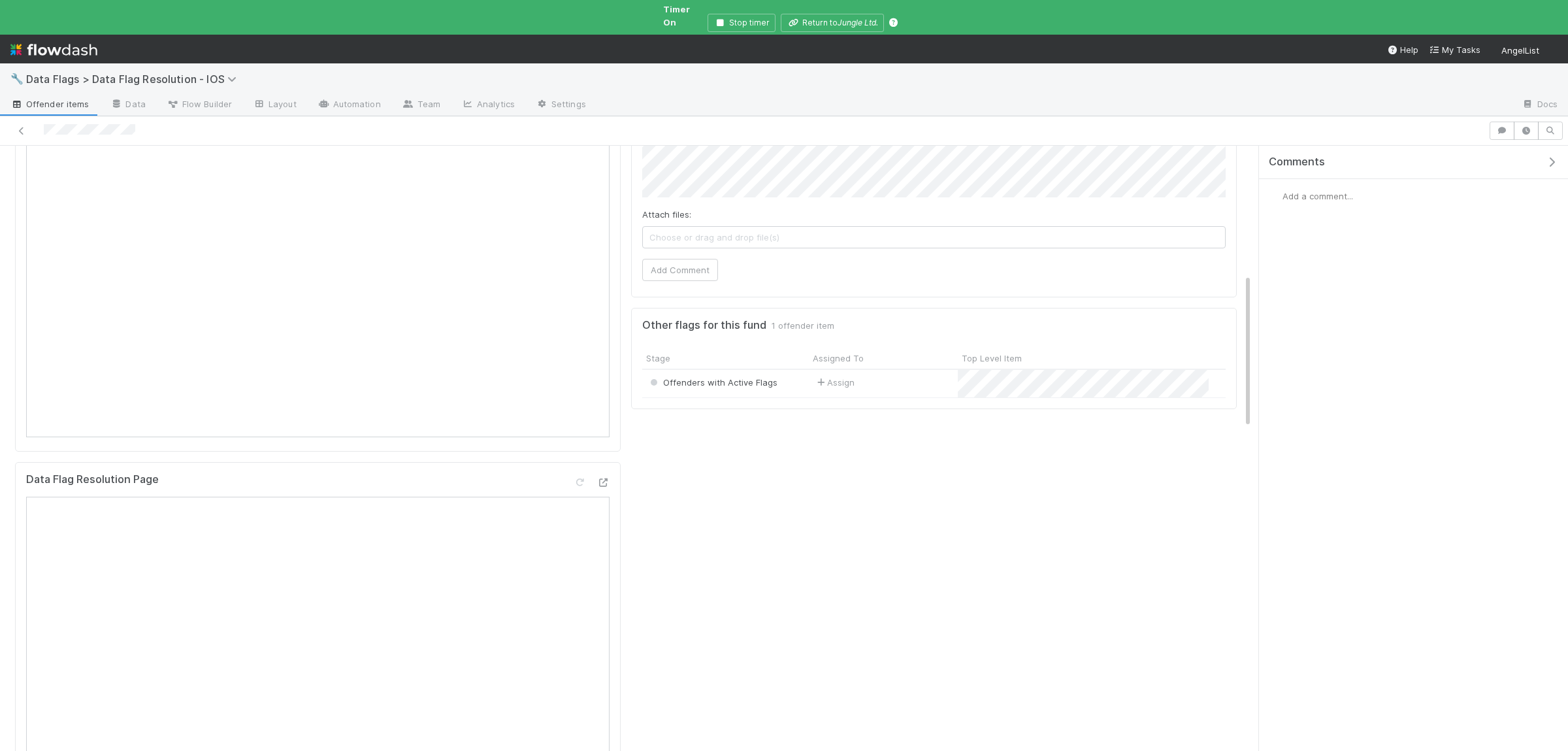
scroll to position [510, 0]
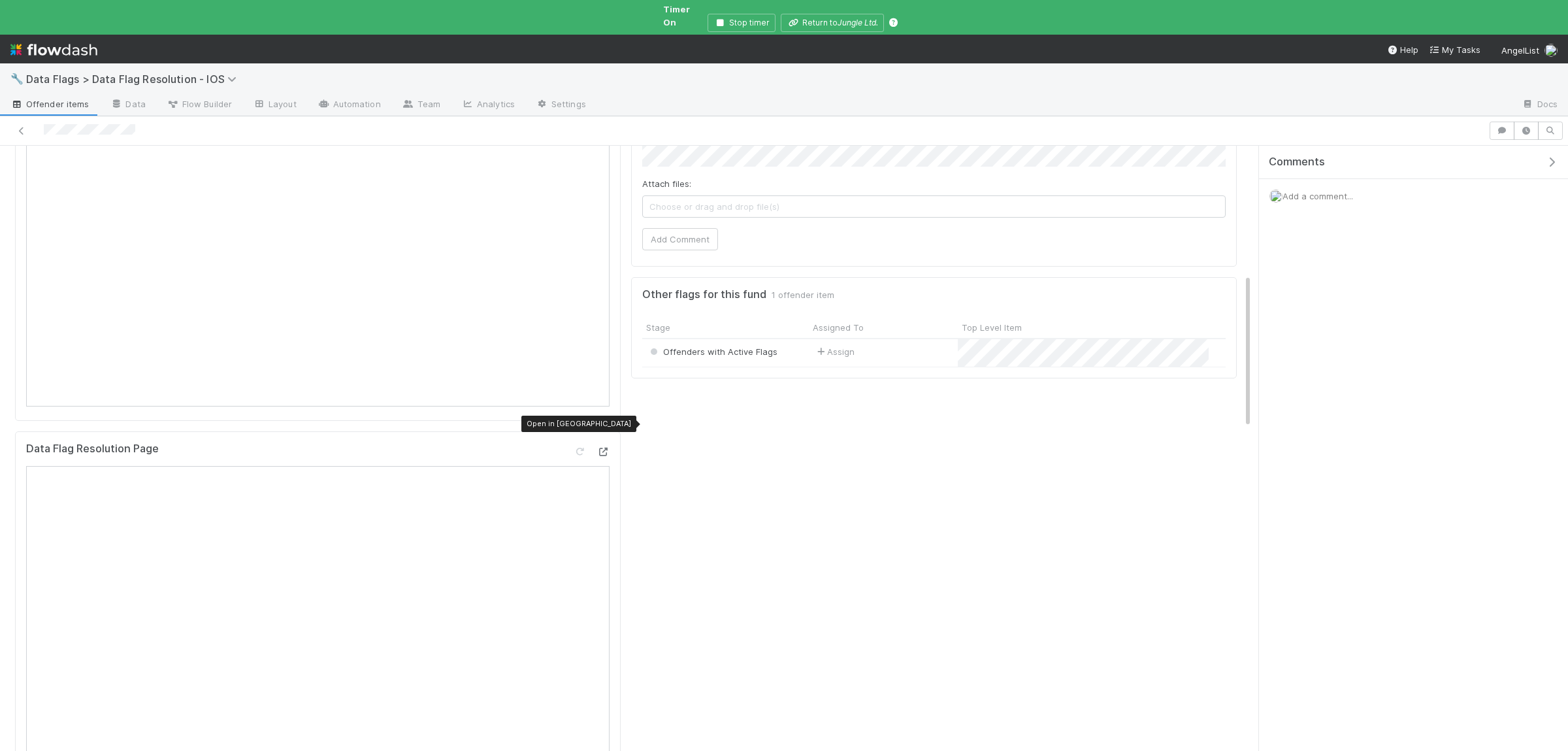
click at [607, 448] on icon at bounding box center [603, 452] width 13 height 8
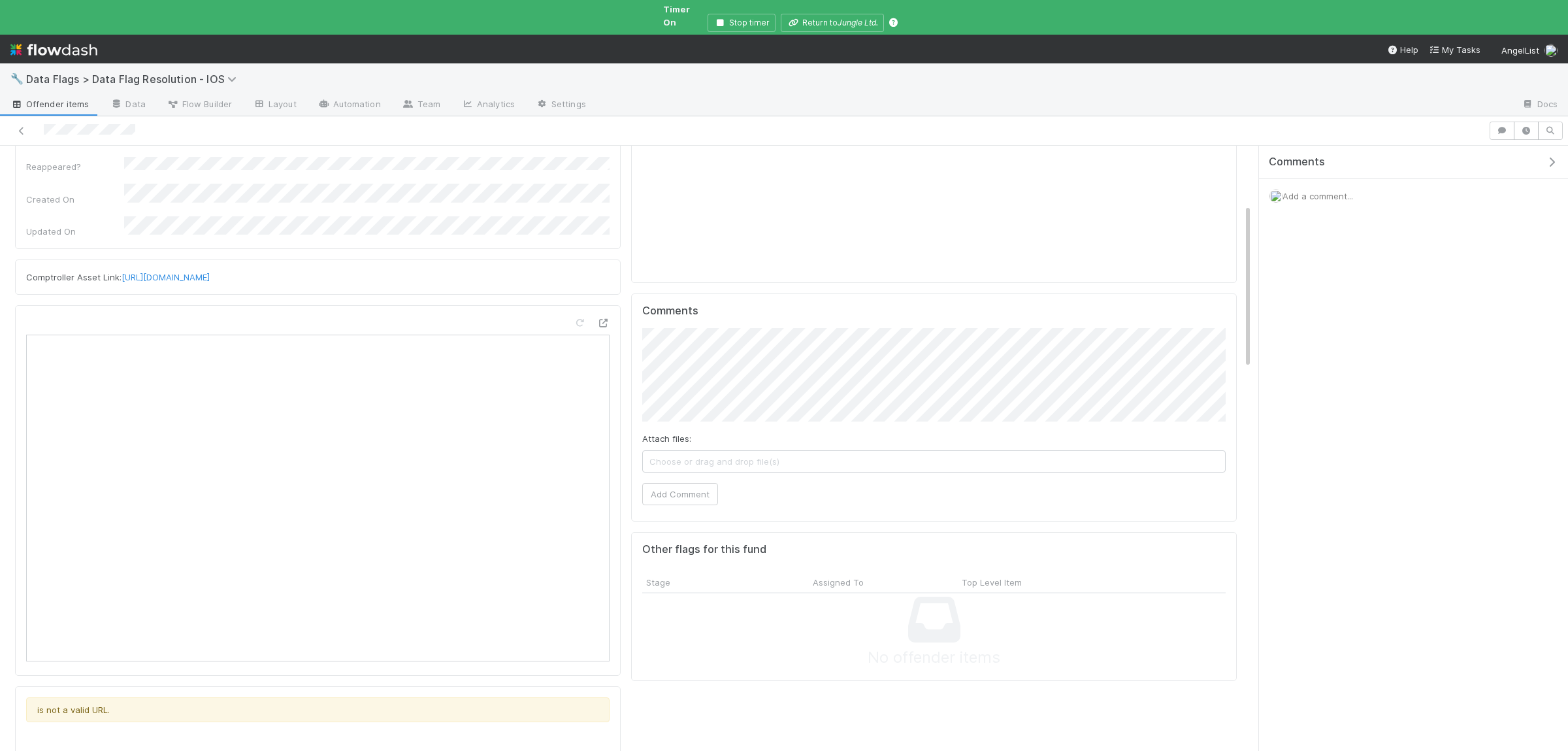
scroll to position [0, 0]
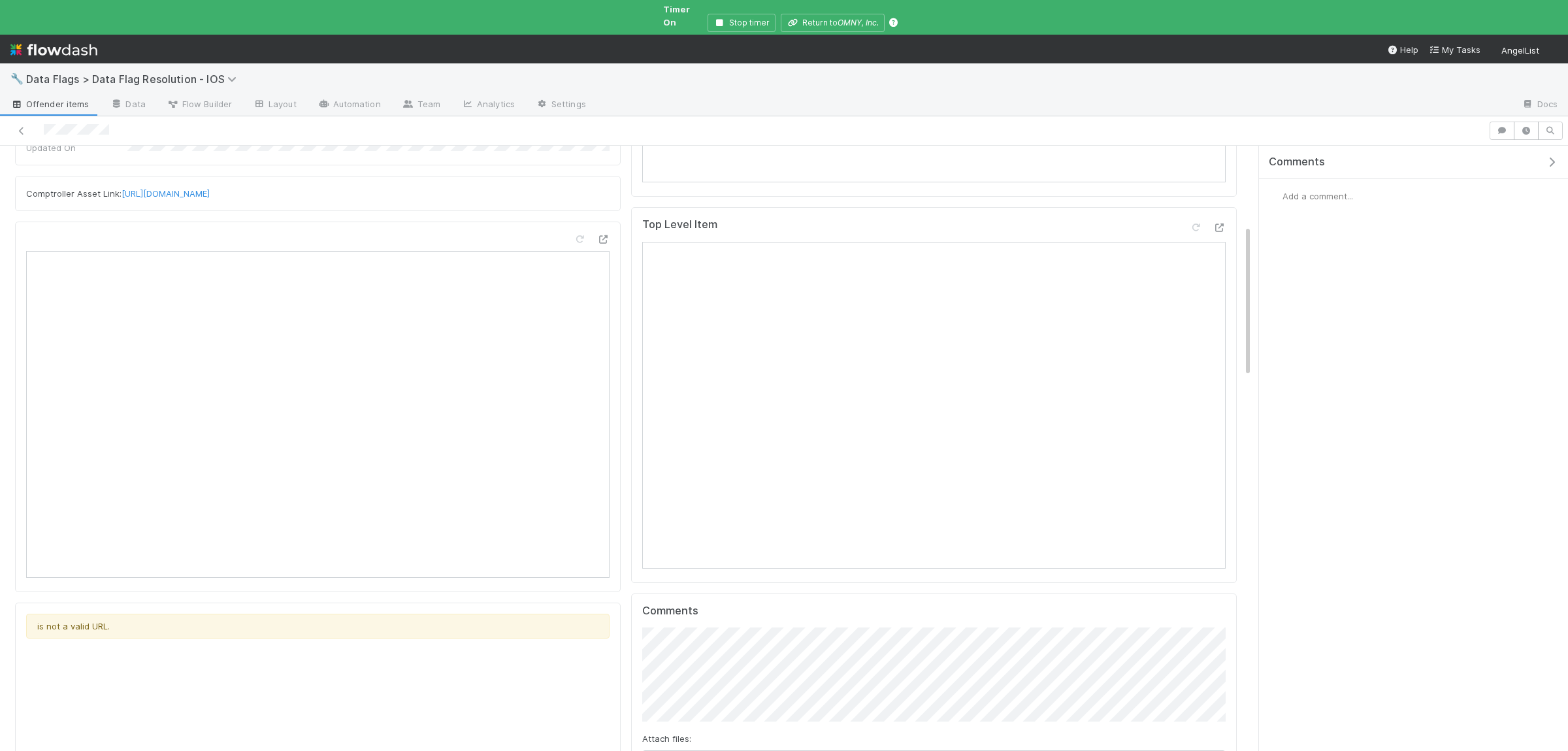
scroll to position [319, 0]
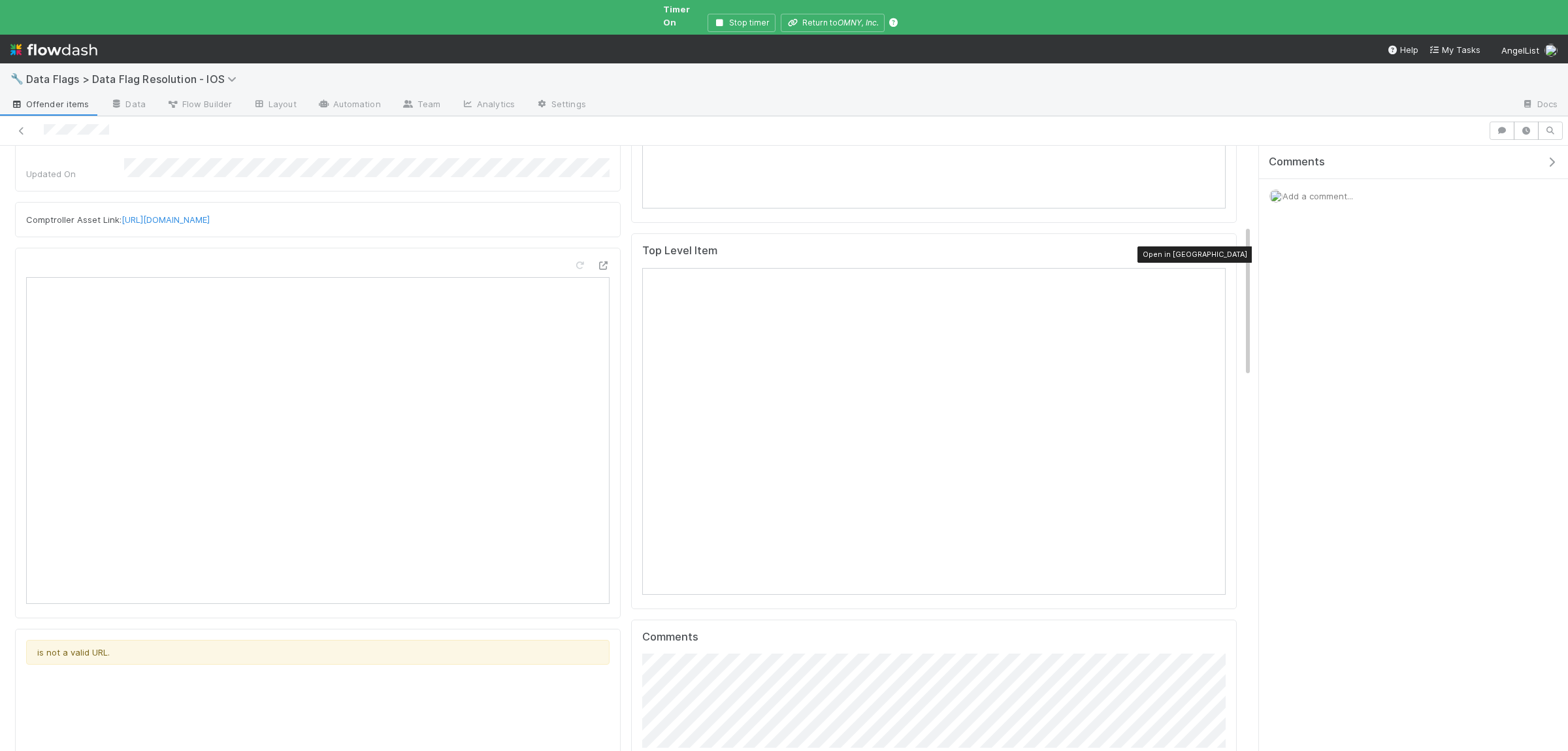
click at [1222, 250] on icon at bounding box center [1218, 254] width 13 height 8
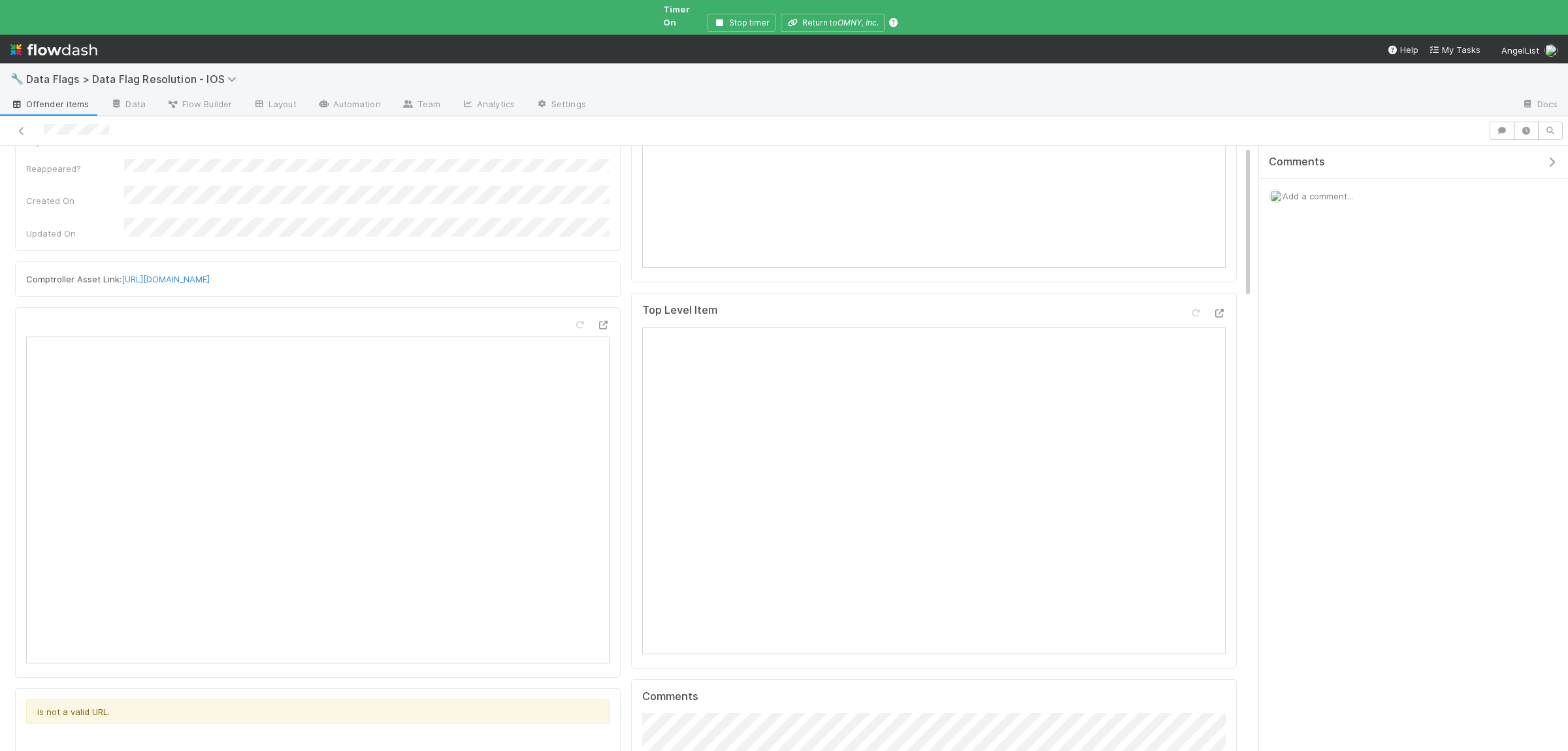
scroll to position [0, 0]
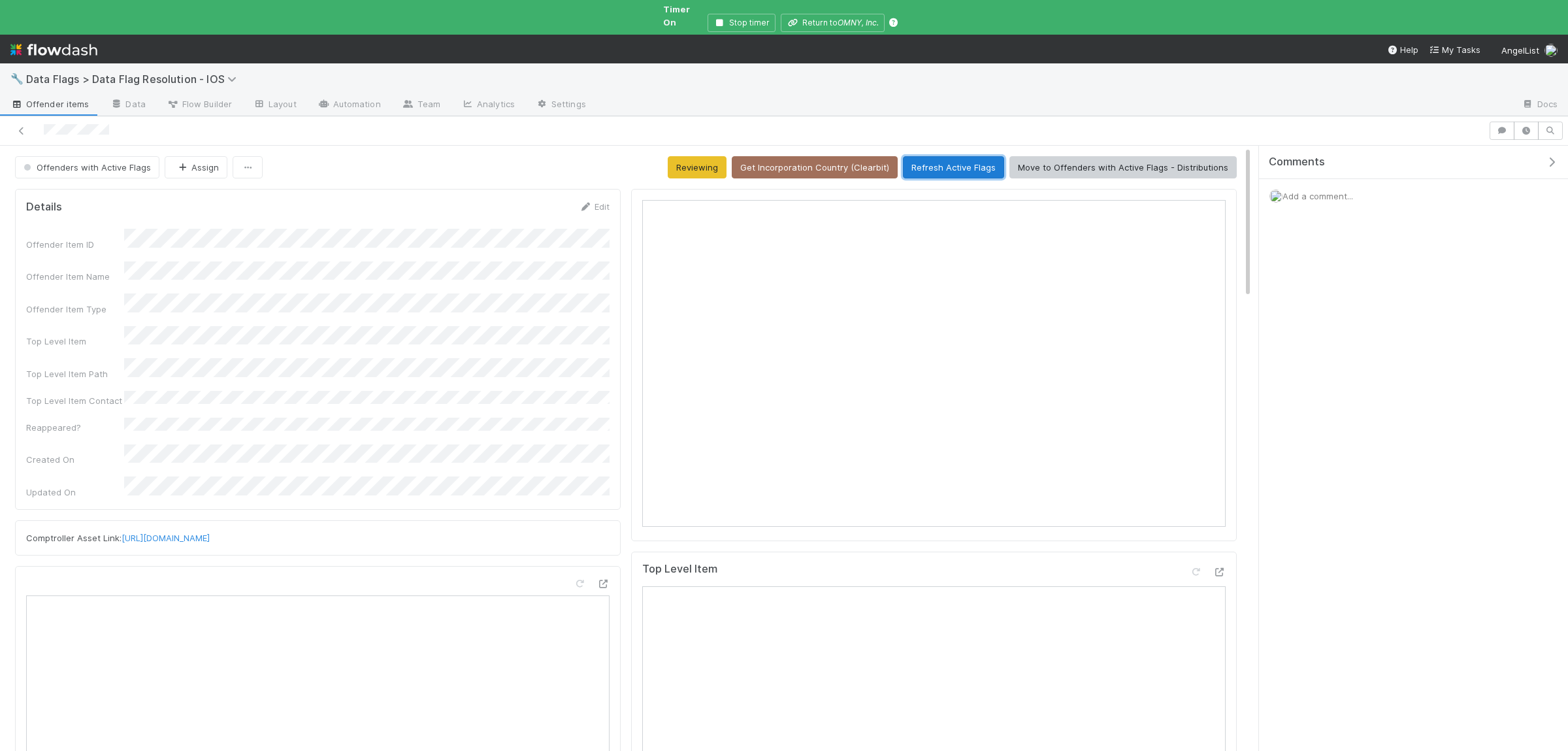
click at [974, 157] on button "Refresh Active Flags" at bounding box center [953, 167] width 102 height 22
click at [979, 163] on button "Refresh Active Flags" at bounding box center [953, 167] width 102 height 22
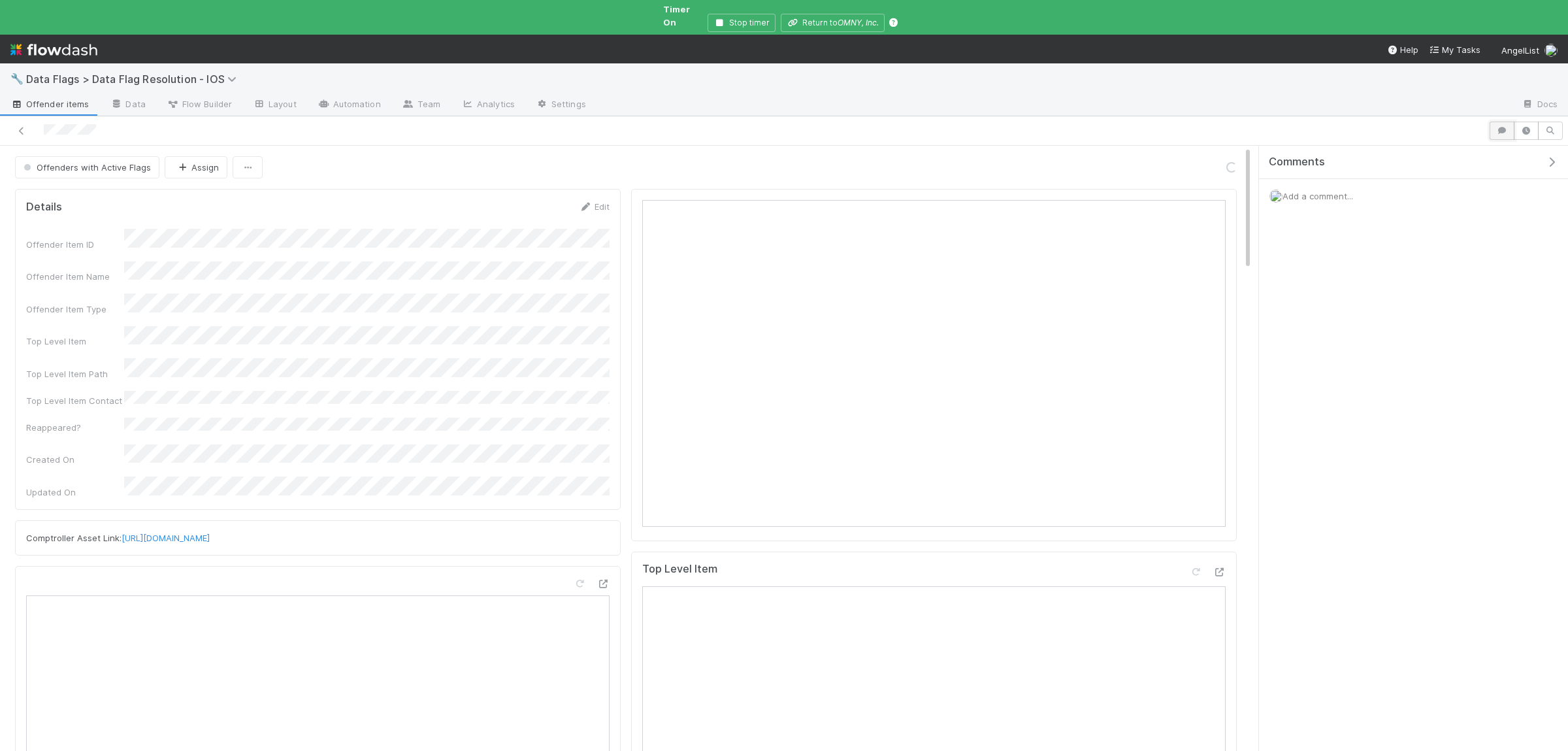
click at [1511, 123] on button "button" at bounding box center [1502, 131] width 25 height 18
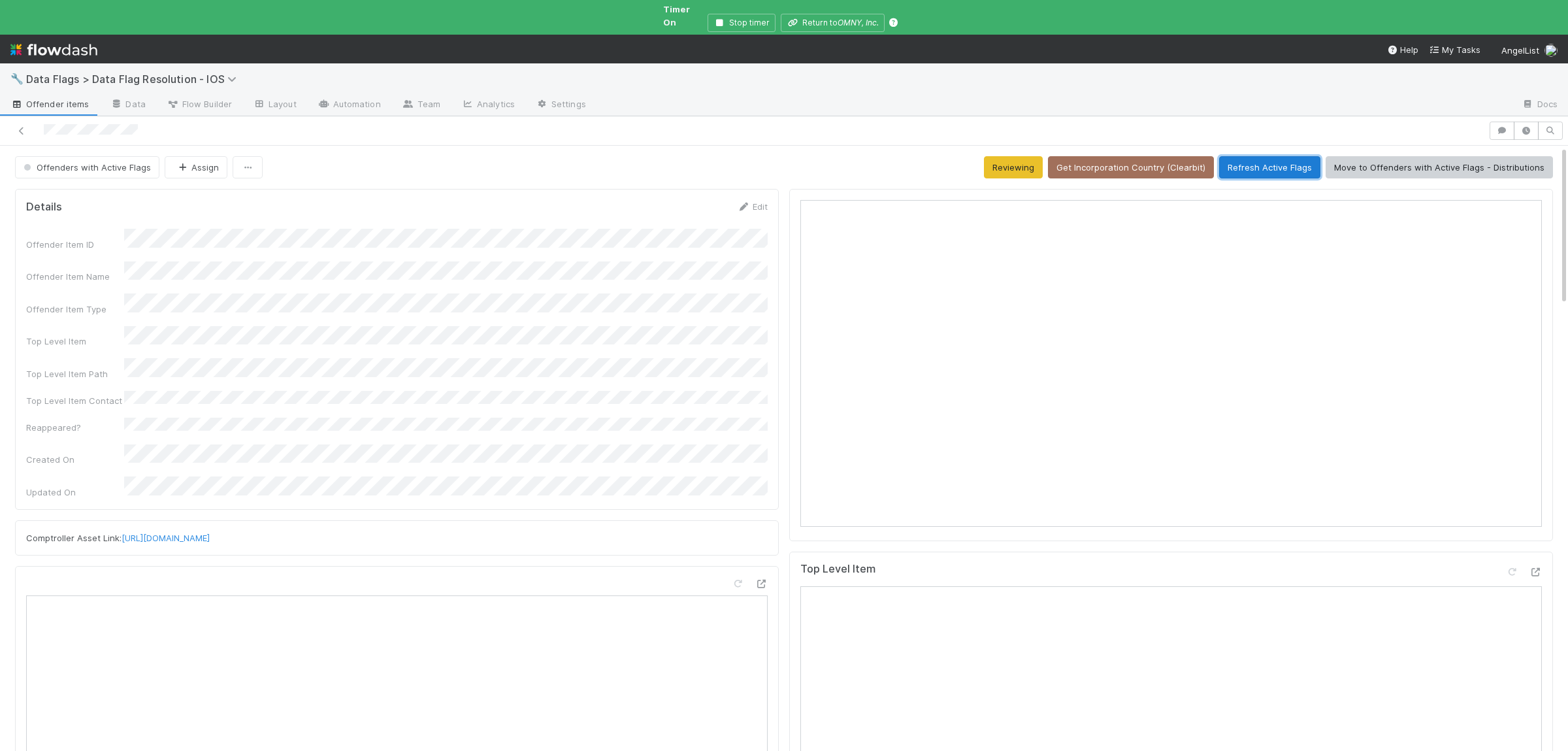
click at [1301, 159] on button "Refresh Active Flags" at bounding box center [1269, 167] width 102 height 22
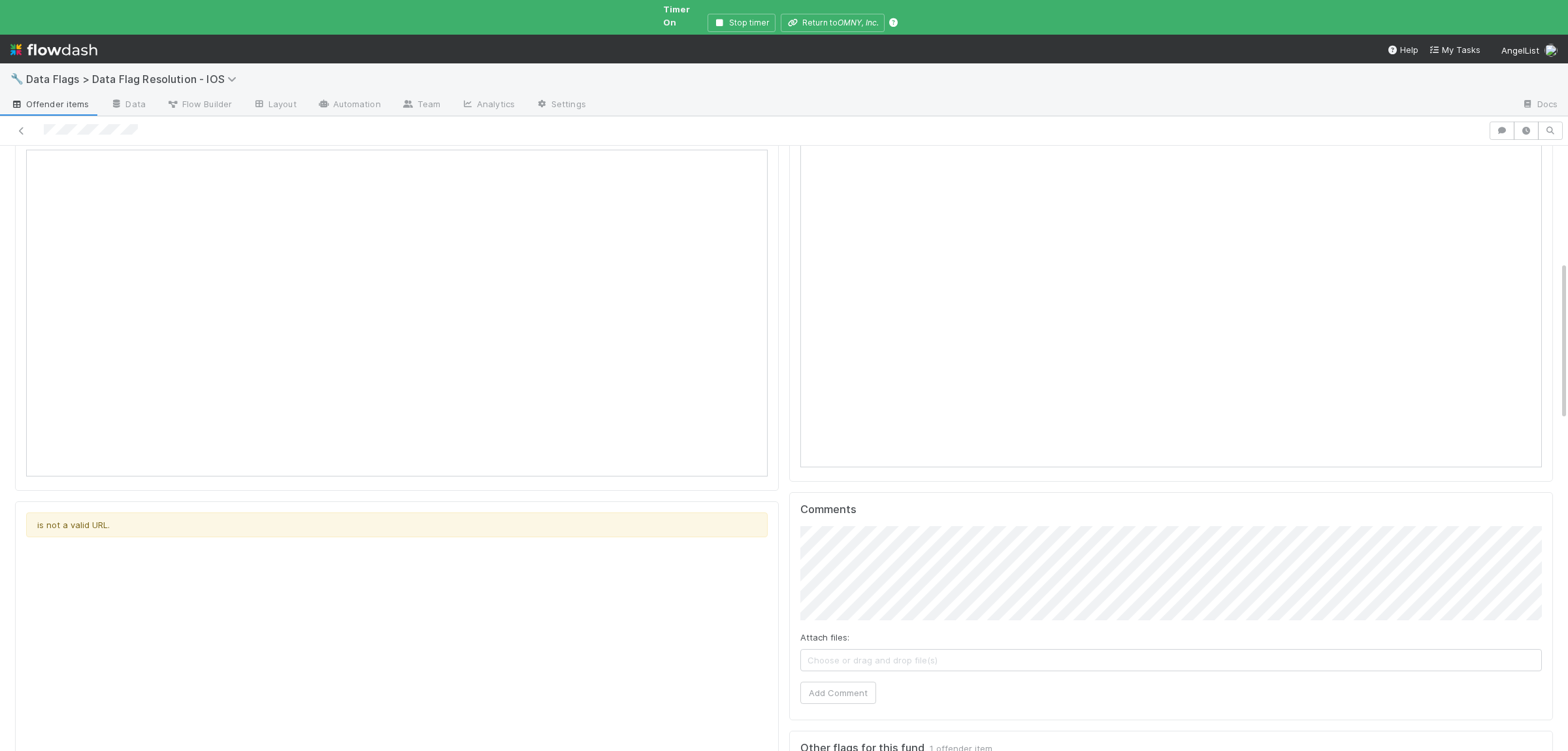
scroll to position [191, 0]
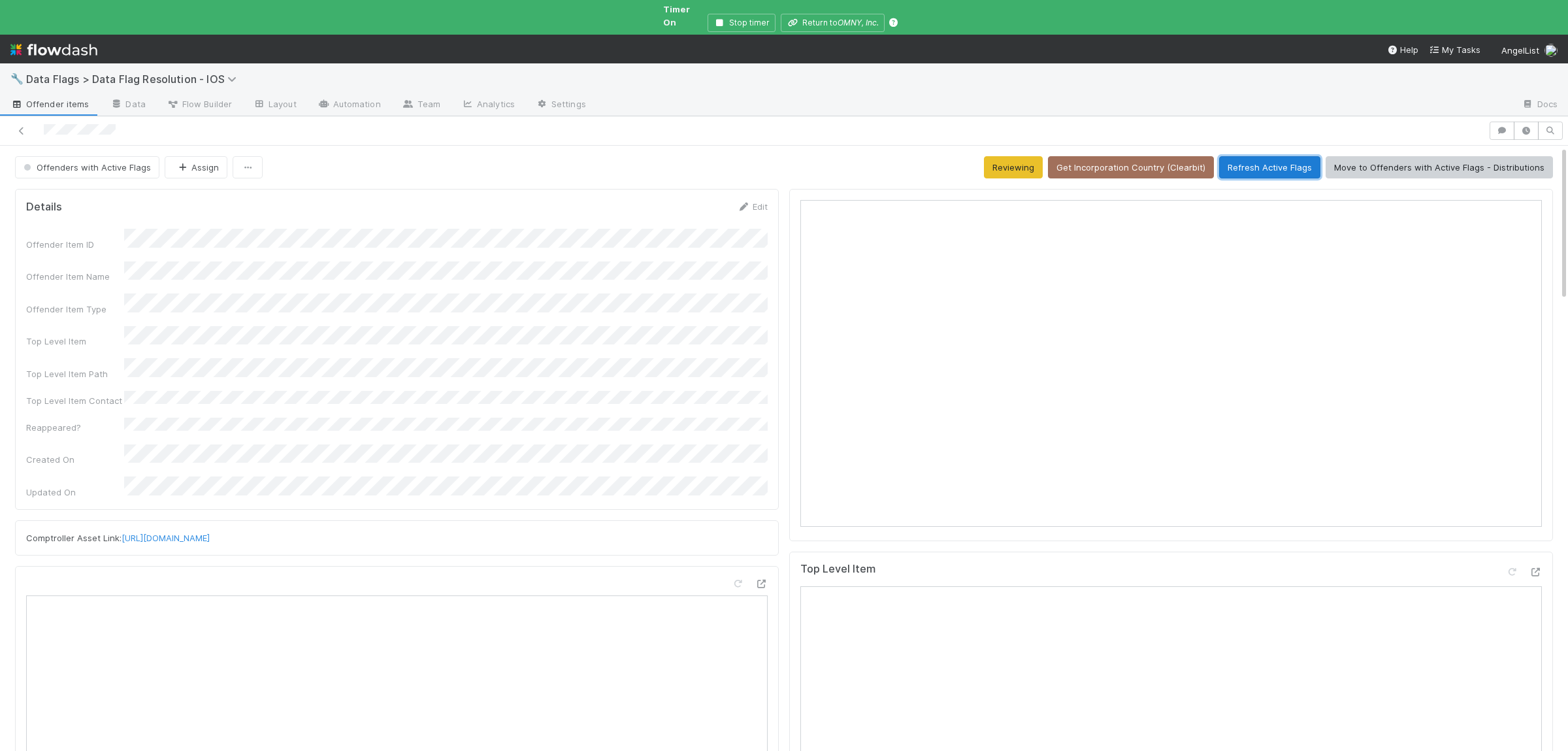
click at [1282, 156] on button "Refresh Active Flags" at bounding box center [1269, 167] width 102 height 22
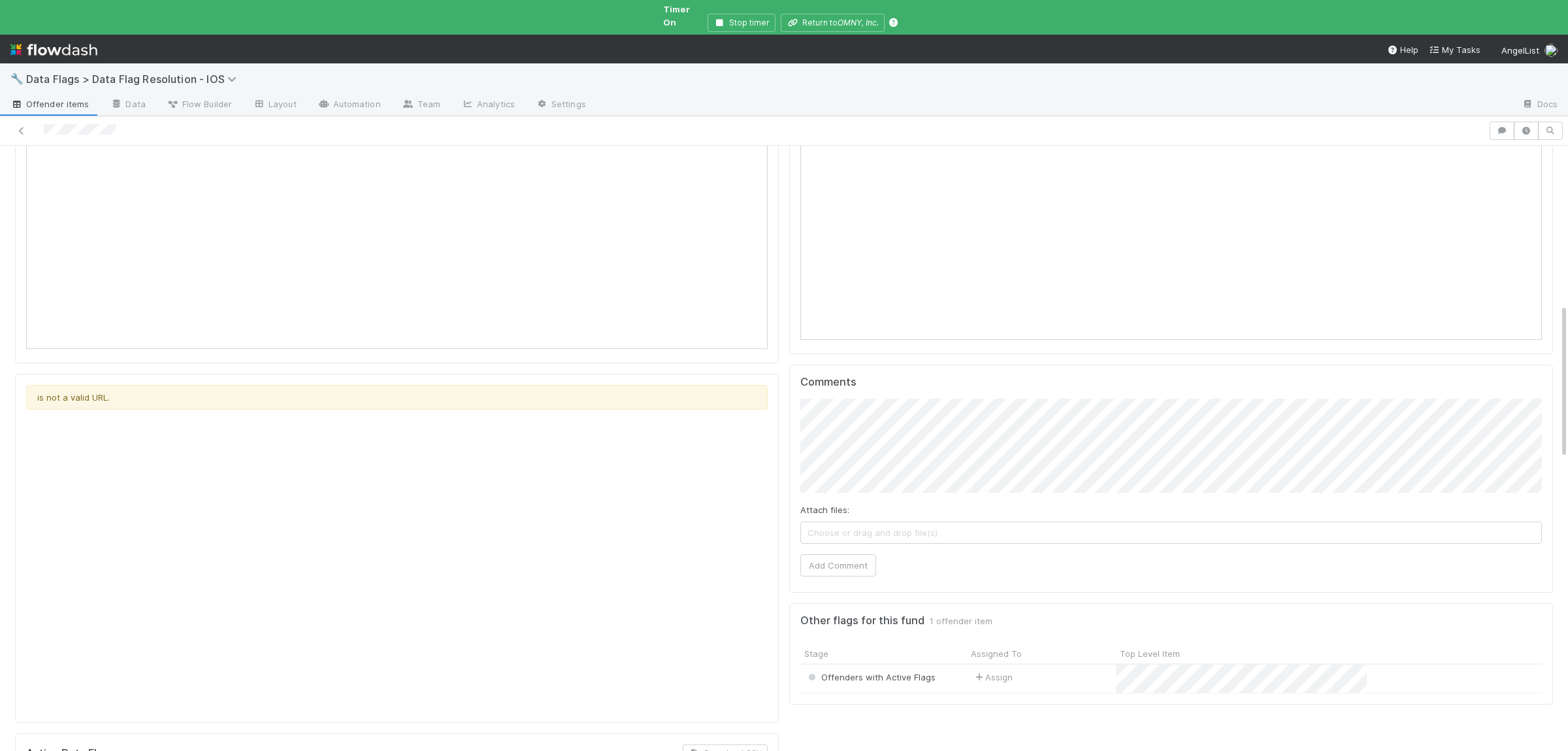
scroll to position [892, 0]
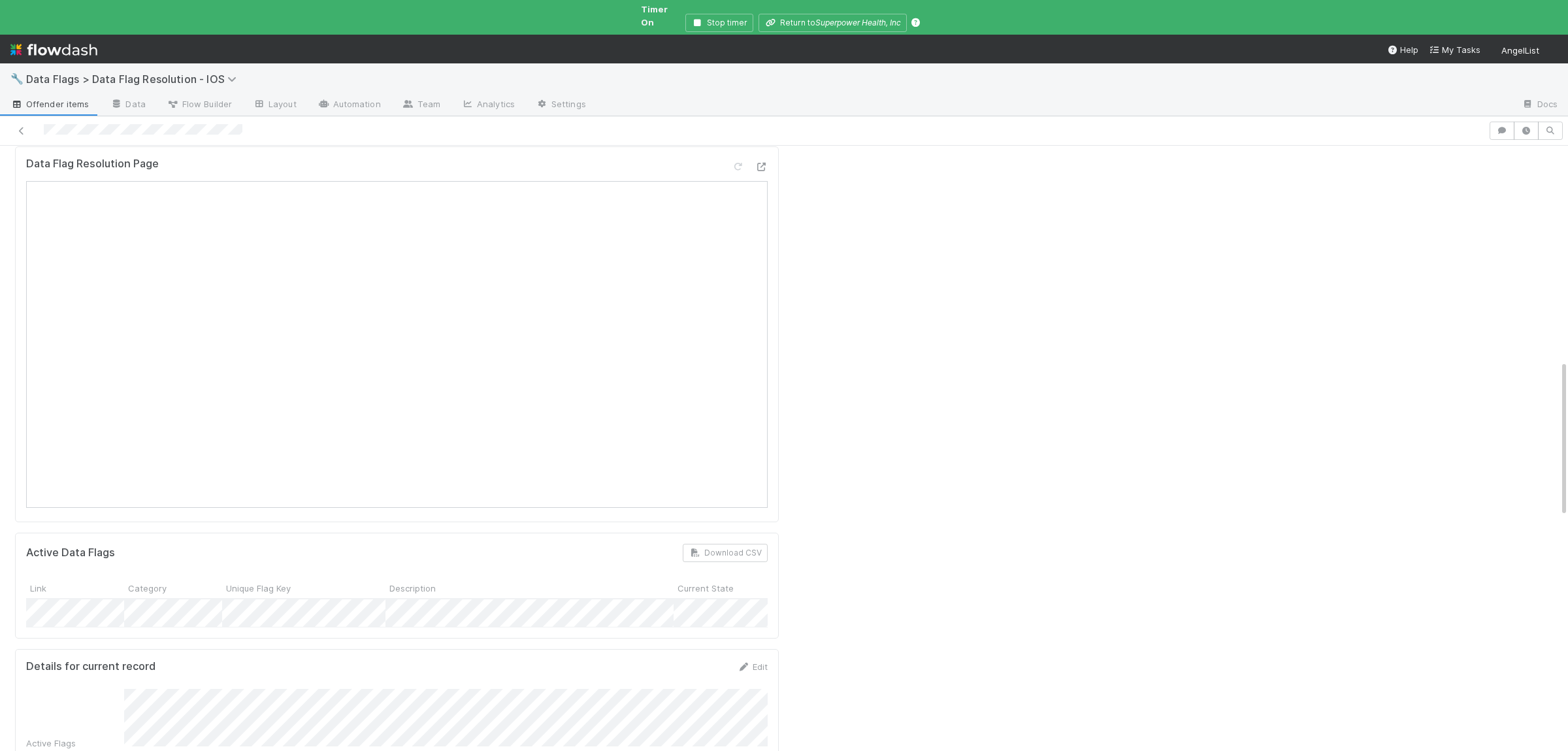
scroll to position [828, 0]
click at [1261, 541] on div "Top Level Item Comments Attach files: Choose or drag and drop file(s) Add Comme…" at bounding box center [1170, 562] width 774 height 2411
click at [1031, 552] on div "Top Level Item Comments Attach files: Choose or drag and drop file(s) Add Comme…" at bounding box center [1170, 562] width 774 height 2411
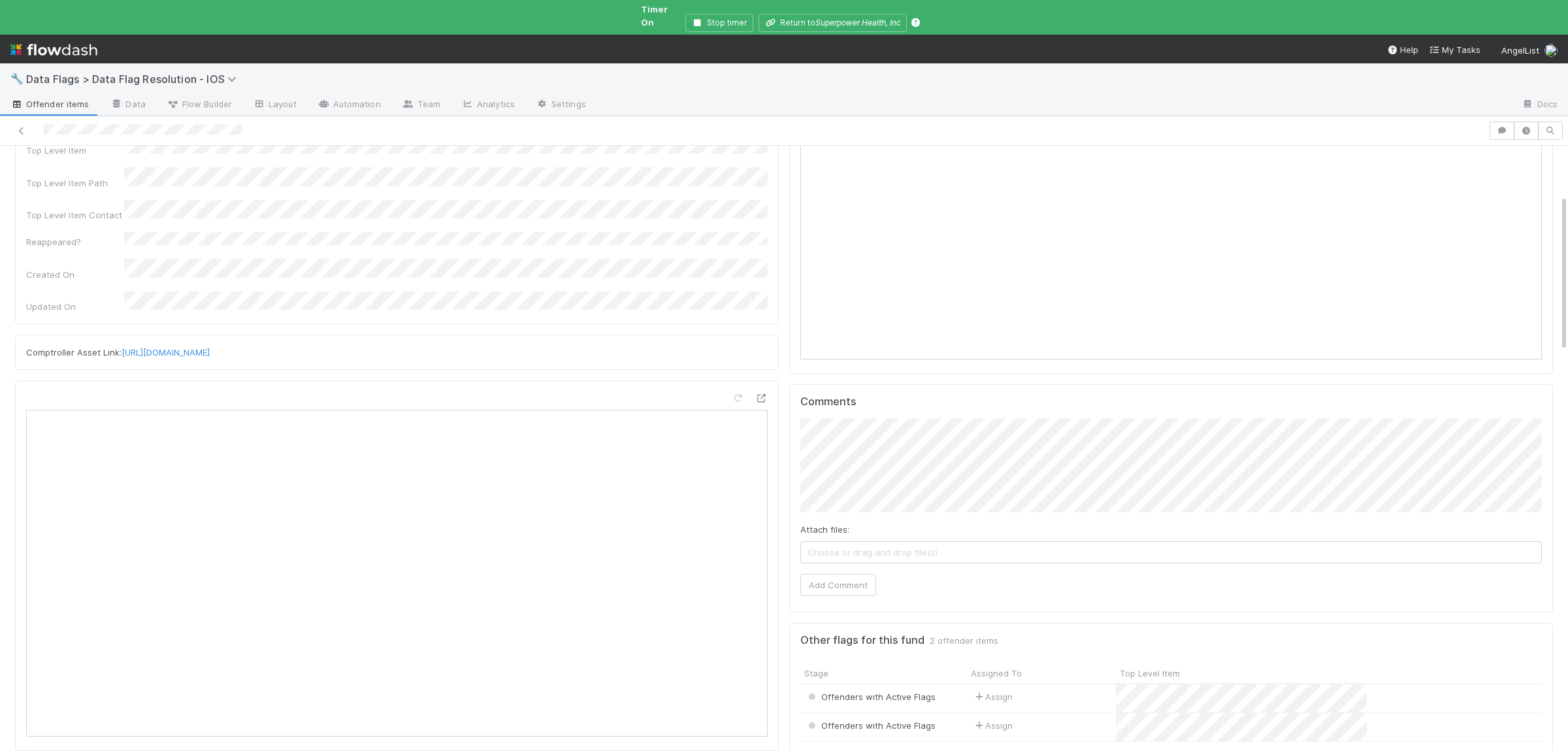
scroll to position [0, 0]
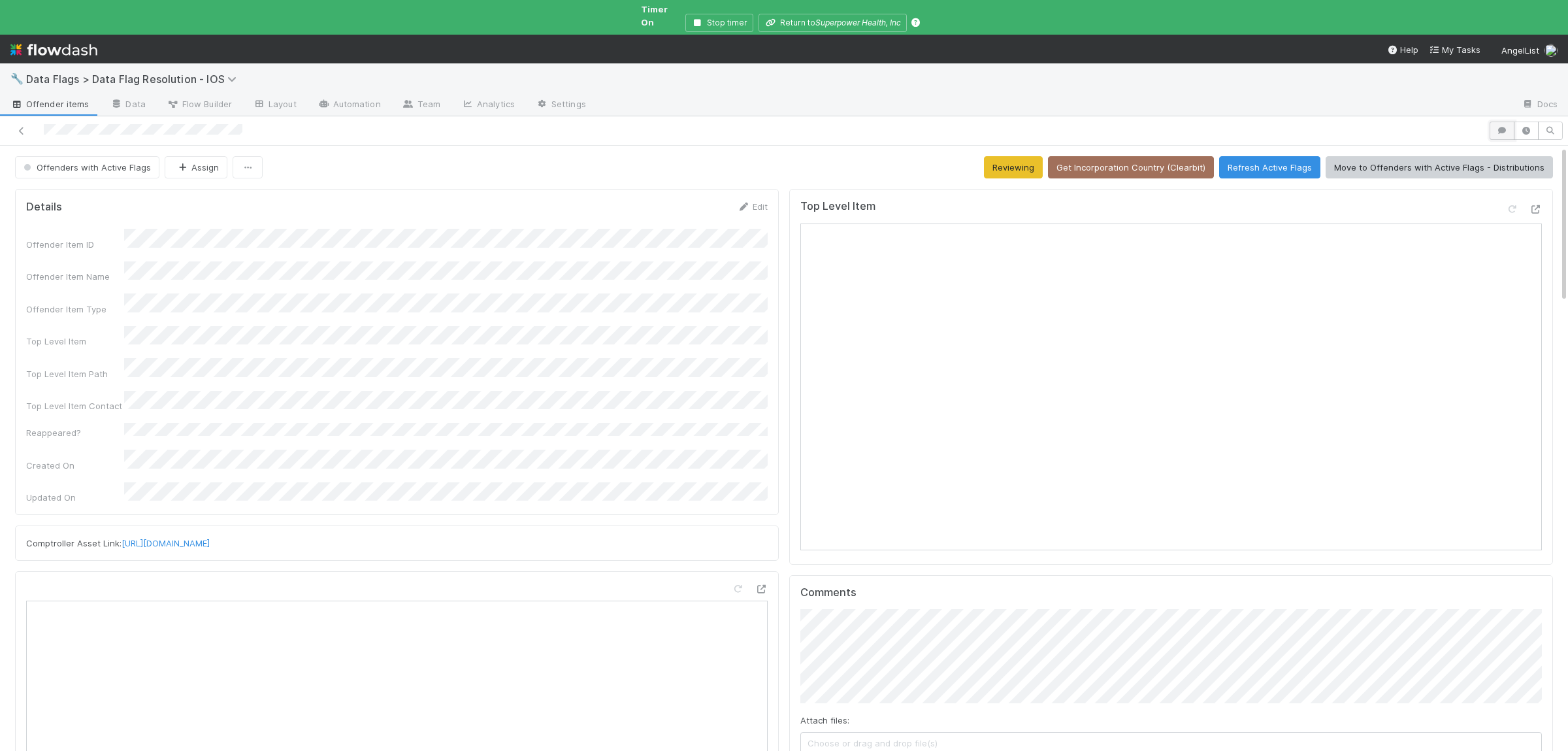
click at [1509, 129] on button "button" at bounding box center [1502, 131] width 25 height 18
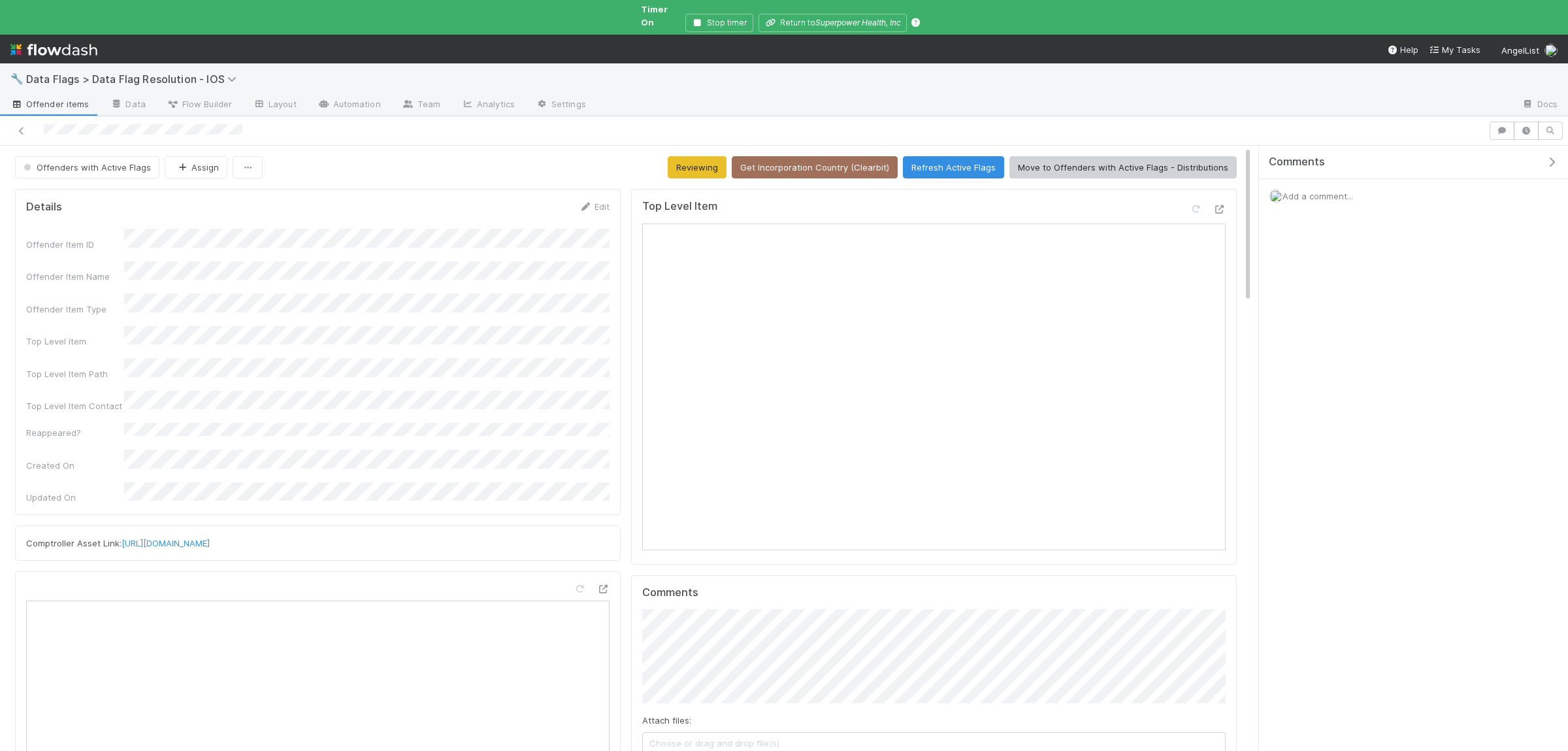
click at [1318, 195] on div "Add a comment..." at bounding box center [1413, 196] width 309 height 34
click at [1321, 191] on span "Add a comment..." at bounding box center [1317, 196] width 70 height 11
click at [1334, 387] on button "Add Comment" at bounding box center [1317, 397] width 76 height 22
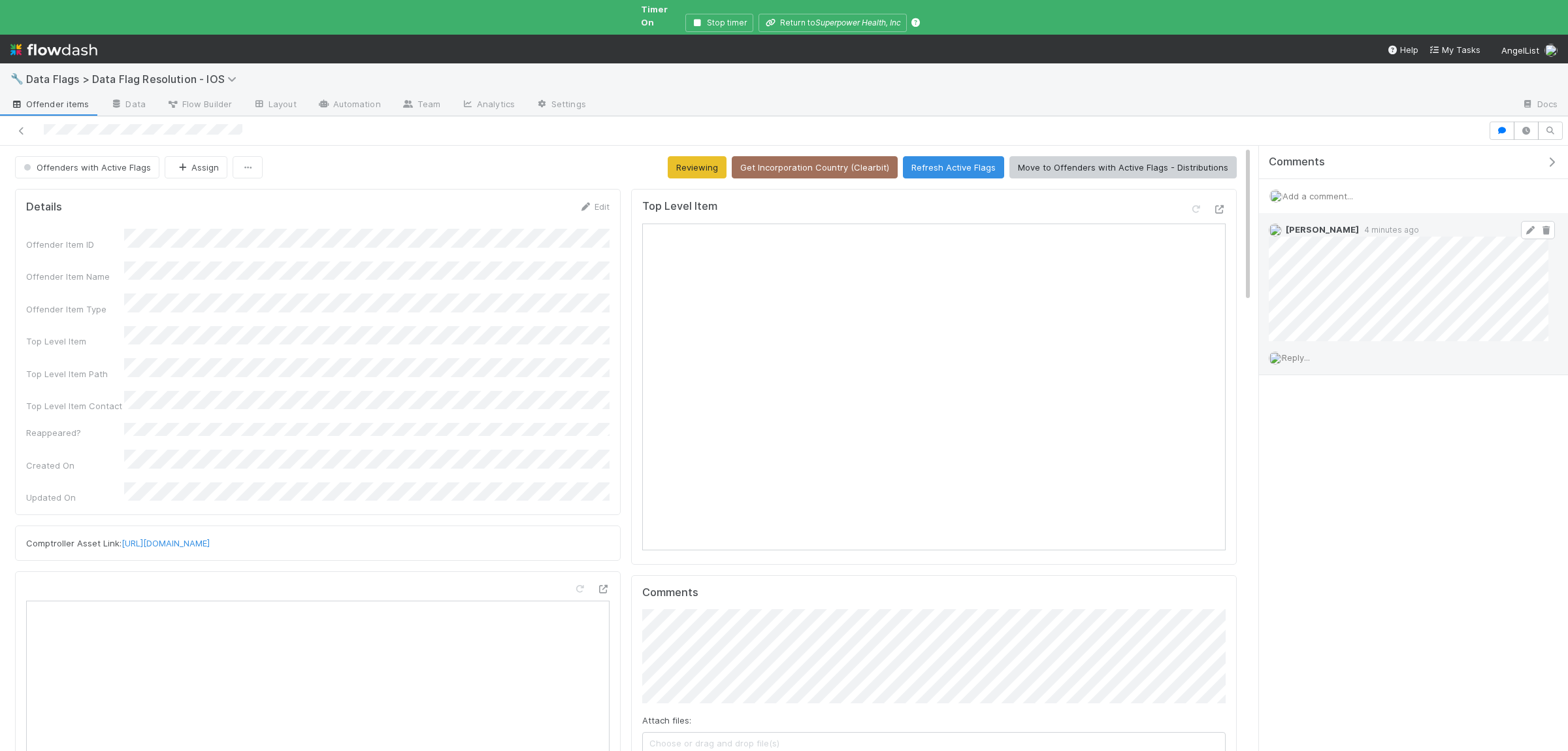
click at [1528, 226] on icon at bounding box center [1529, 230] width 13 height 8
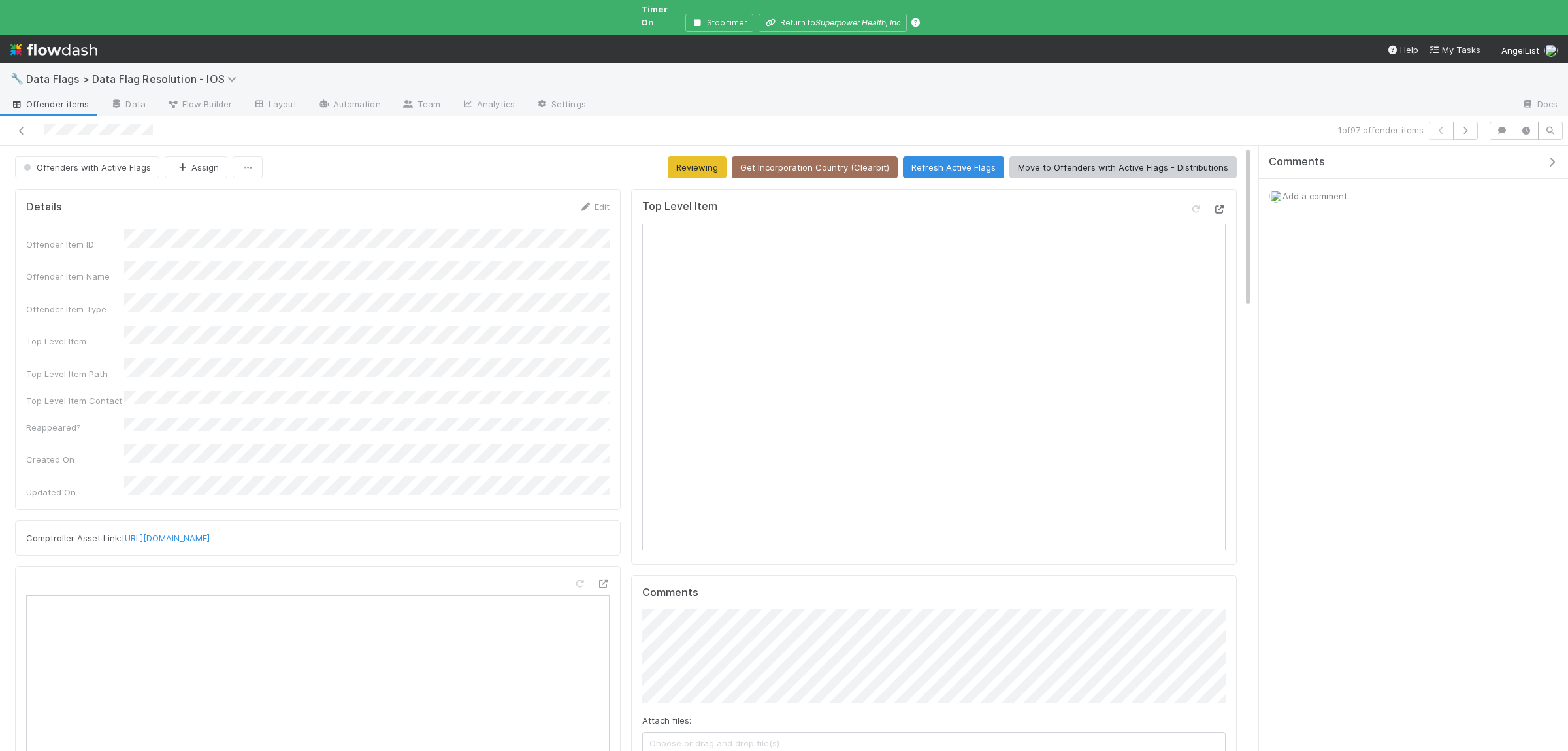
click at [1225, 198] on div "Top Level Item" at bounding box center [933, 377] width 606 height 376
click at [1224, 206] on icon at bounding box center [1218, 209] width 13 height 8
click at [1549, 157] on icon "button" at bounding box center [1551, 162] width 13 height 11
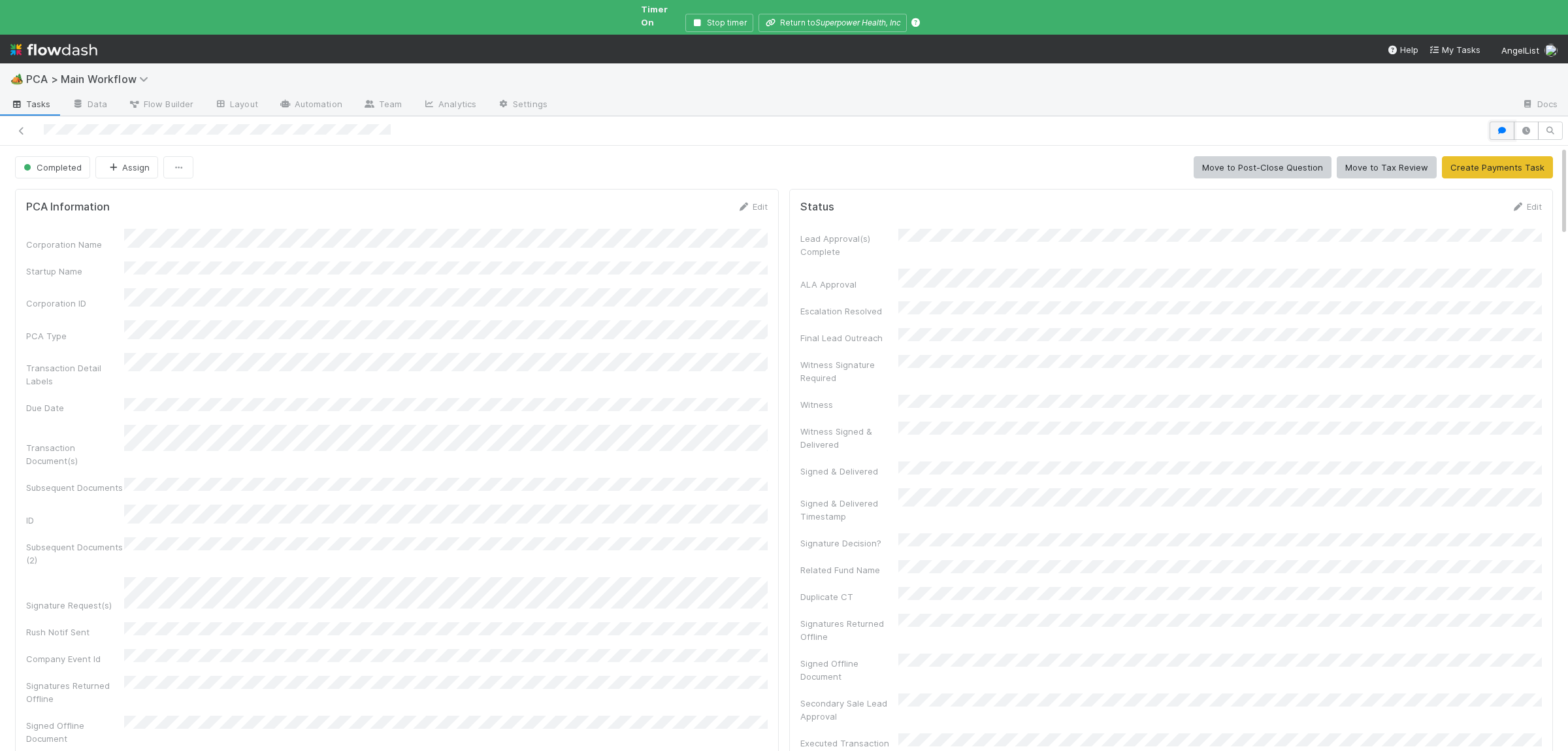
click at [1493, 121] on button "button" at bounding box center [1502, 131] width 25 height 18
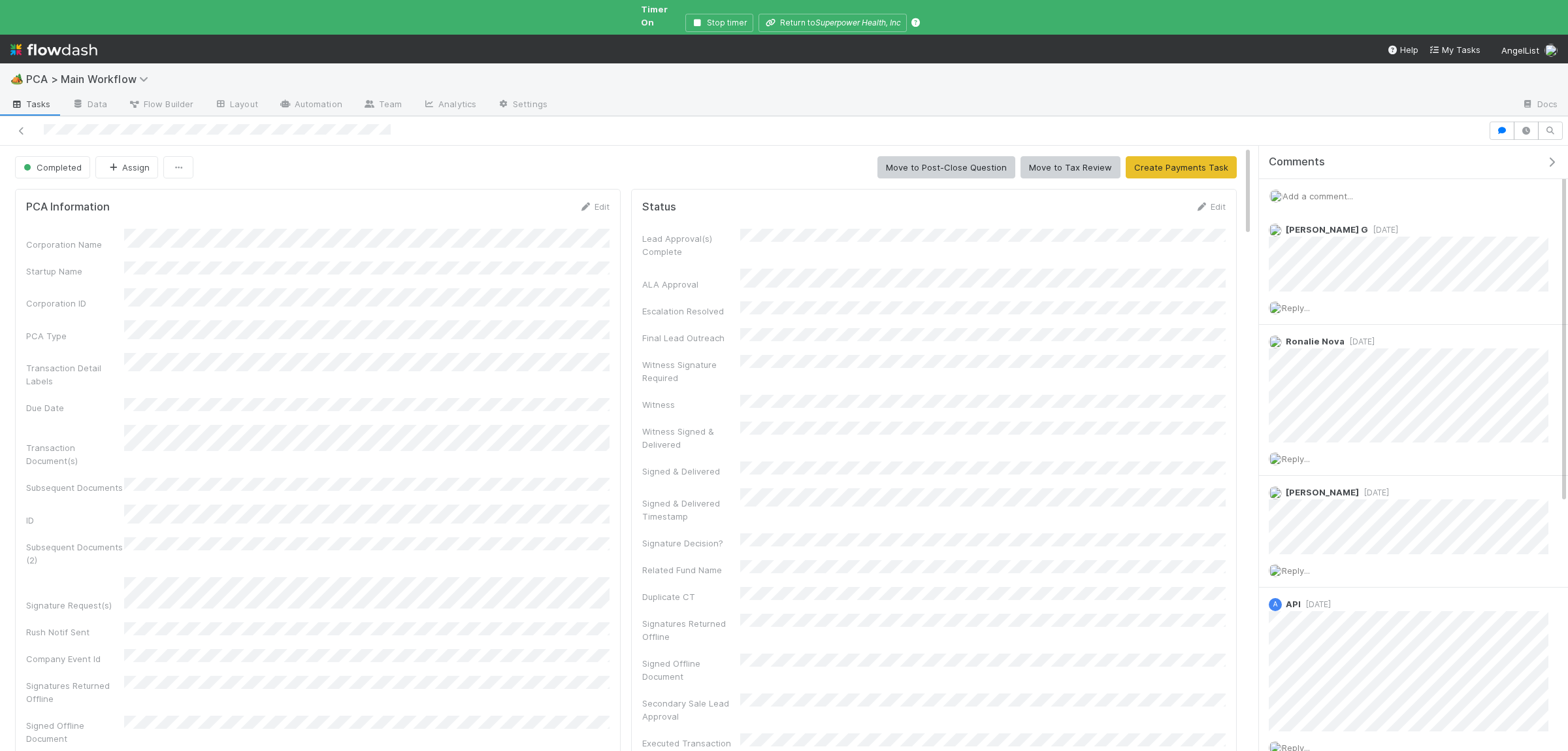
click at [1332, 191] on span "Add a comment..." at bounding box center [1317, 196] width 70 height 11
